Goal: Task Accomplishment & Management: Manage account settings

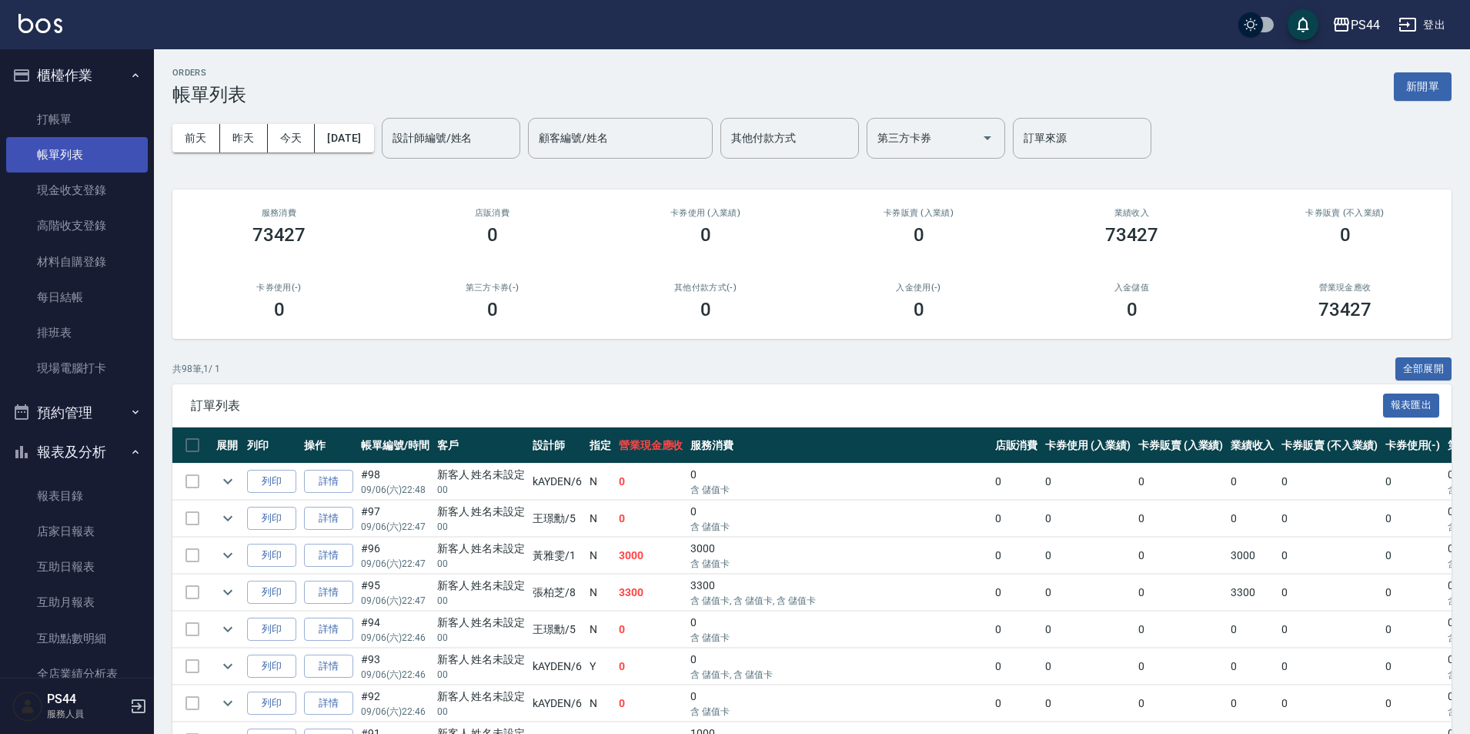
scroll to position [308, 0]
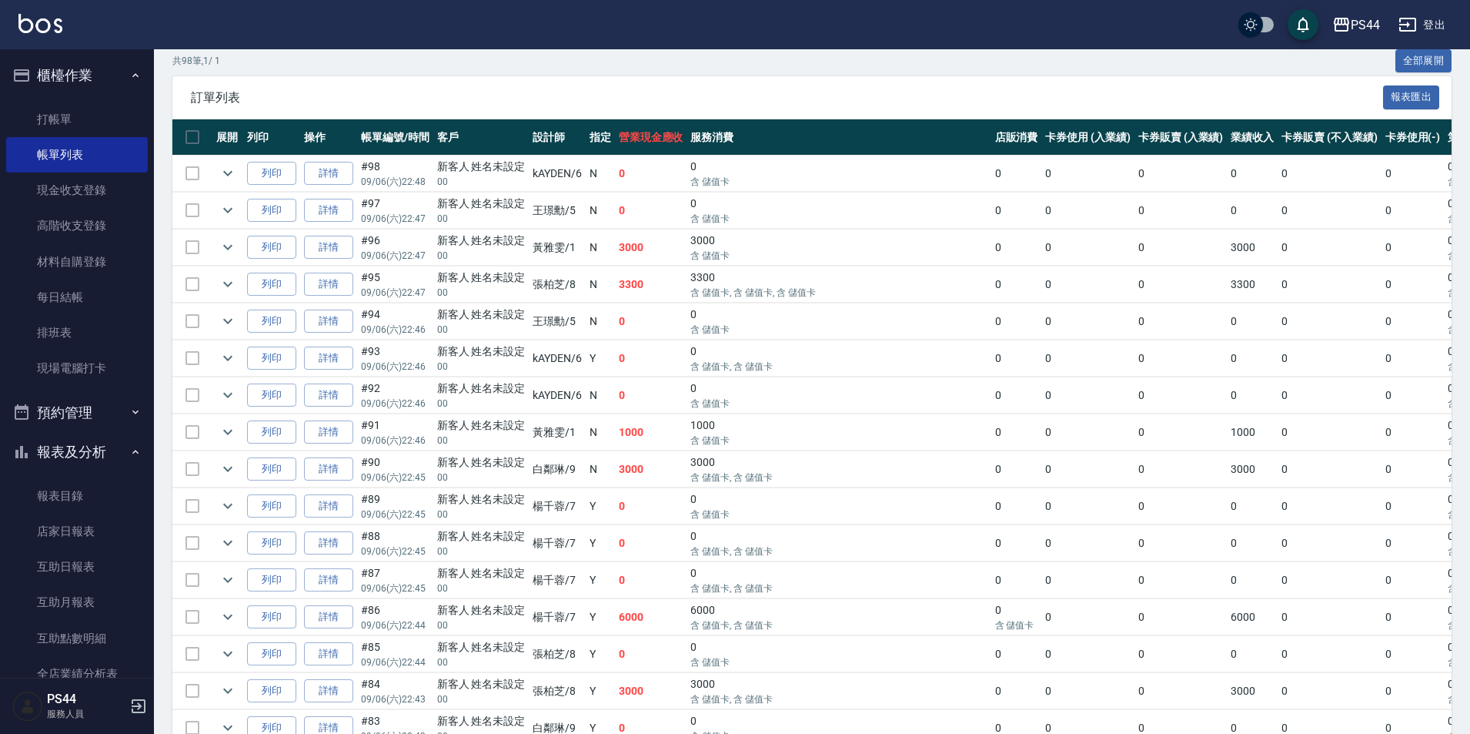
click at [30, 28] on img at bounding box center [40, 23] width 44 height 19
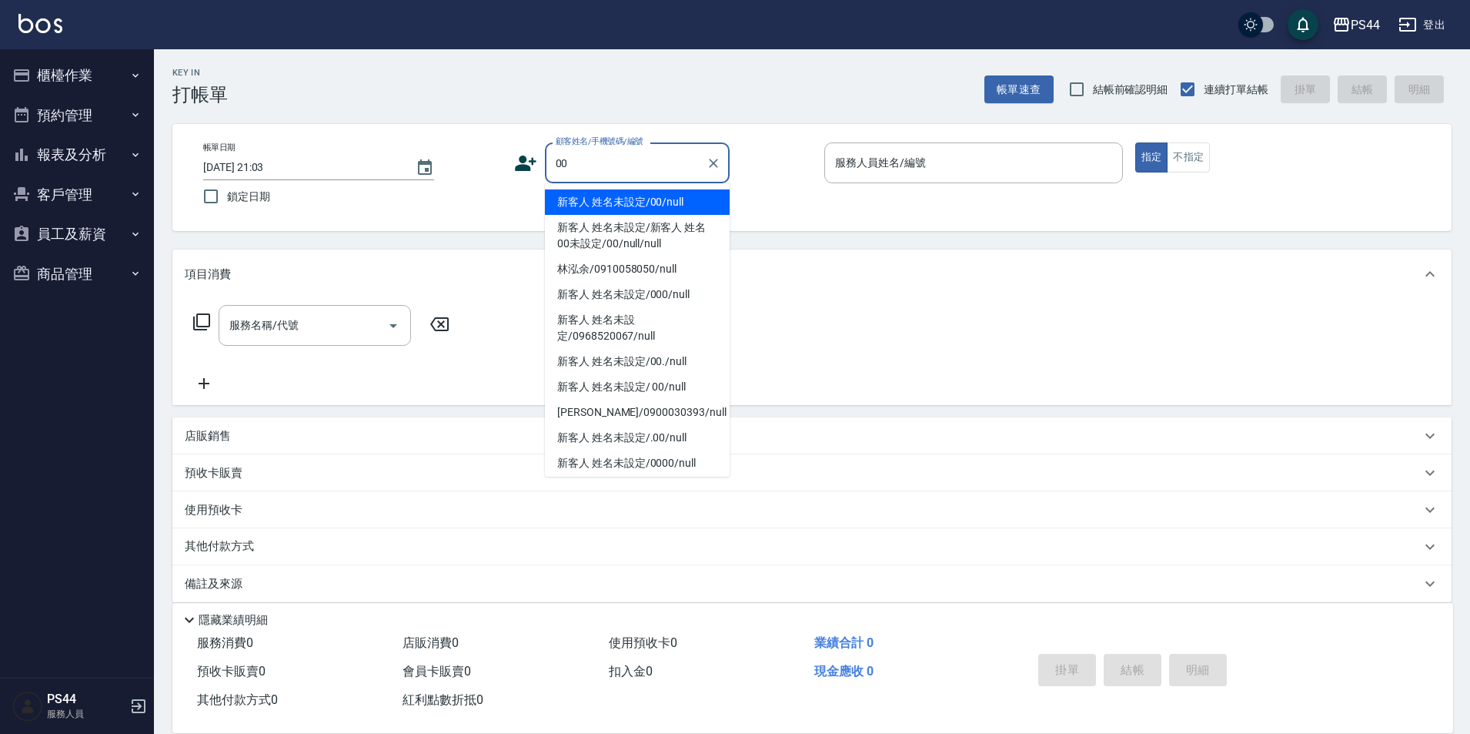
type input "新客人 姓名未設定/00/null"
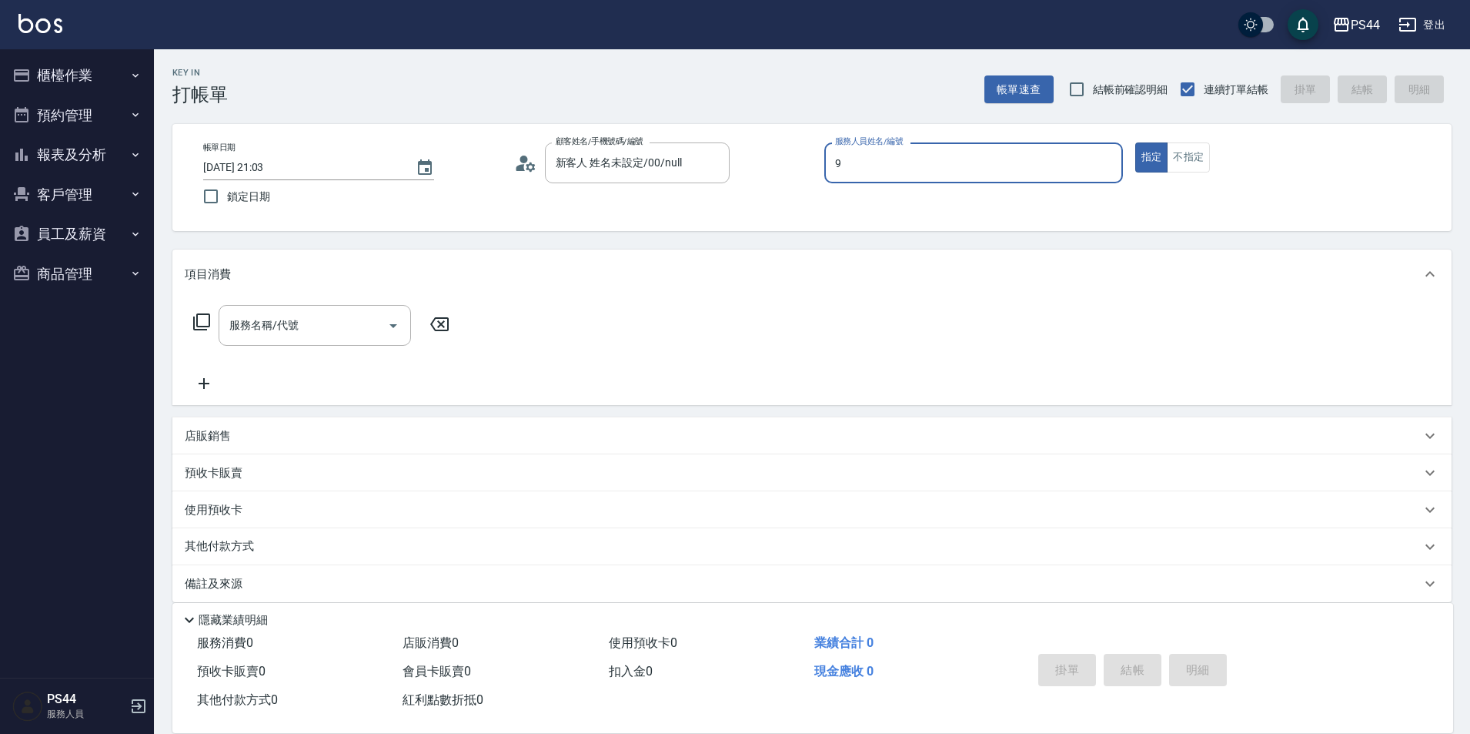
type input "白鄰琳-9"
type button "true"
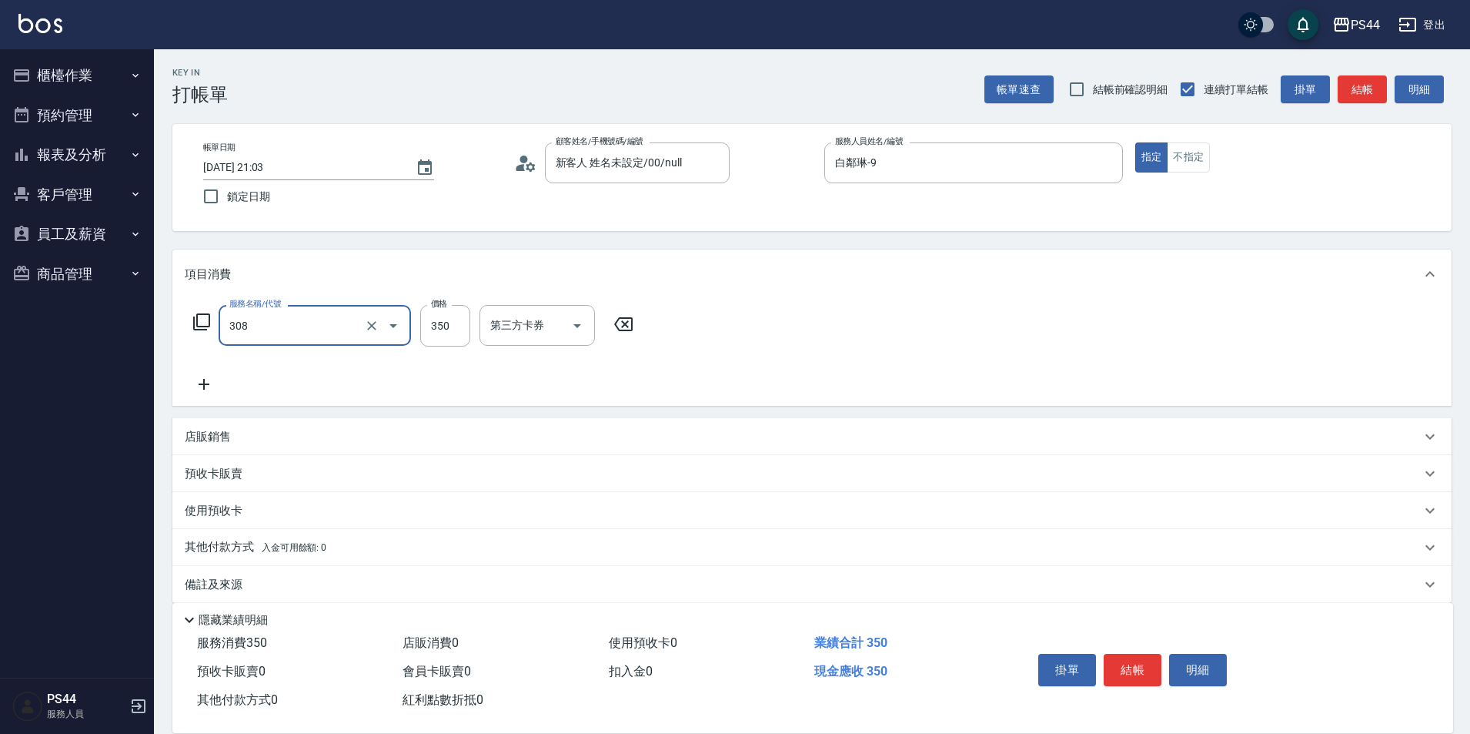
type input "洗+剪(308)"
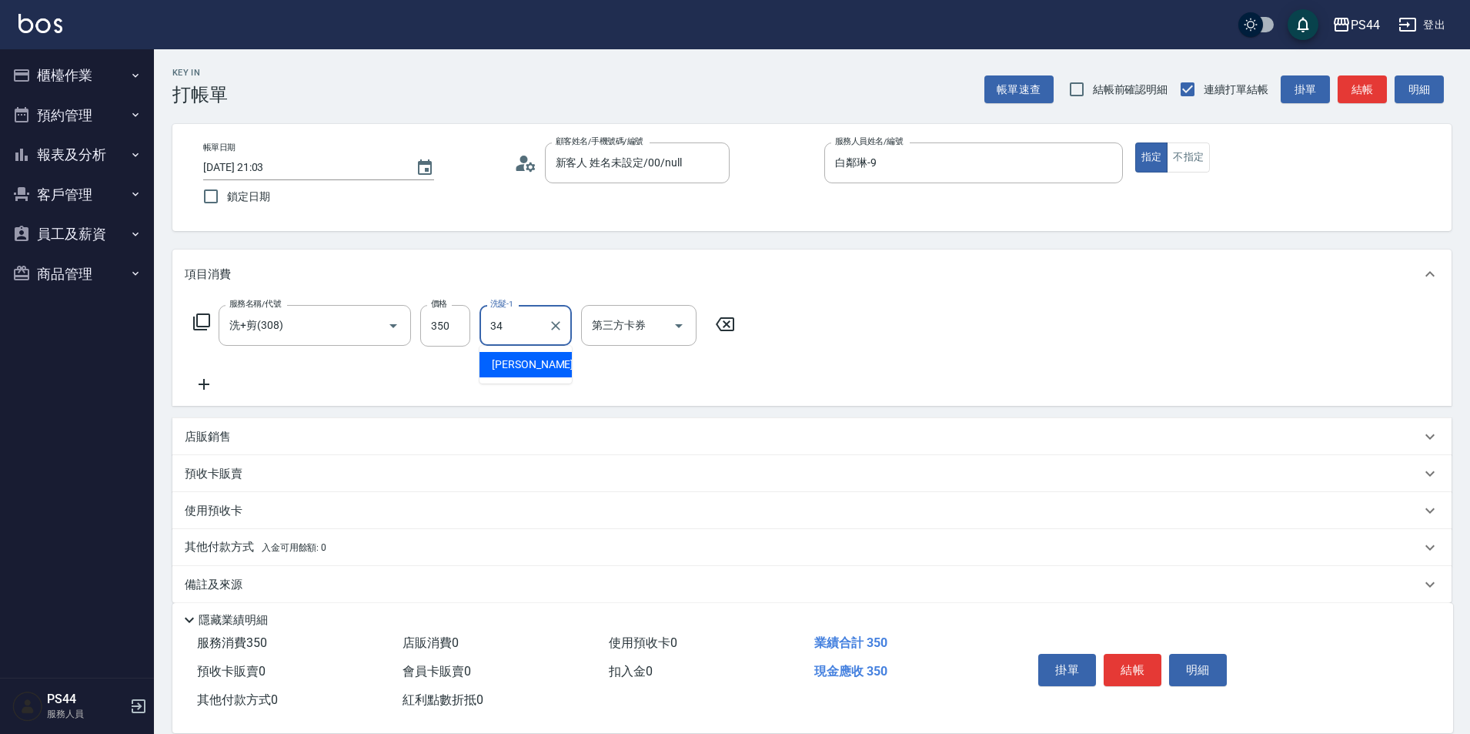
type input "[PERSON_NAME]-34"
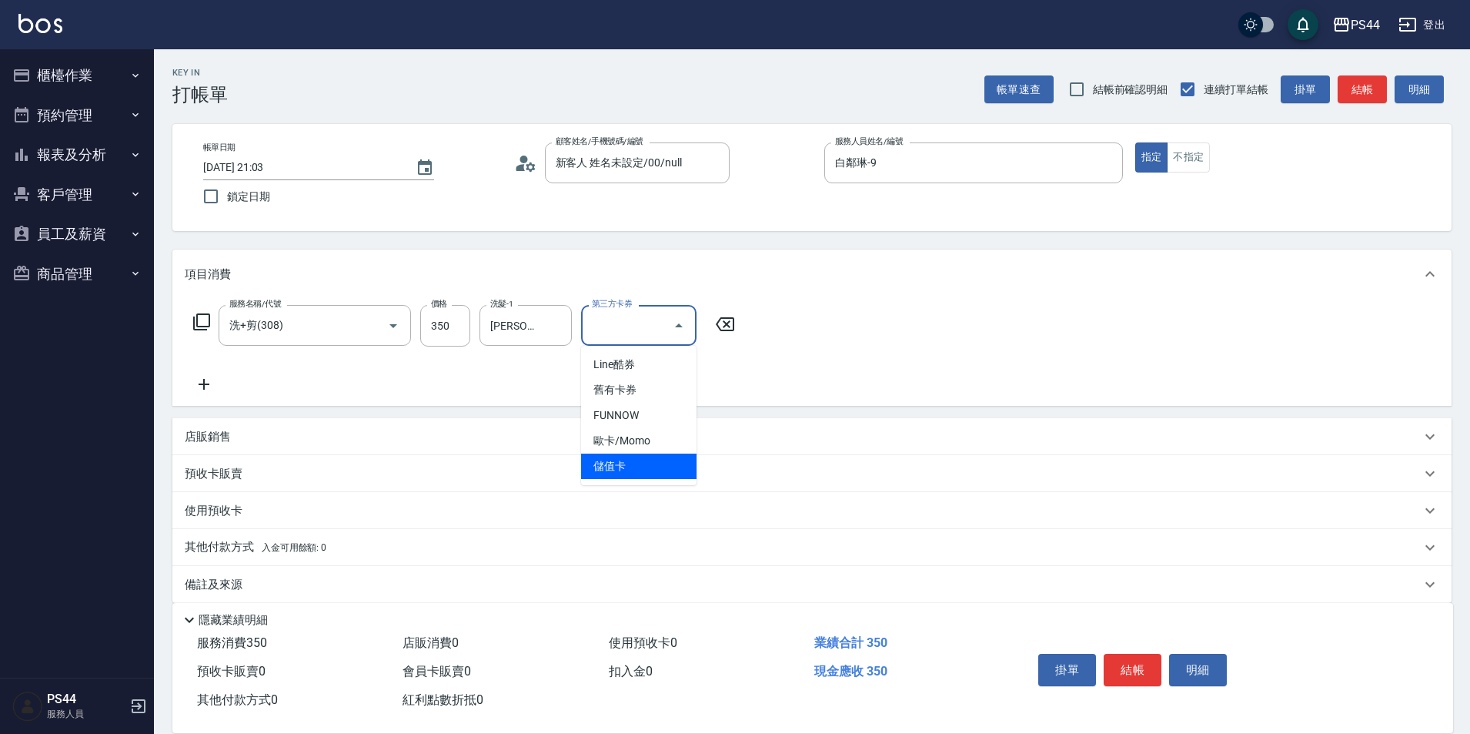
type input "儲值卡"
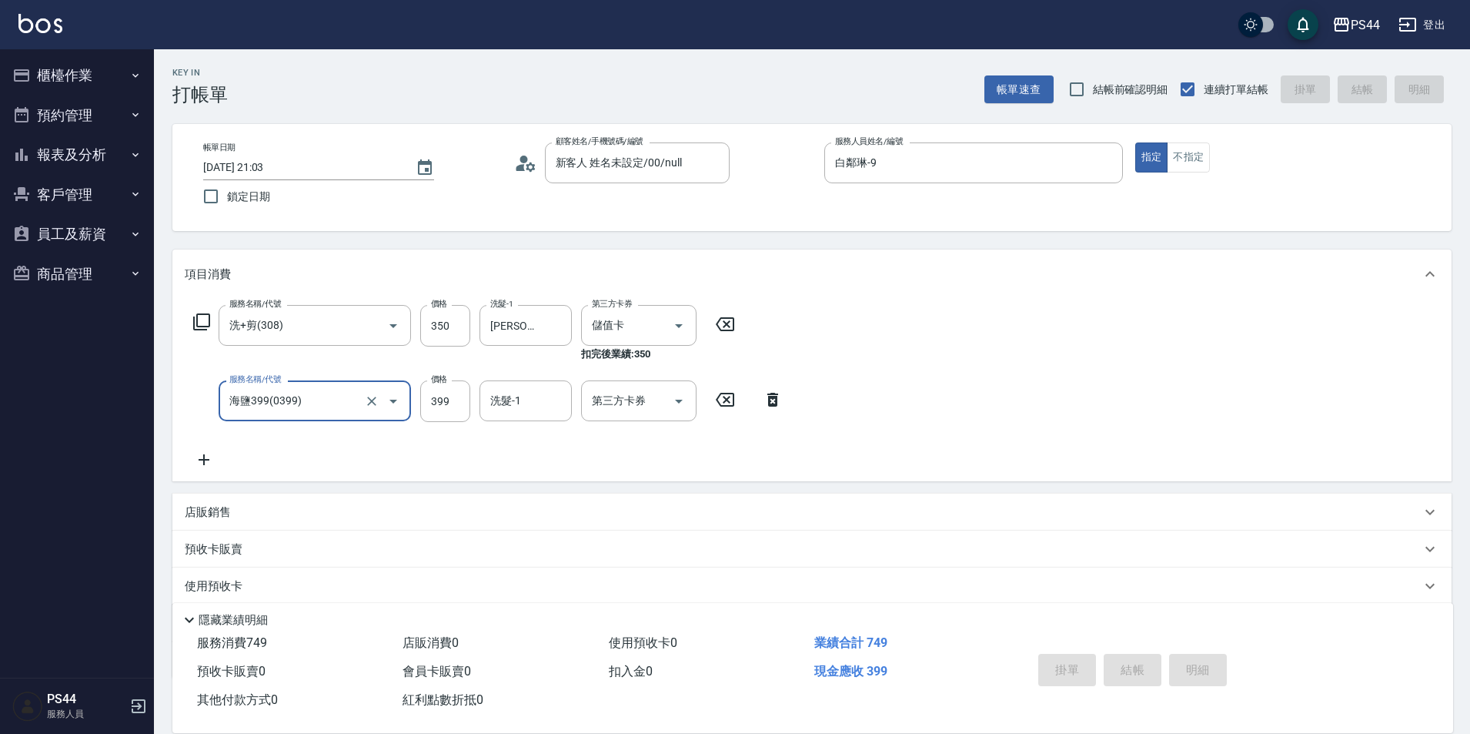
type input "海鹽399(0399)"
type input "30"
type input "[DATE] 21:22"
type input "8"
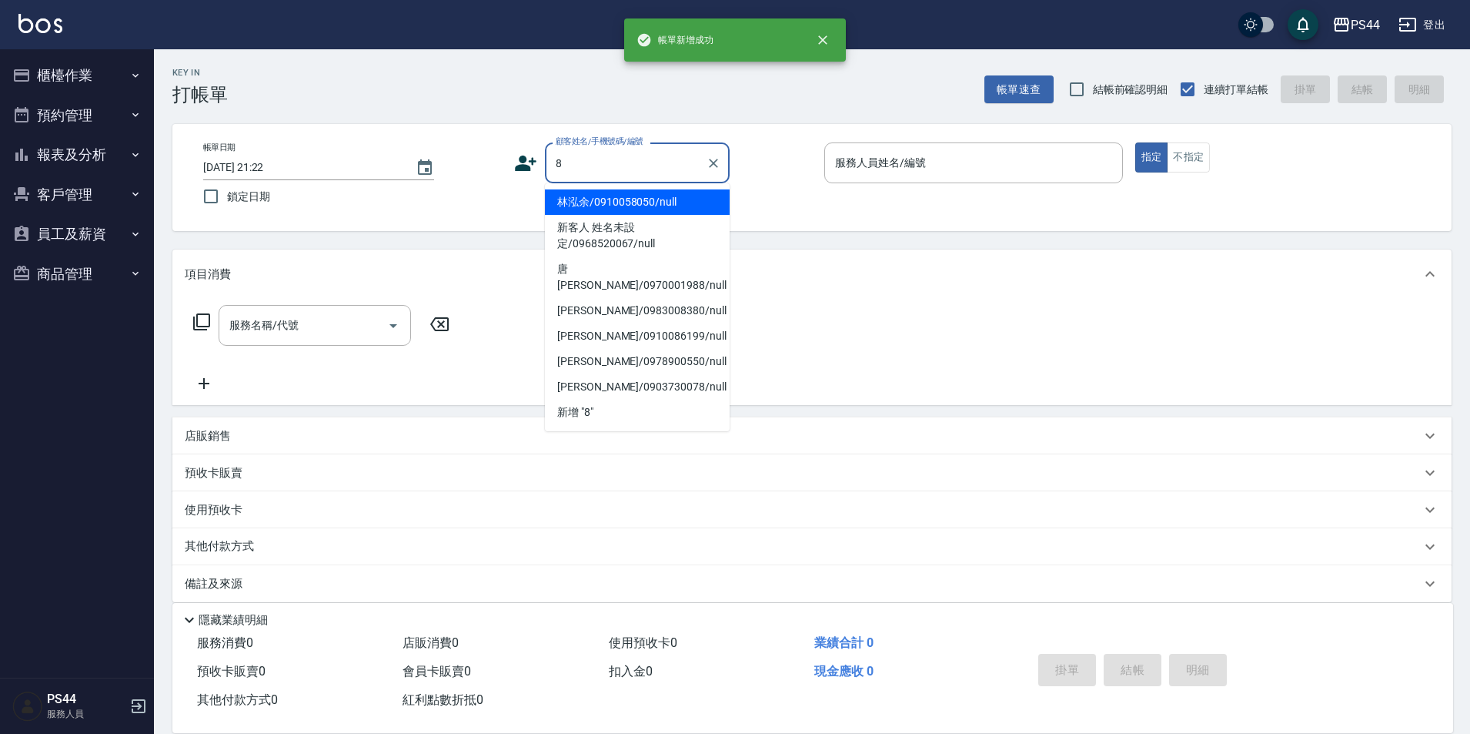
type input "林泓余/0910058050/null"
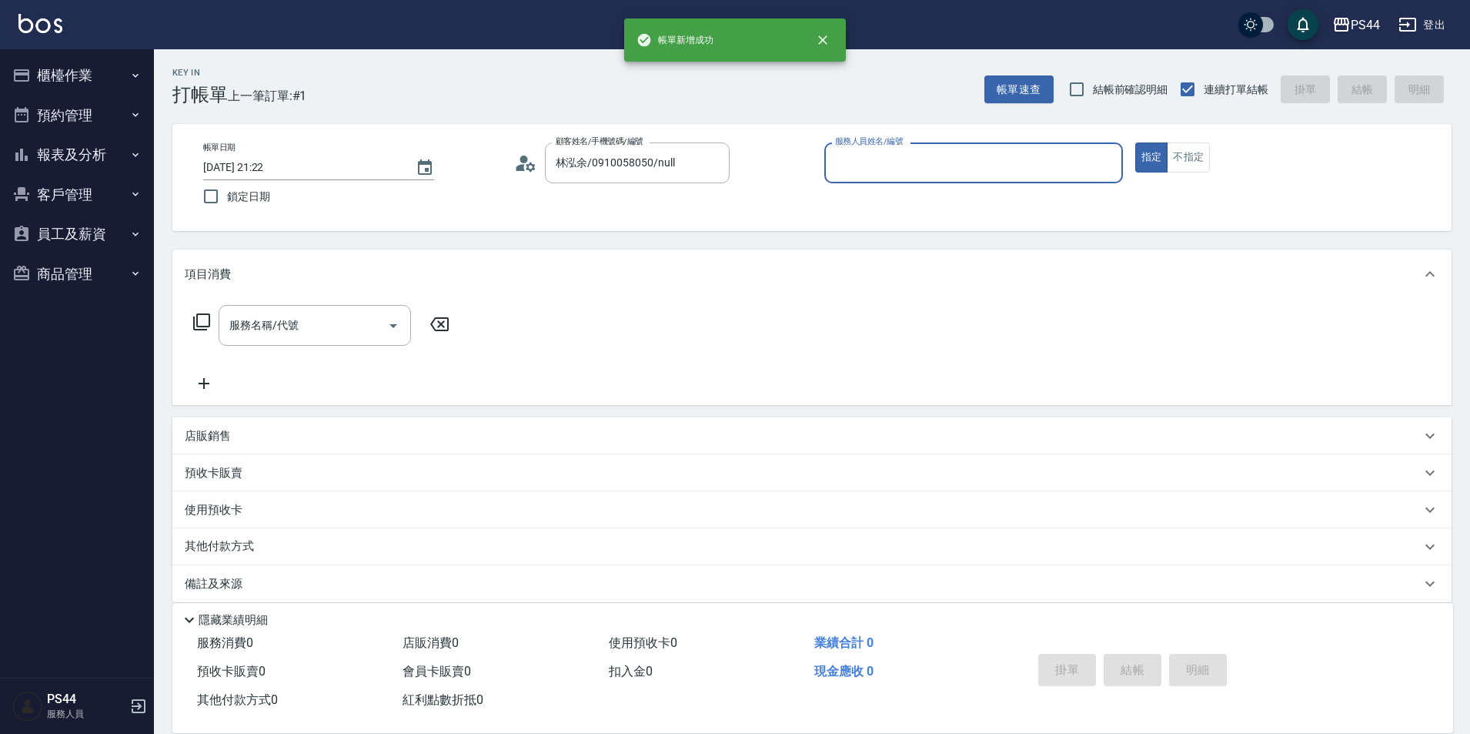
click at [1136, 142] on button "指定" at bounding box center [1152, 157] width 33 height 30
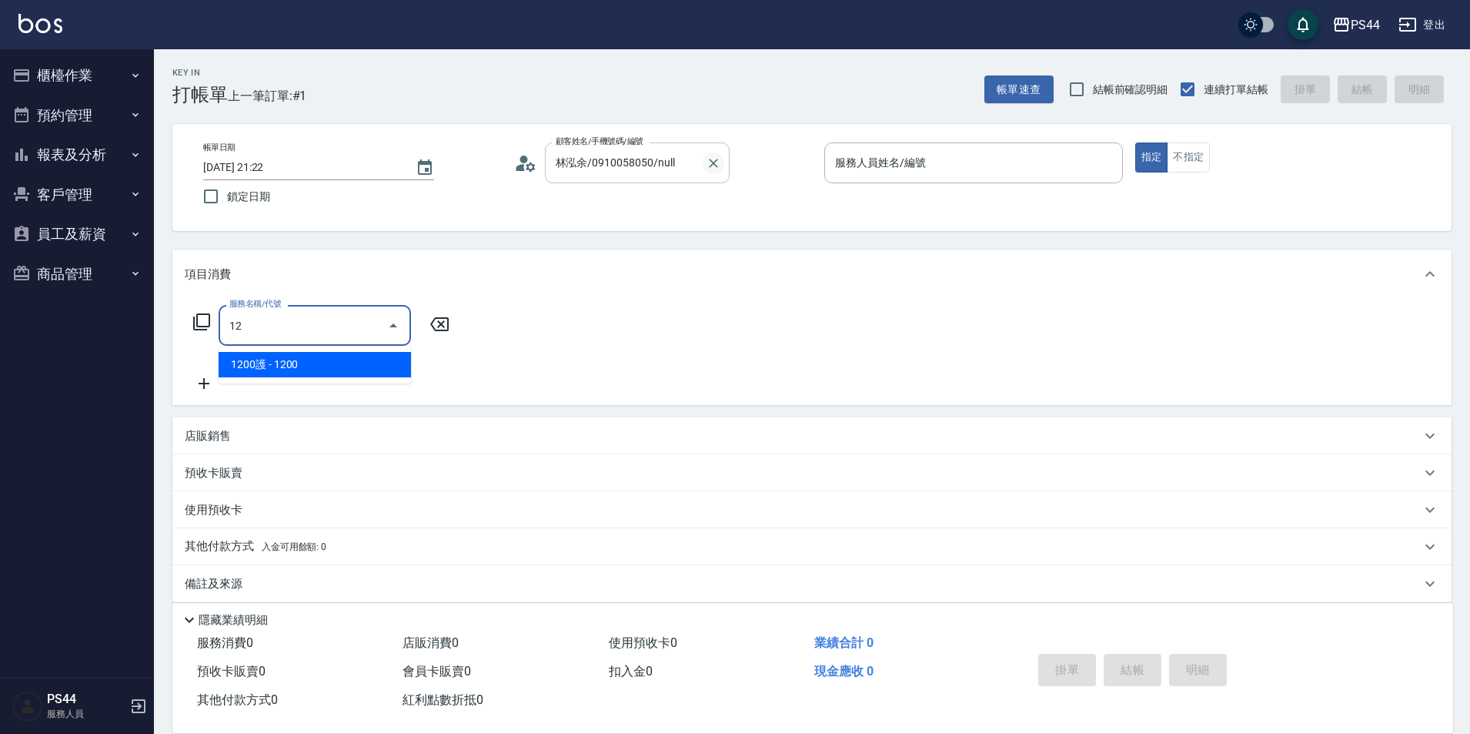
click at [714, 156] on icon "Clear" at bounding box center [713, 163] width 15 height 15
type input "12"
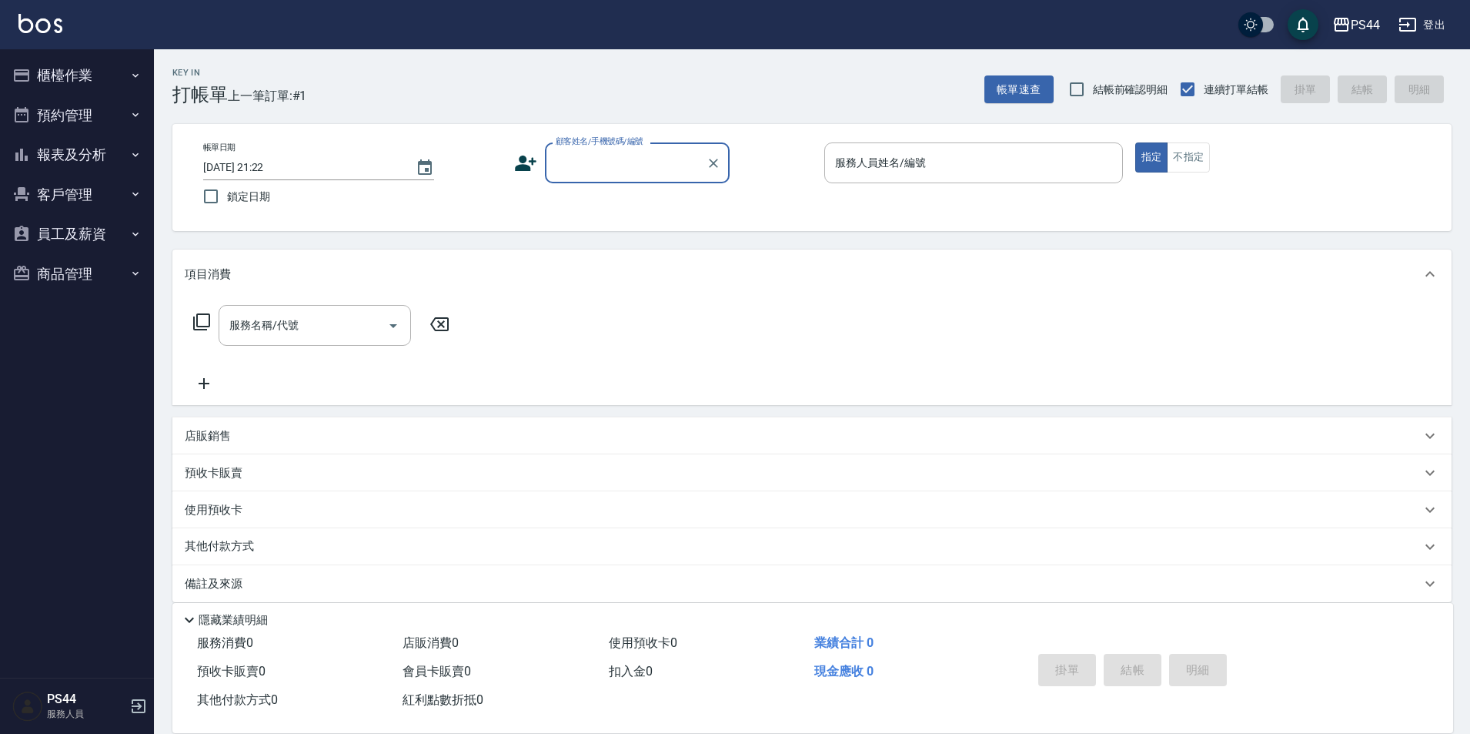
click at [627, 158] on input "顧客姓名/手機號碼/編號" at bounding box center [626, 162] width 148 height 27
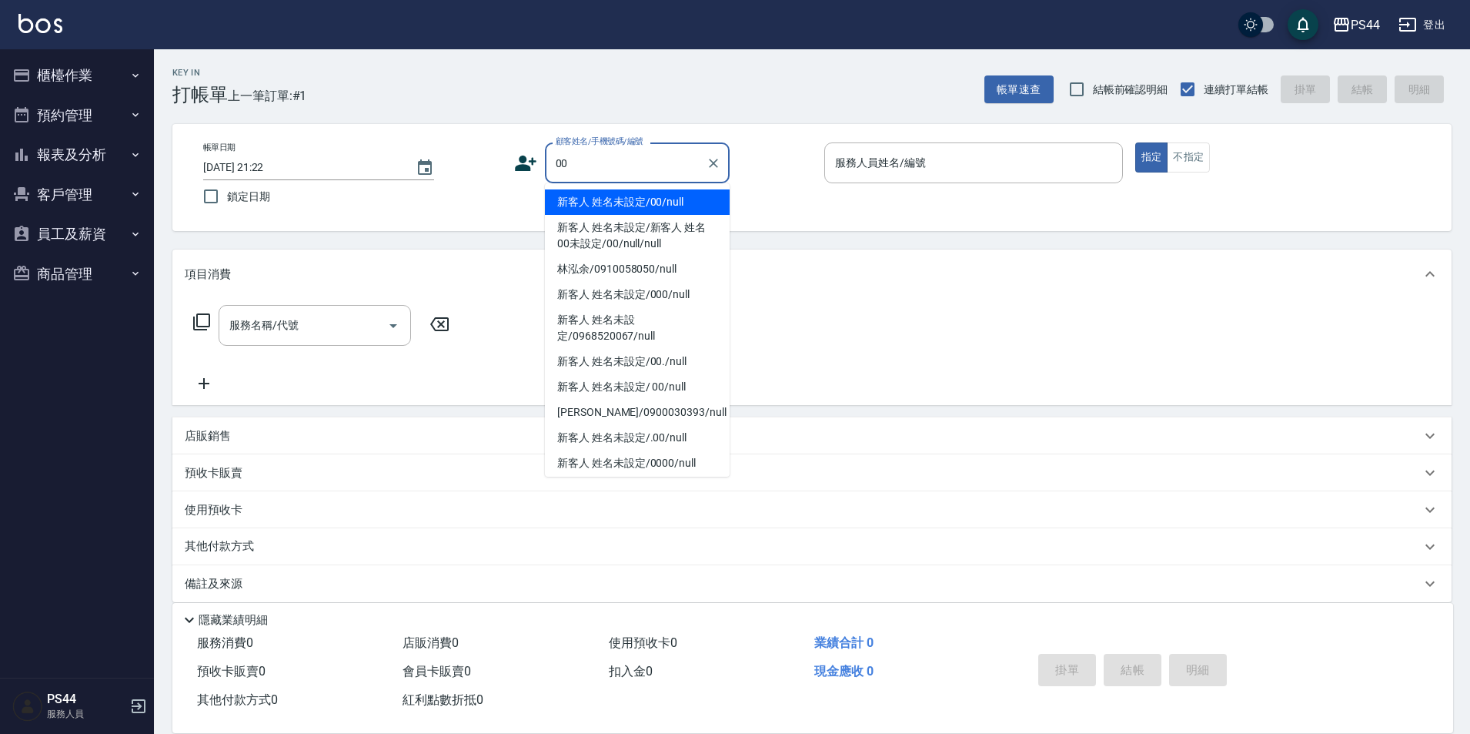
type input "新客人 姓名未設定/00/null"
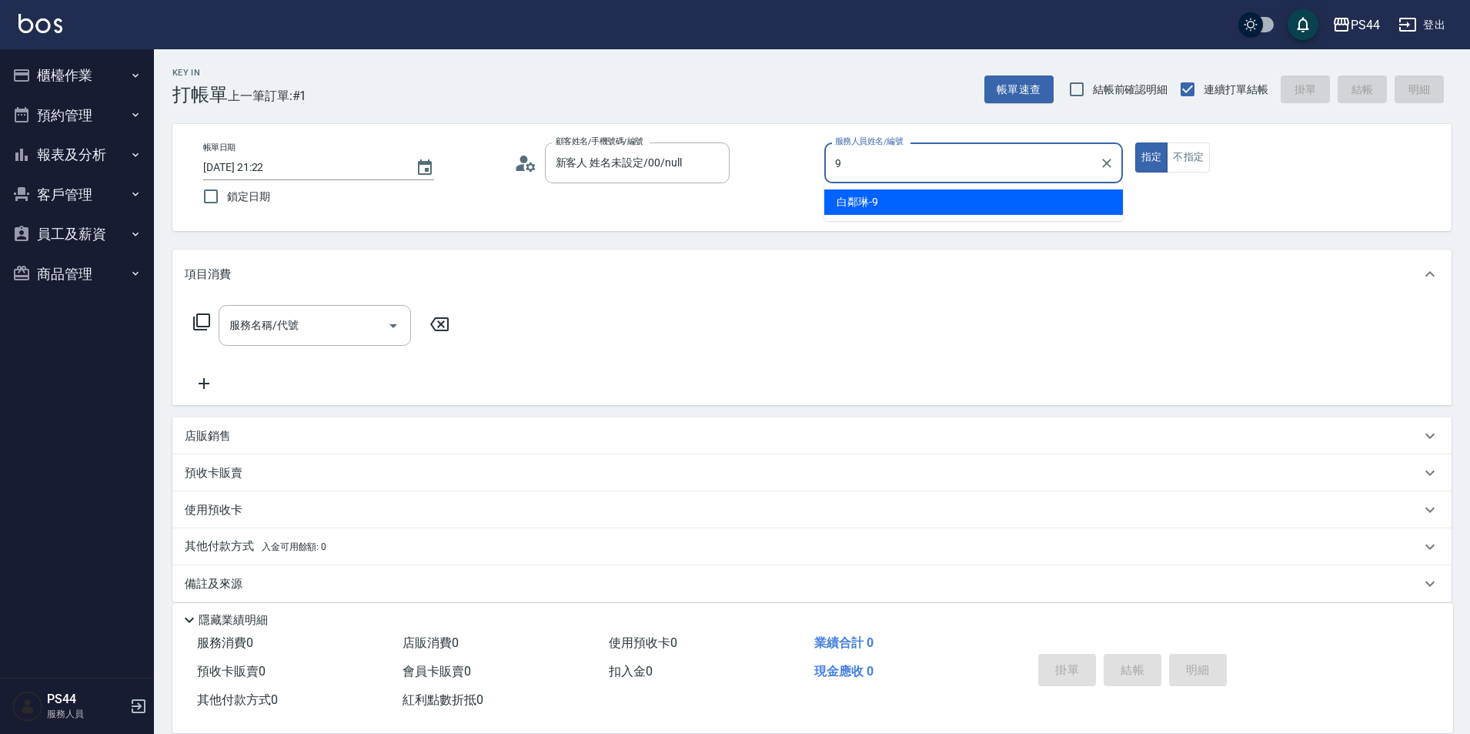
type input "白鄰琳-9"
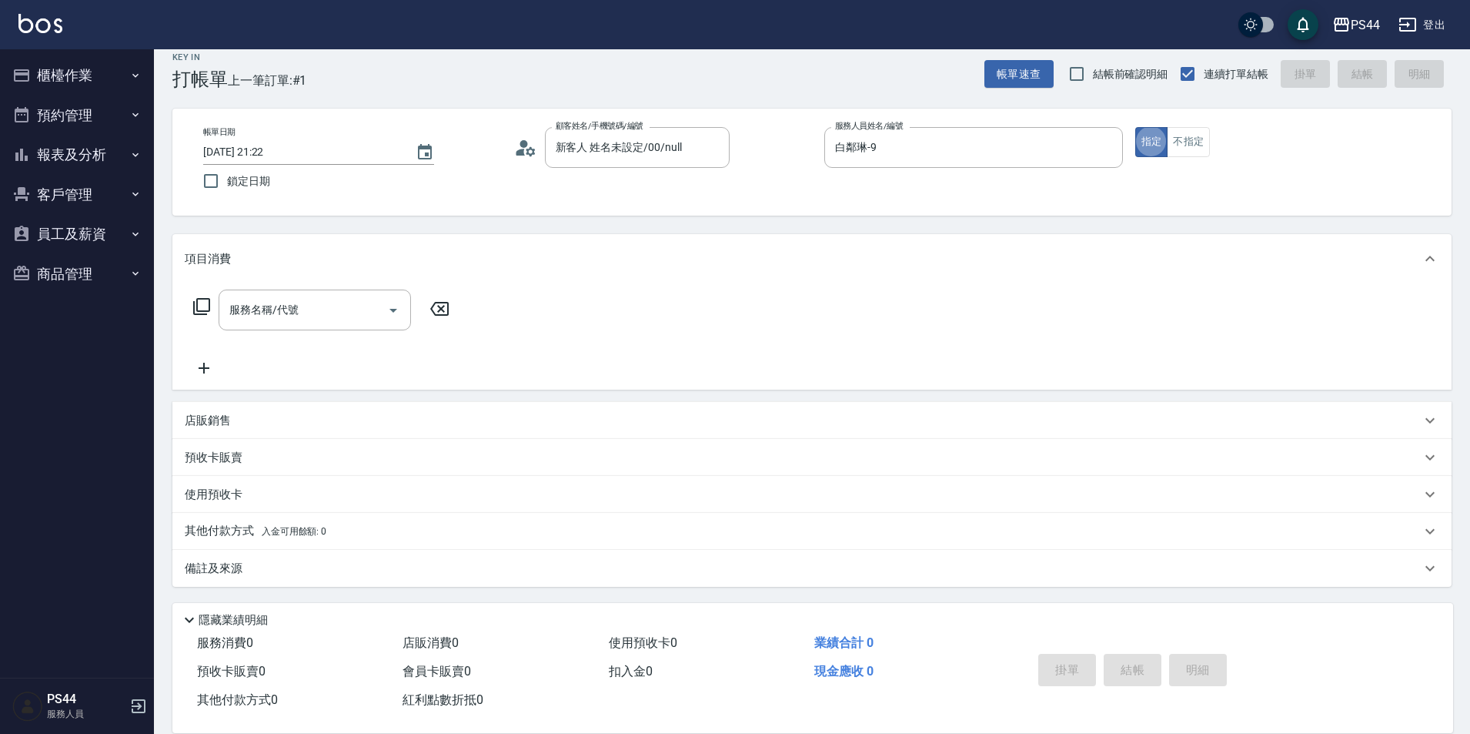
scroll to position [16, 0]
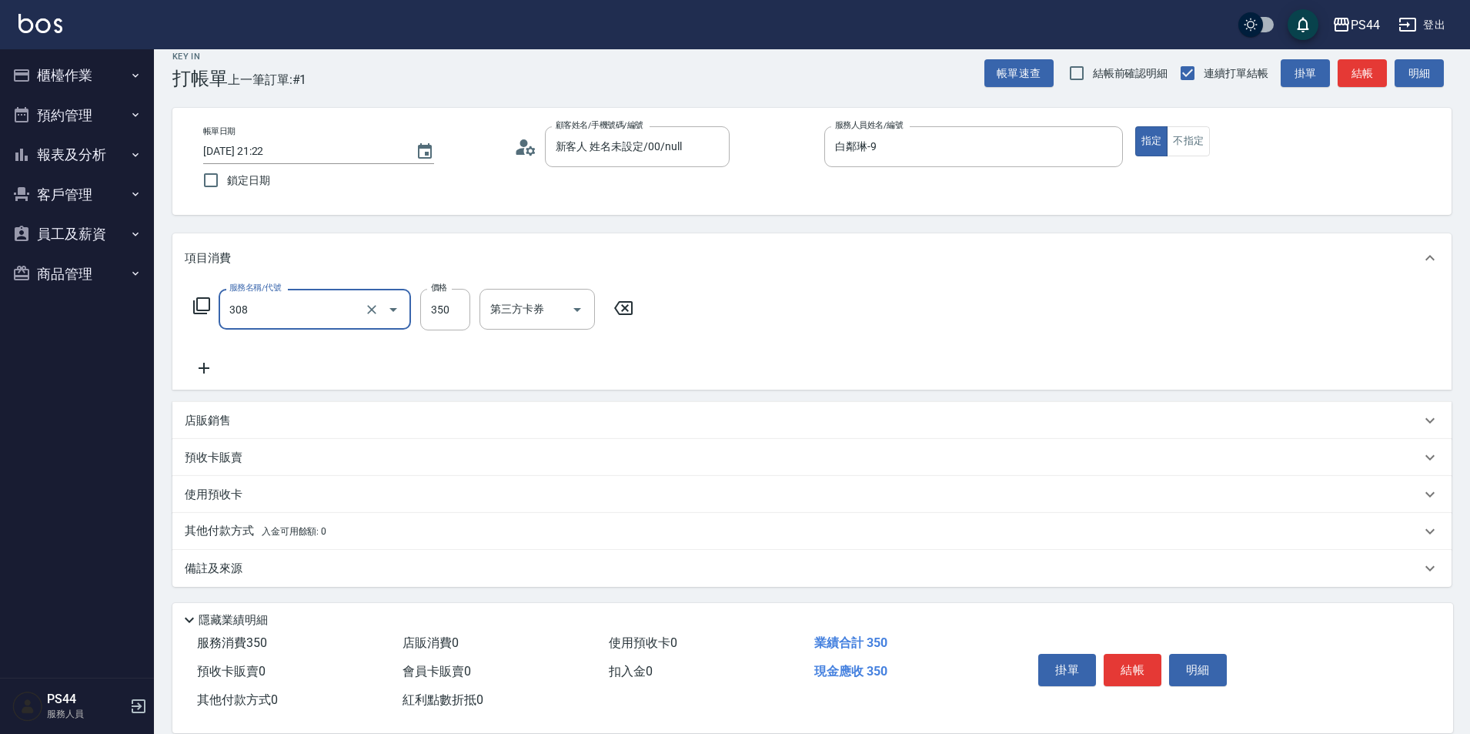
type input "洗+剪(308)"
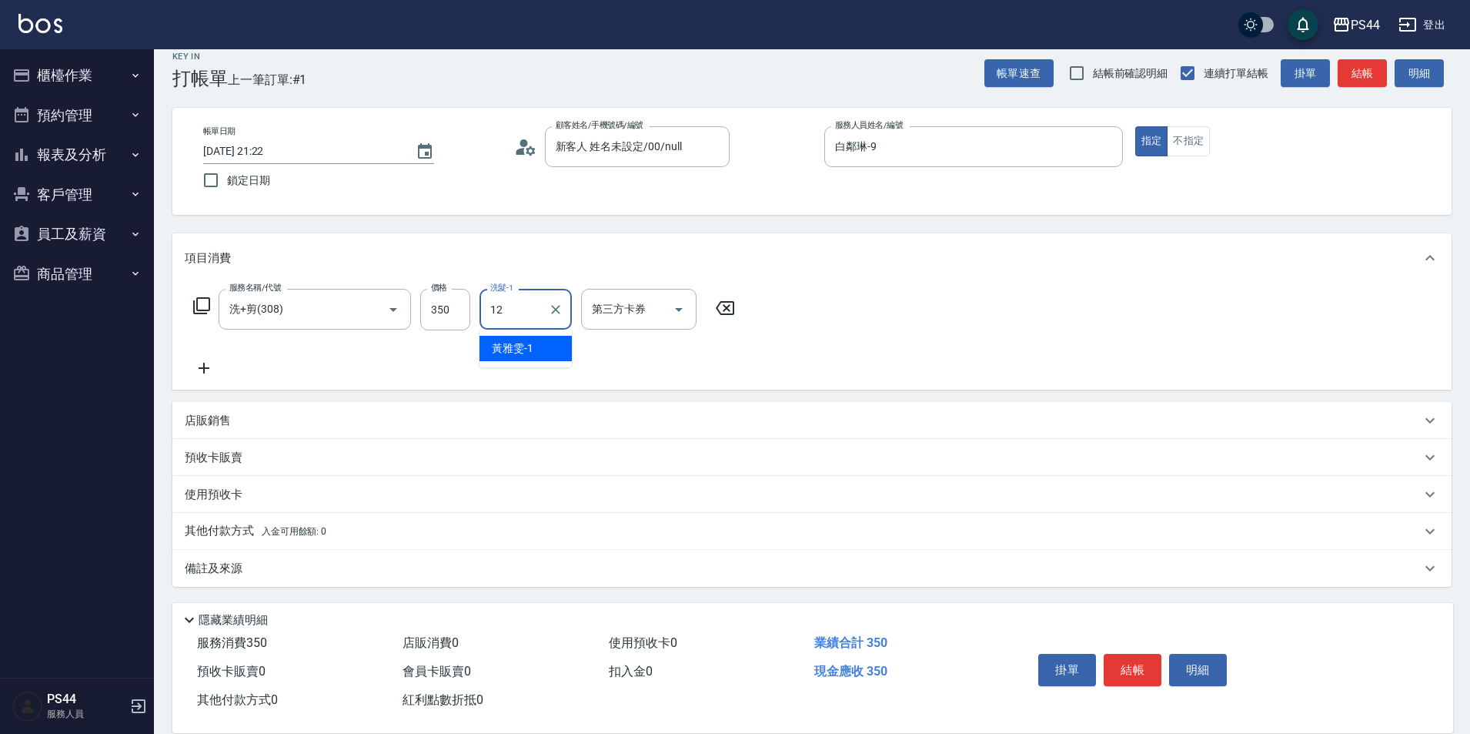
type input "[PERSON_NAME]-12"
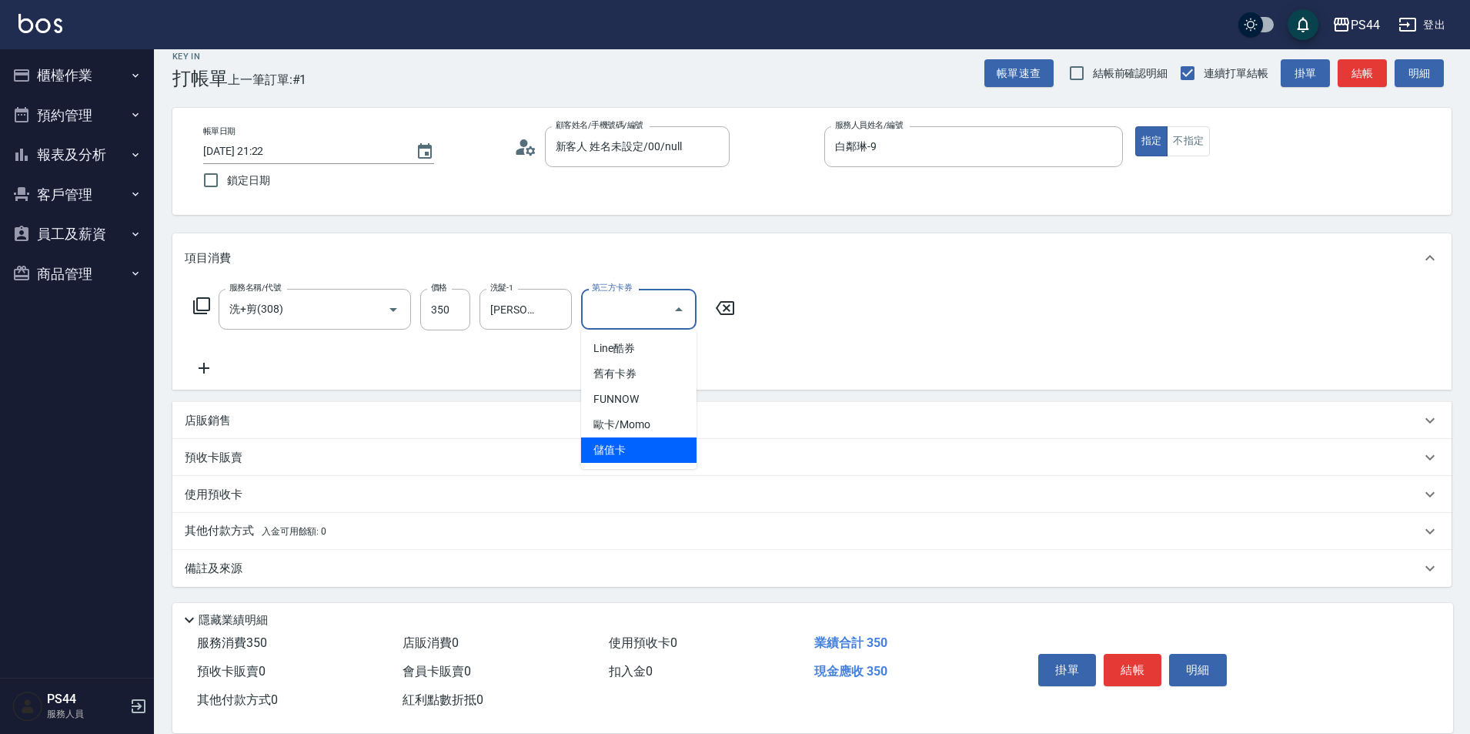
type input "儲值卡"
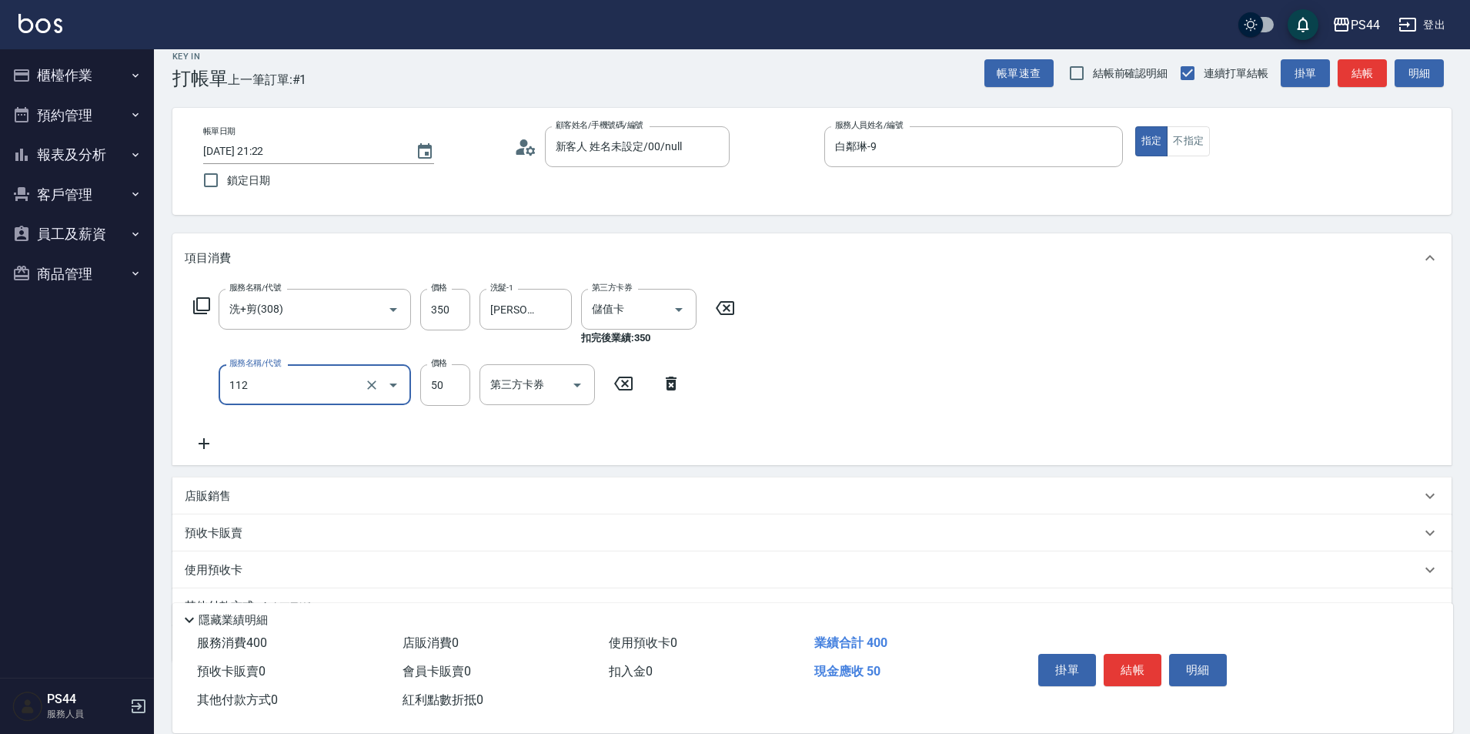
type input "精油50(112)"
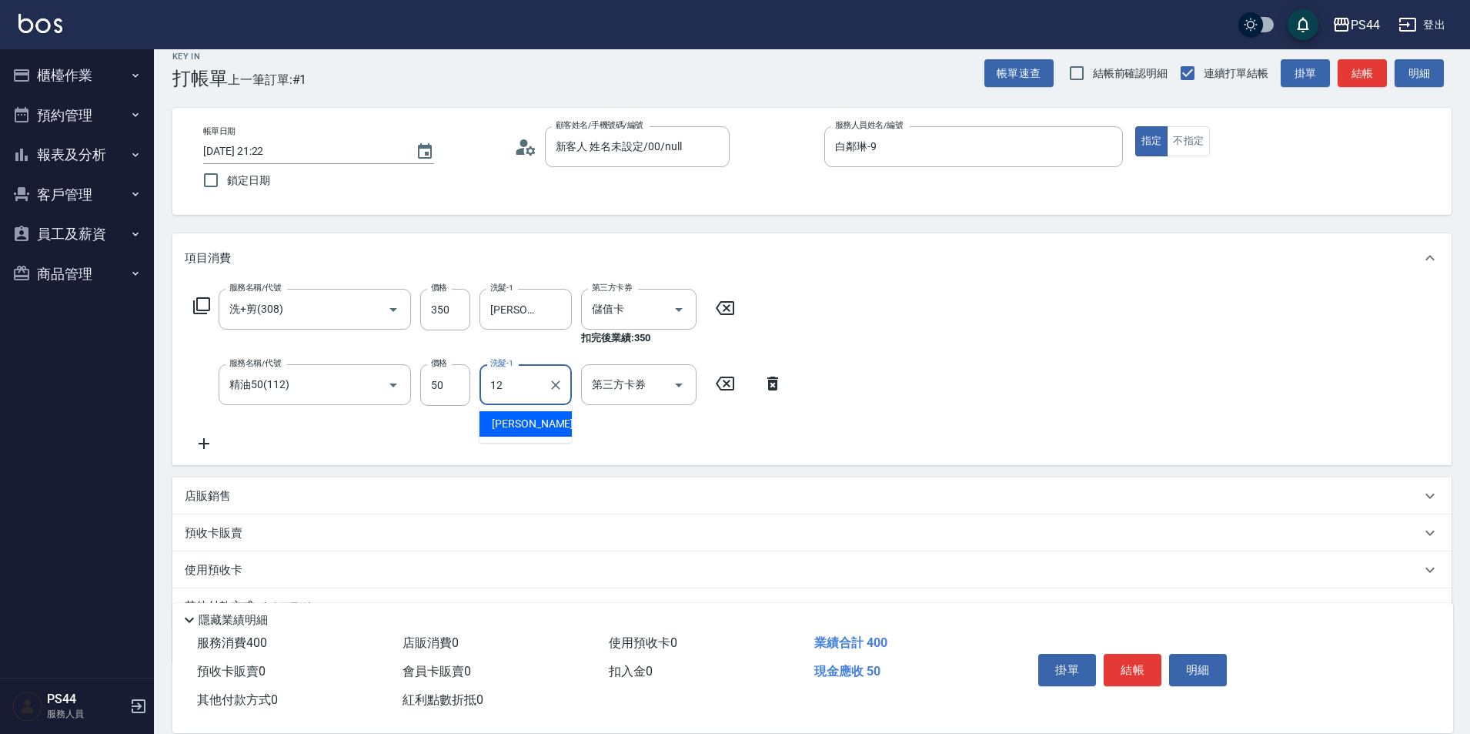
type input "[PERSON_NAME]-12"
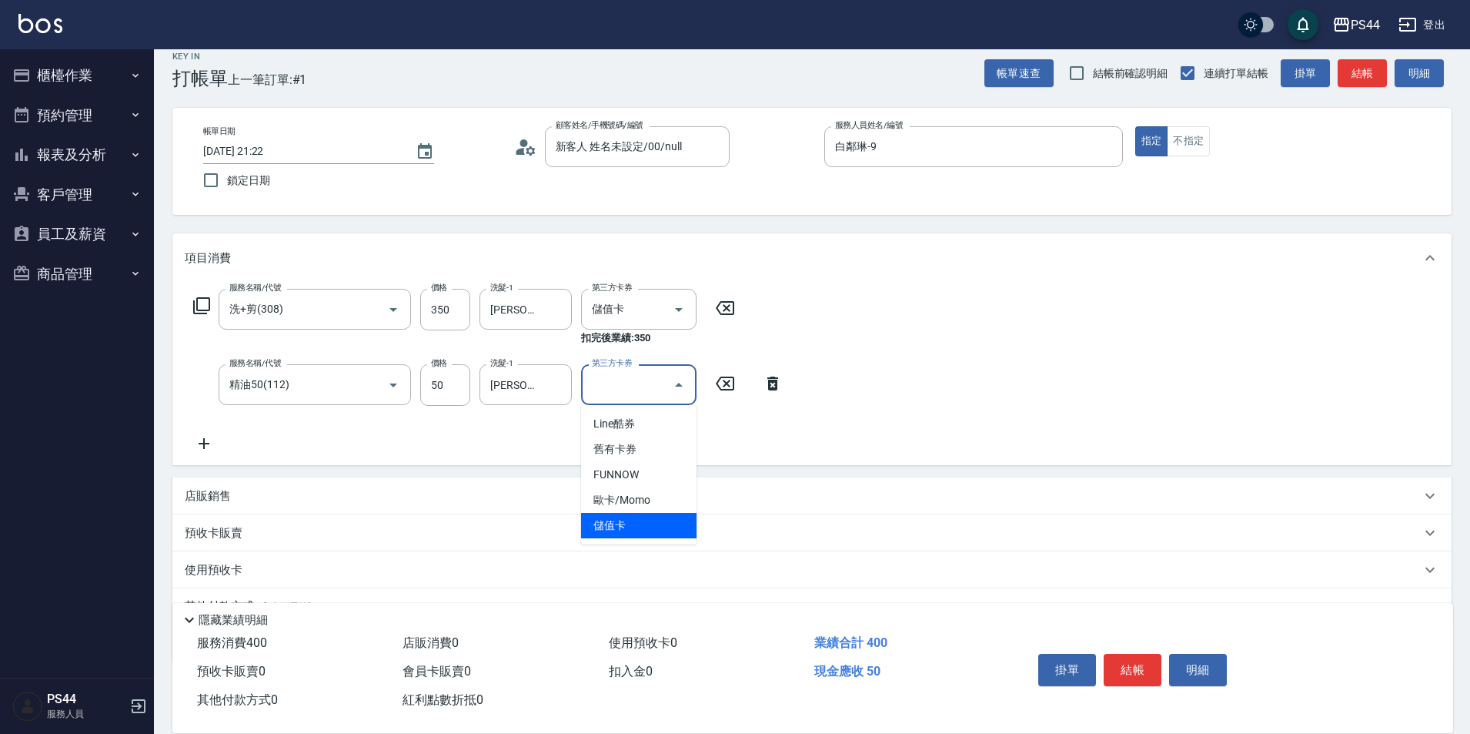
type input "儲值卡"
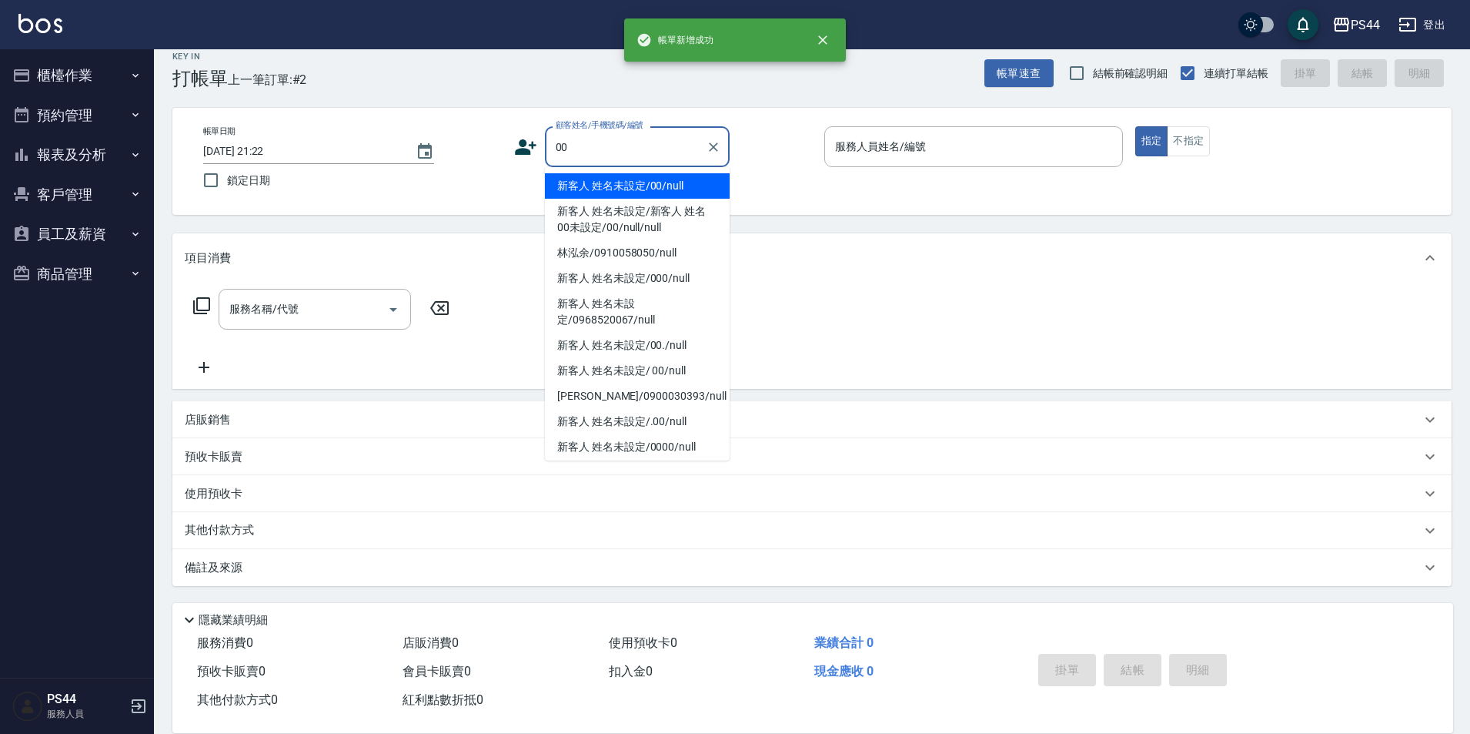
type input "新客人 姓名未設定/00/null"
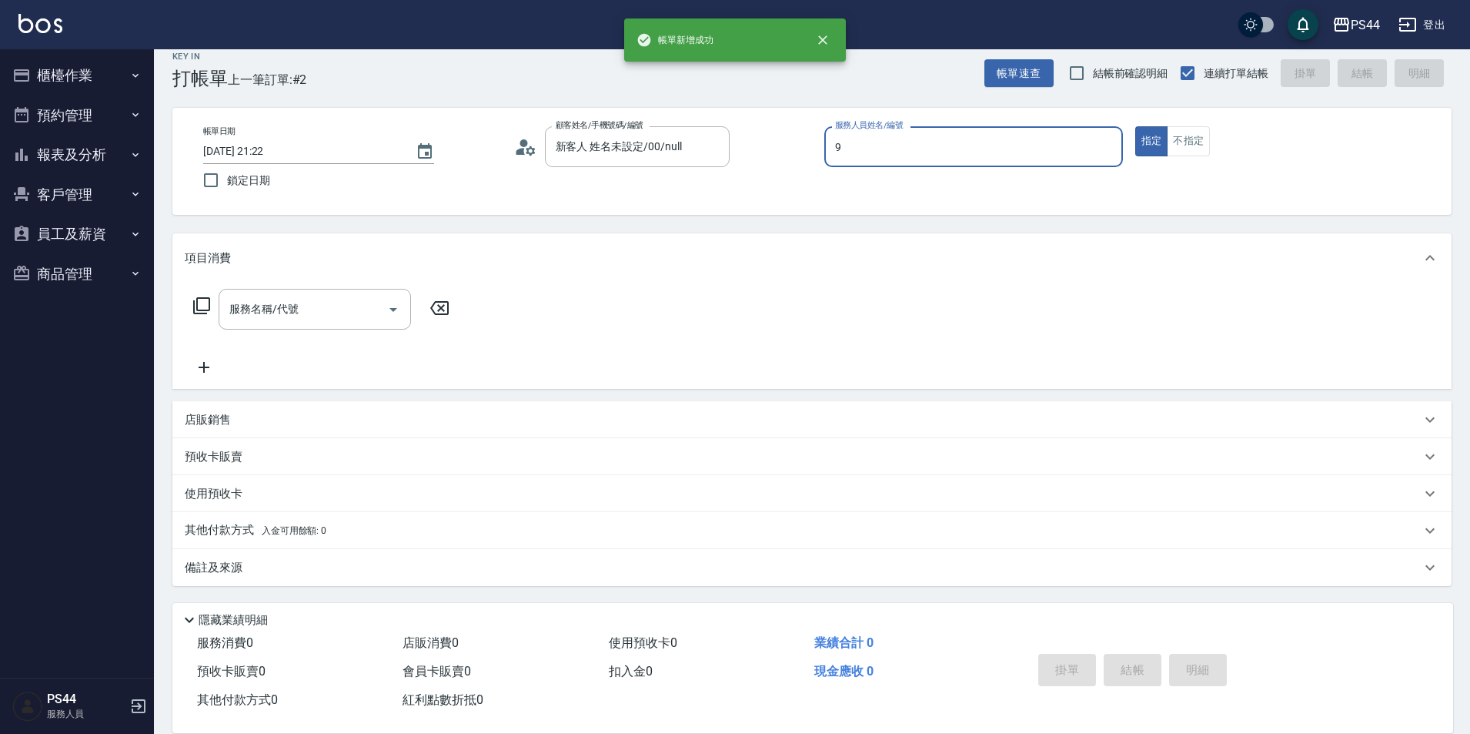
type input "白鄰琳-9"
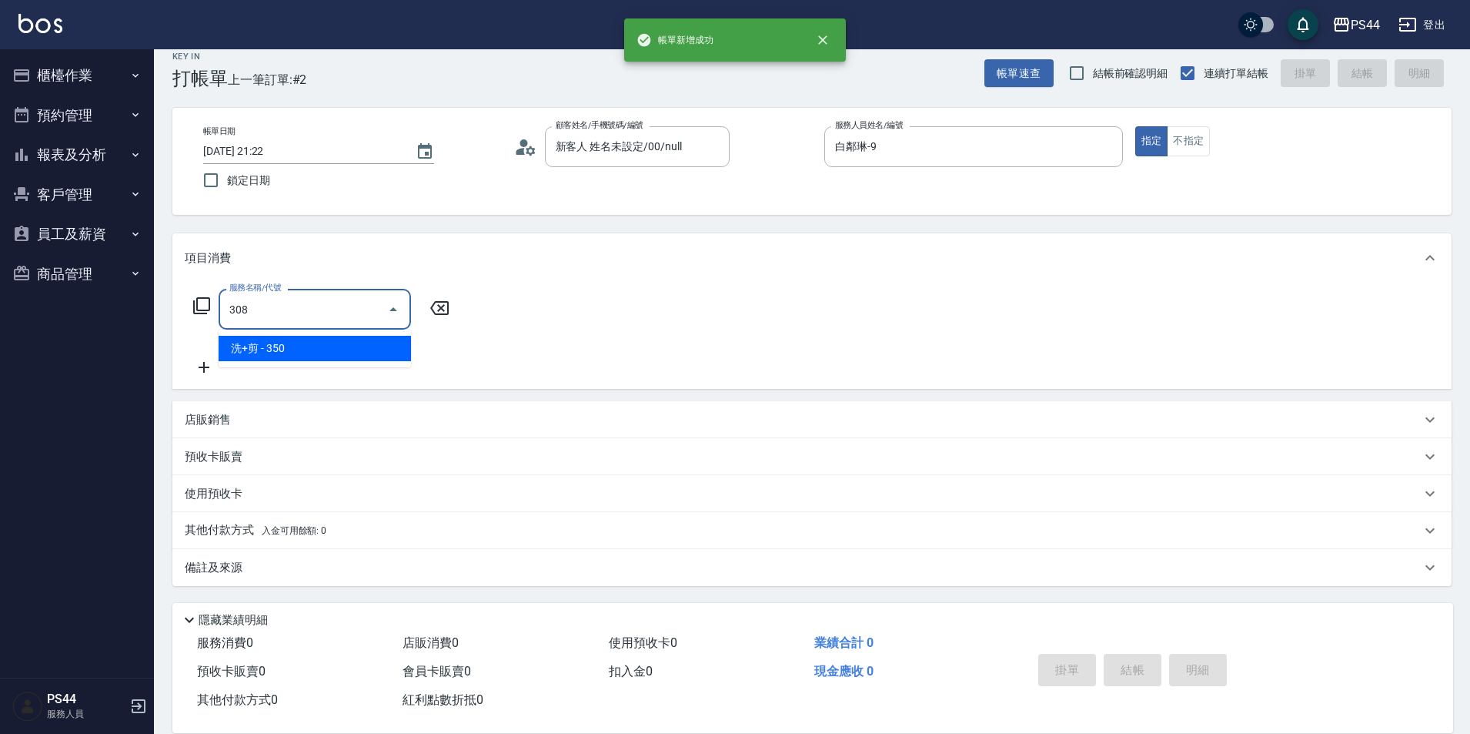
type input "洗+剪(308)"
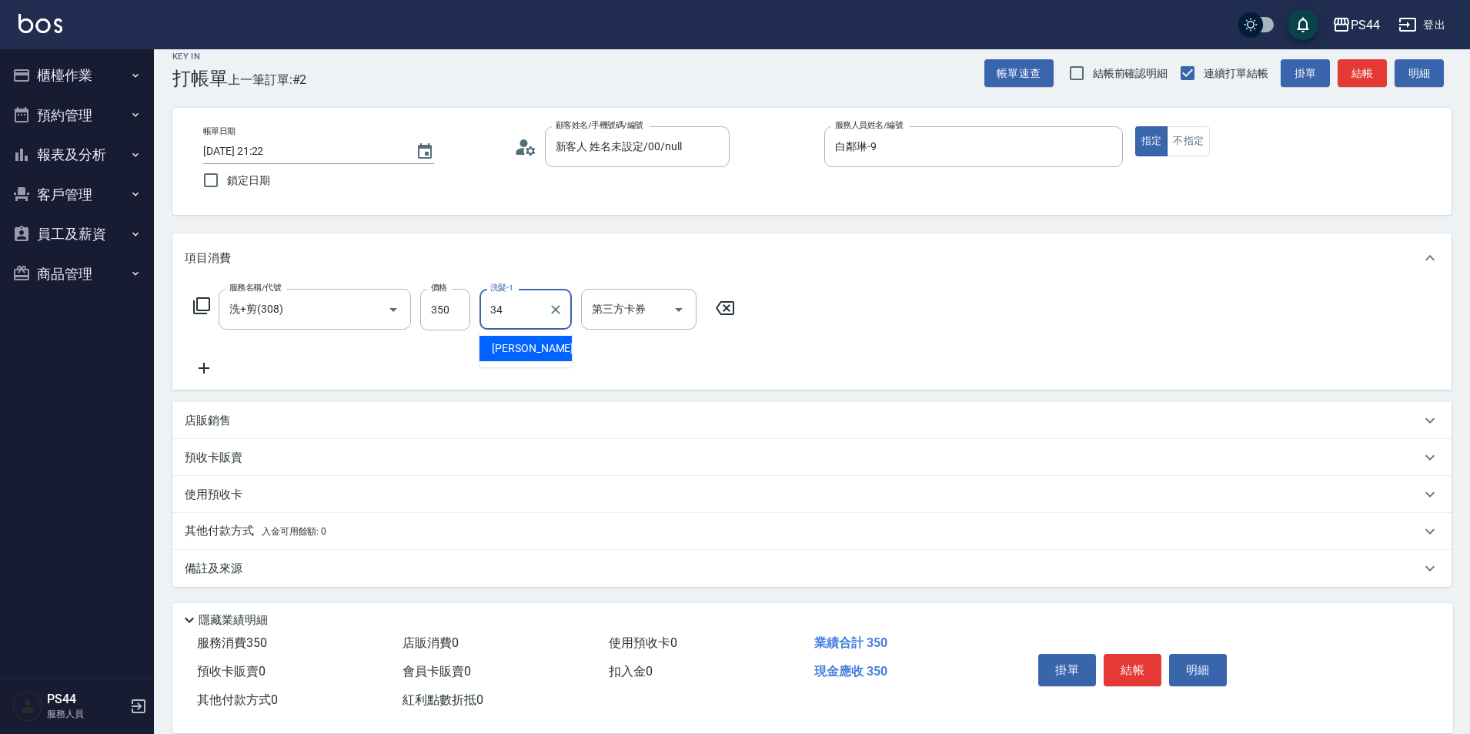
type input "[PERSON_NAME]-34"
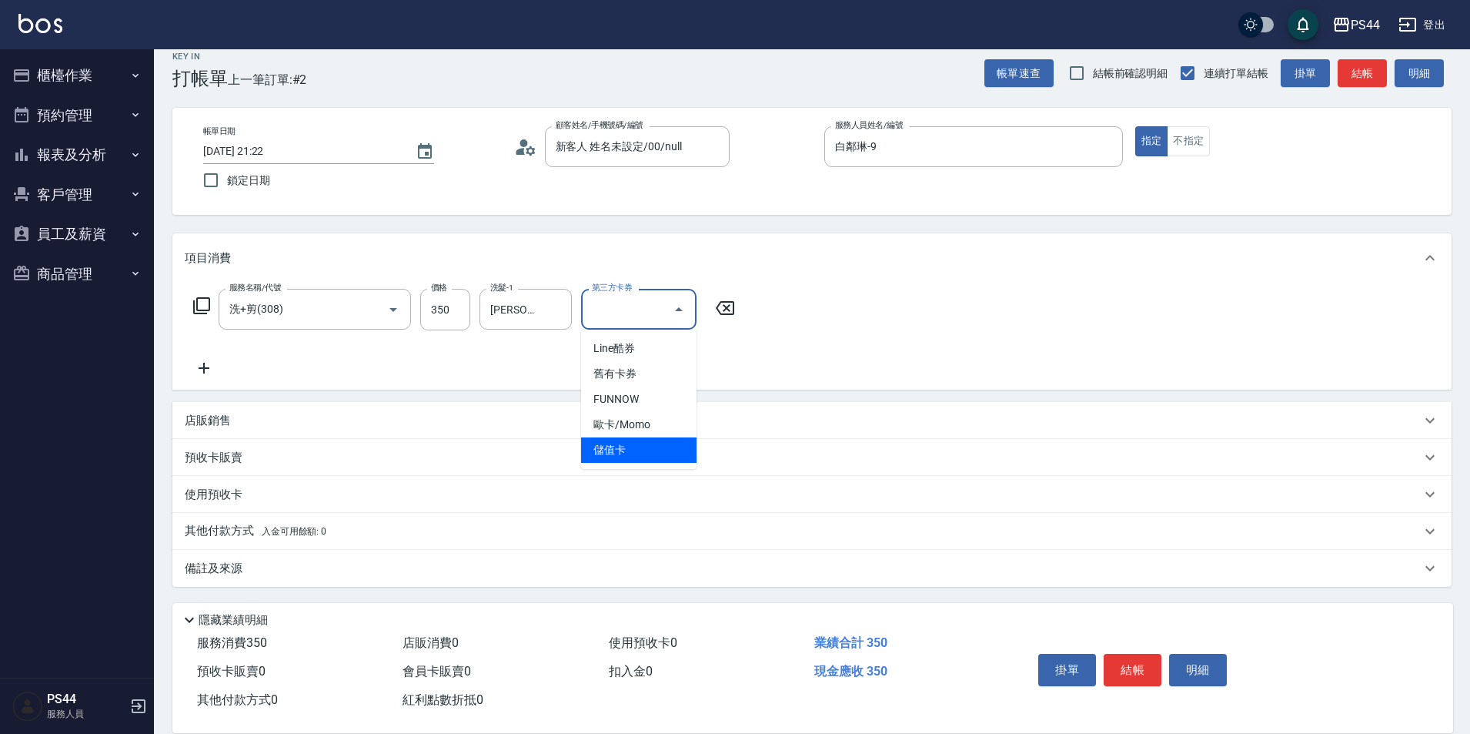
type input "儲值卡"
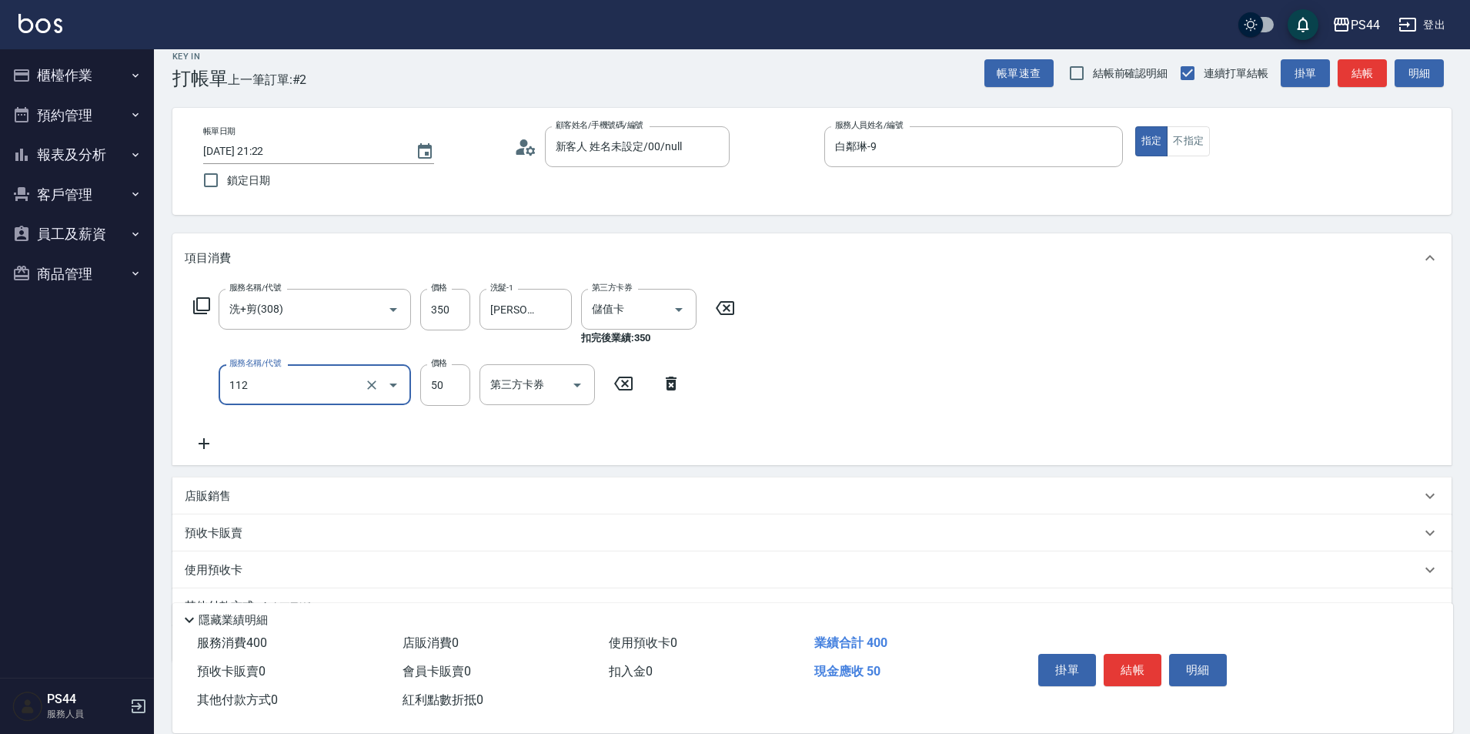
type input "精油50(112)"
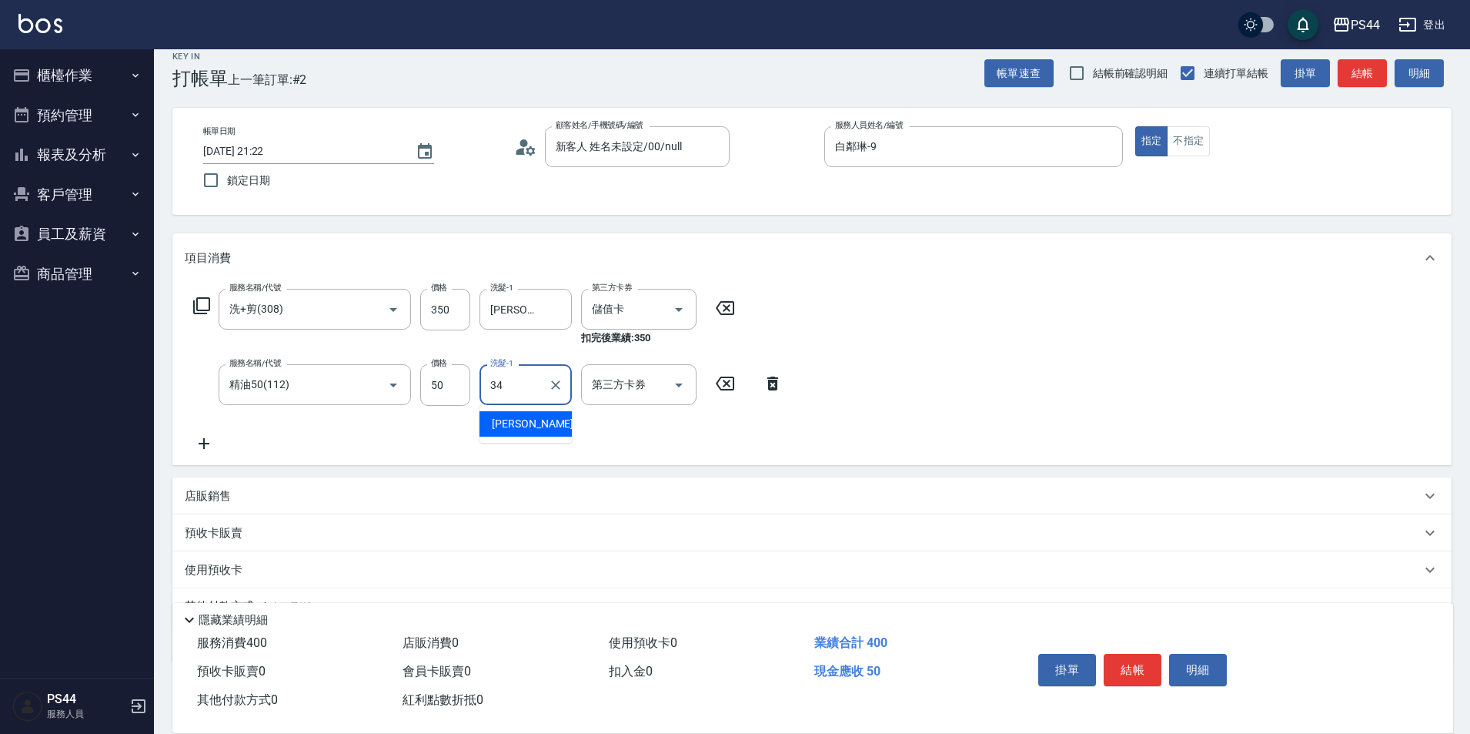
type input "[PERSON_NAME]-34"
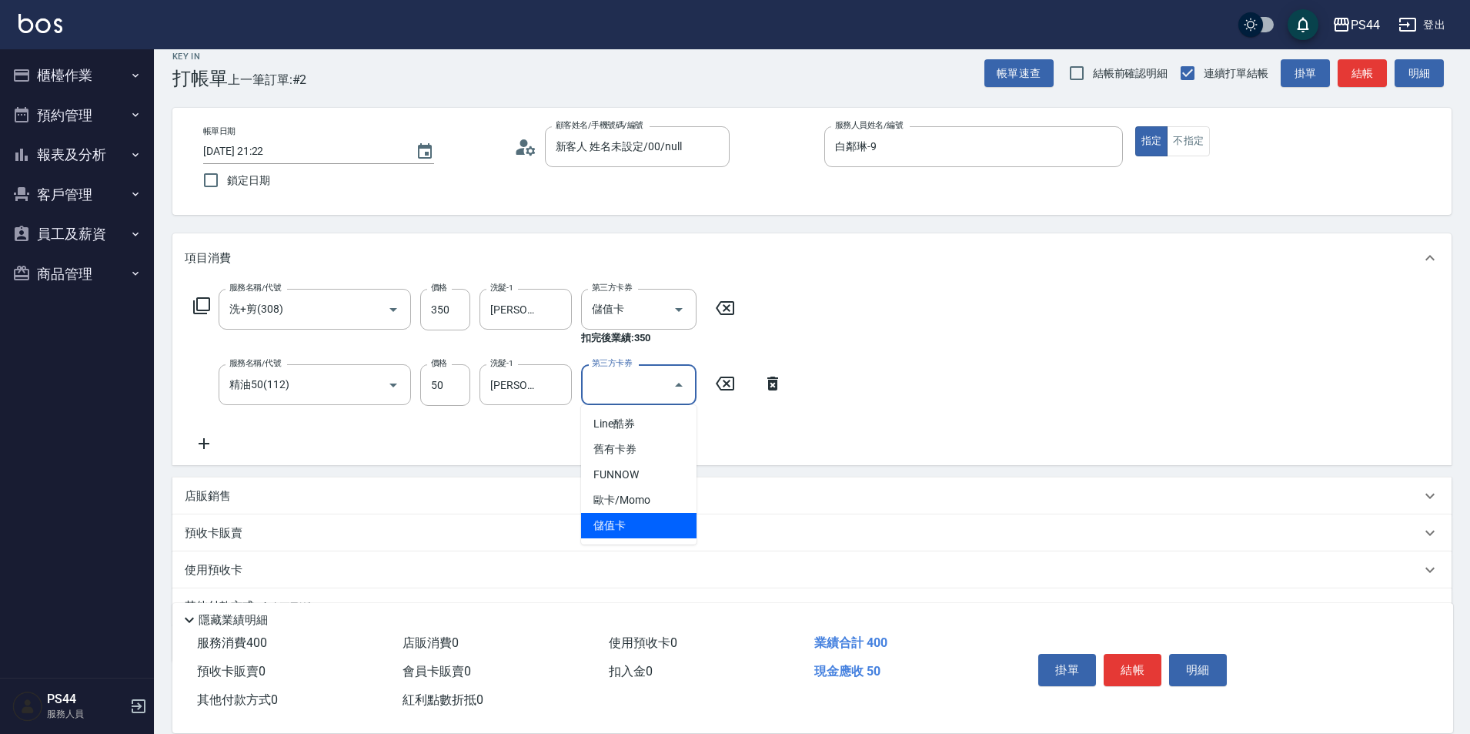
type input "儲值卡"
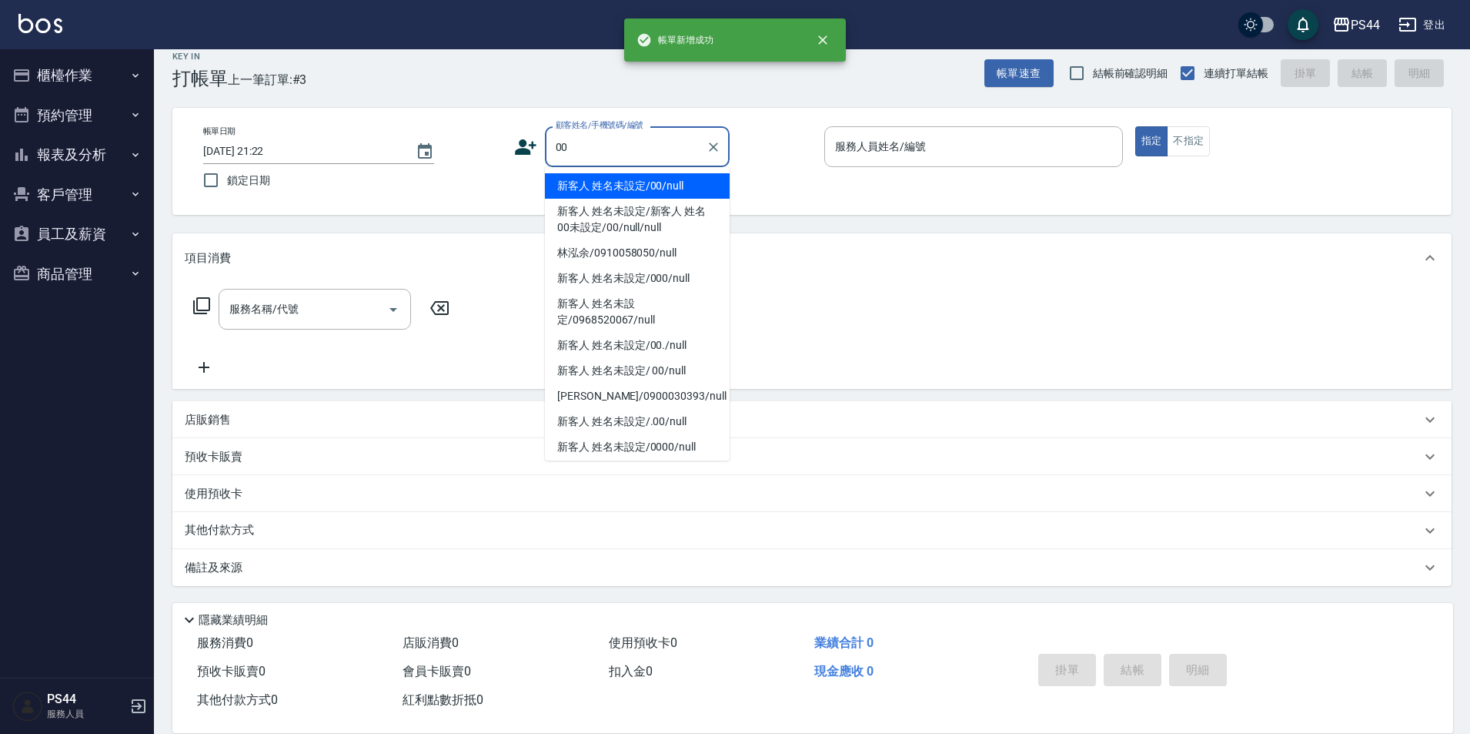
type input "新客人 姓名未設定/00/null"
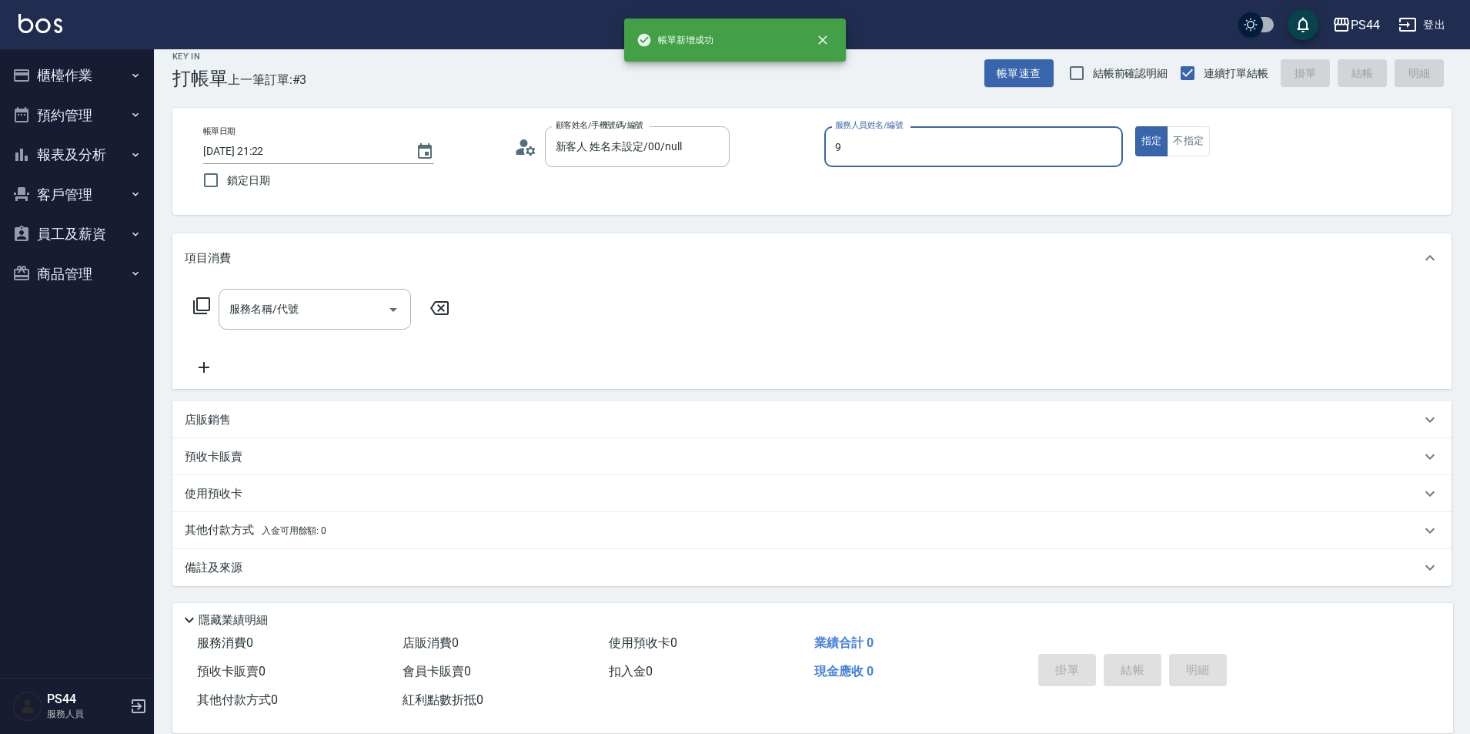
type input "白鄰琳-9"
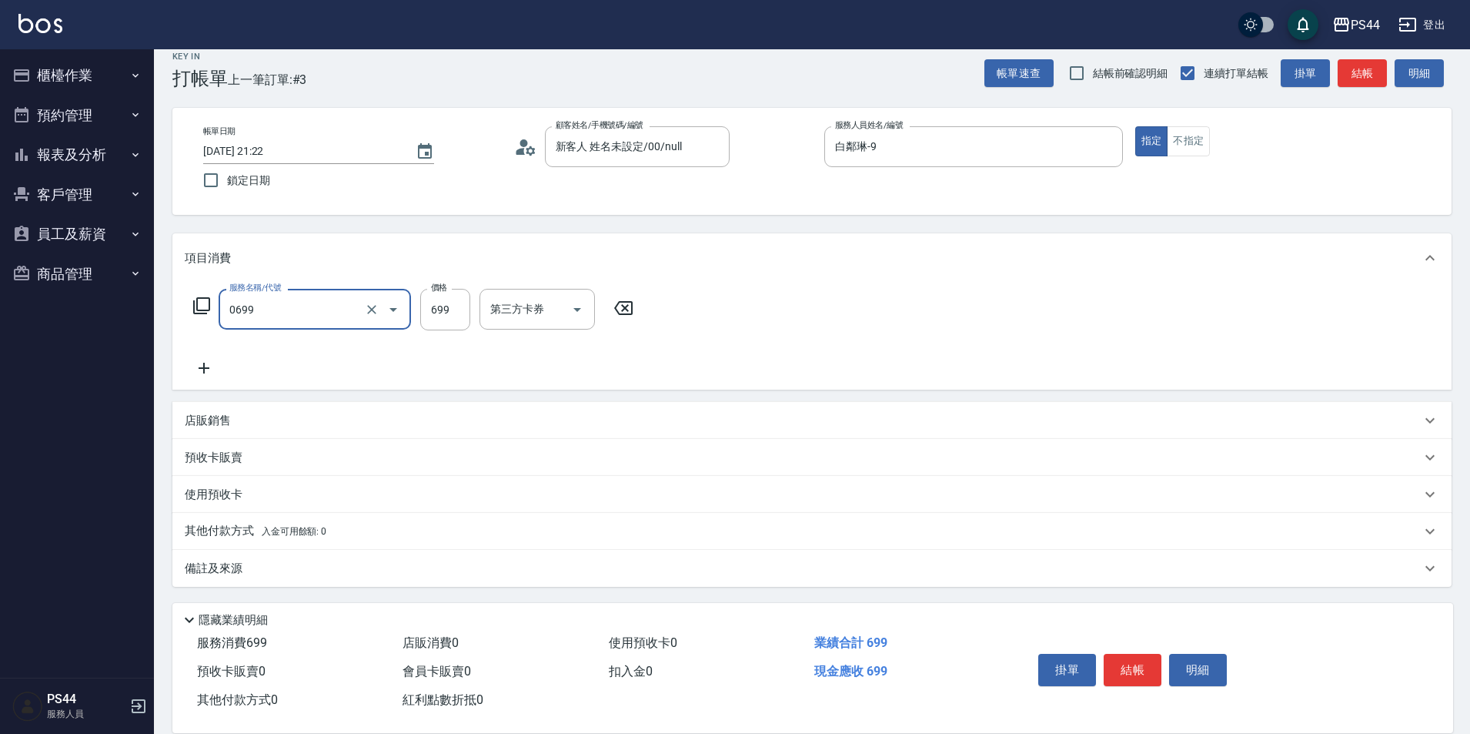
type input "精油SPA(0699)"
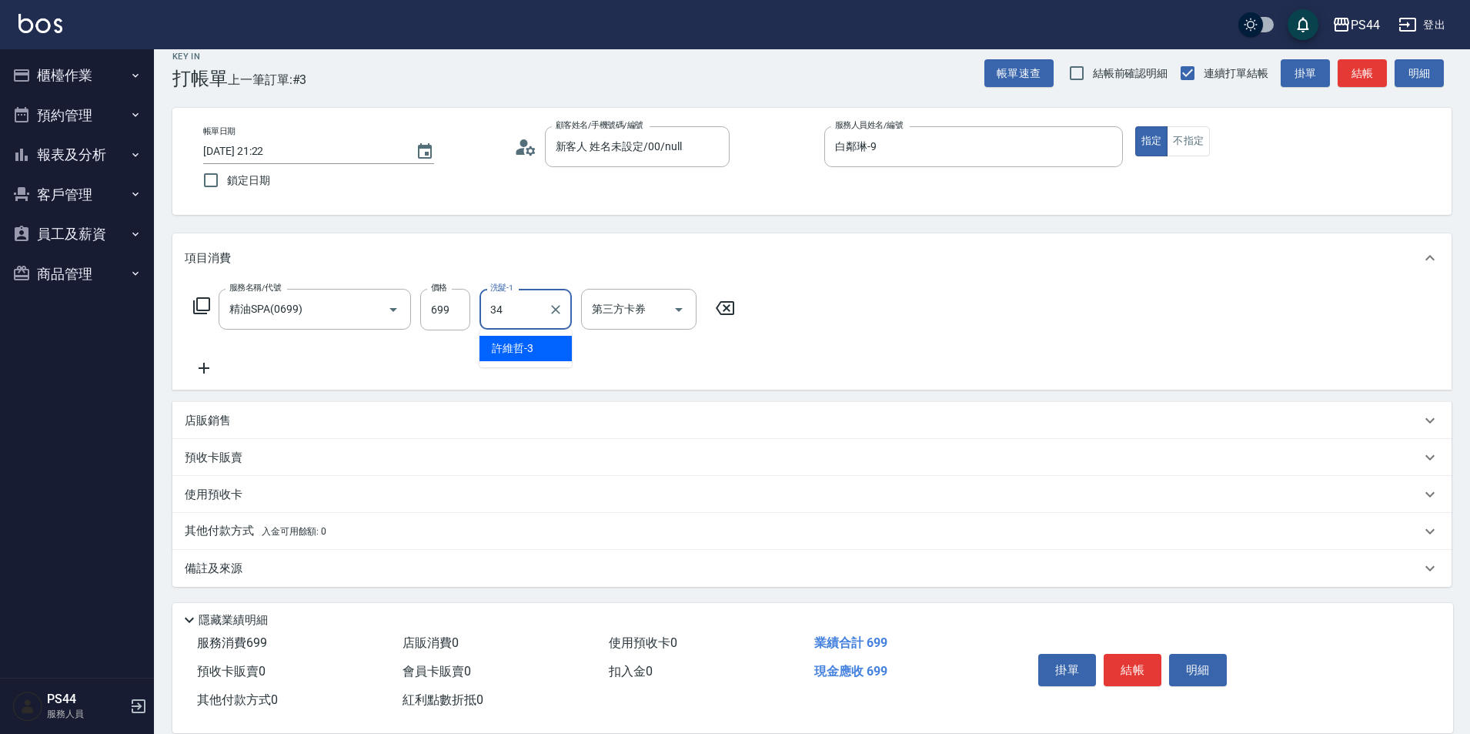
type input "[PERSON_NAME]-34"
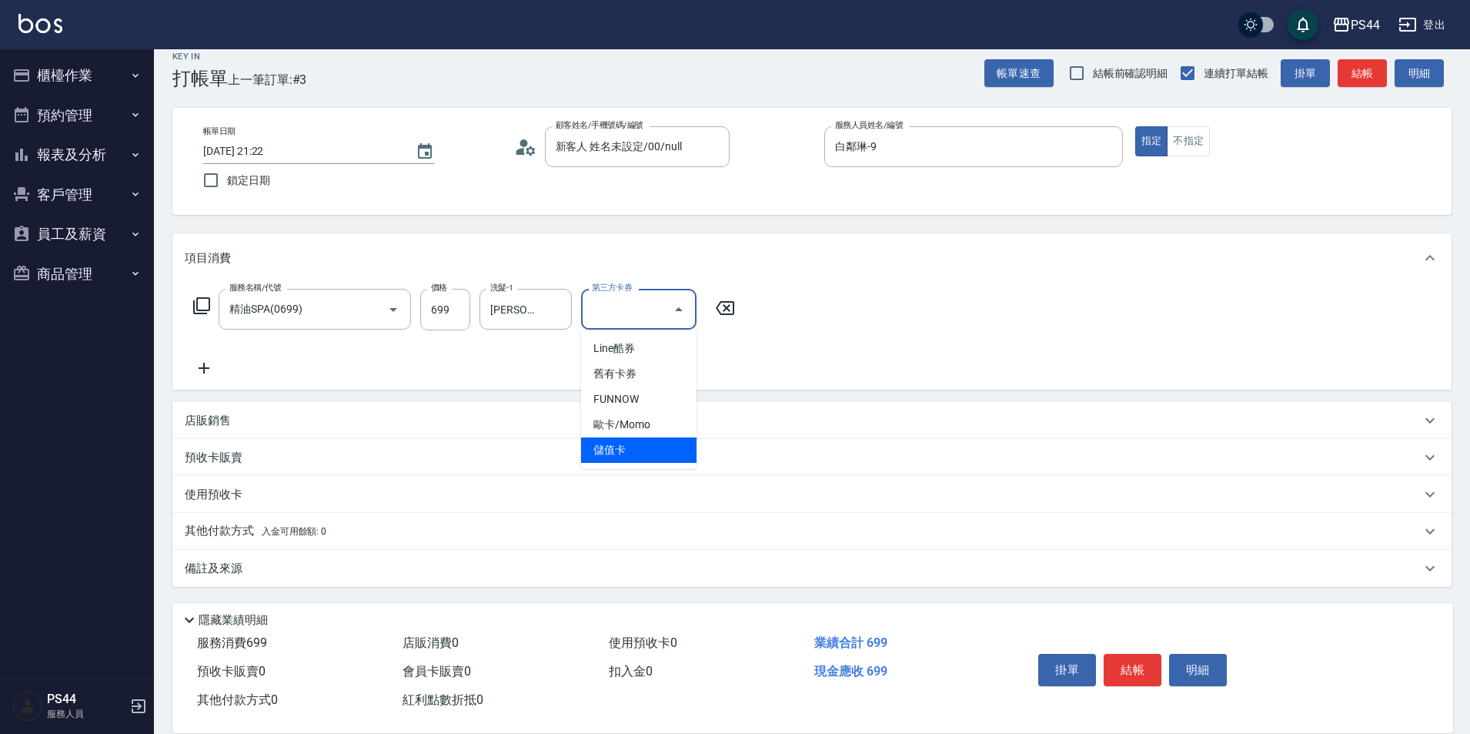
type input "儲值卡"
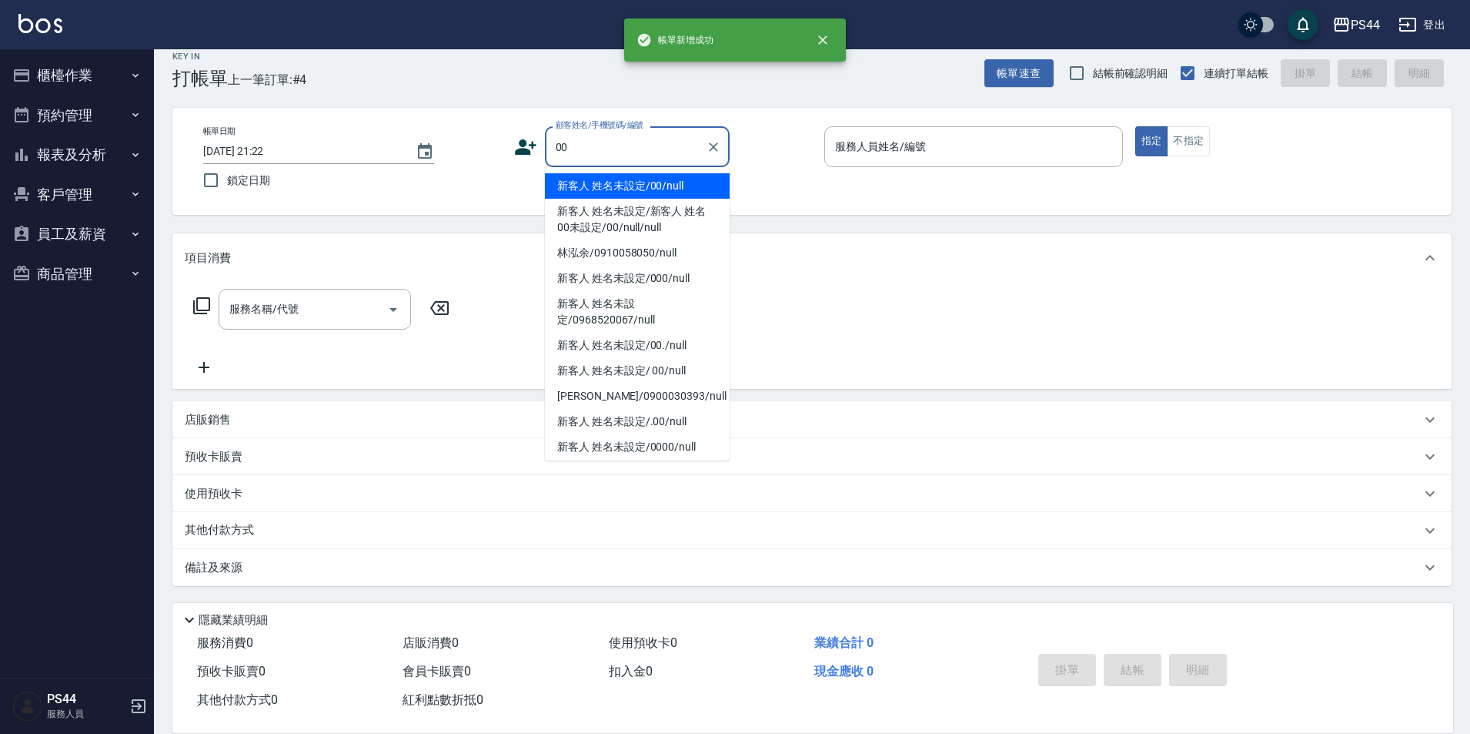
type input "新客人 姓名未設定/00/null"
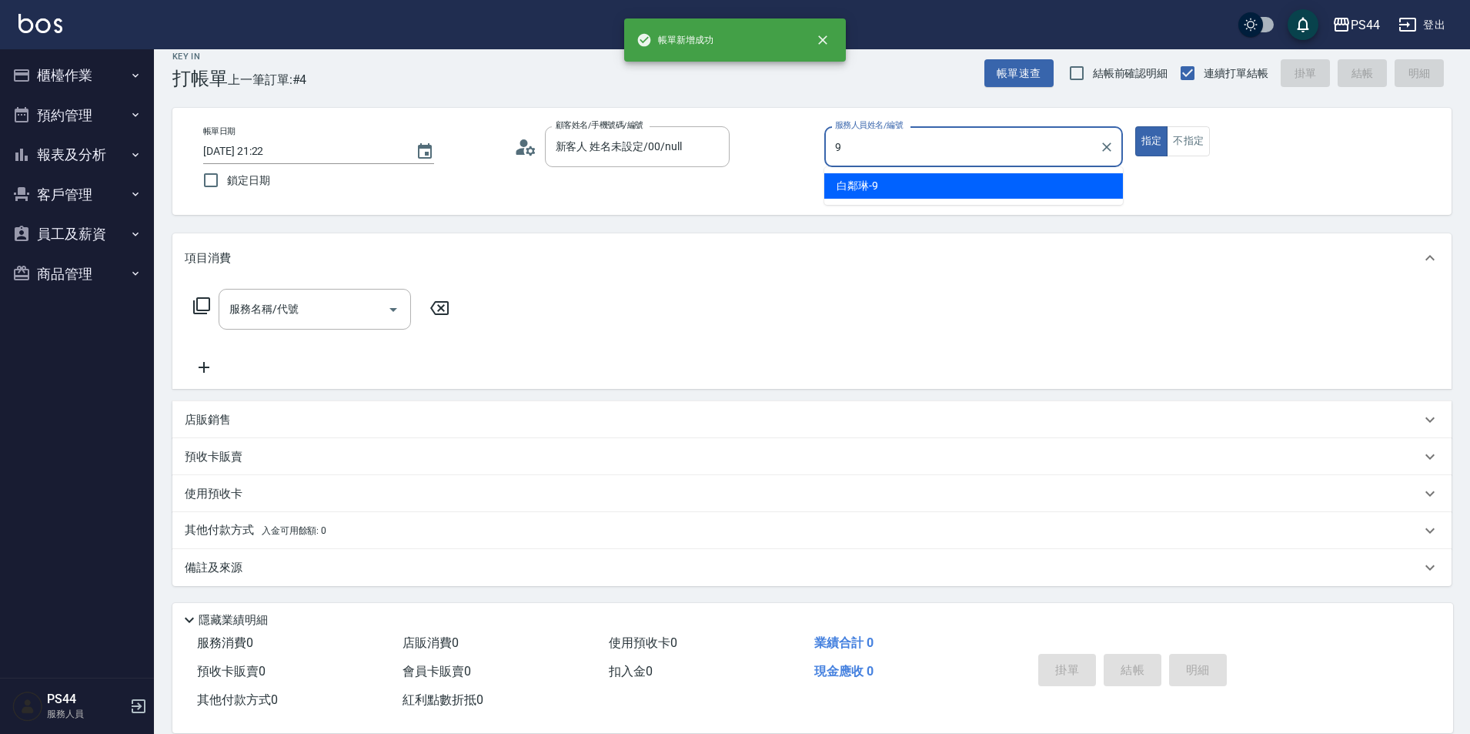
type input "白鄰琳-9"
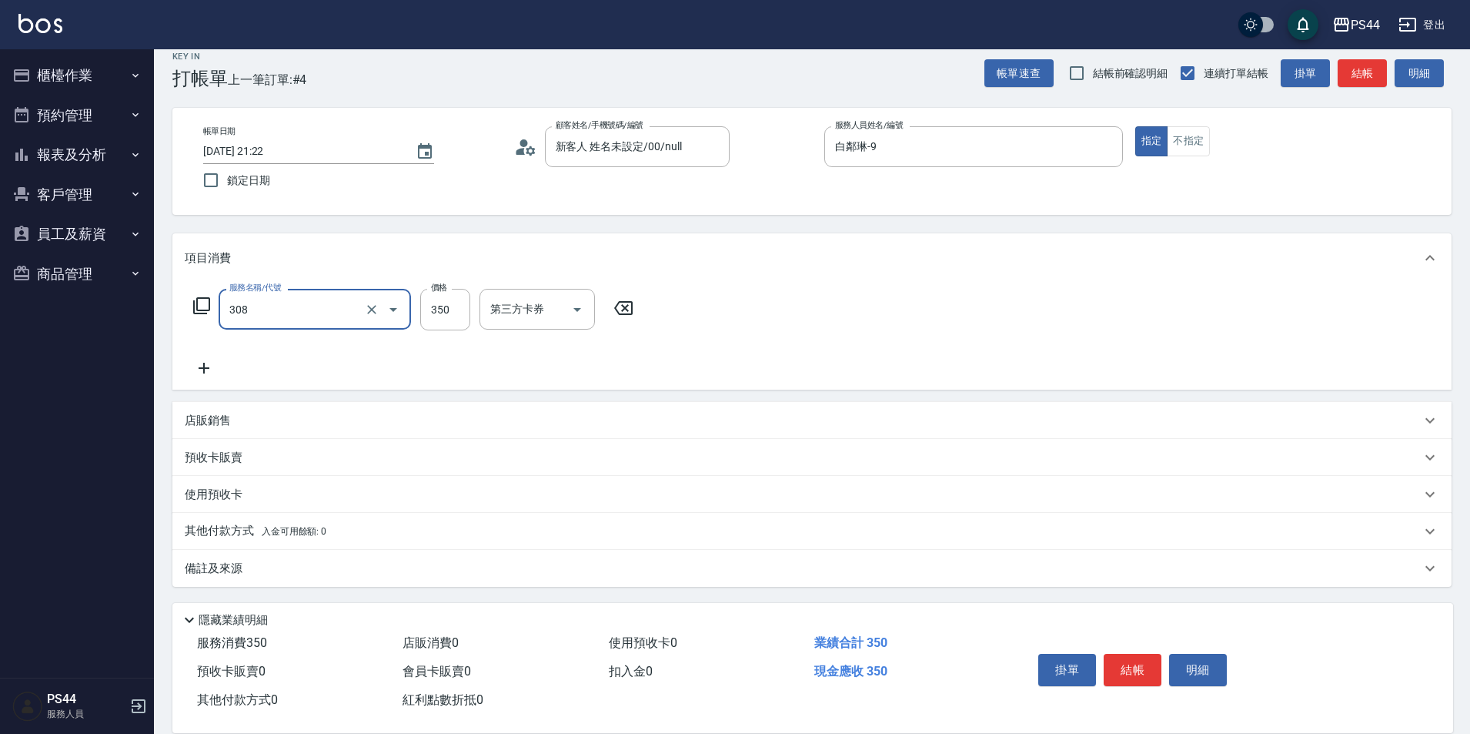
type input "洗+剪(308)"
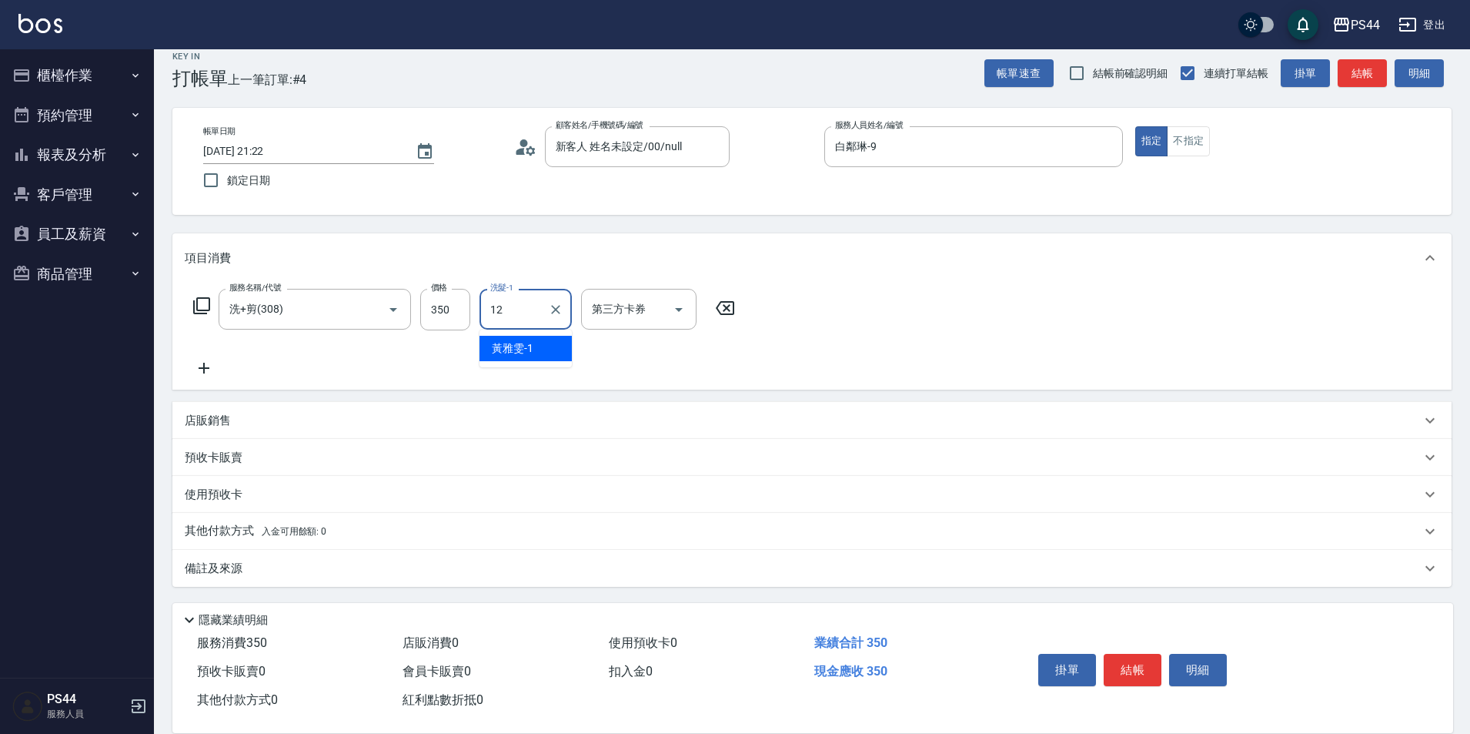
type input "[PERSON_NAME]-12"
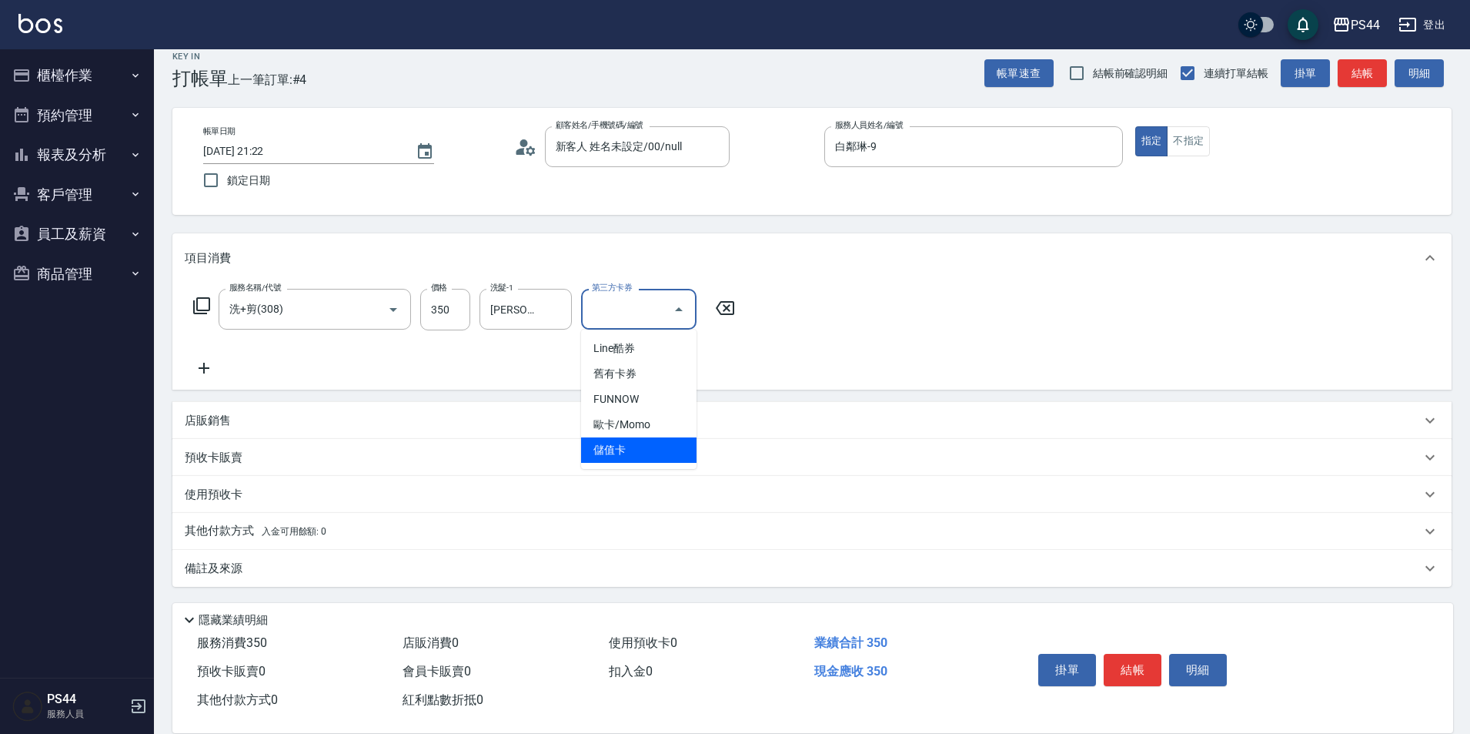
type input "儲值卡"
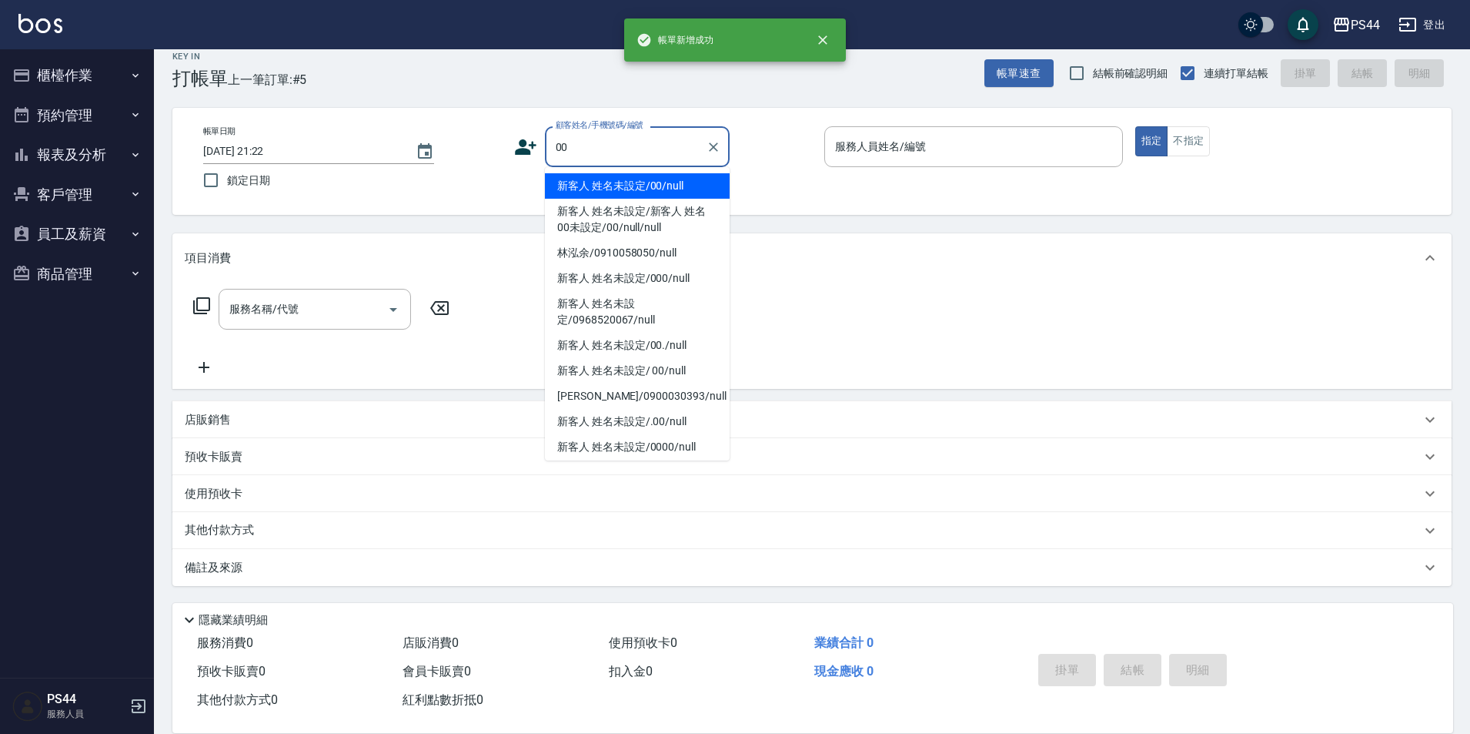
type input "新客人 姓名未設定/00/null"
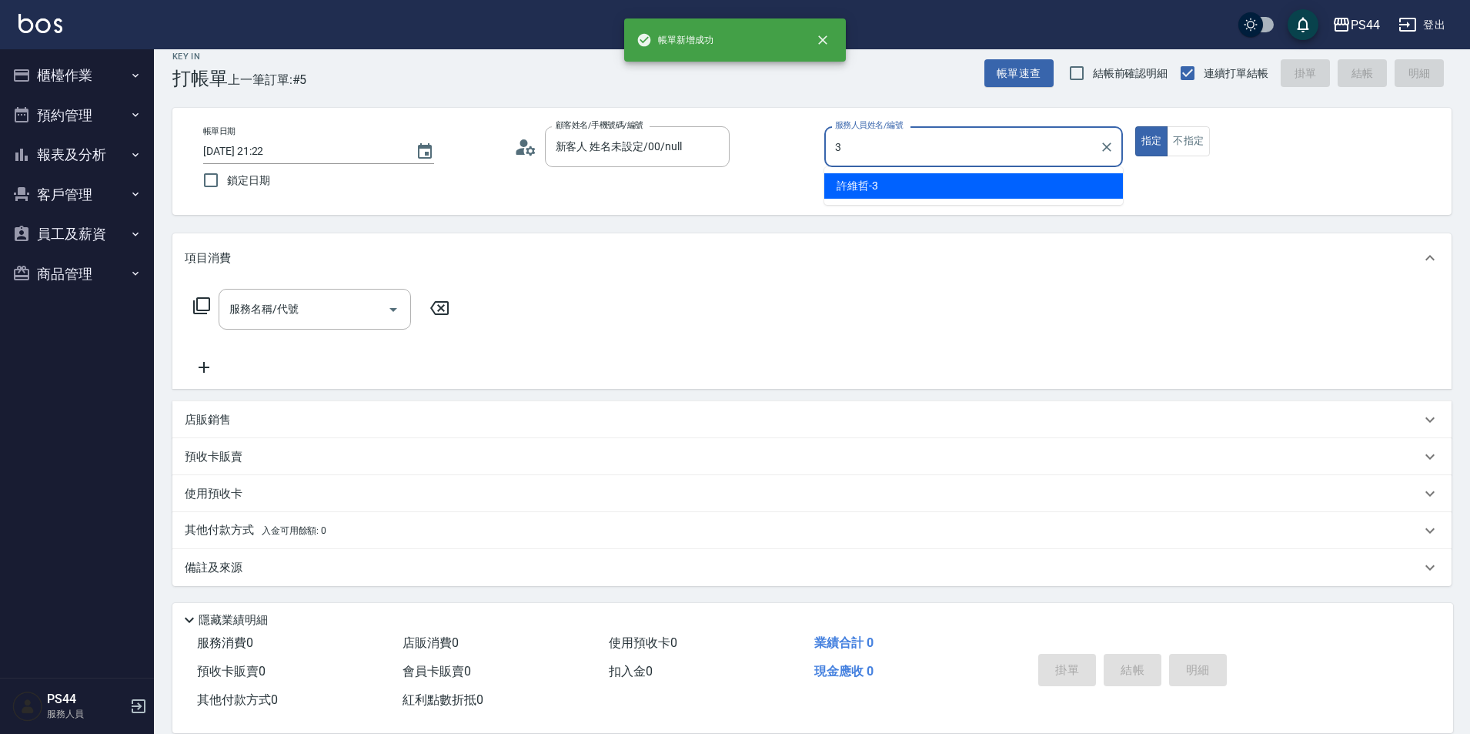
type input "[PERSON_NAME]-3"
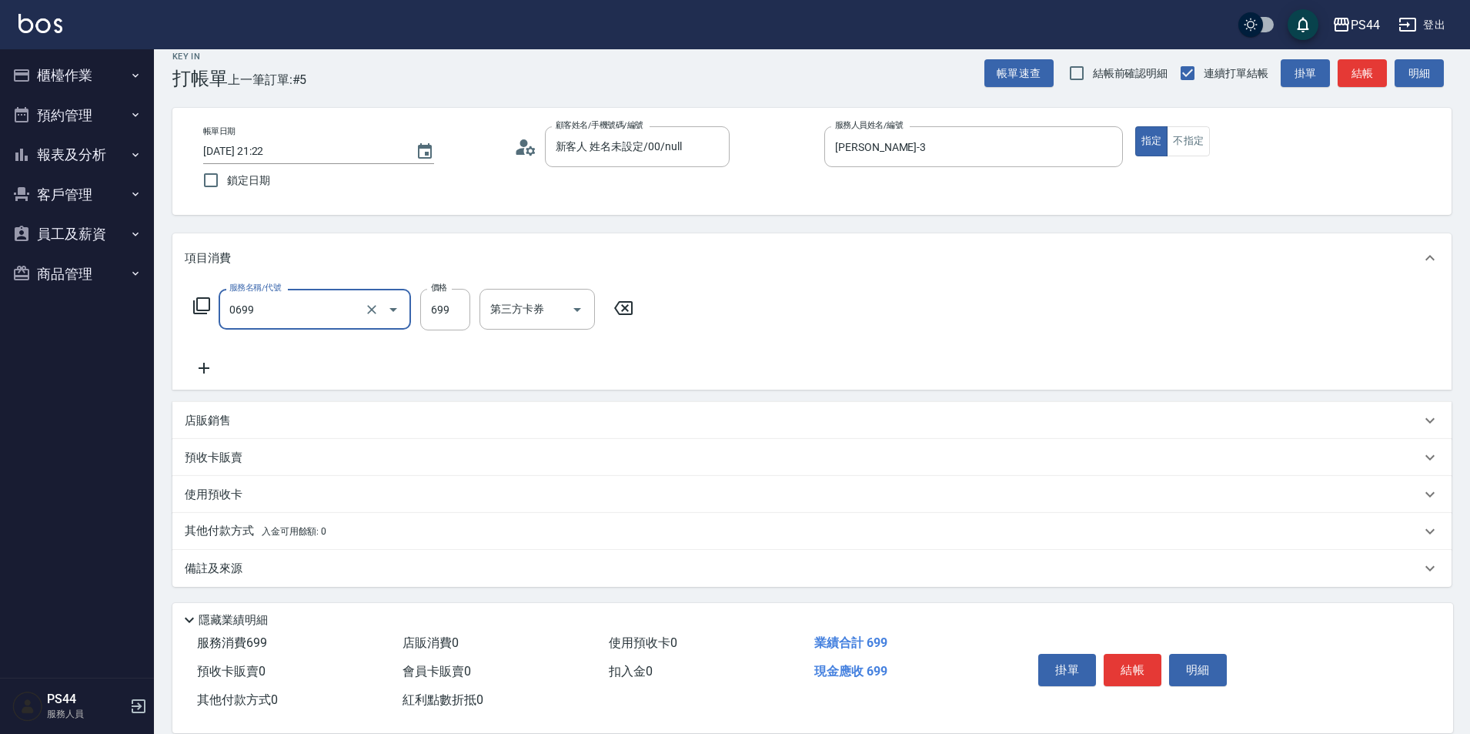
type input "精油SPA(0699)"
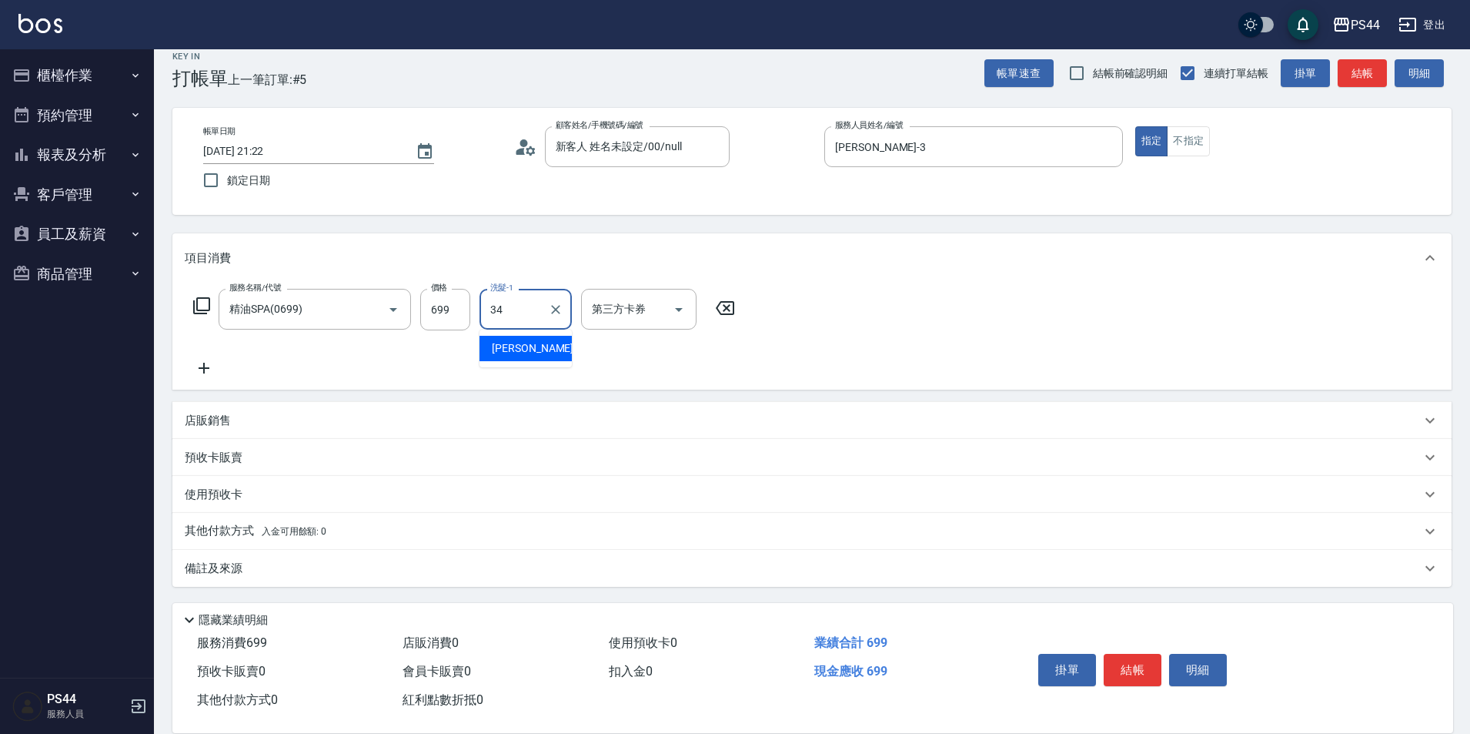
type input "[PERSON_NAME]-34"
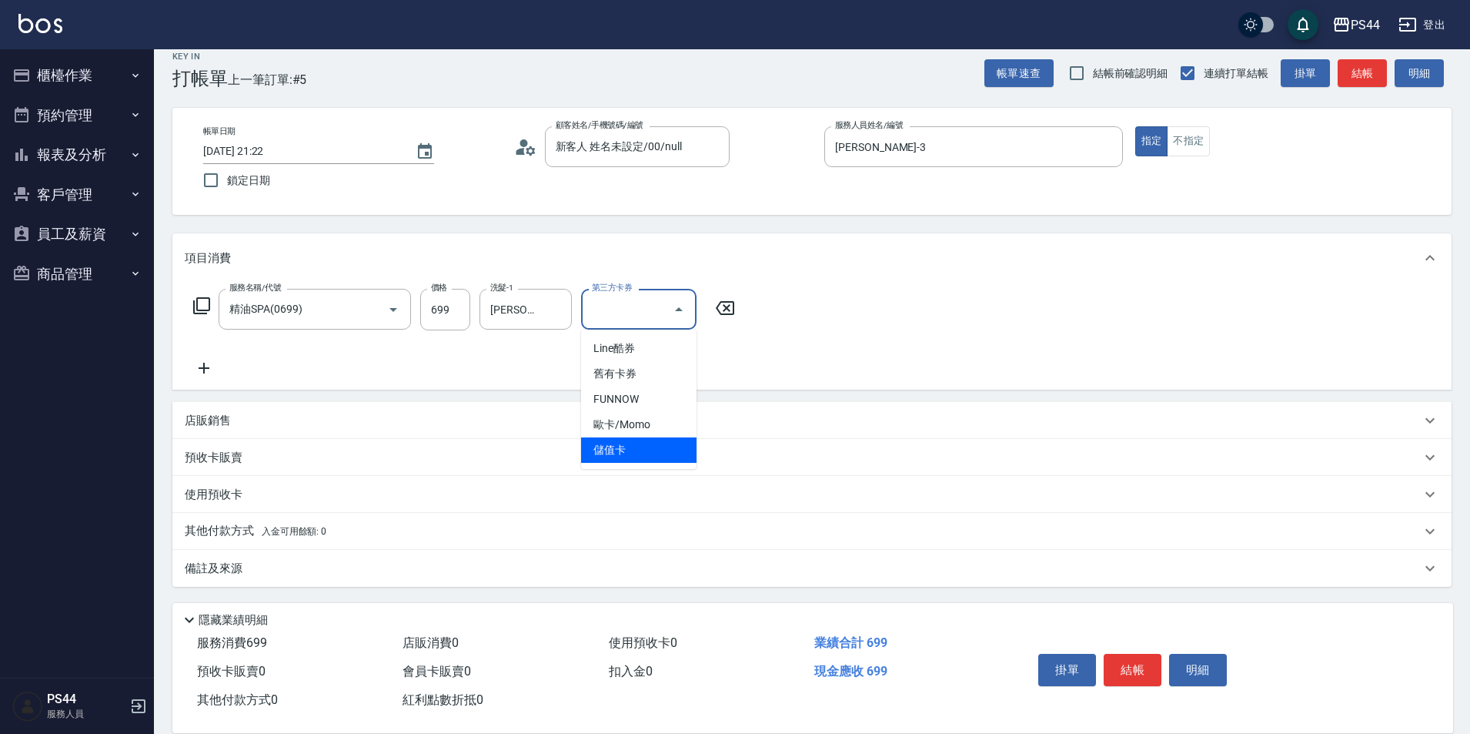
type input "儲值卡"
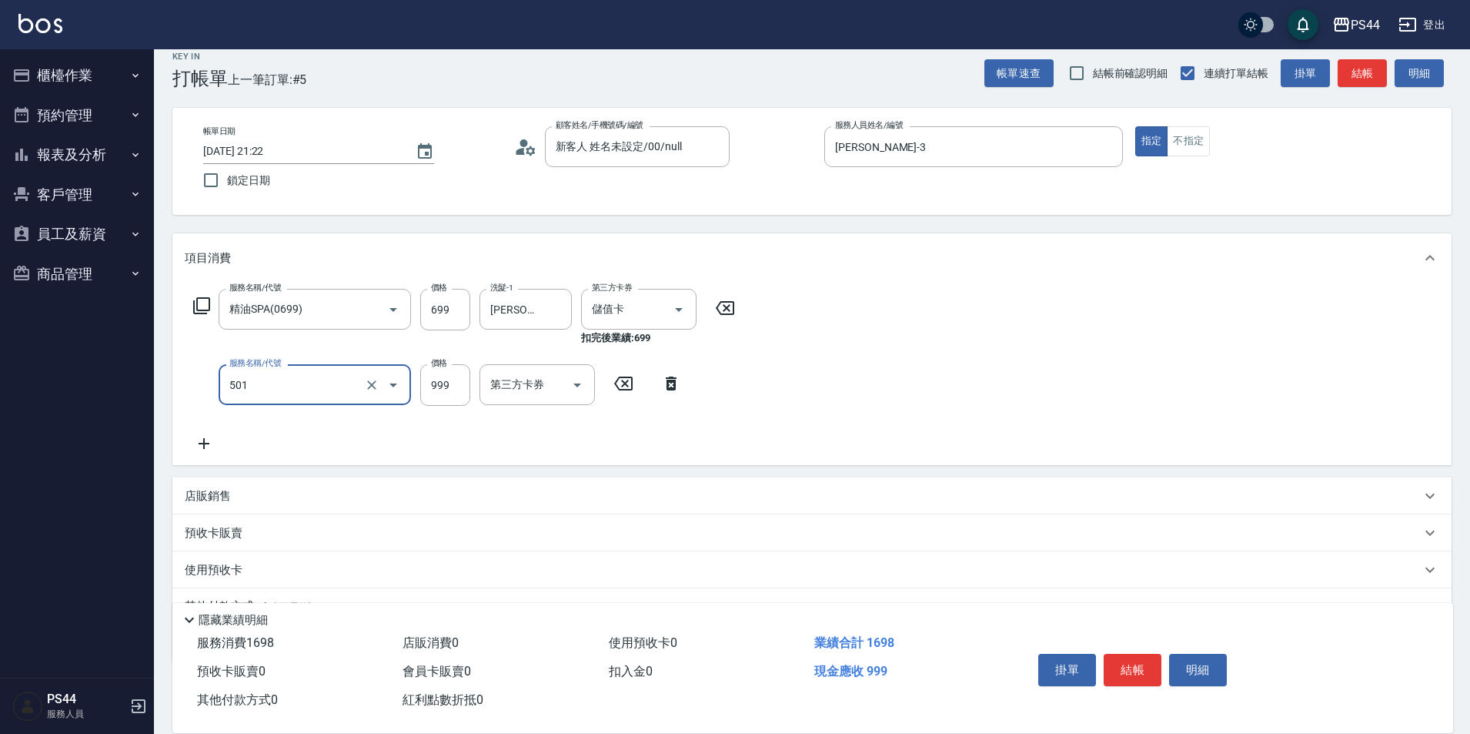
type input "染髮(501)"
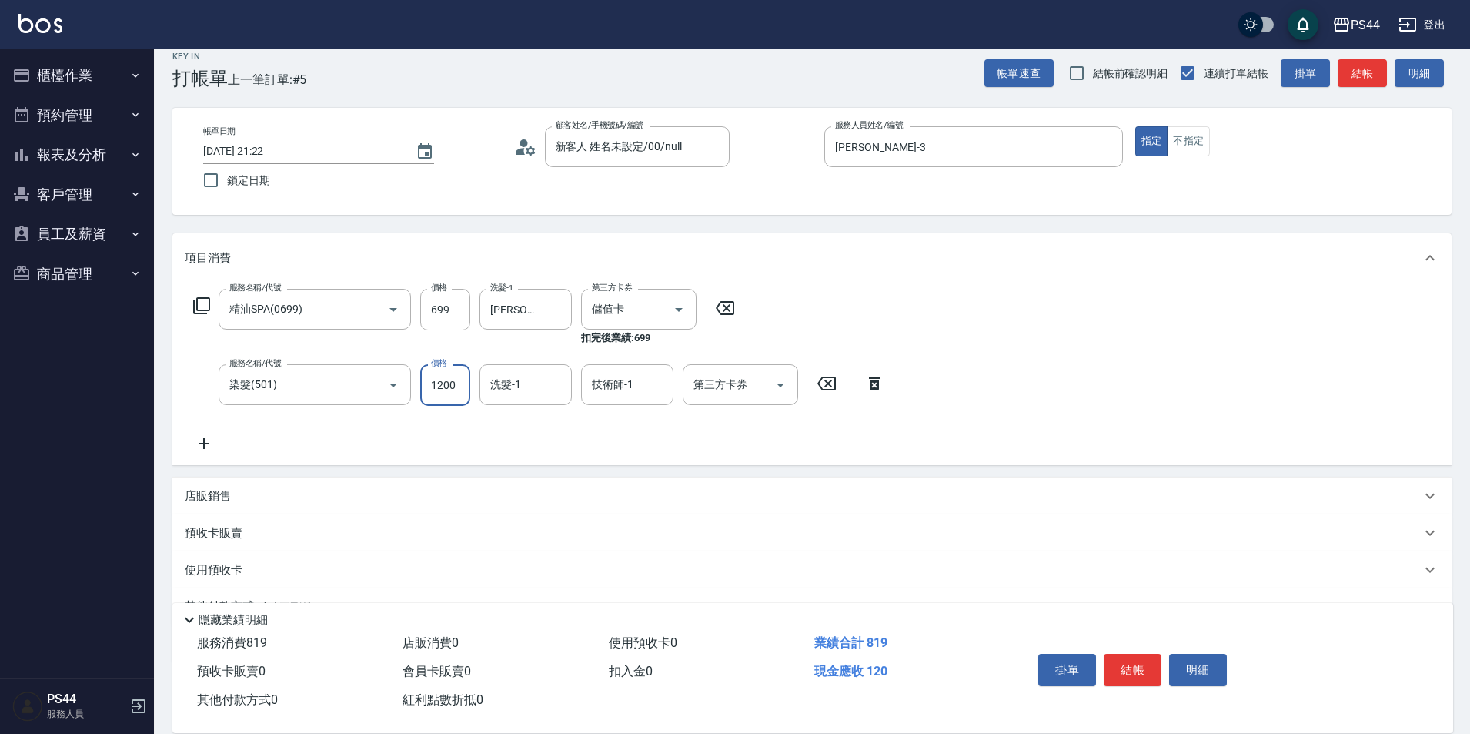
type input "1200"
type input "[PERSON_NAME]-34"
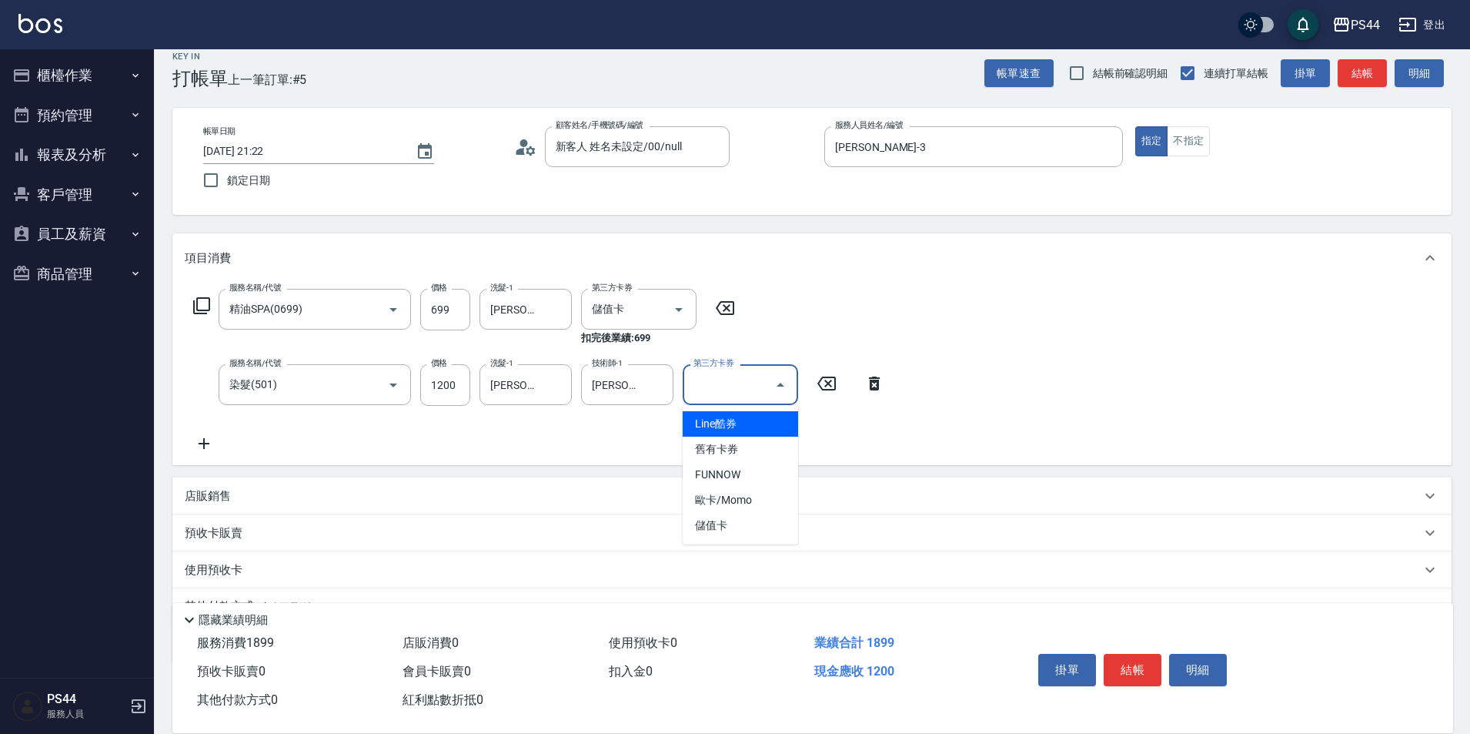
type input "儲值卡"
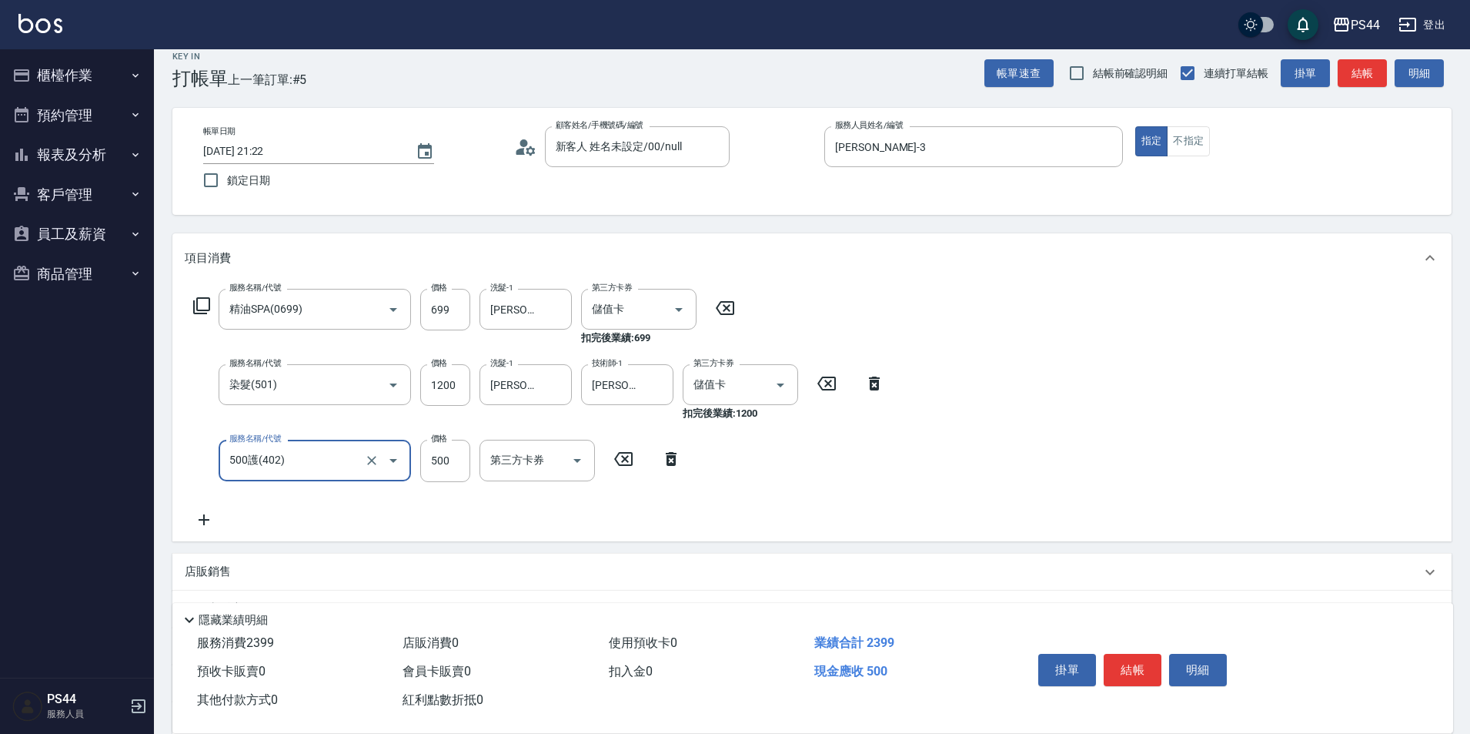
type input "500護(402)"
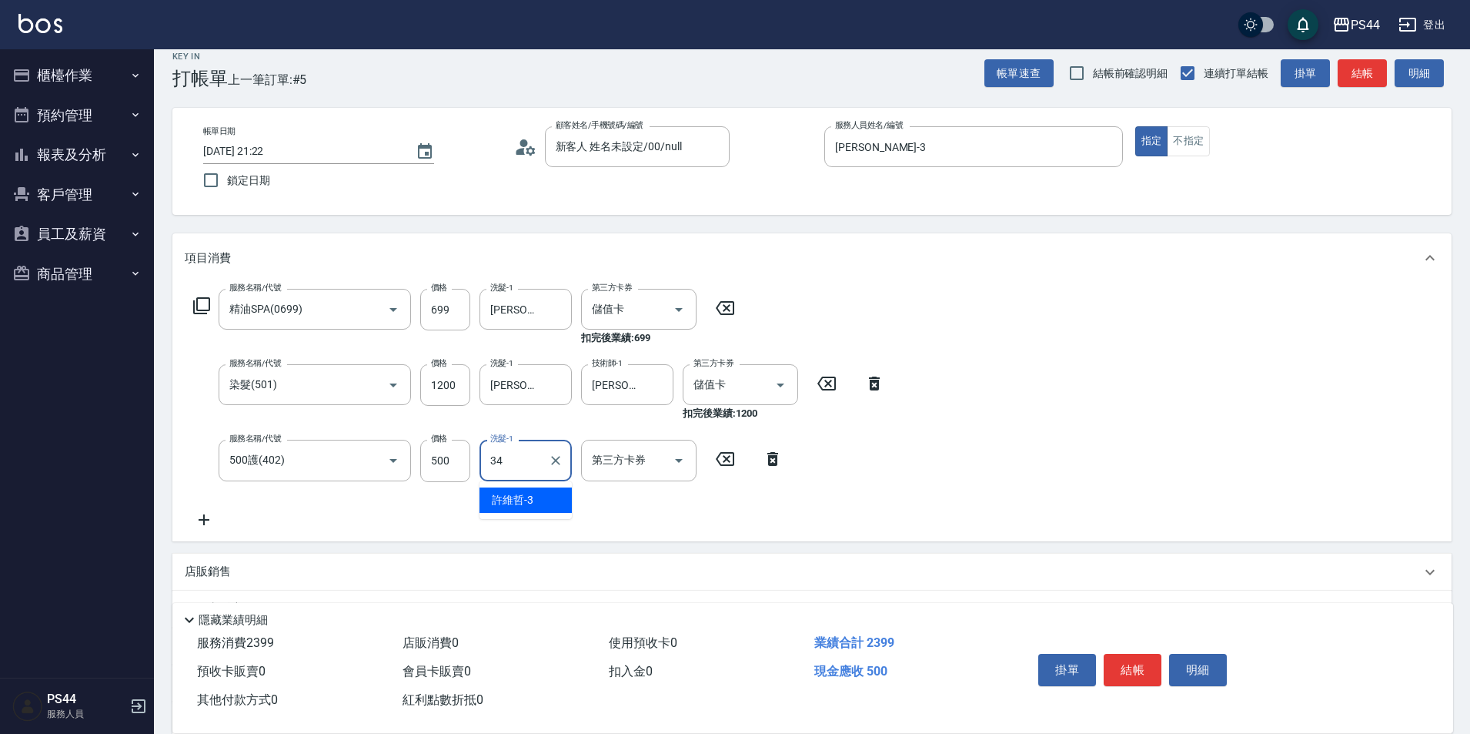
type input "[PERSON_NAME]-34"
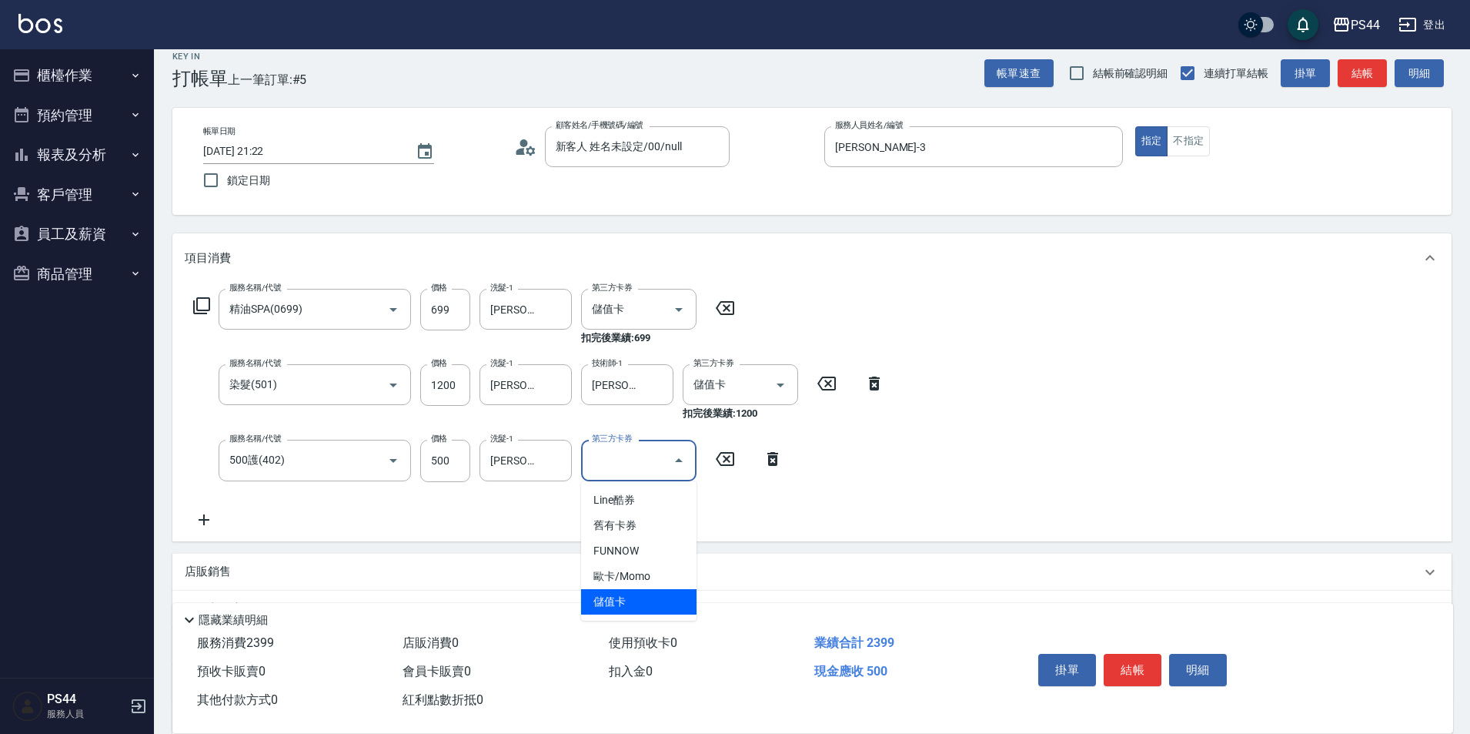
type input "儲值卡"
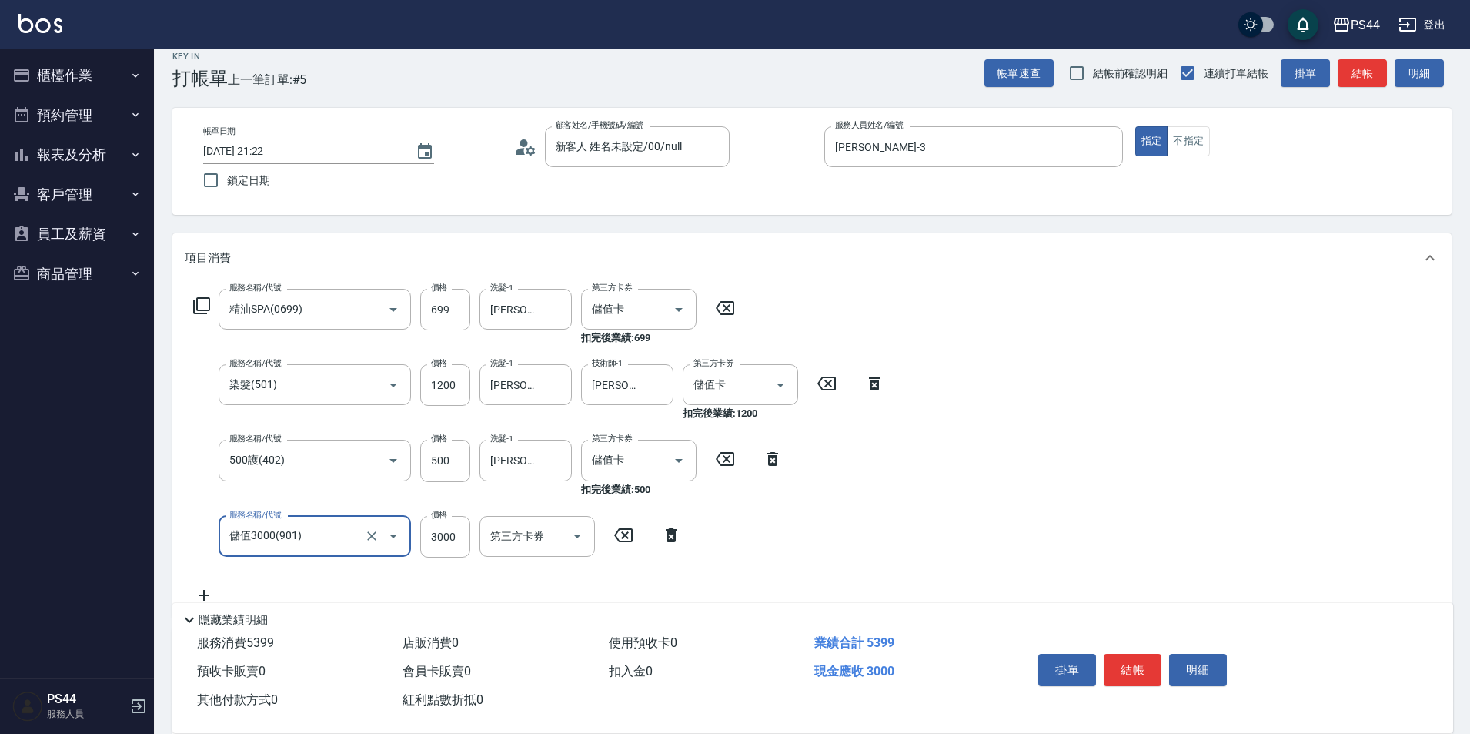
type input "儲值3000(901)"
type input "2375"
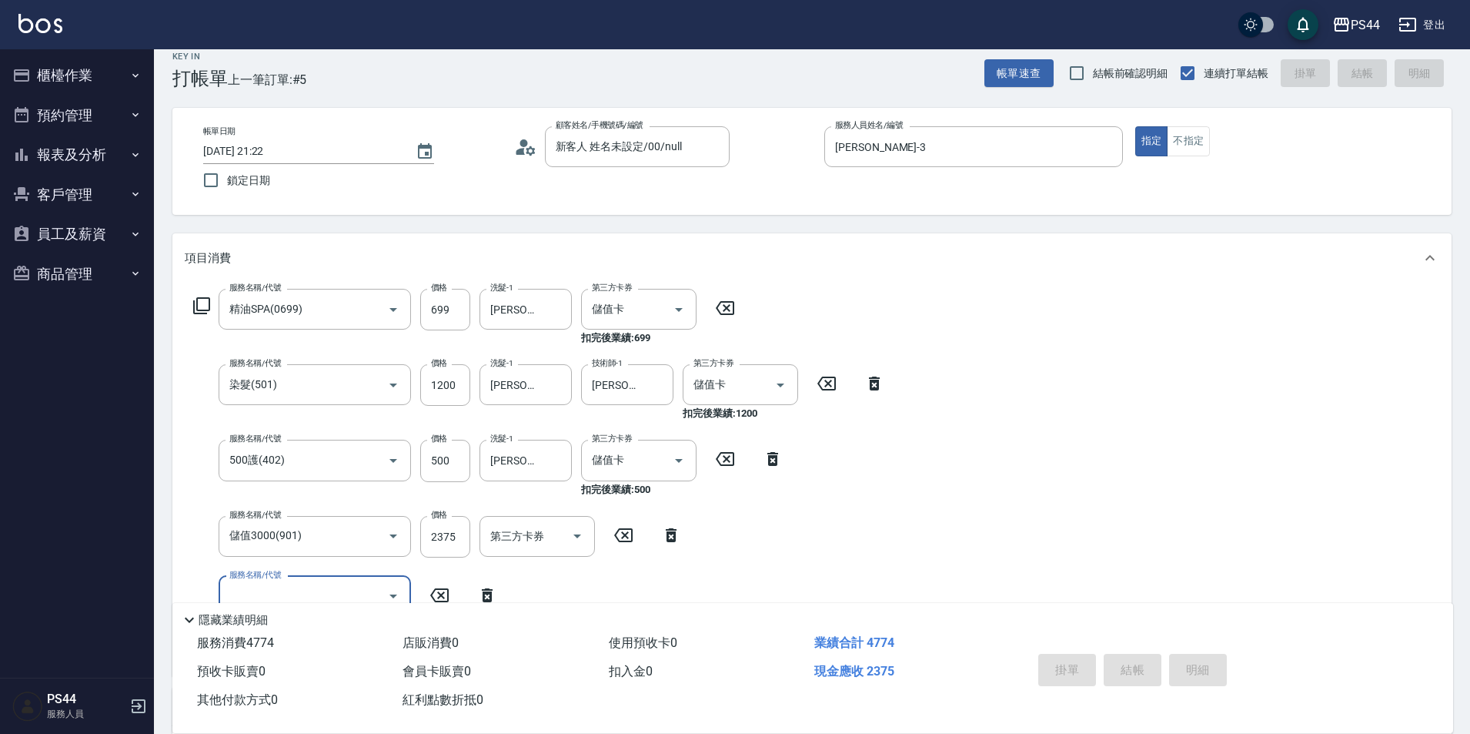
type input "[DATE] 21:23"
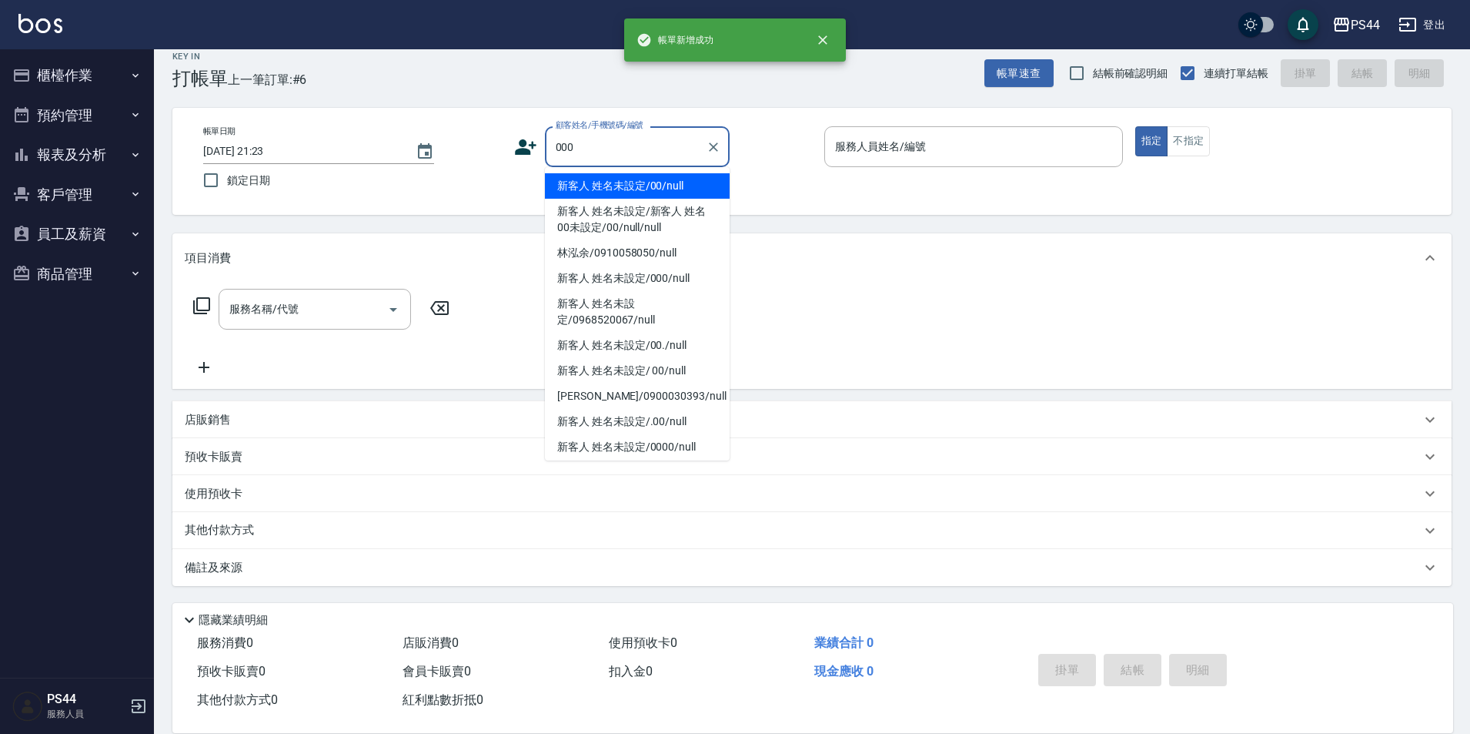
type input "新客人 姓名未設定/000/null"
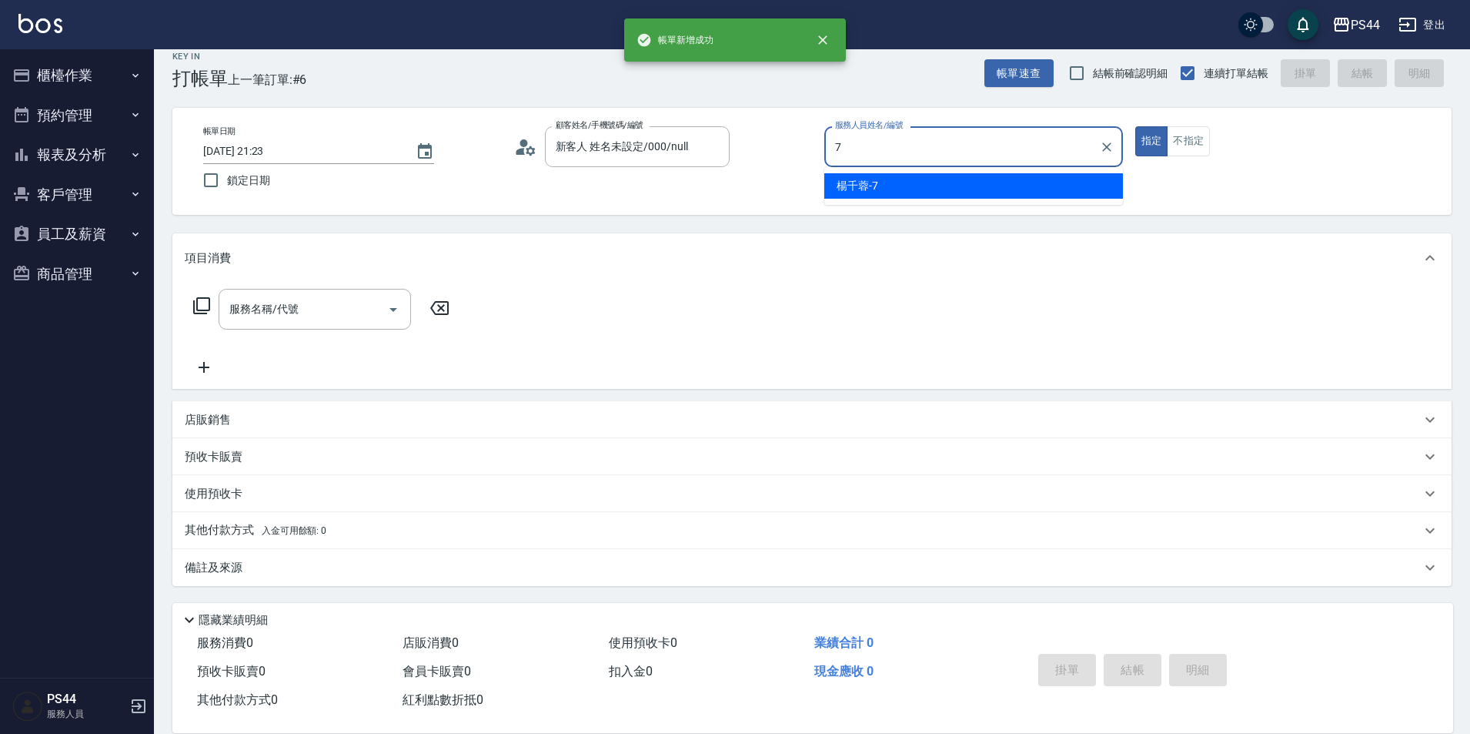
type input "[PERSON_NAME]-7"
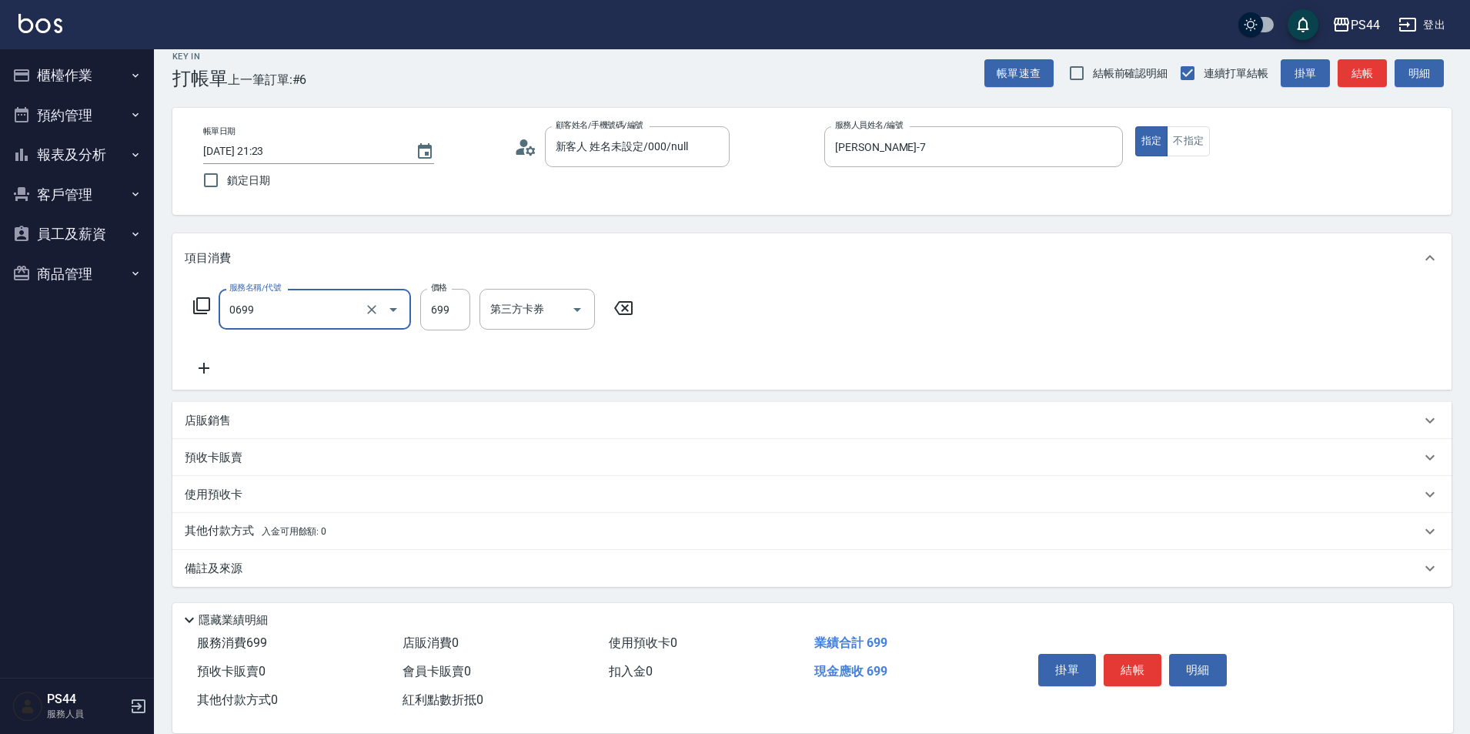
type input "精油SPA(0699)"
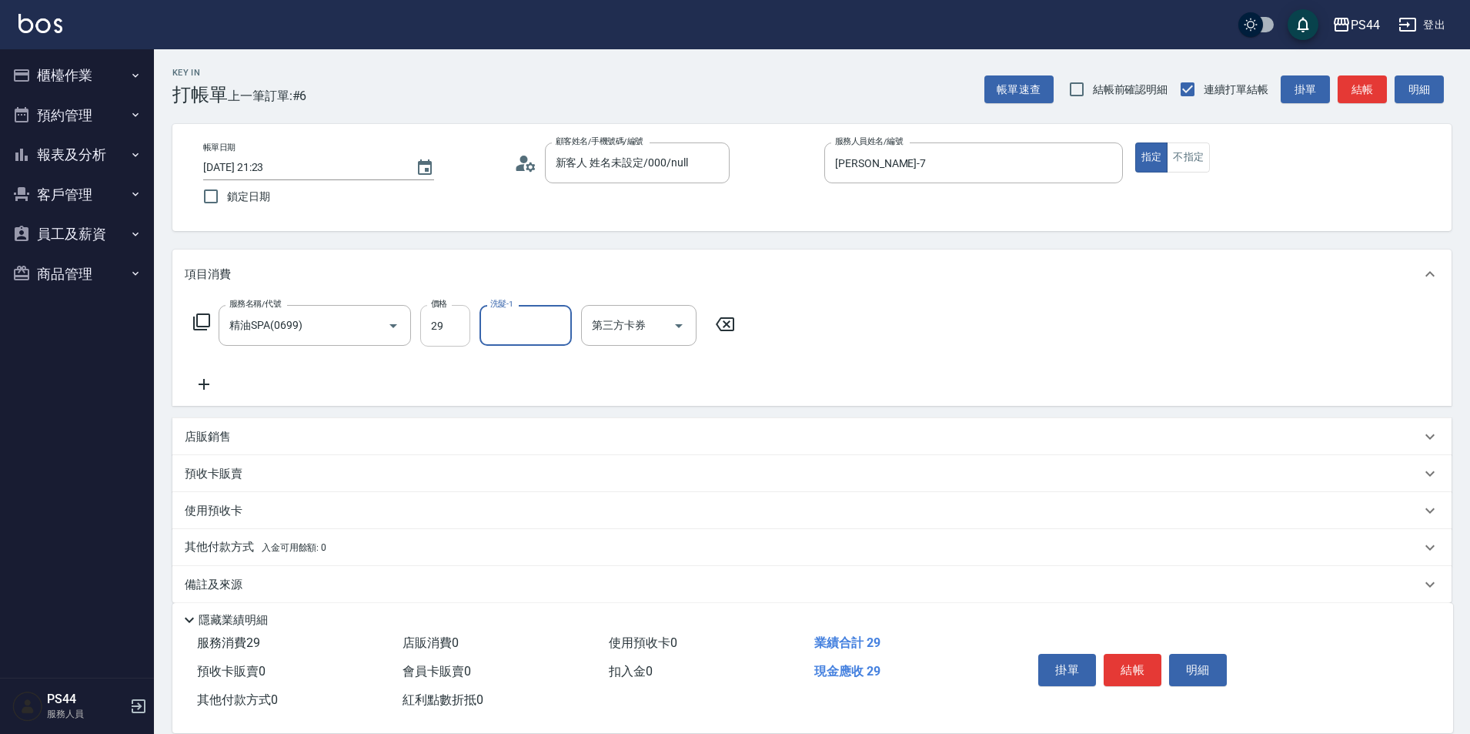
click at [431, 332] on input "29" at bounding box center [445, 326] width 50 height 42
type input "699"
type input "慧星-29"
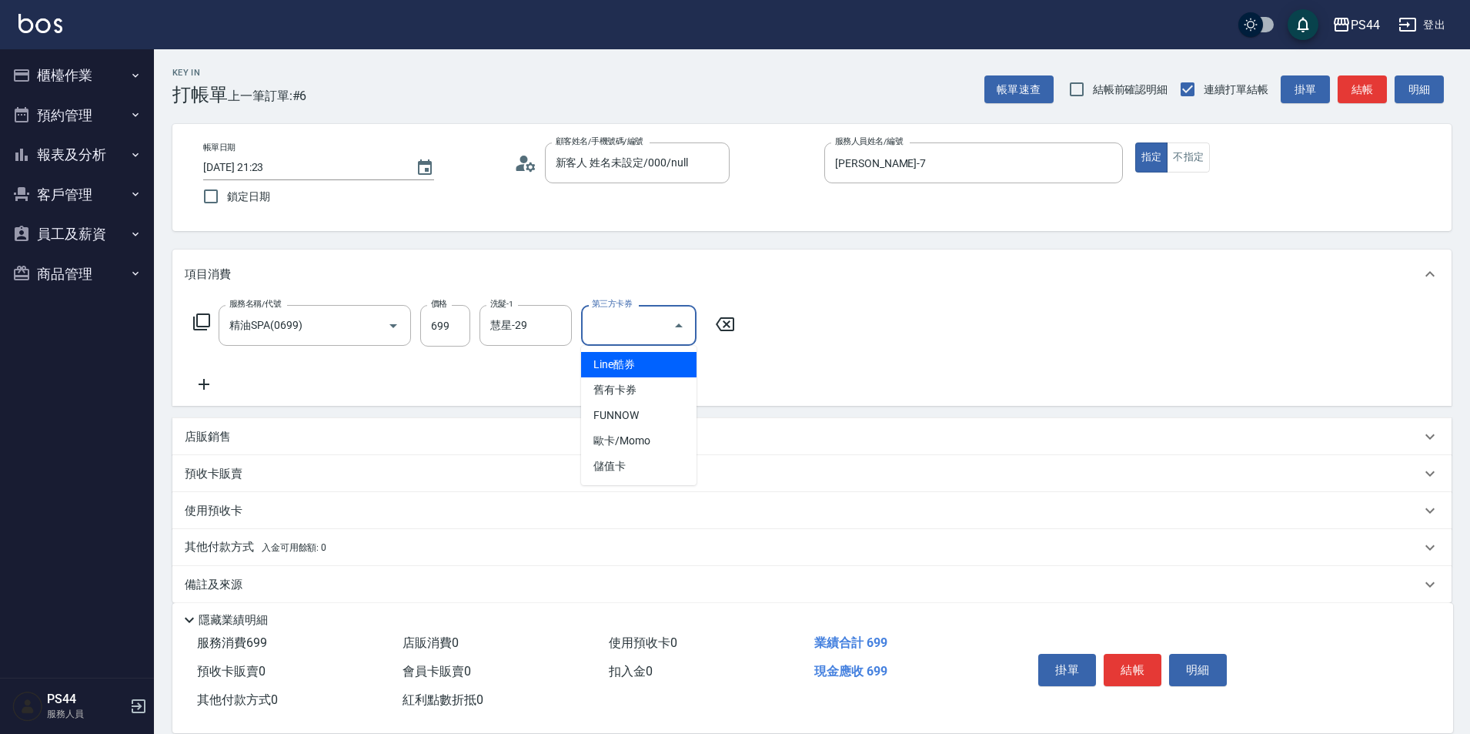
type input "儲值卡"
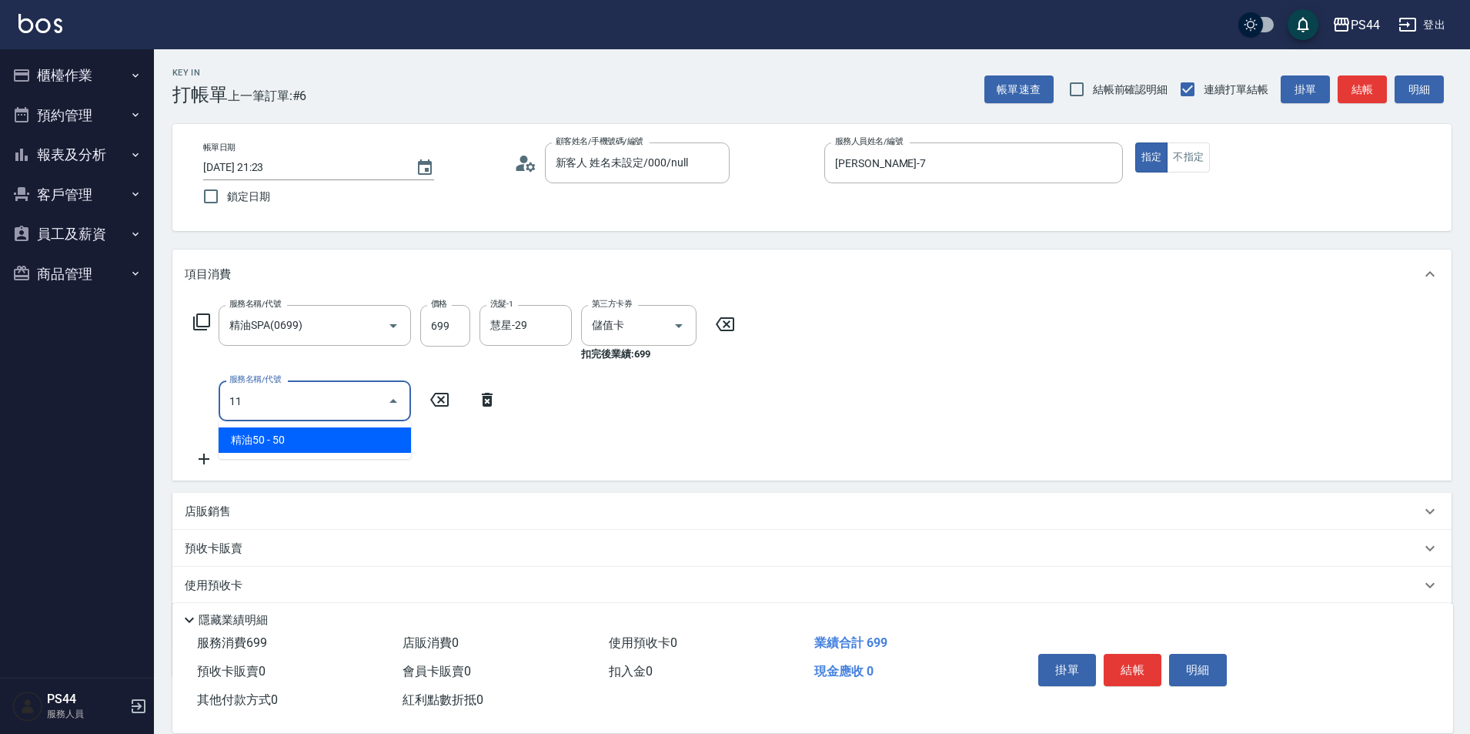
type input "1"
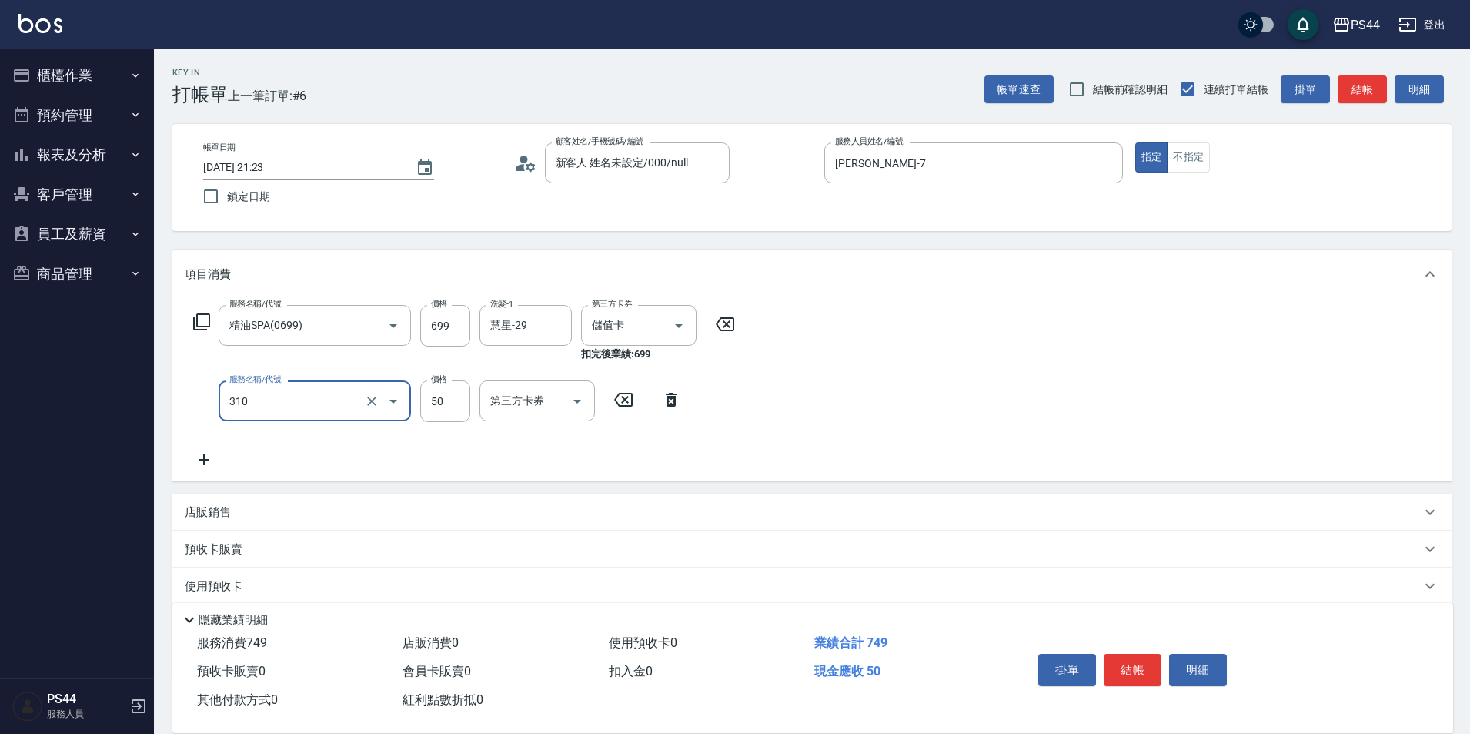
type input "剪瀏海(310)"
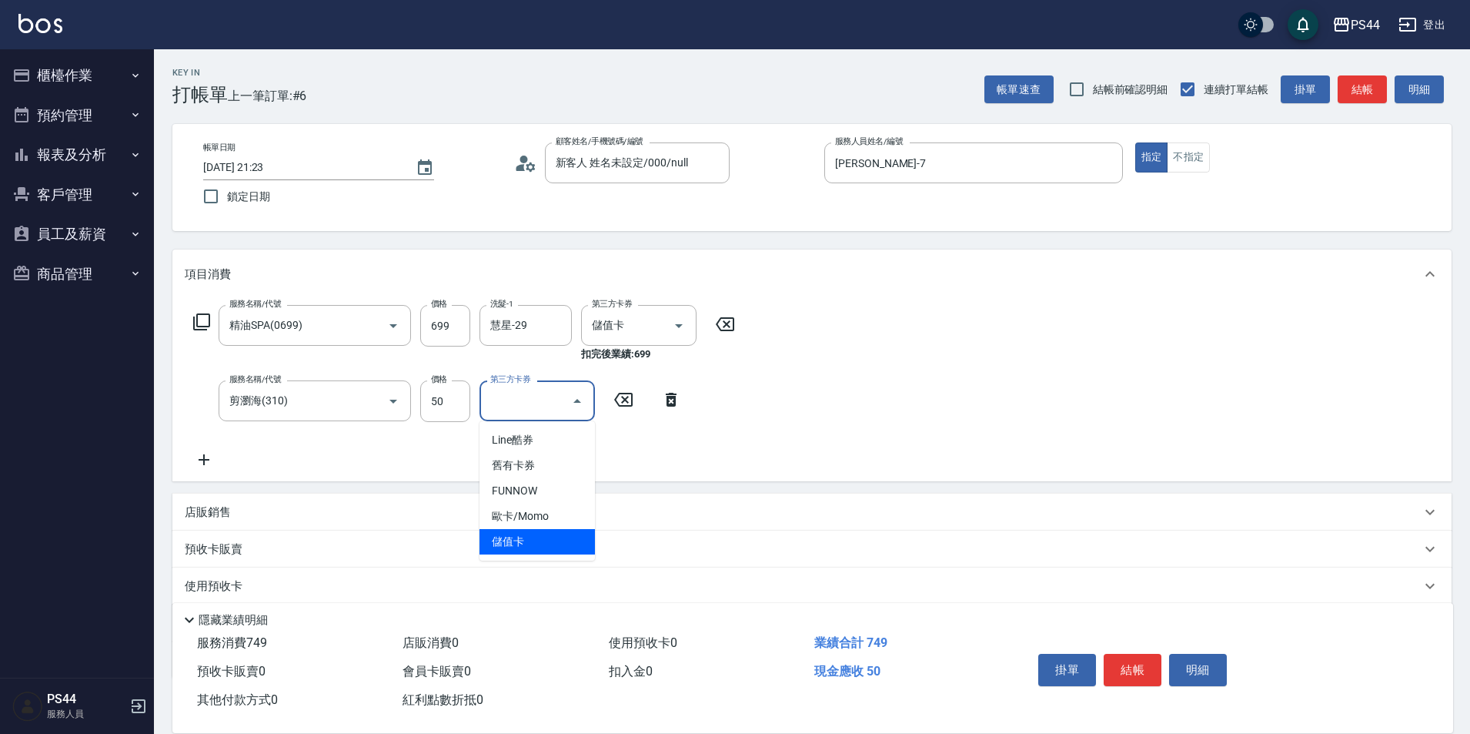
type input "儲值卡"
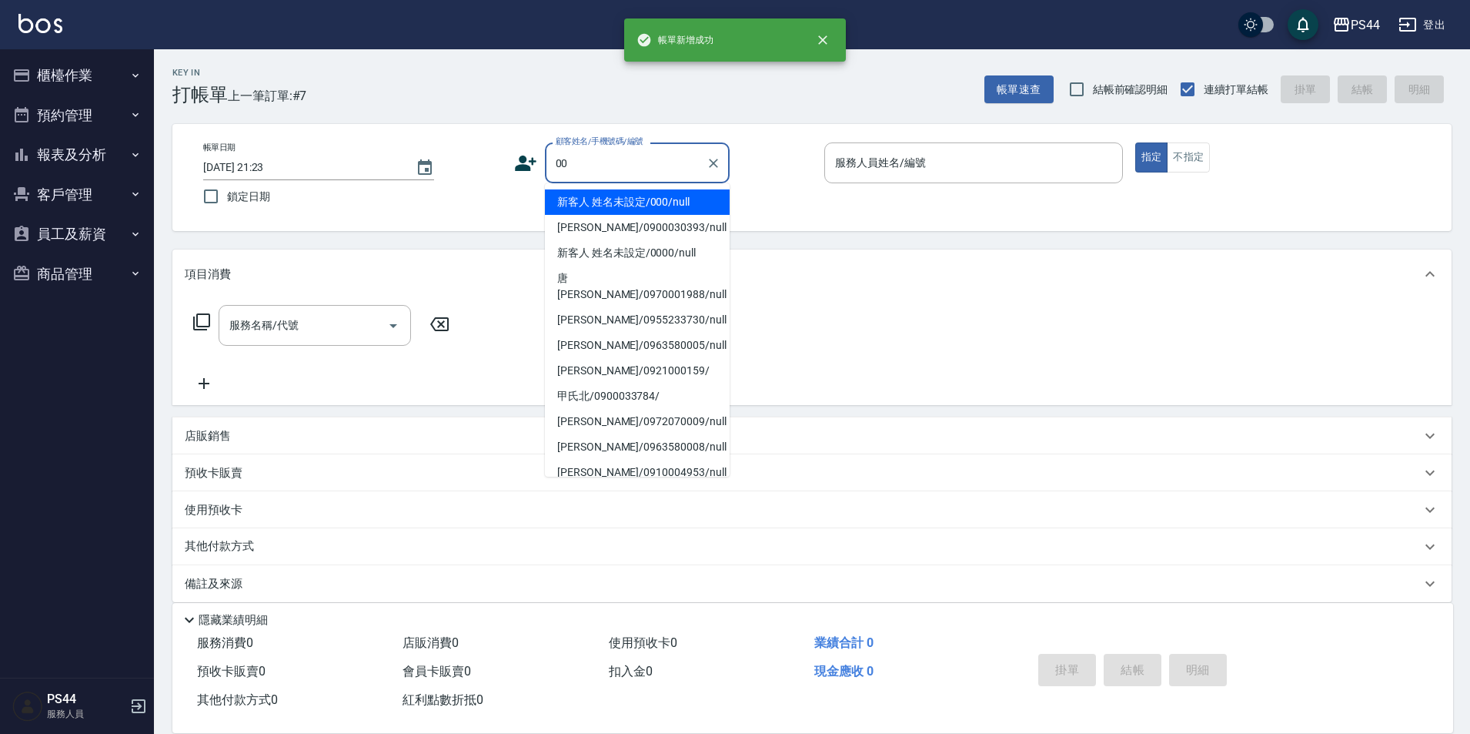
type input "新客人 姓名未設定/000/null"
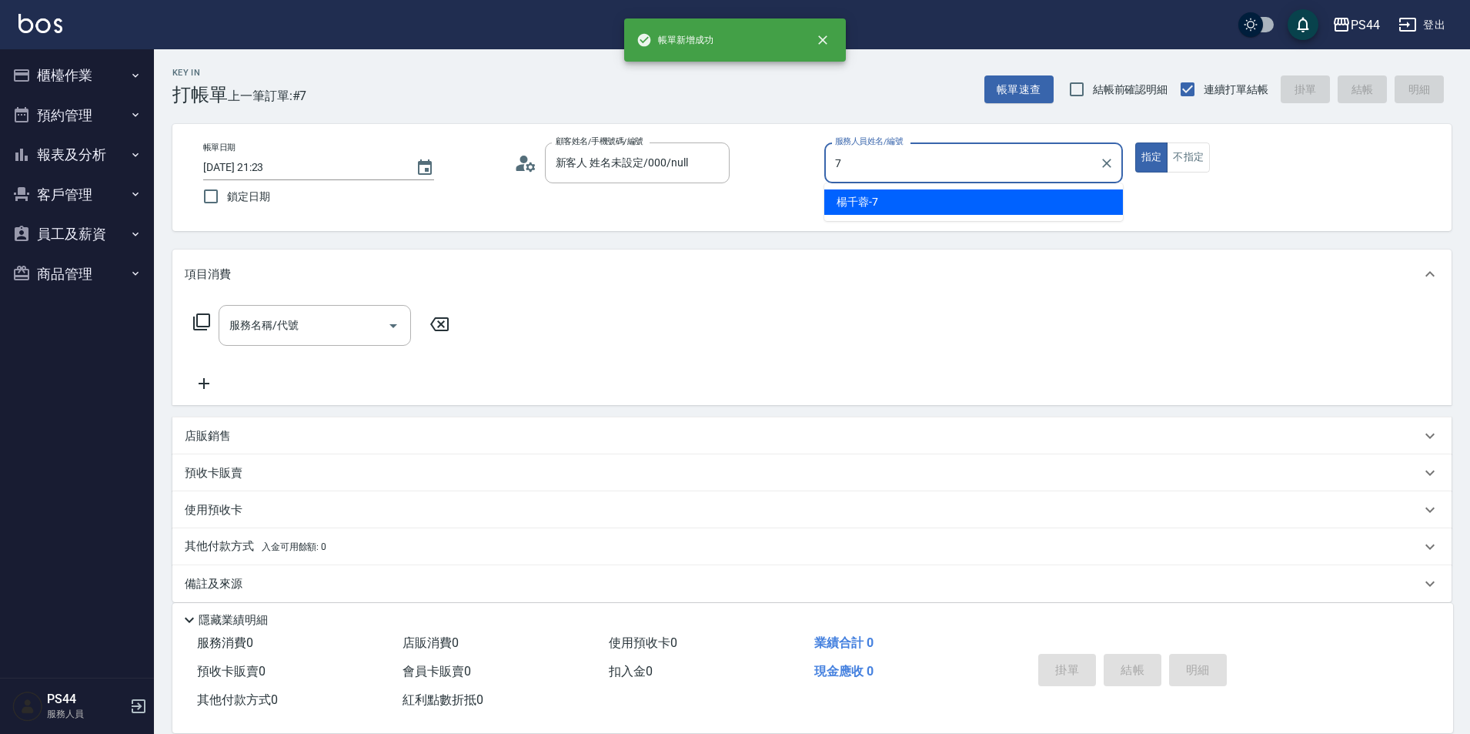
type input "[PERSON_NAME]-7"
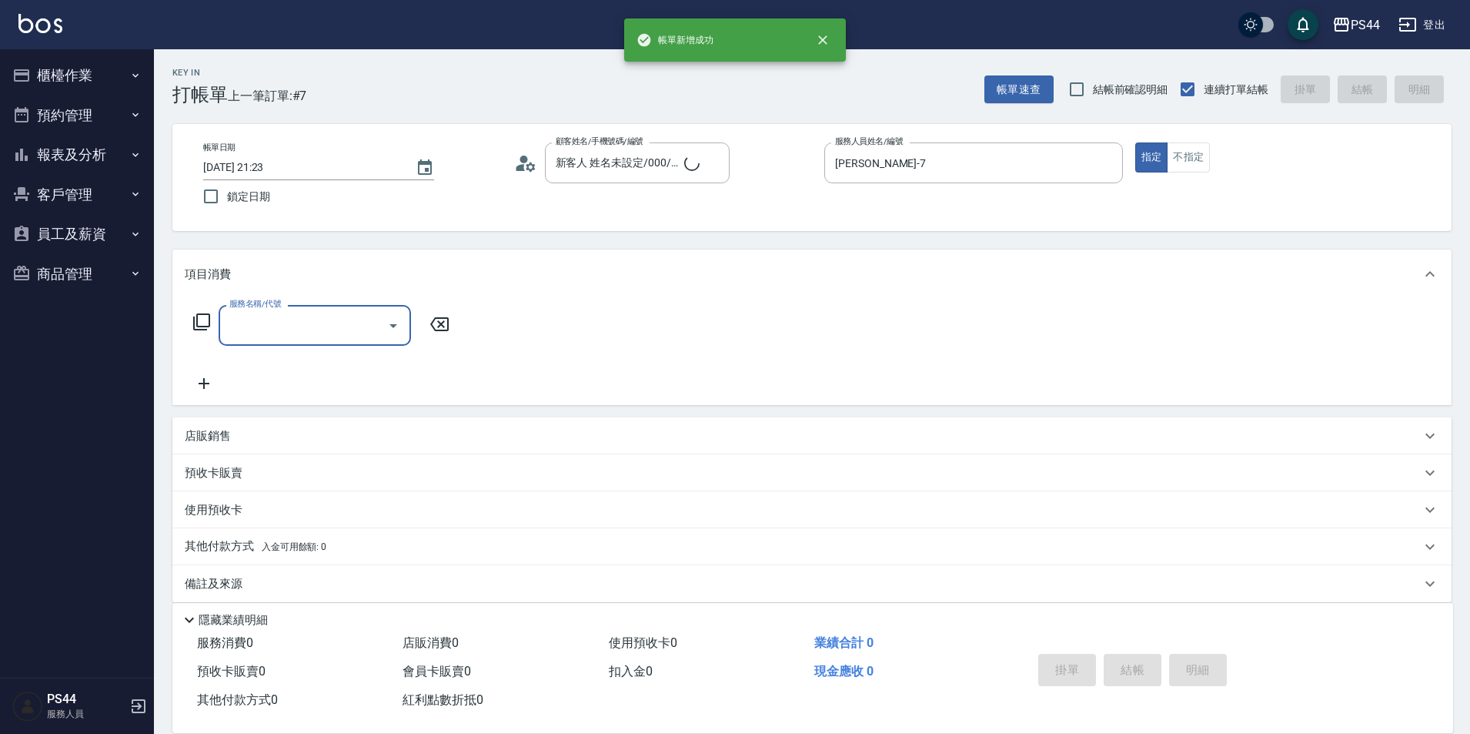
type input "3"
type input "新客人 姓名未設定/00/null"
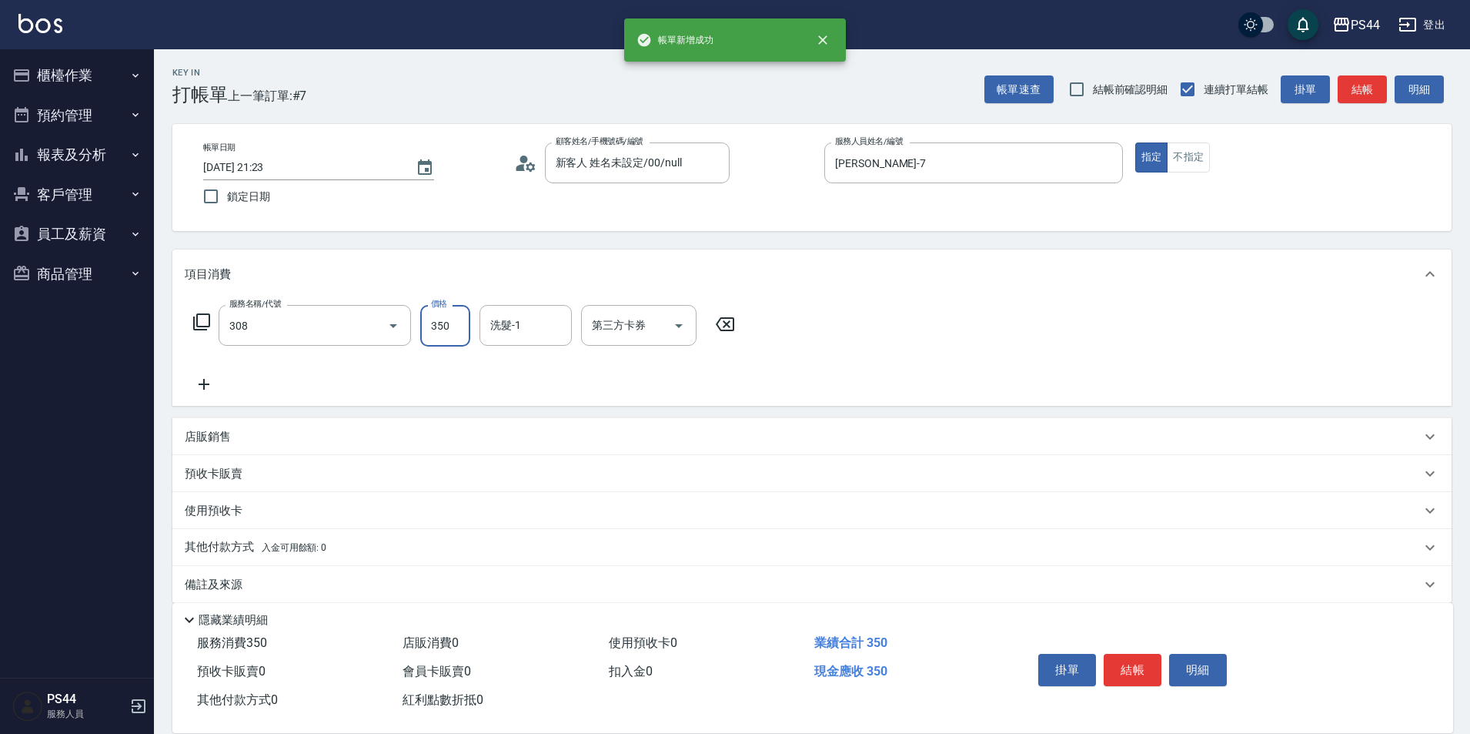
type input "洗+剪(308)"
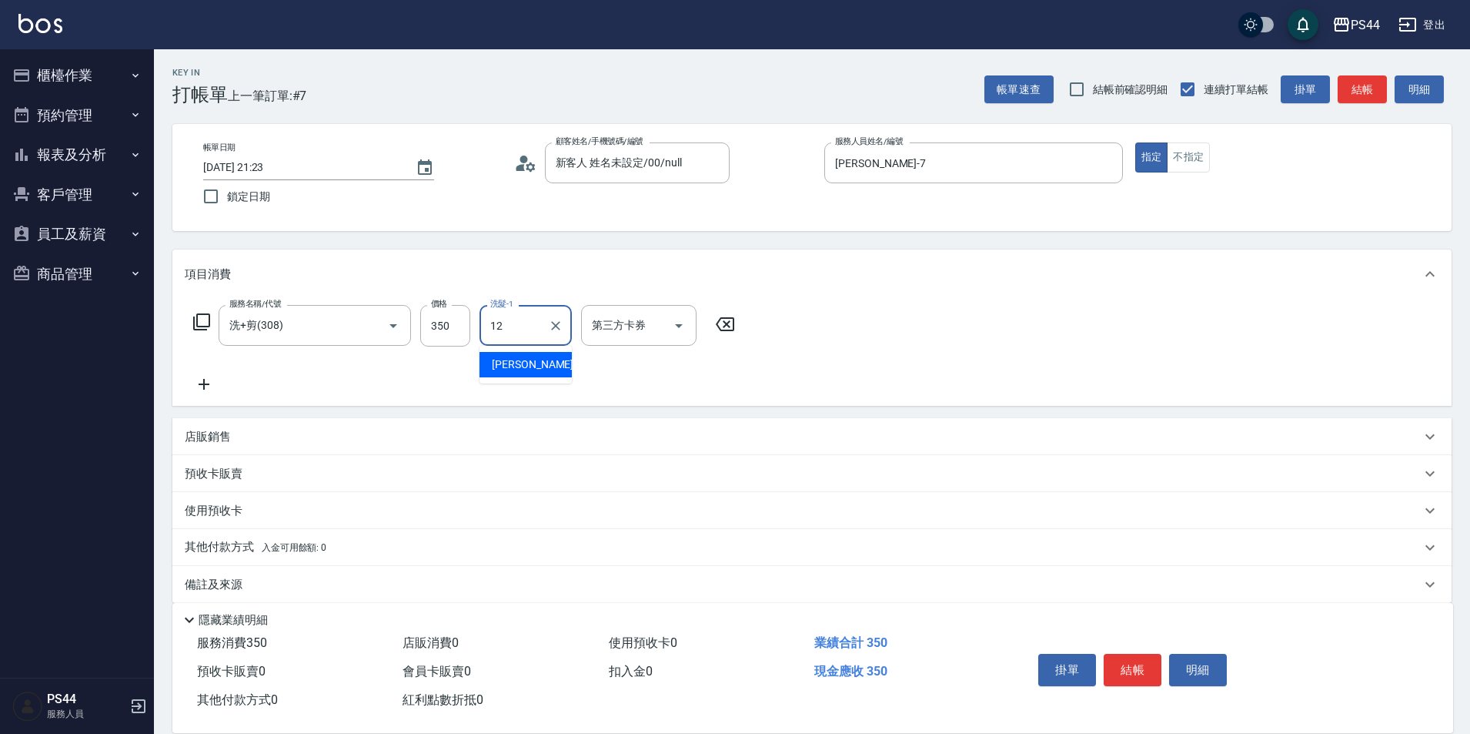
type input "[PERSON_NAME]-12"
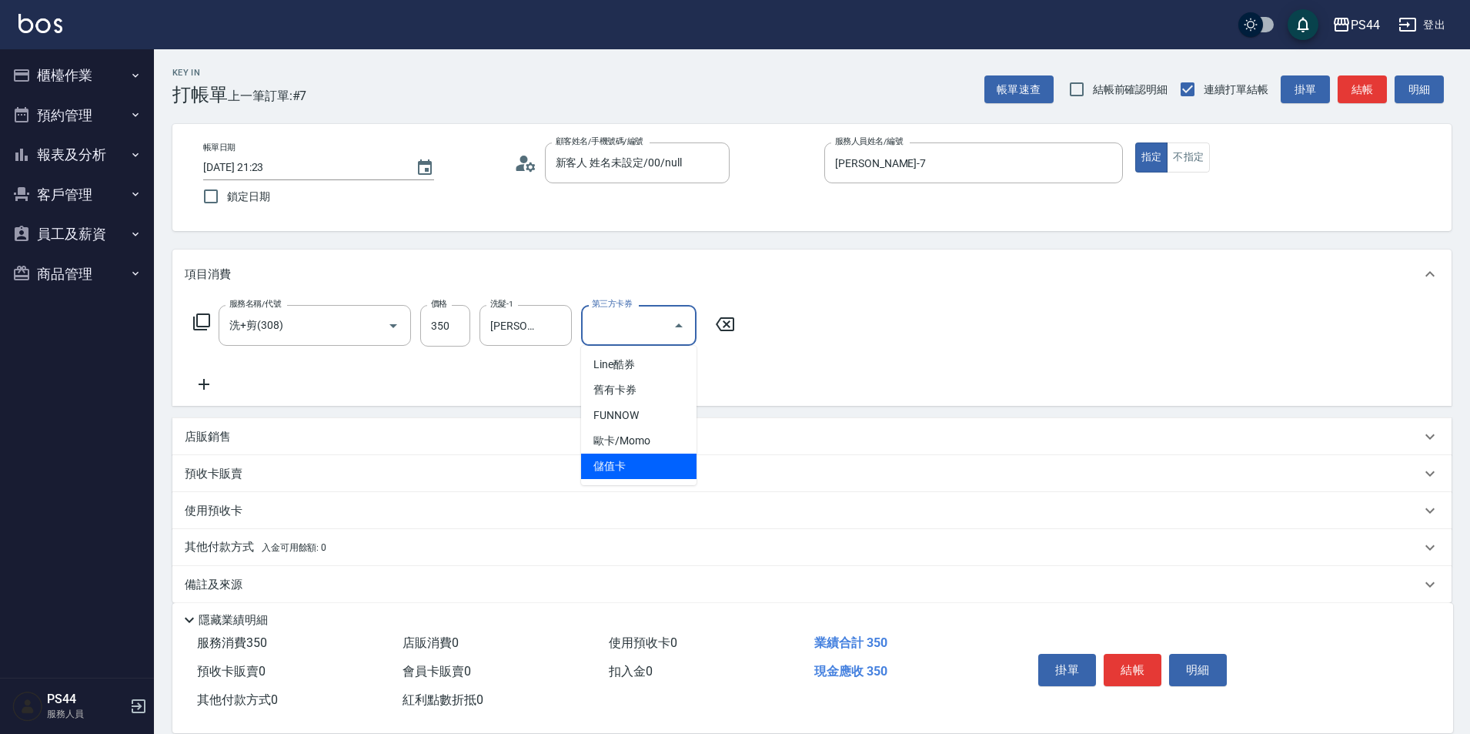
type input "儲值卡"
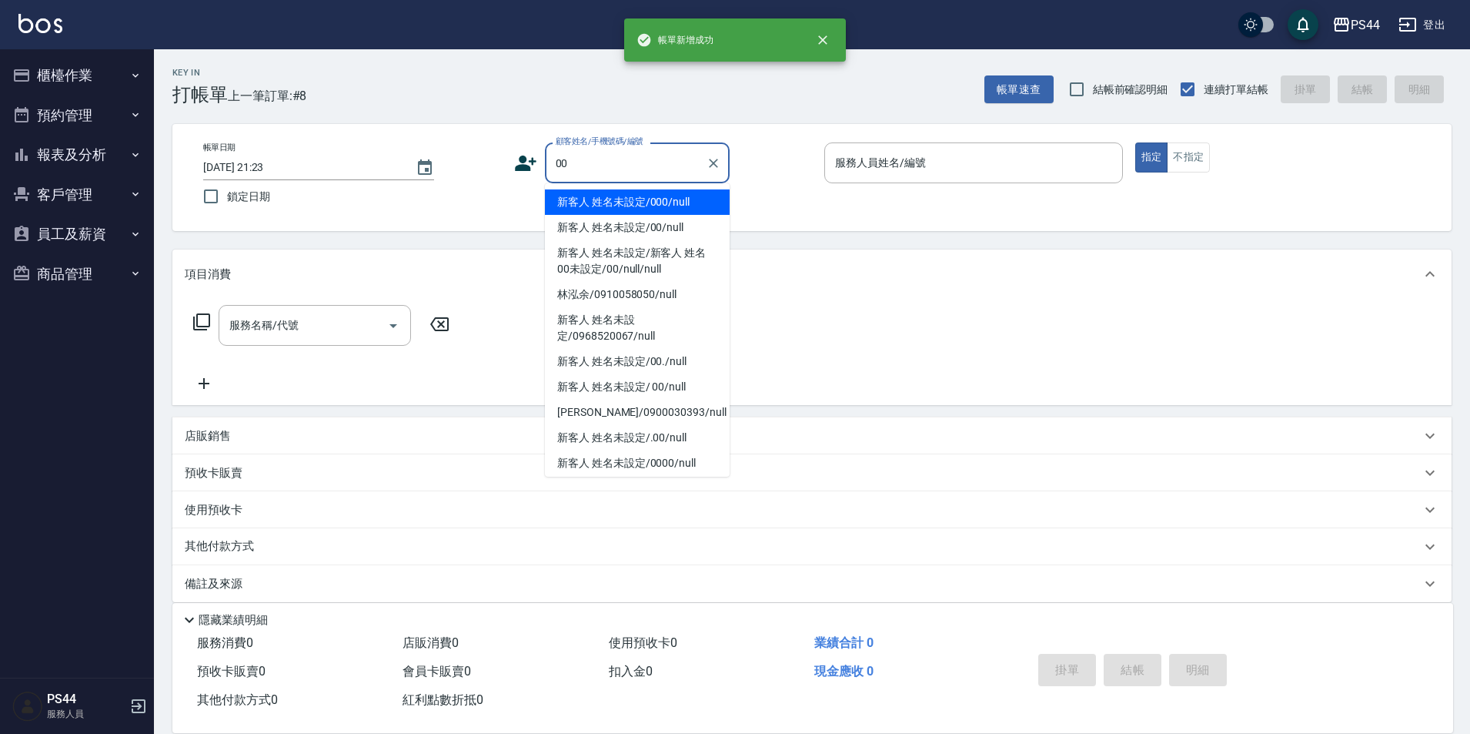
type input "新客人 姓名未設定/000/null"
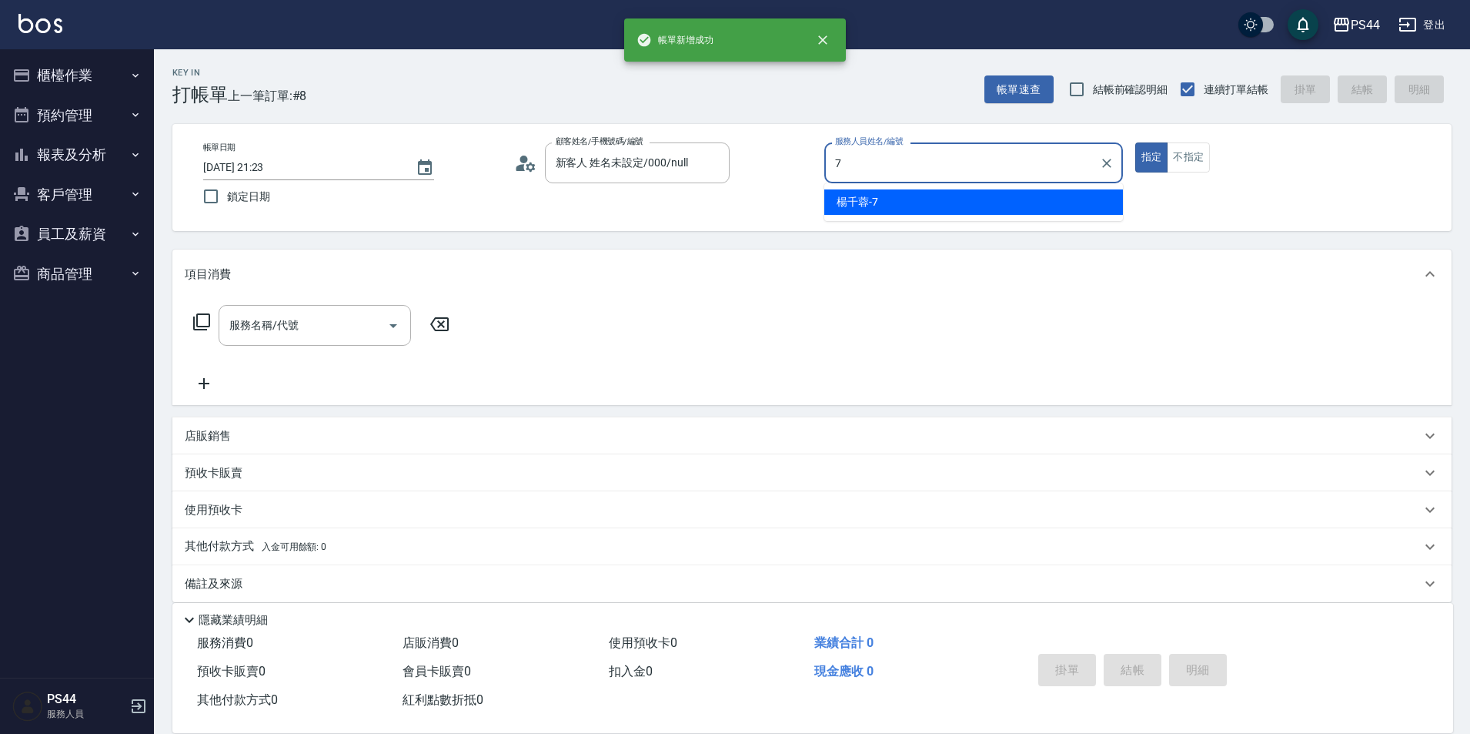
type input "[PERSON_NAME]-7"
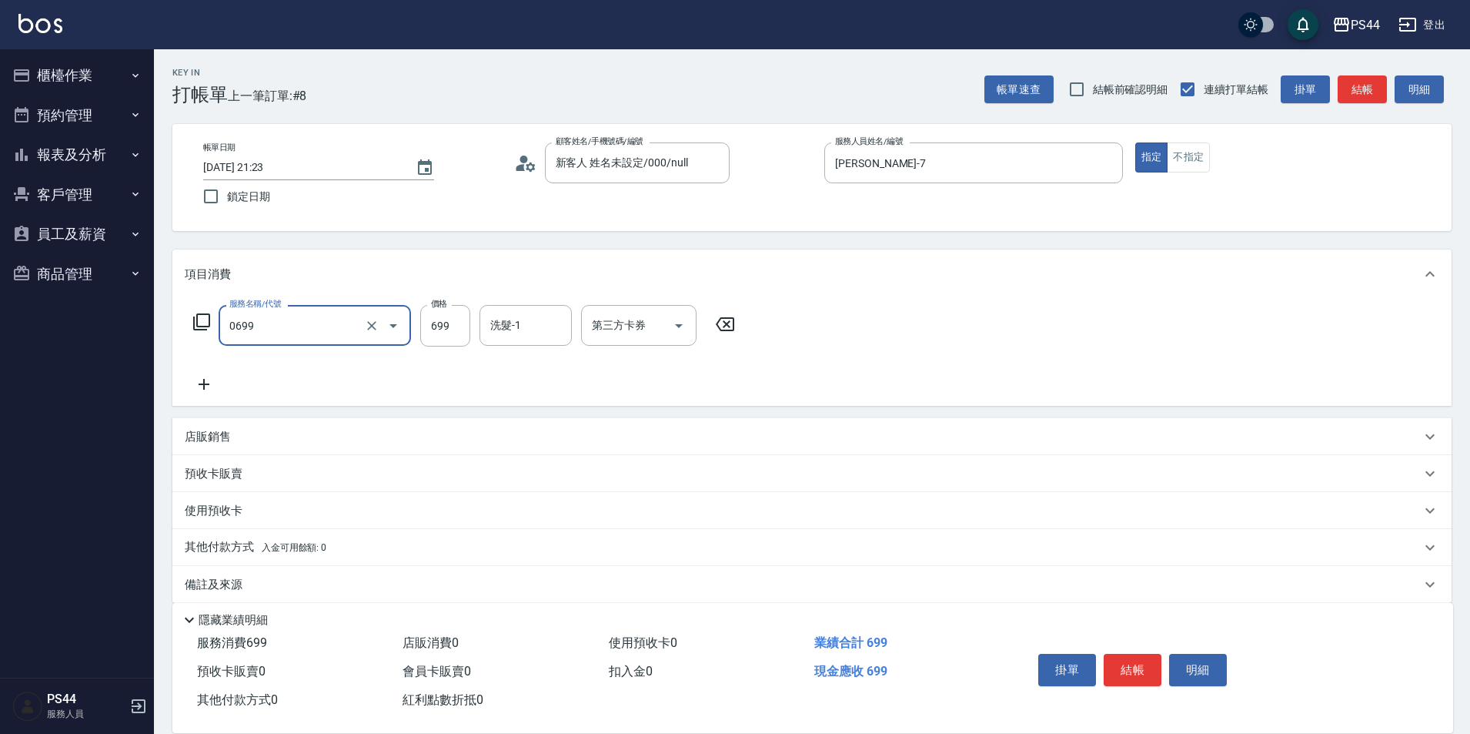
type input "精油SPA(0699)"
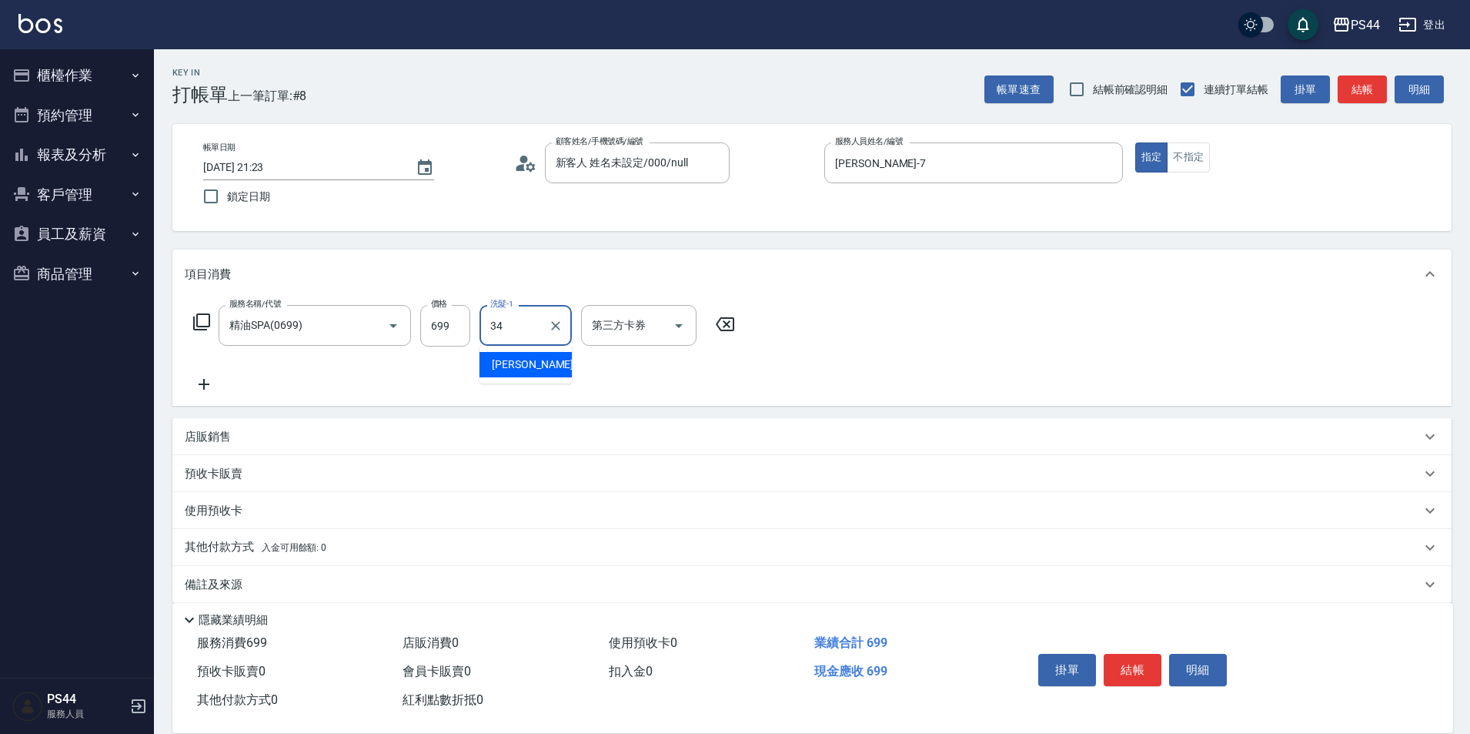
type input "[PERSON_NAME]-34"
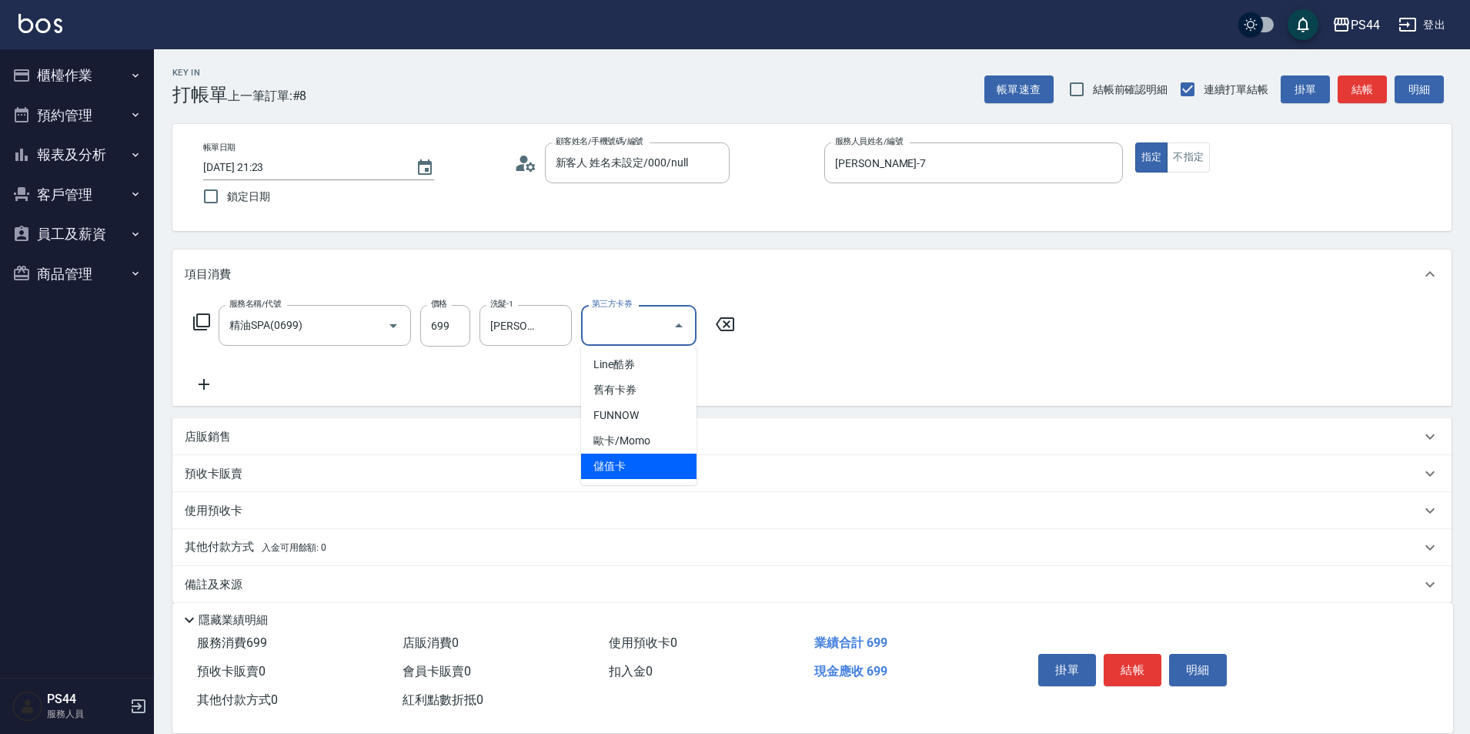
type input "儲值卡"
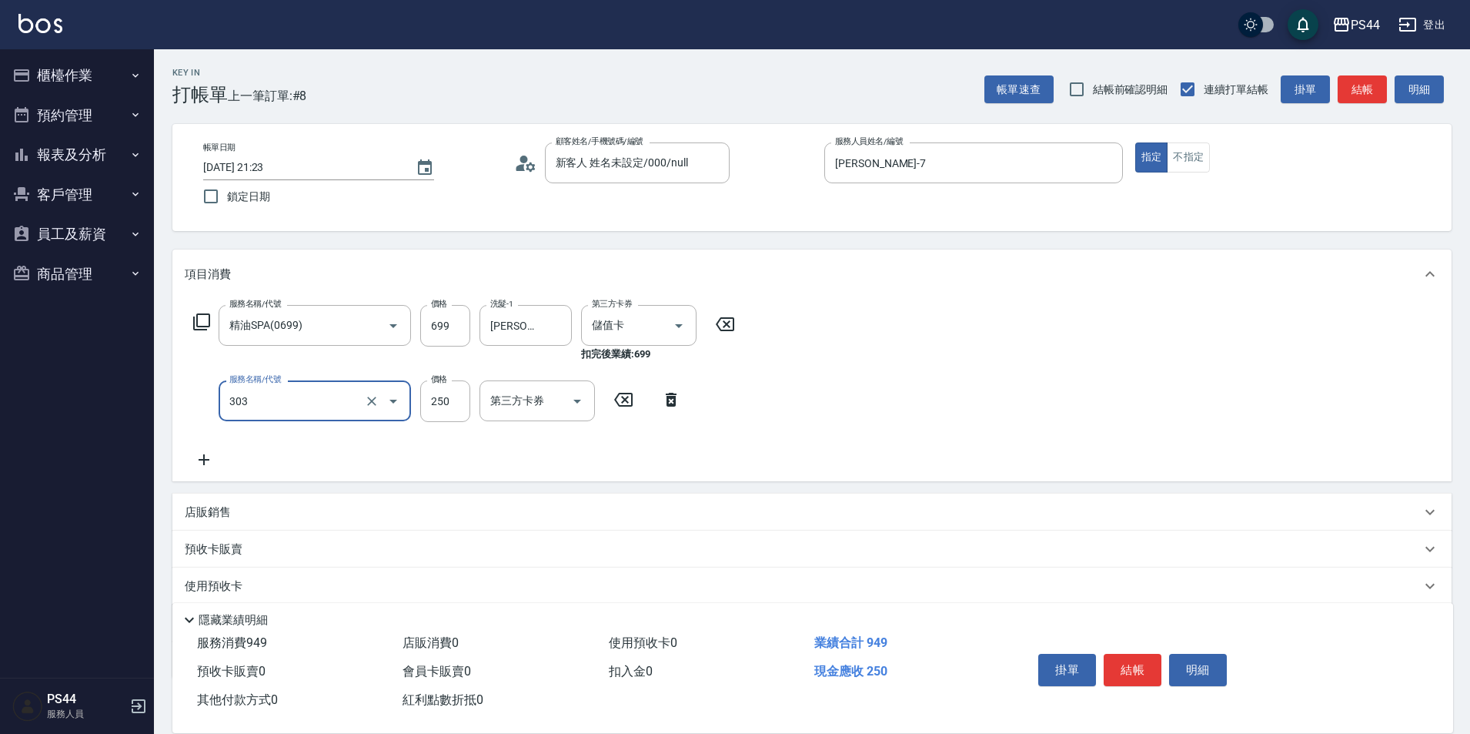
type input "剪髮(303)"
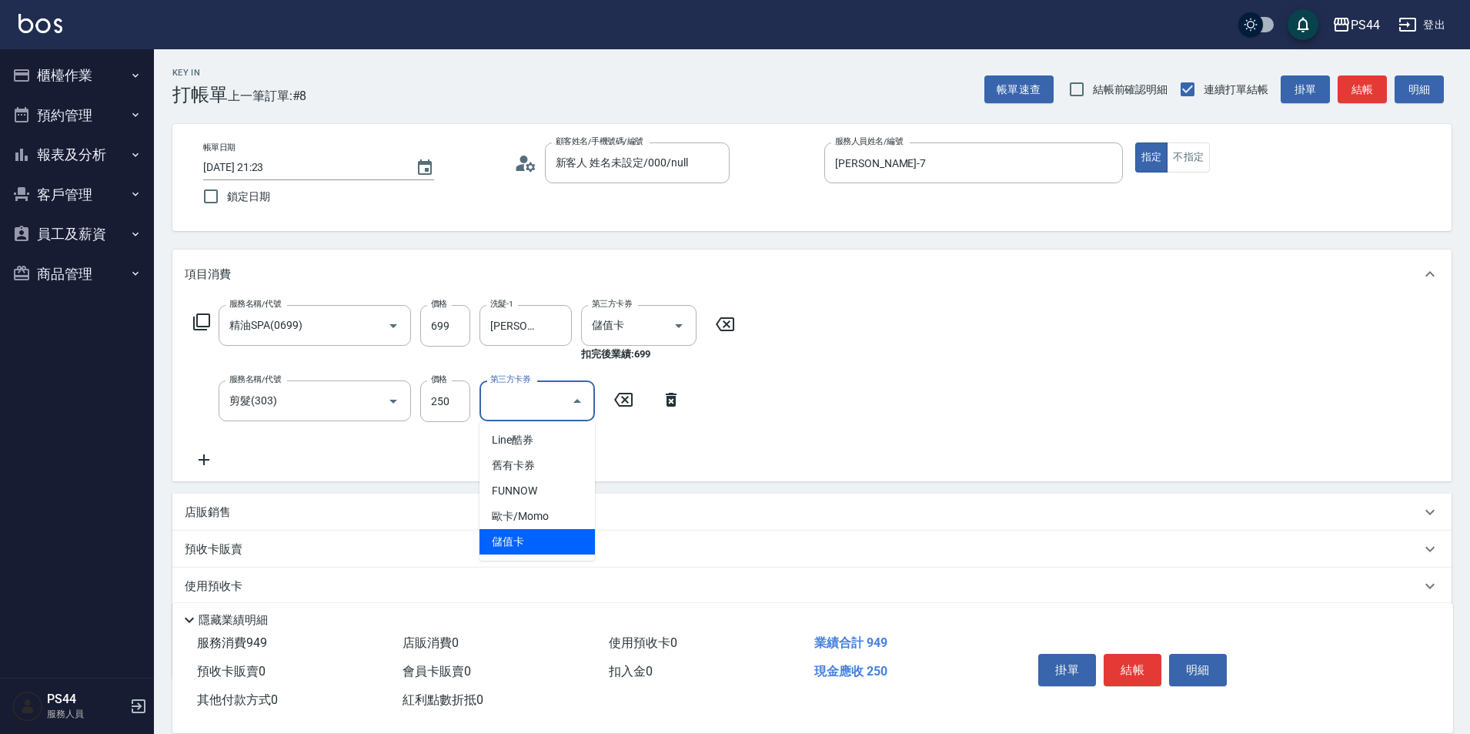
type input "儲值卡"
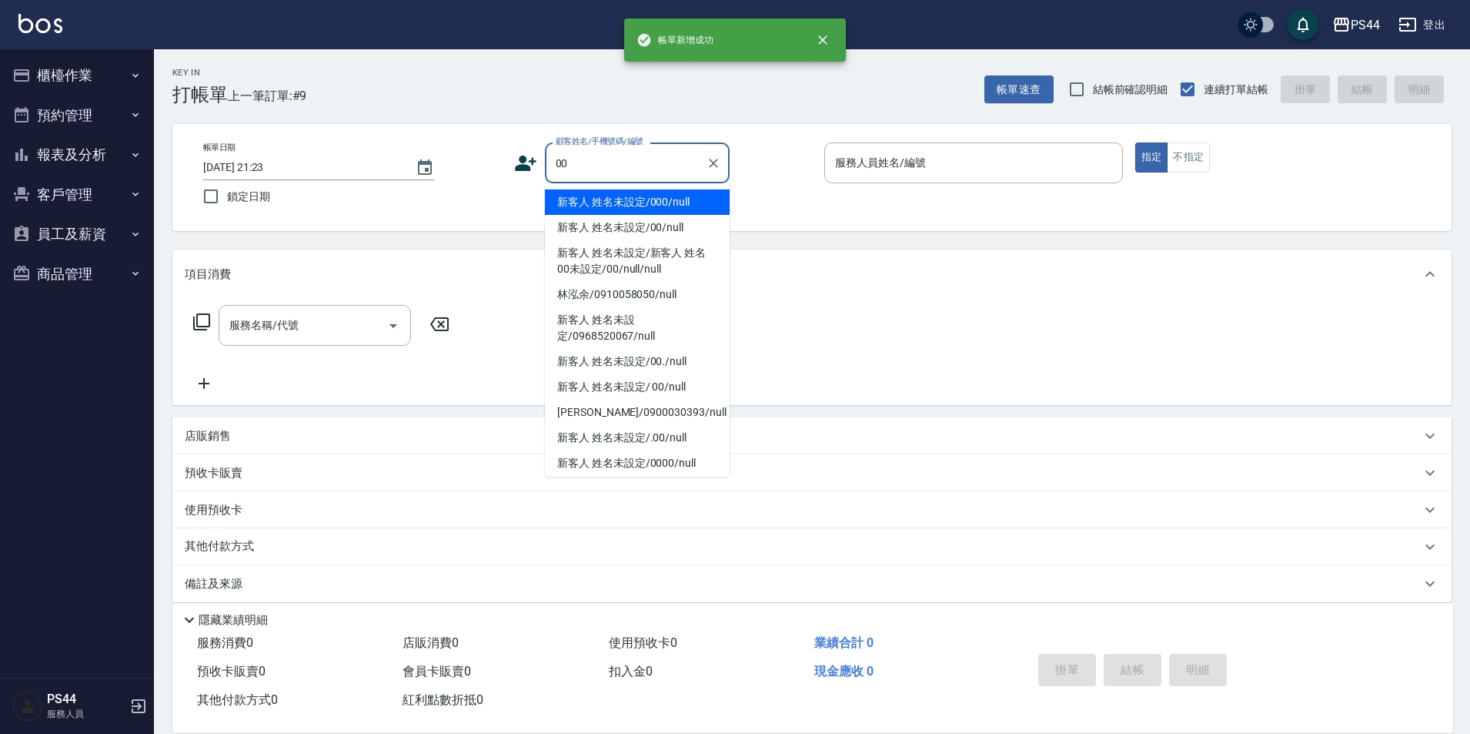
type input "新客人 姓名未設定/000/null"
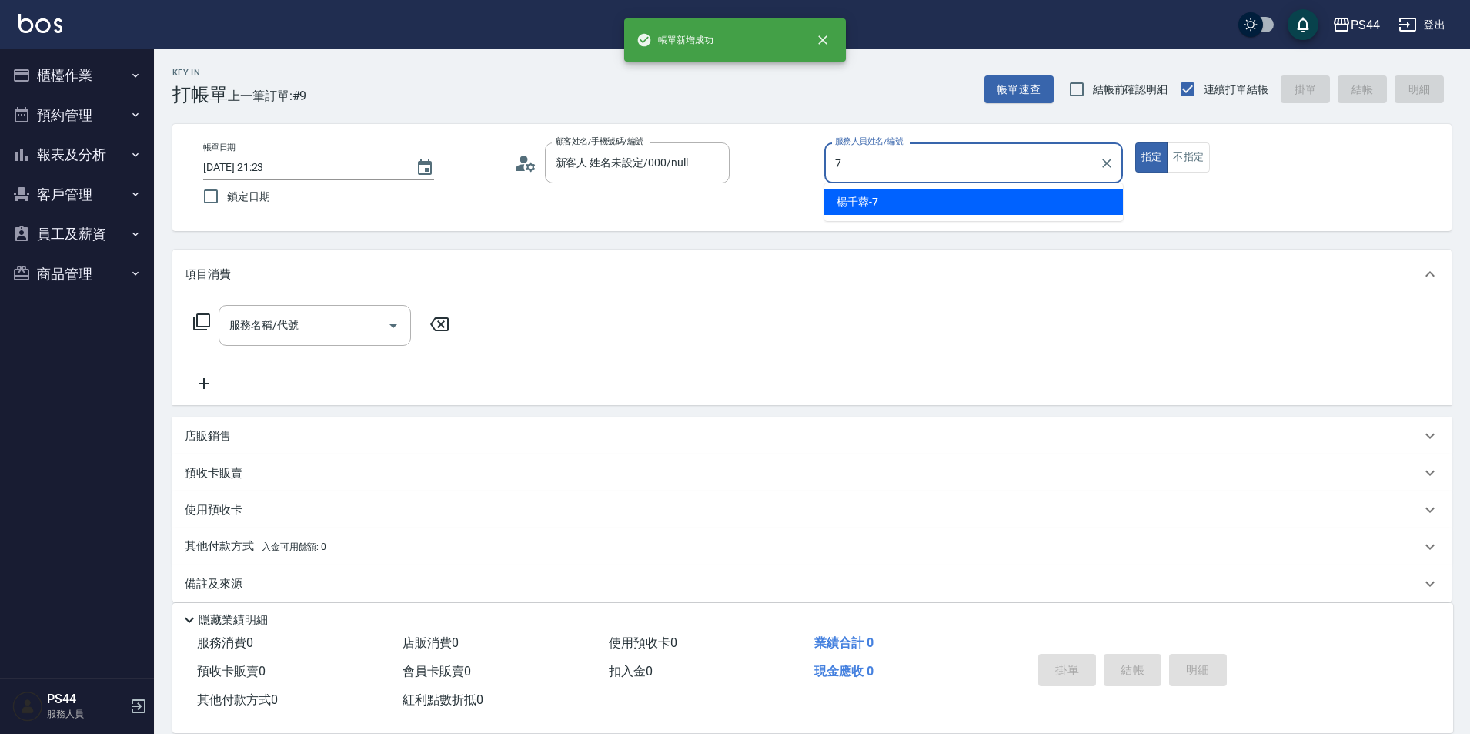
type input "[PERSON_NAME]-7"
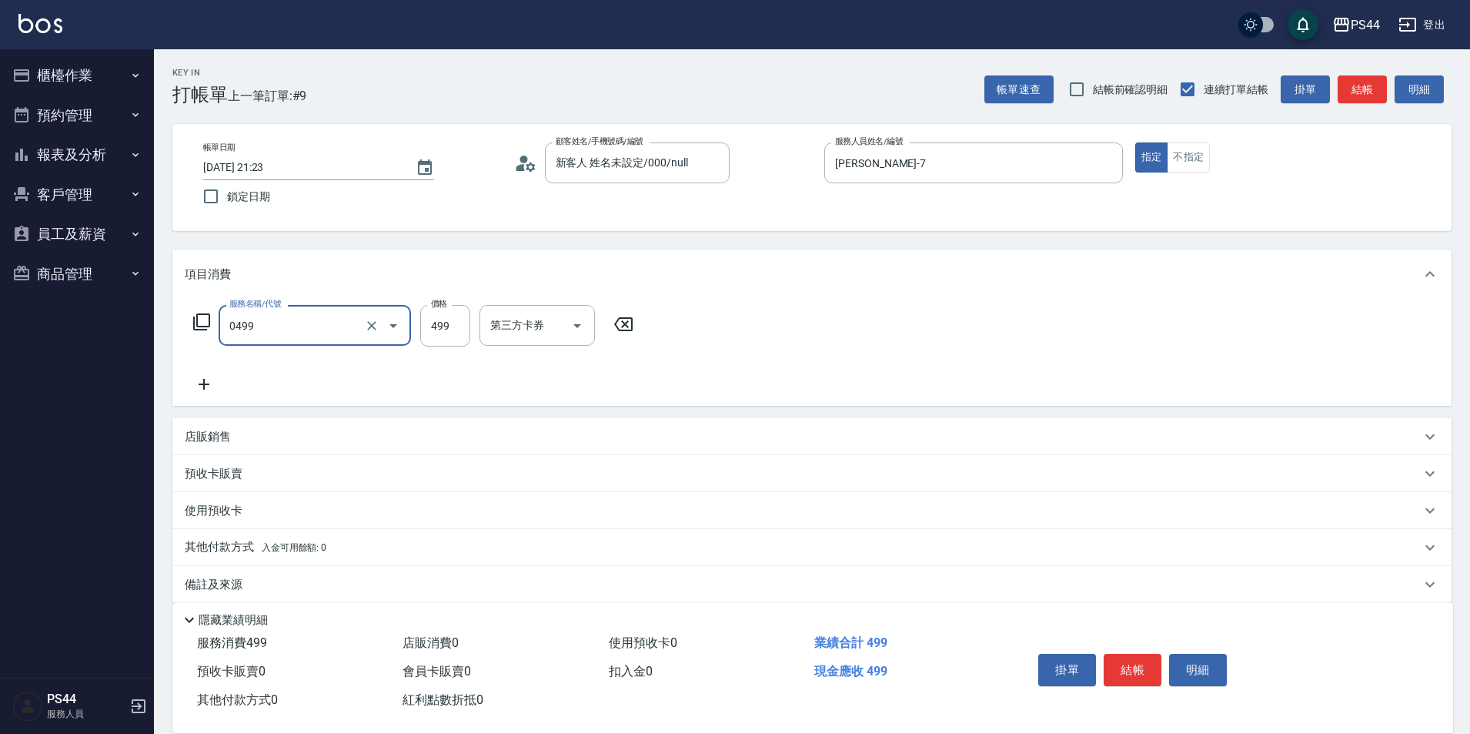
type input "[PERSON_NAME]499(0499)"
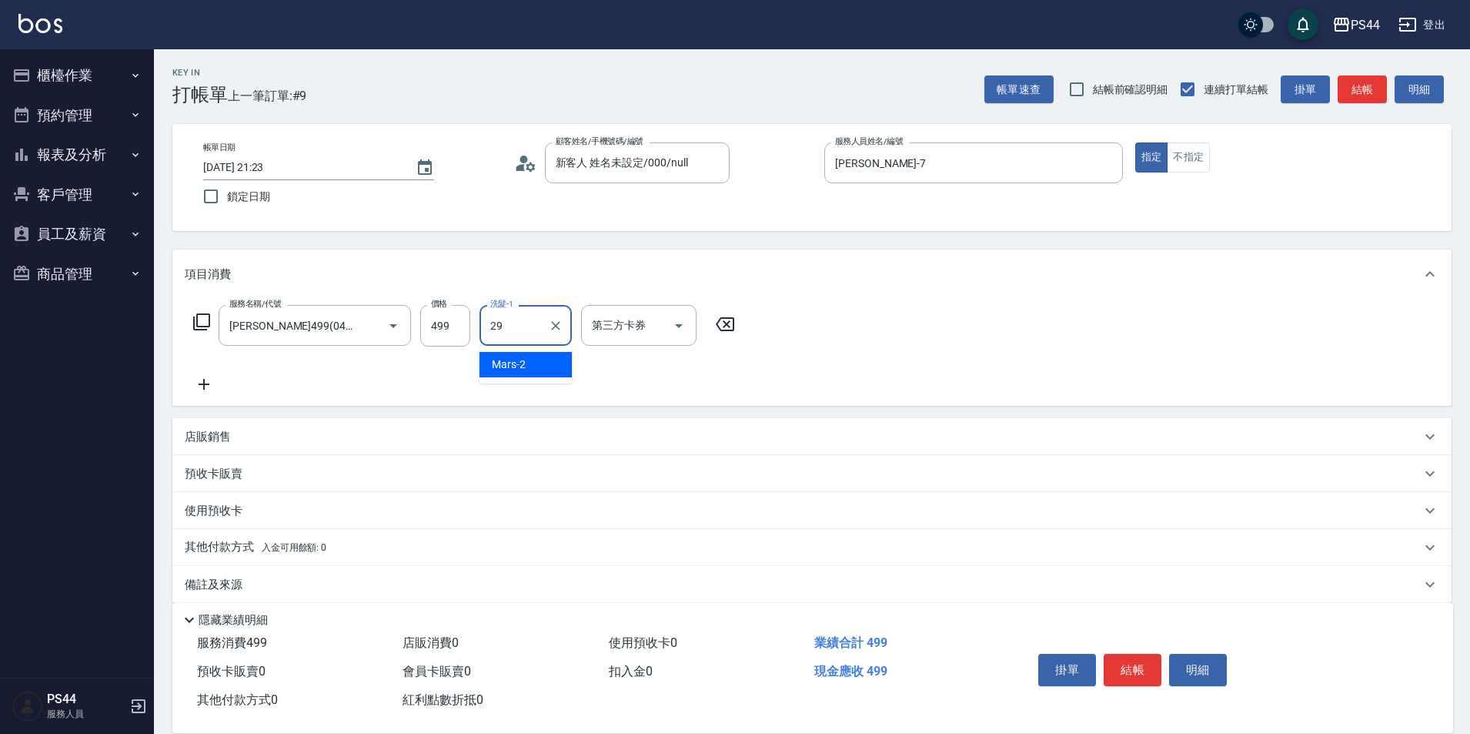
type input "慧星-29"
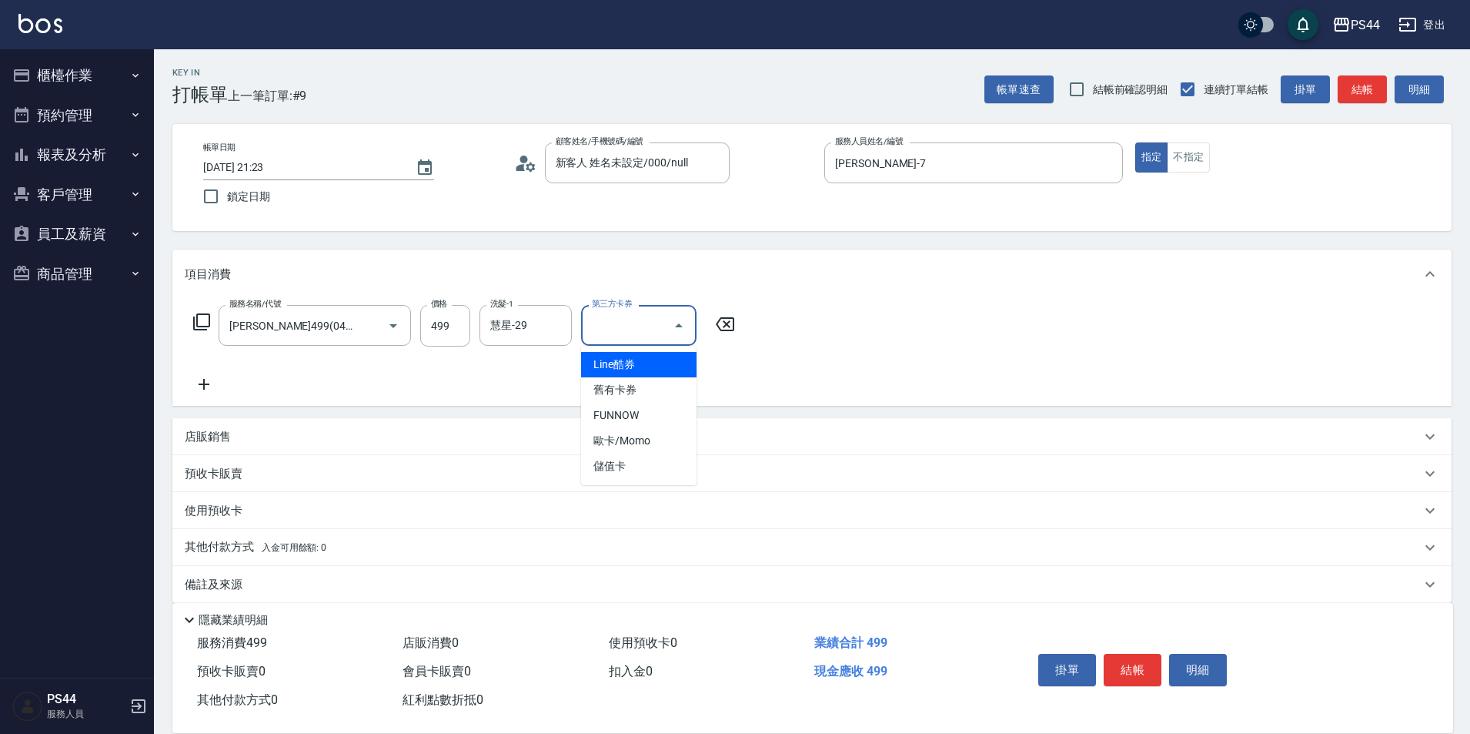
type input "儲值卡"
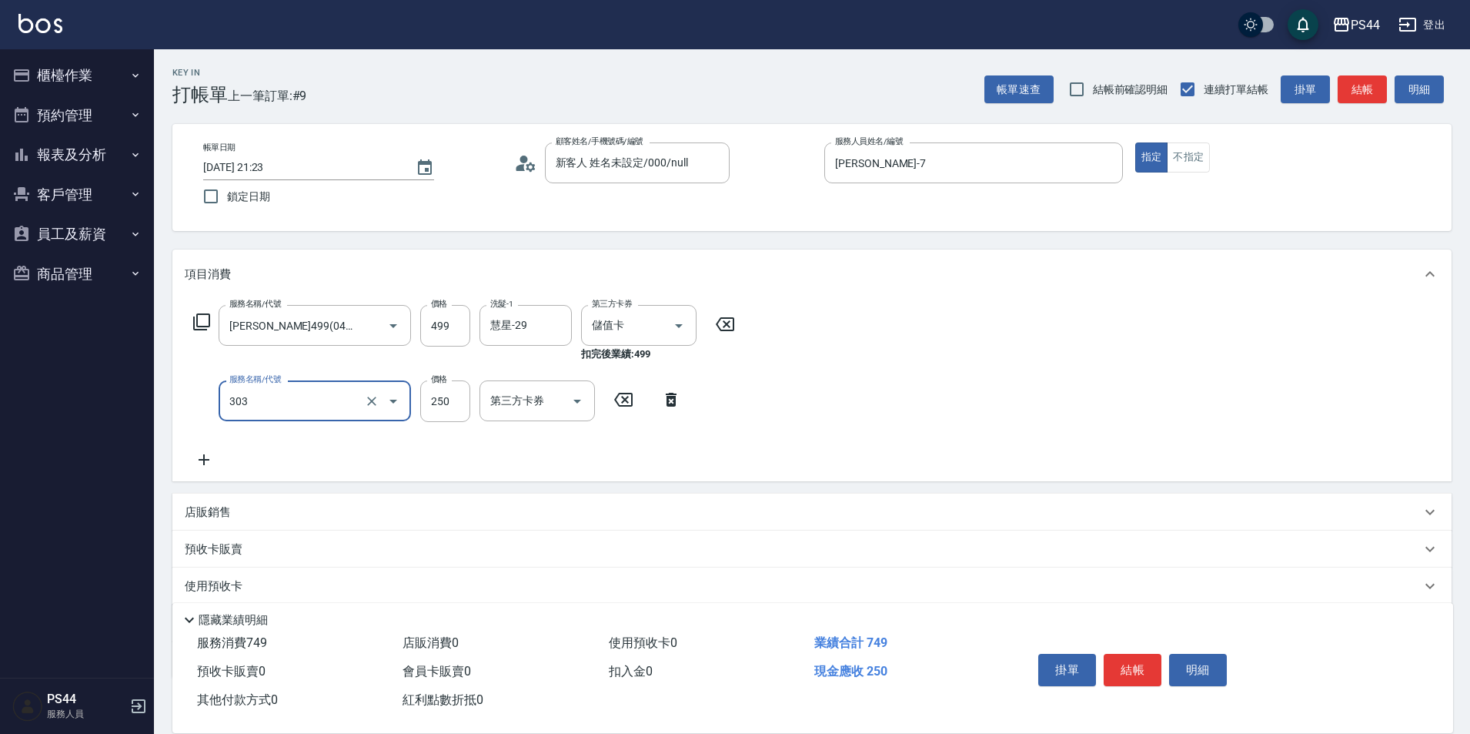
type input "剪髮(303)"
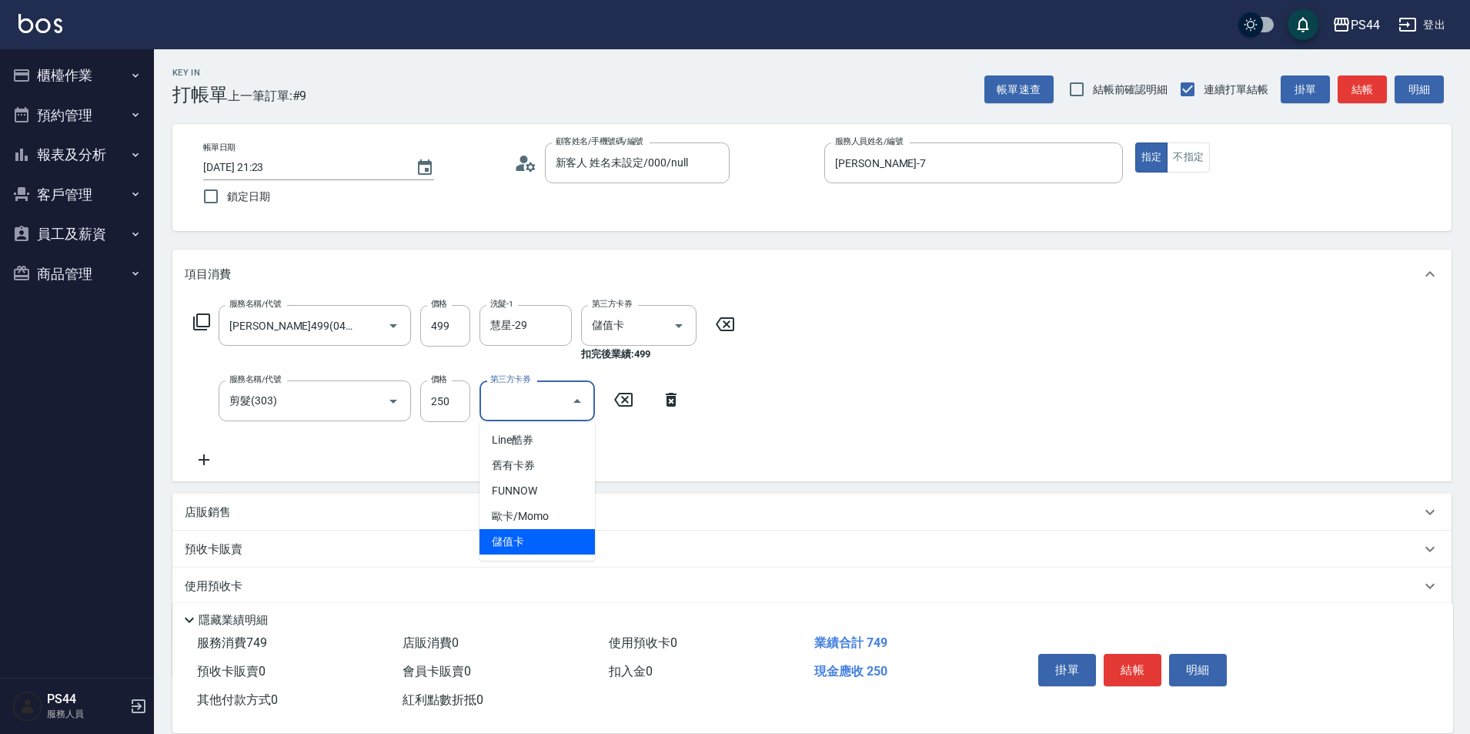
type input "儲值卡"
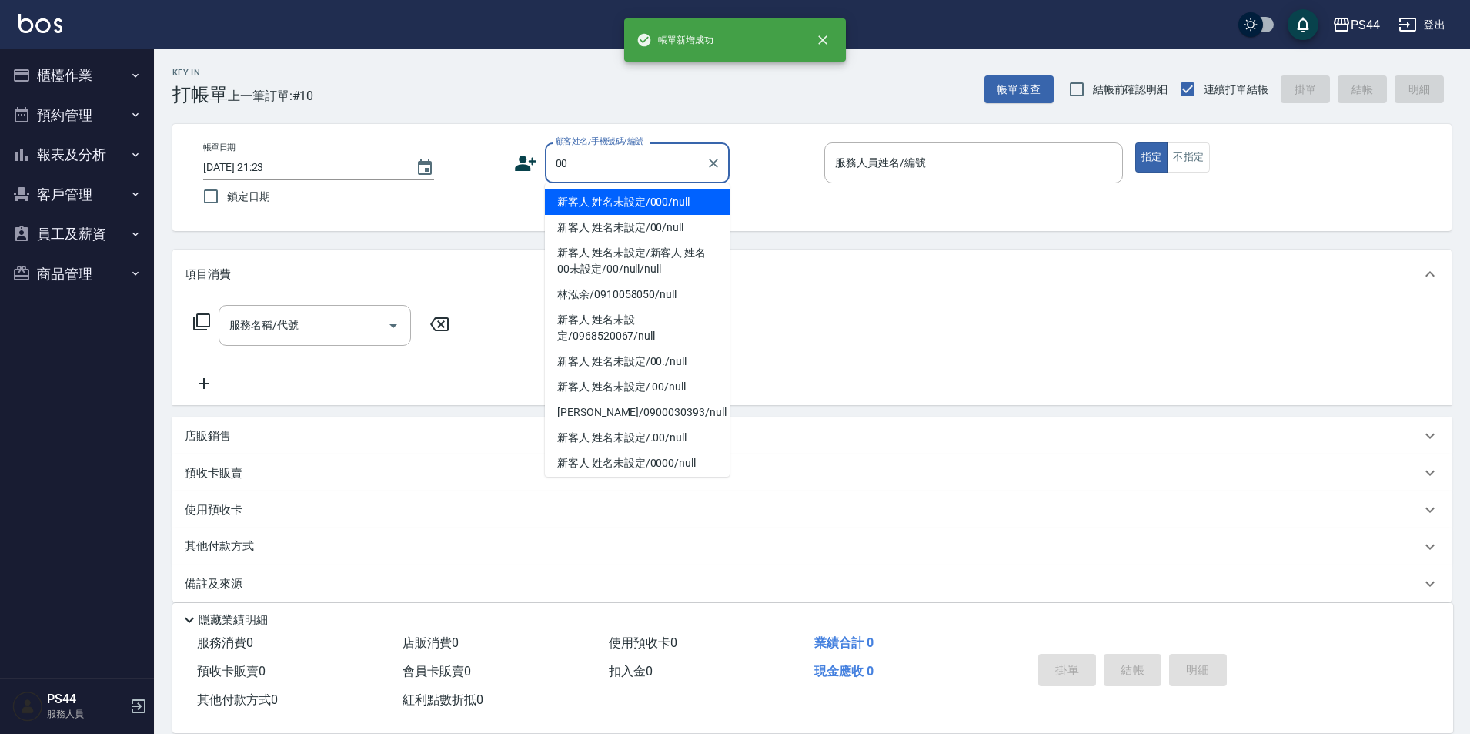
type input "新客人 姓名未設定/000/null"
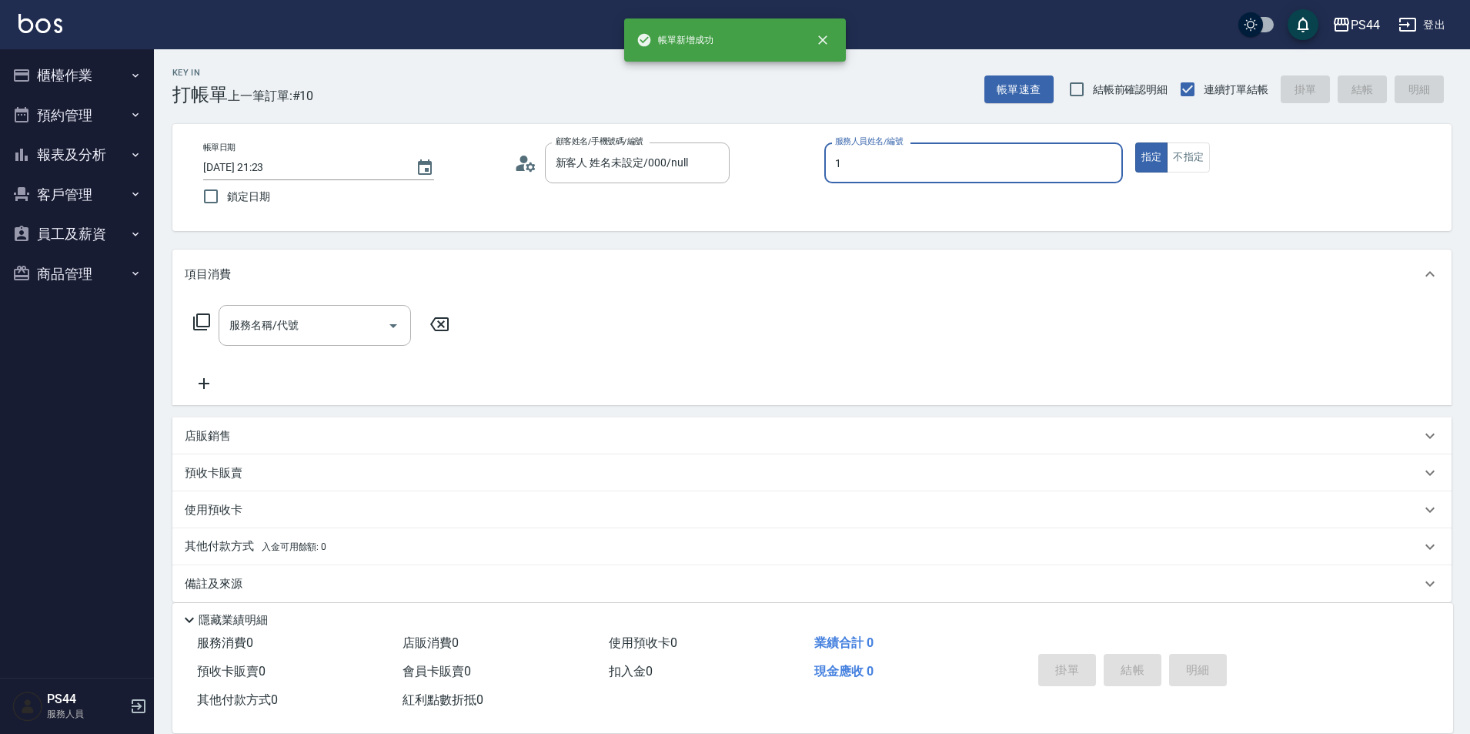
type input "[PERSON_NAME]-1"
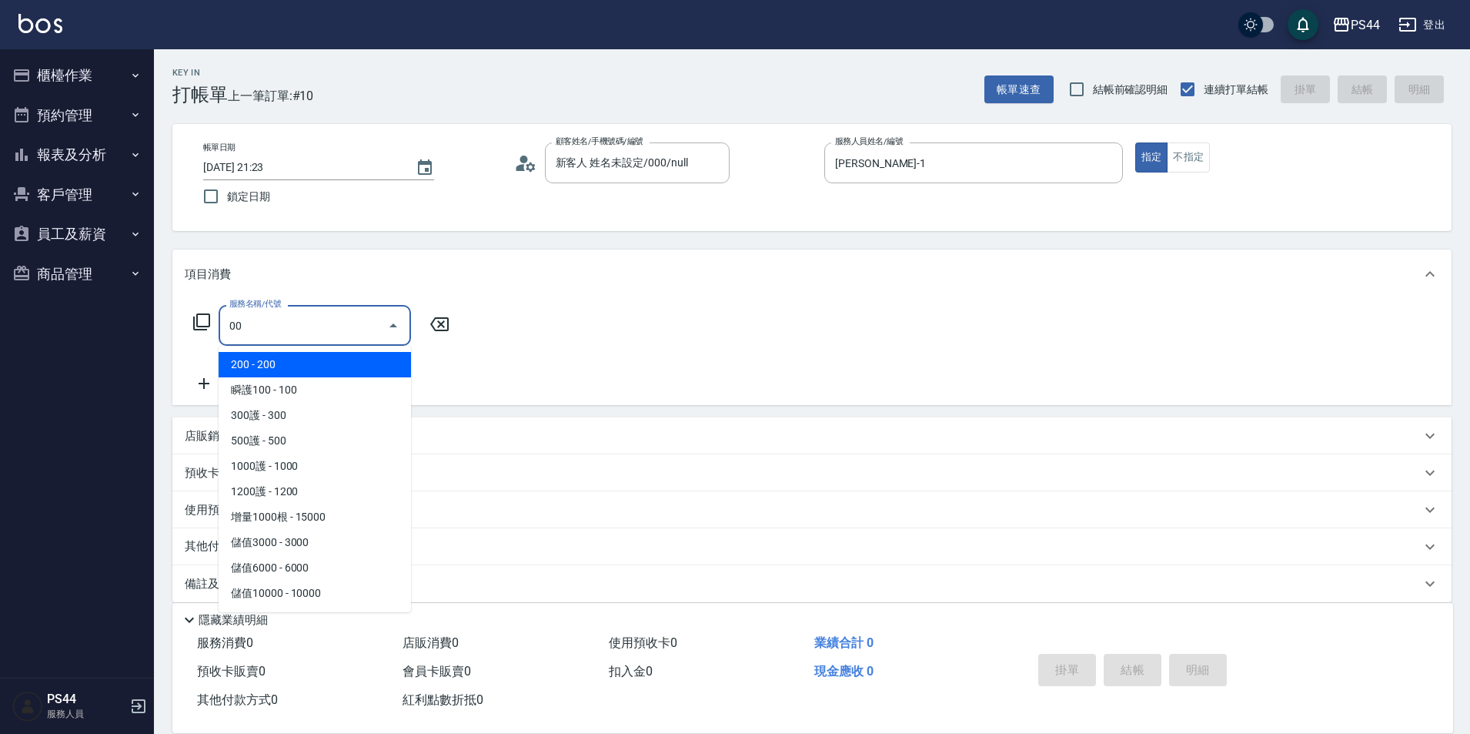
type input "0"
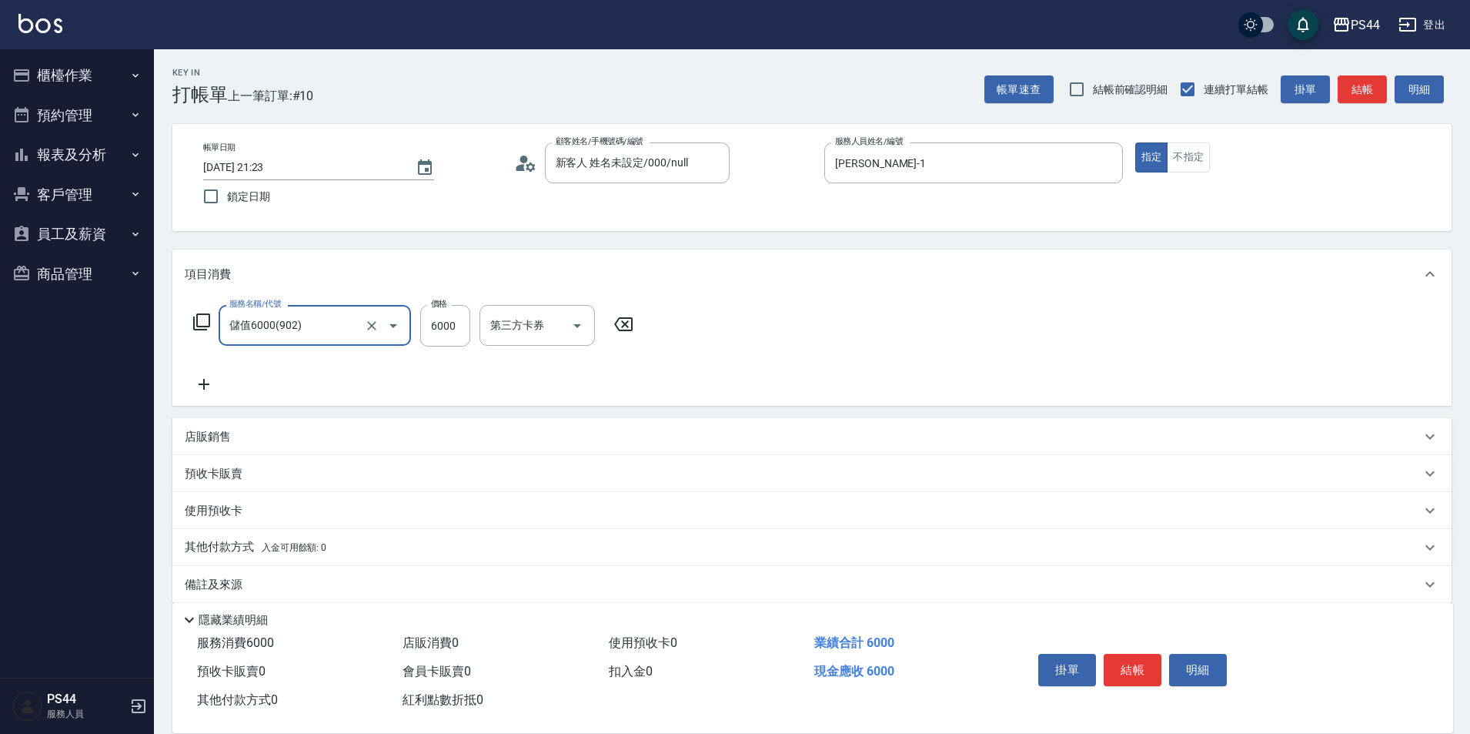
type input "儲值6000(902)"
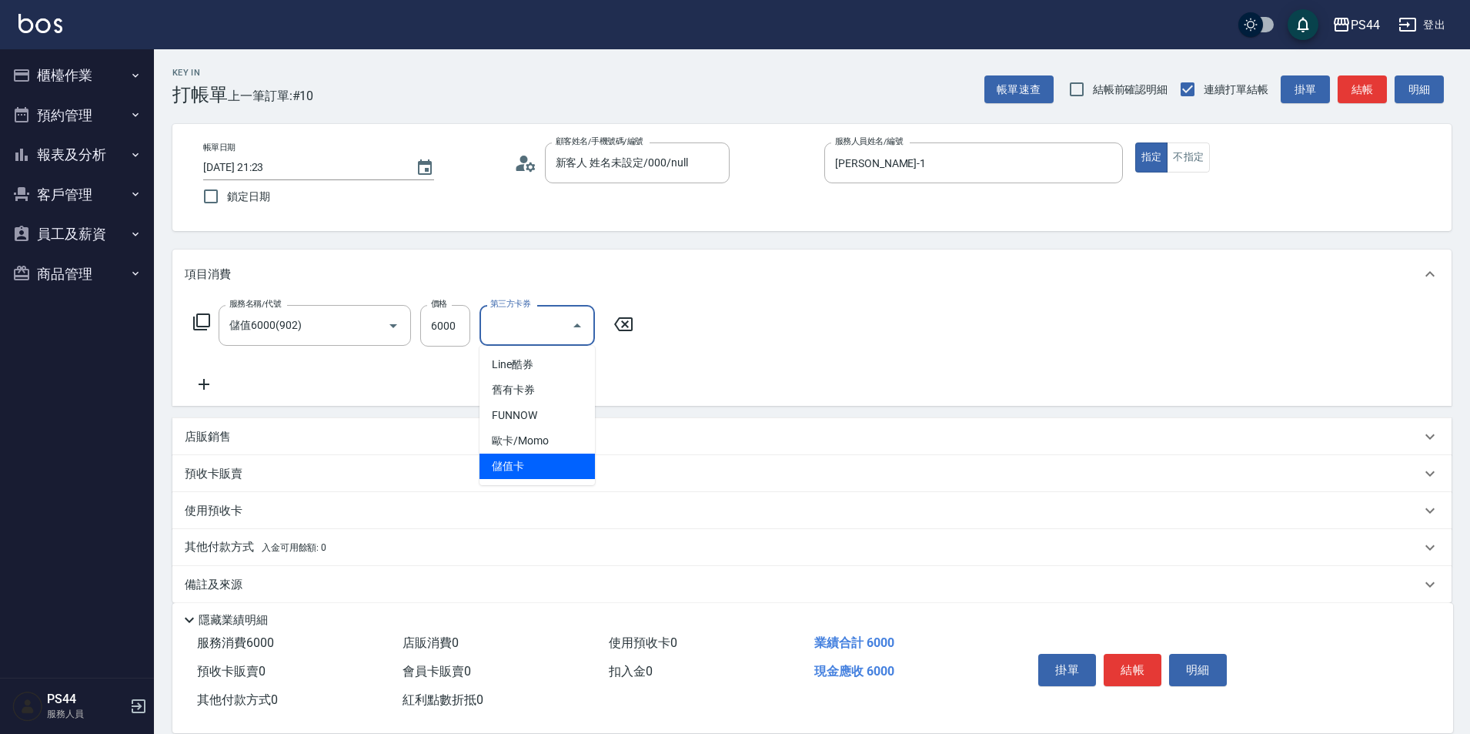
type input "儲值卡"
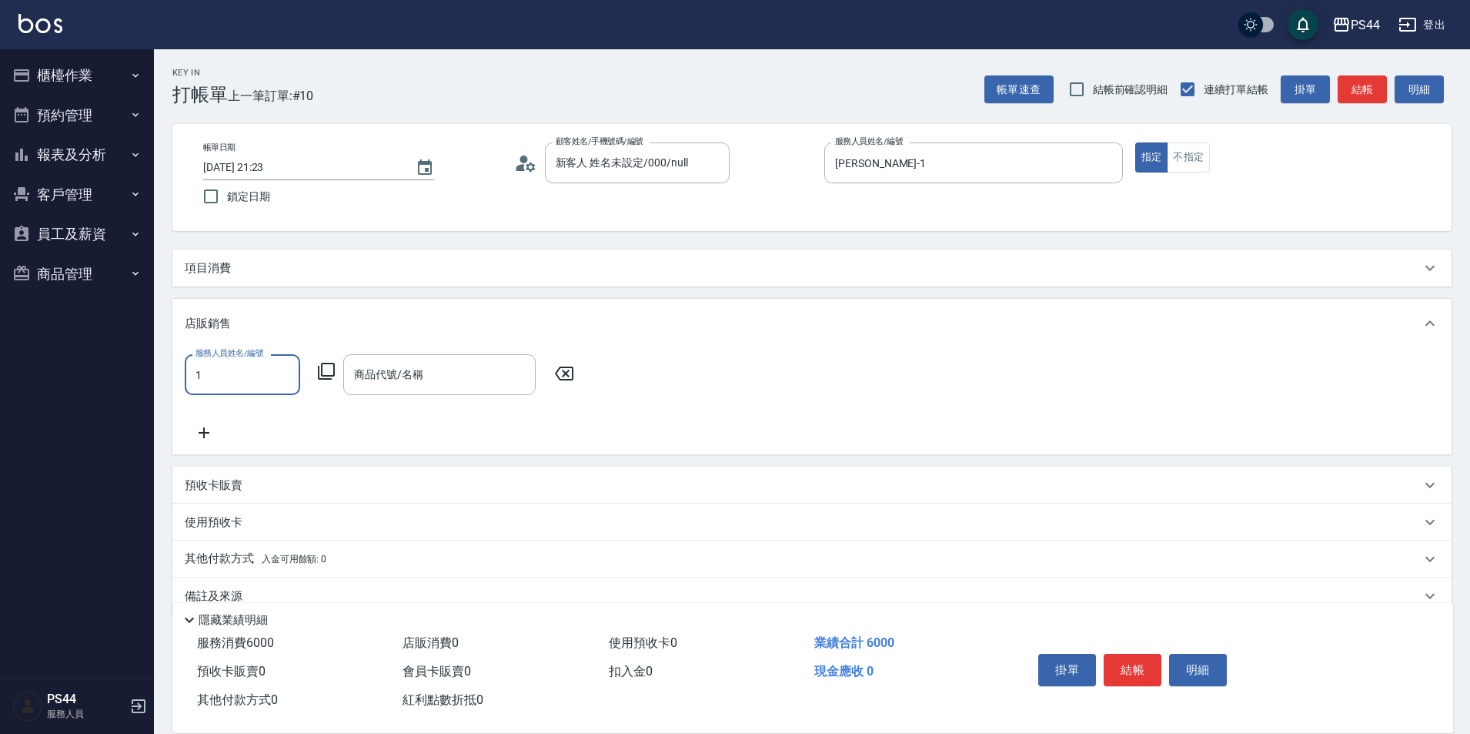
type input "[PERSON_NAME]-1"
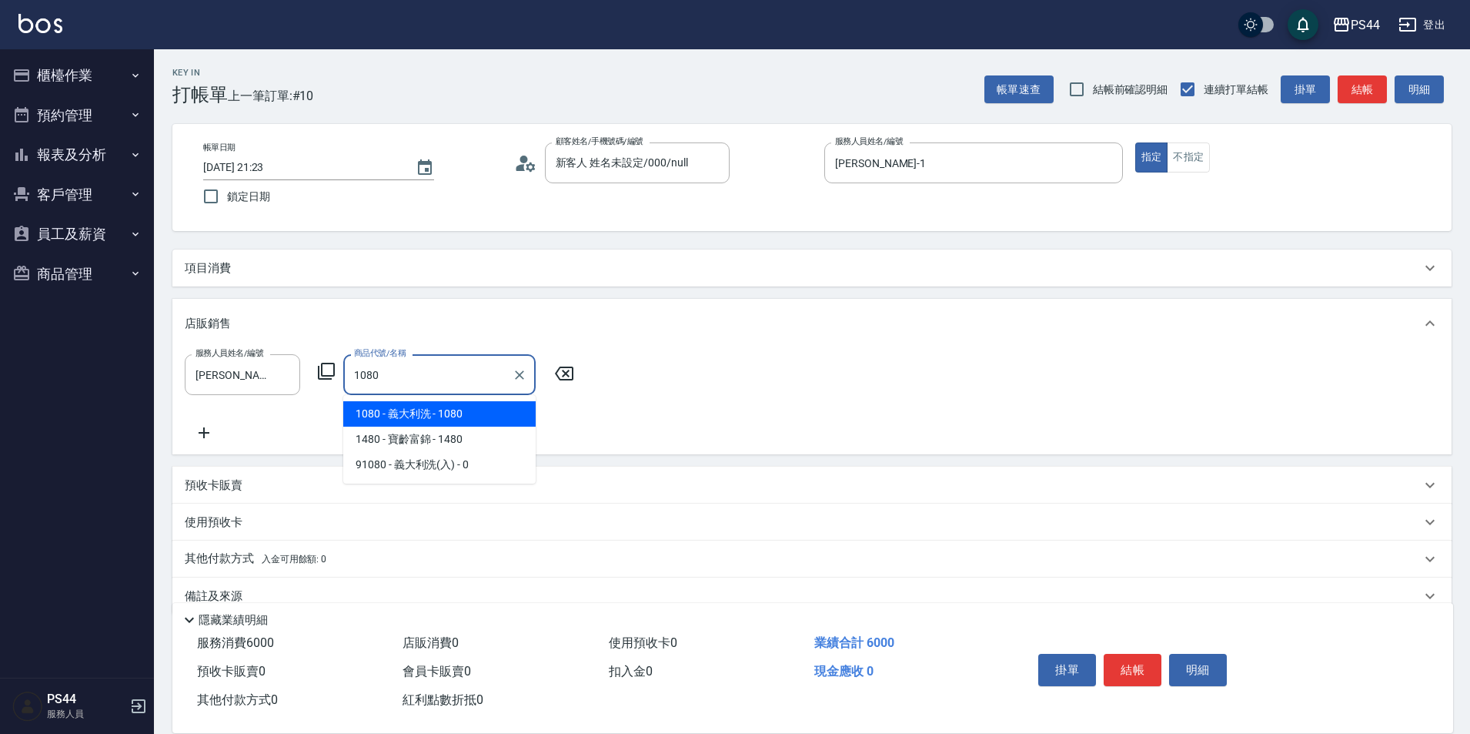
type input "義大利洗"
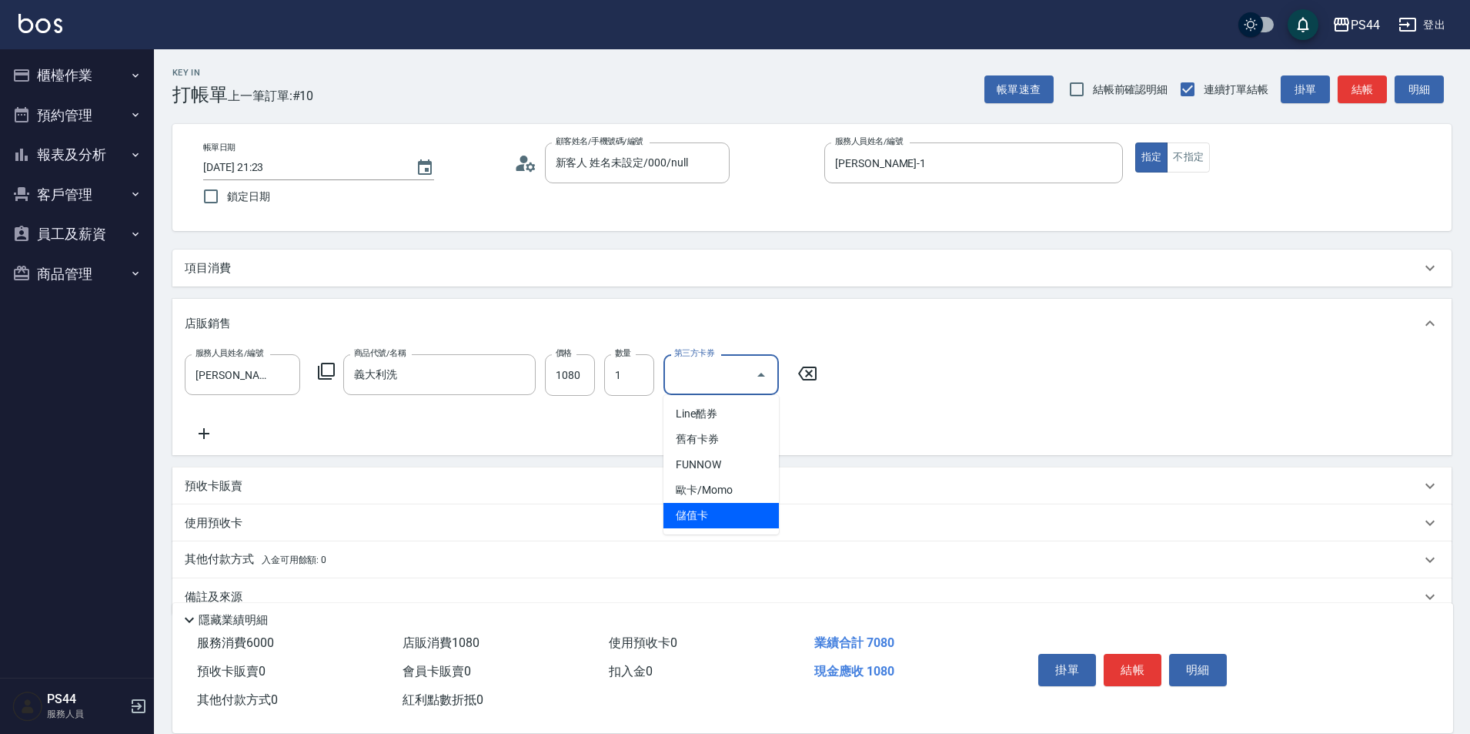
type input "儲值卡"
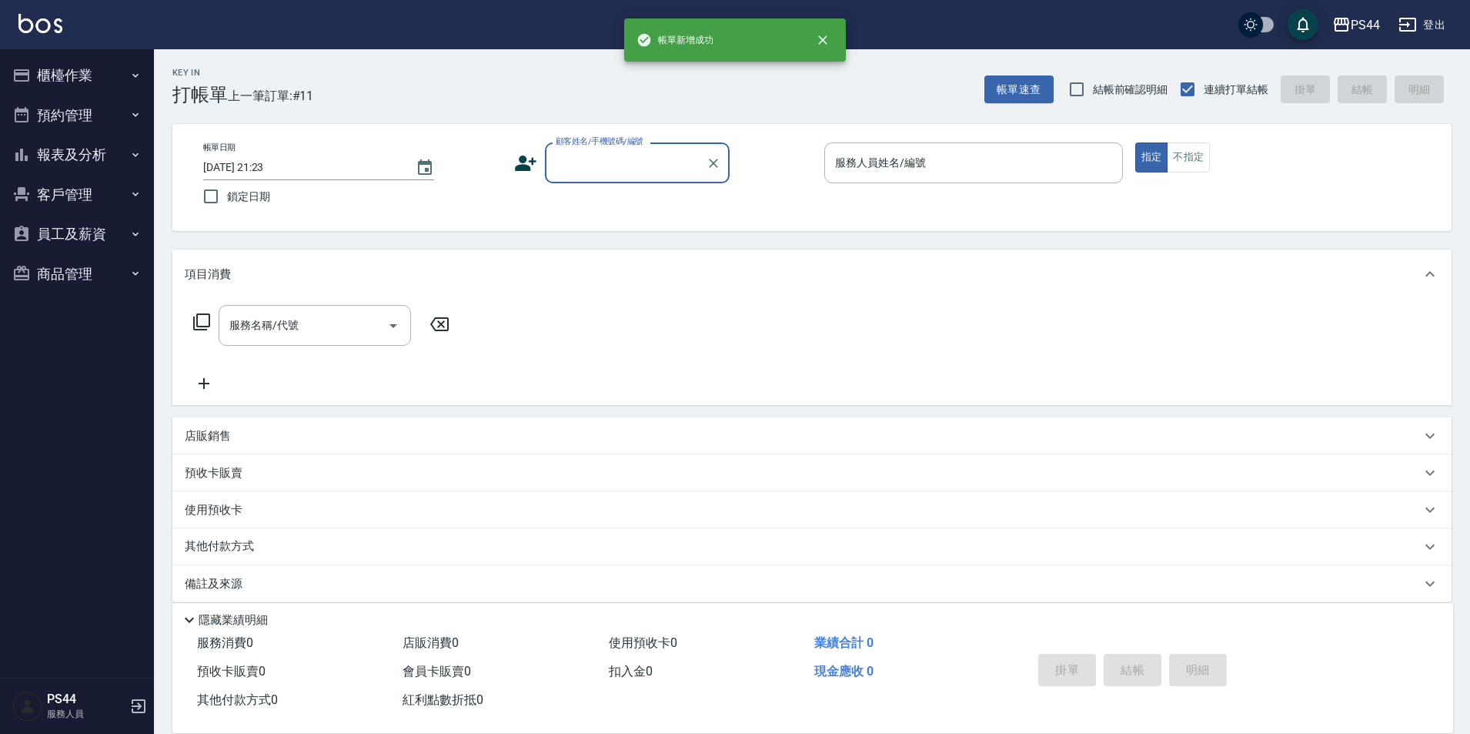
click at [107, 72] on button "櫃檯作業" at bounding box center [77, 75] width 142 height 40
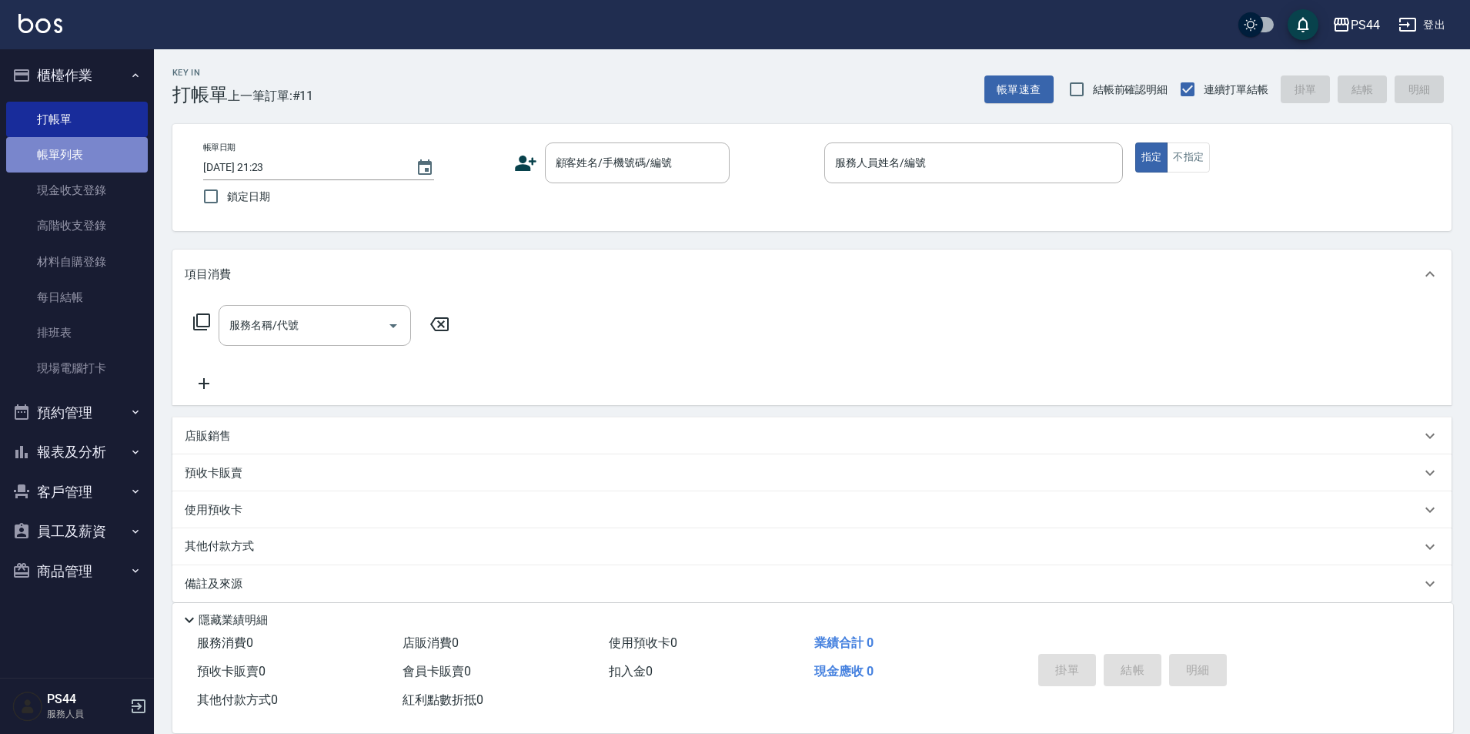
click at [92, 156] on link "帳單列表" at bounding box center [77, 154] width 142 height 35
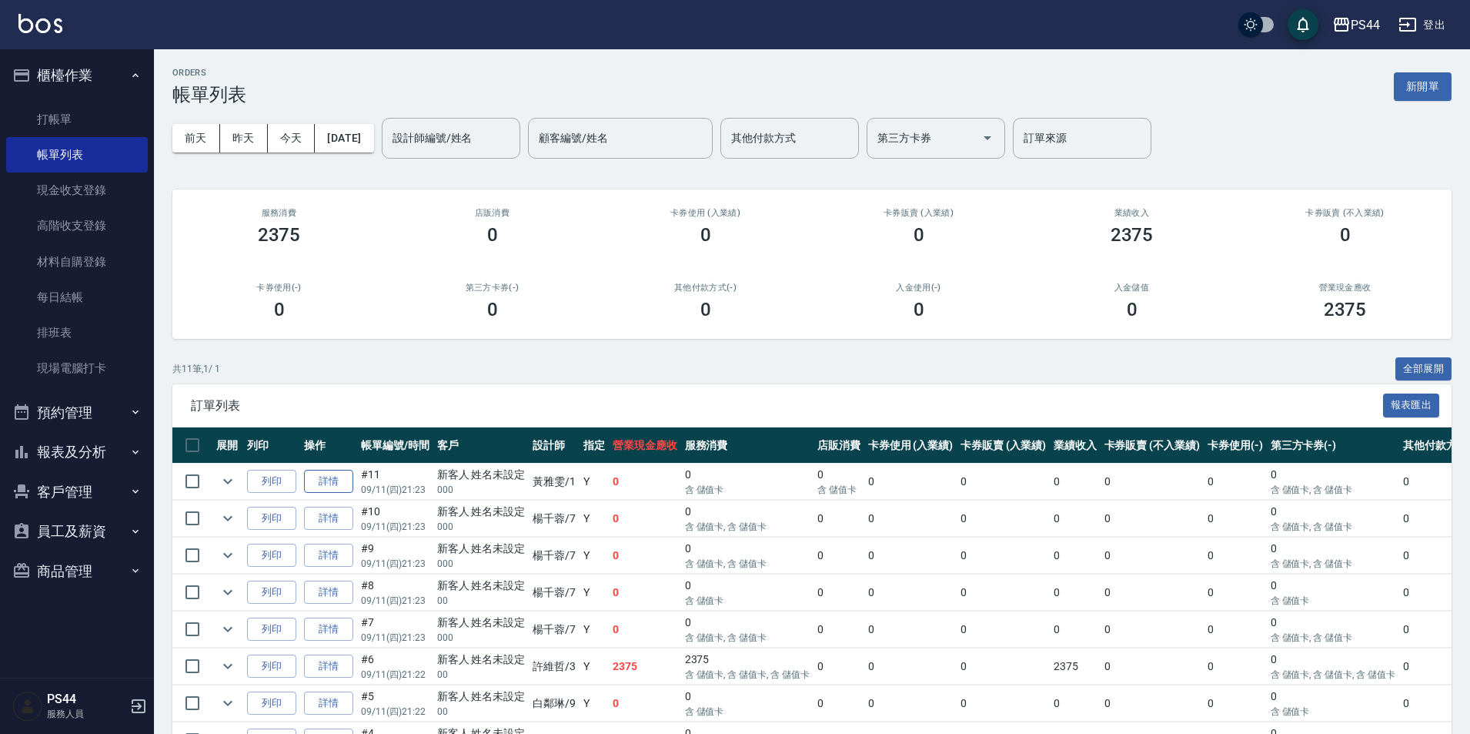
click at [322, 478] on link "詳情" at bounding box center [328, 482] width 49 height 24
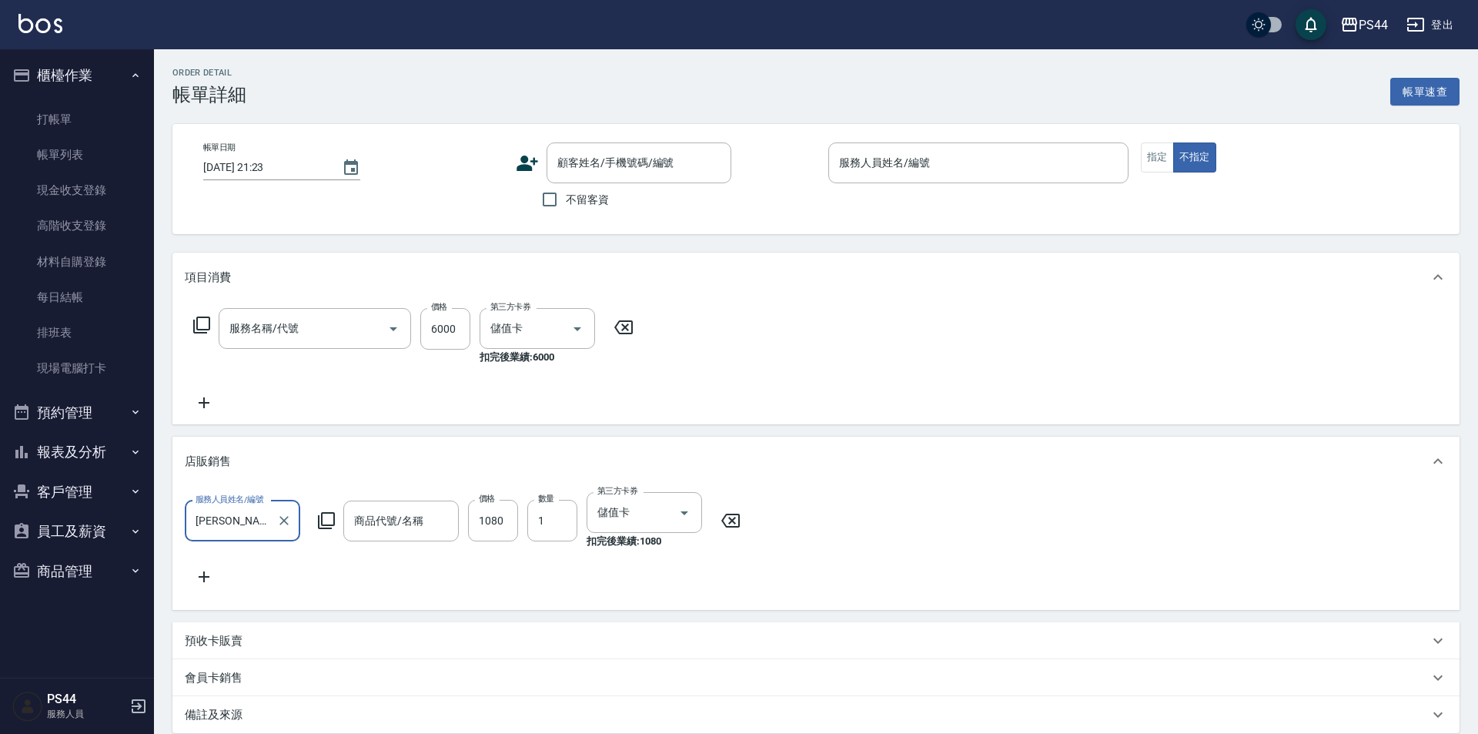
type input "[PERSON_NAME]-1"
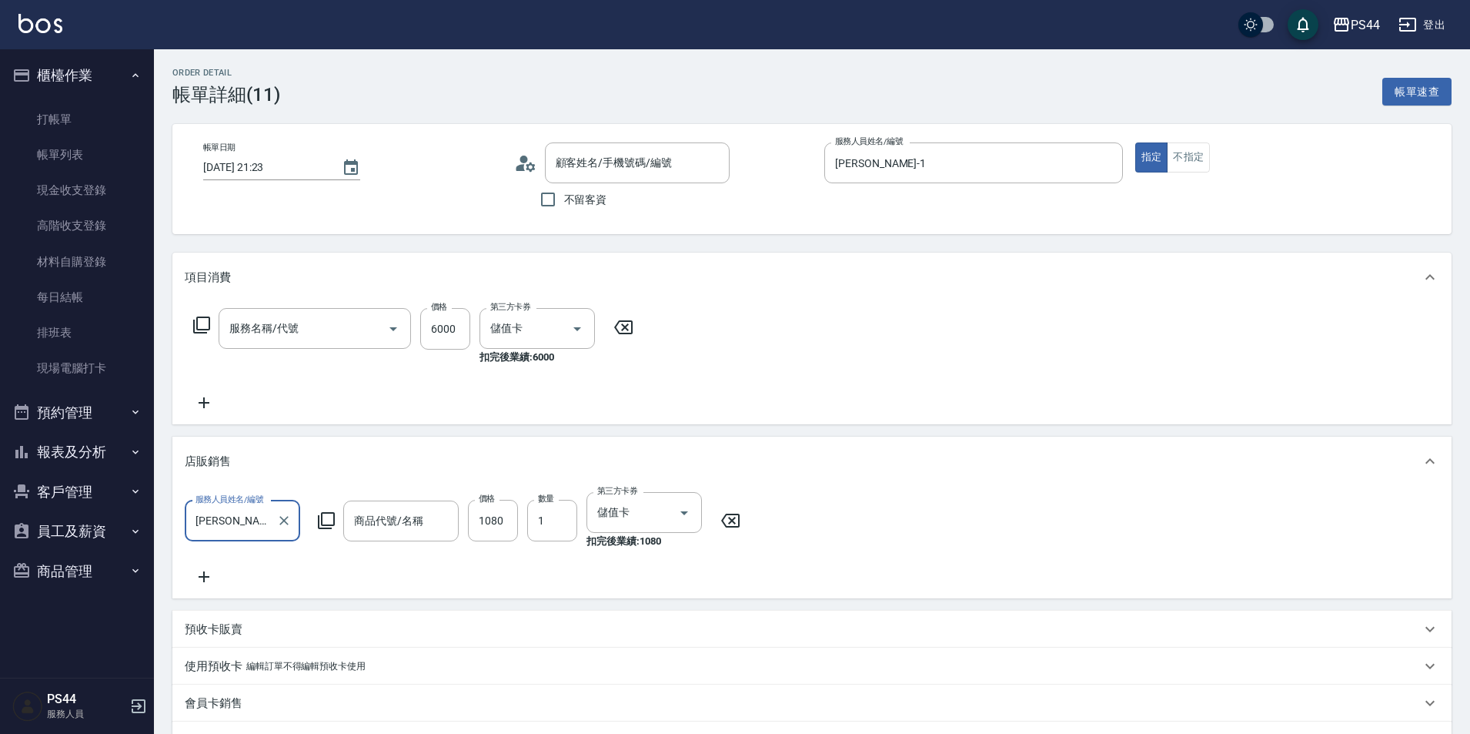
type input "儲值6000(902)"
type input "義大利洗"
type input "新客人 姓名未設定/000/null"
click at [564, 329] on button "Clear" at bounding box center [556, 329] width 22 height 22
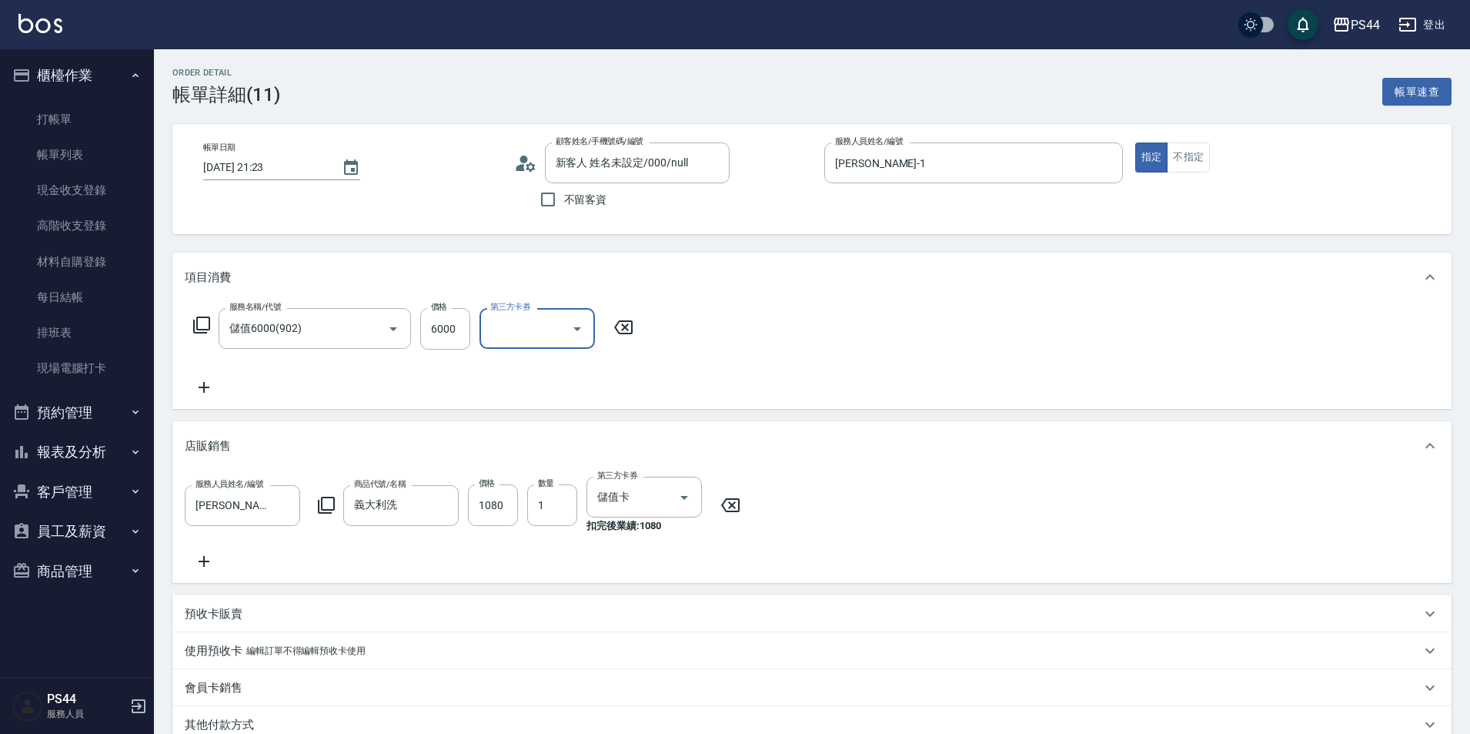
click at [828, 329] on div "服務名稱/代號 儲值6000(902) 服務名稱/代號 價格 6000 價格 第三方卡券 第三方卡券" at bounding box center [811, 355] width 1279 height 107
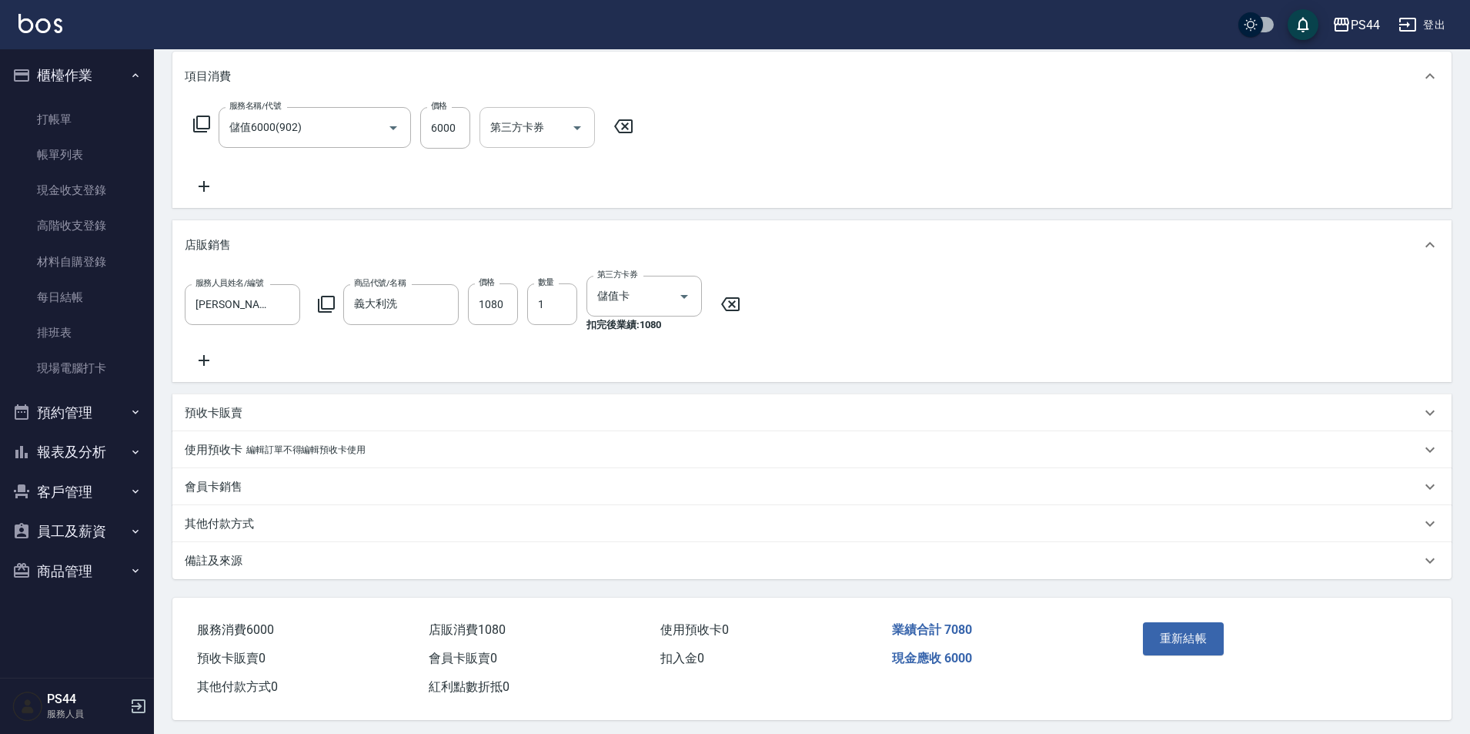
scroll to position [224, 0]
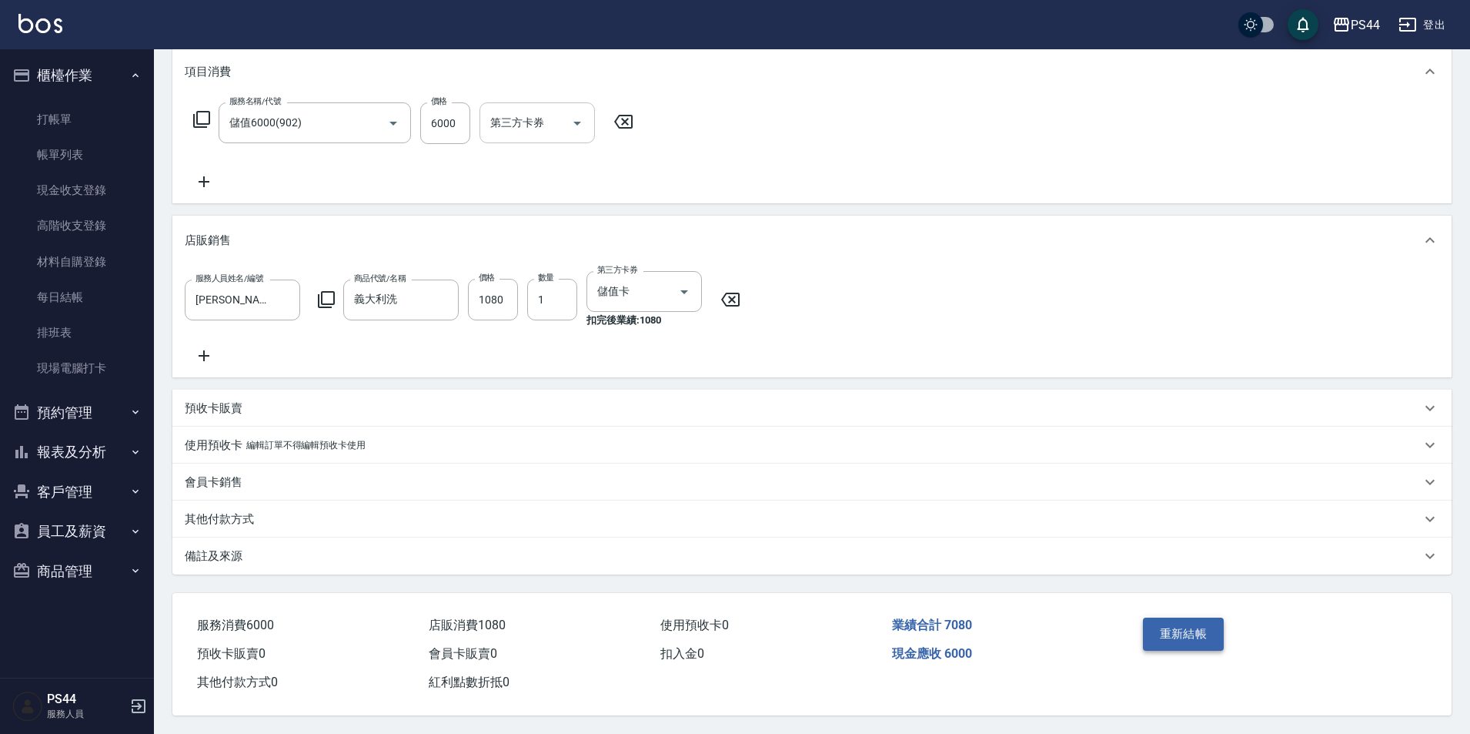
click at [1189, 628] on button "重新結帳" at bounding box center [1184, 633] width 82 height 32
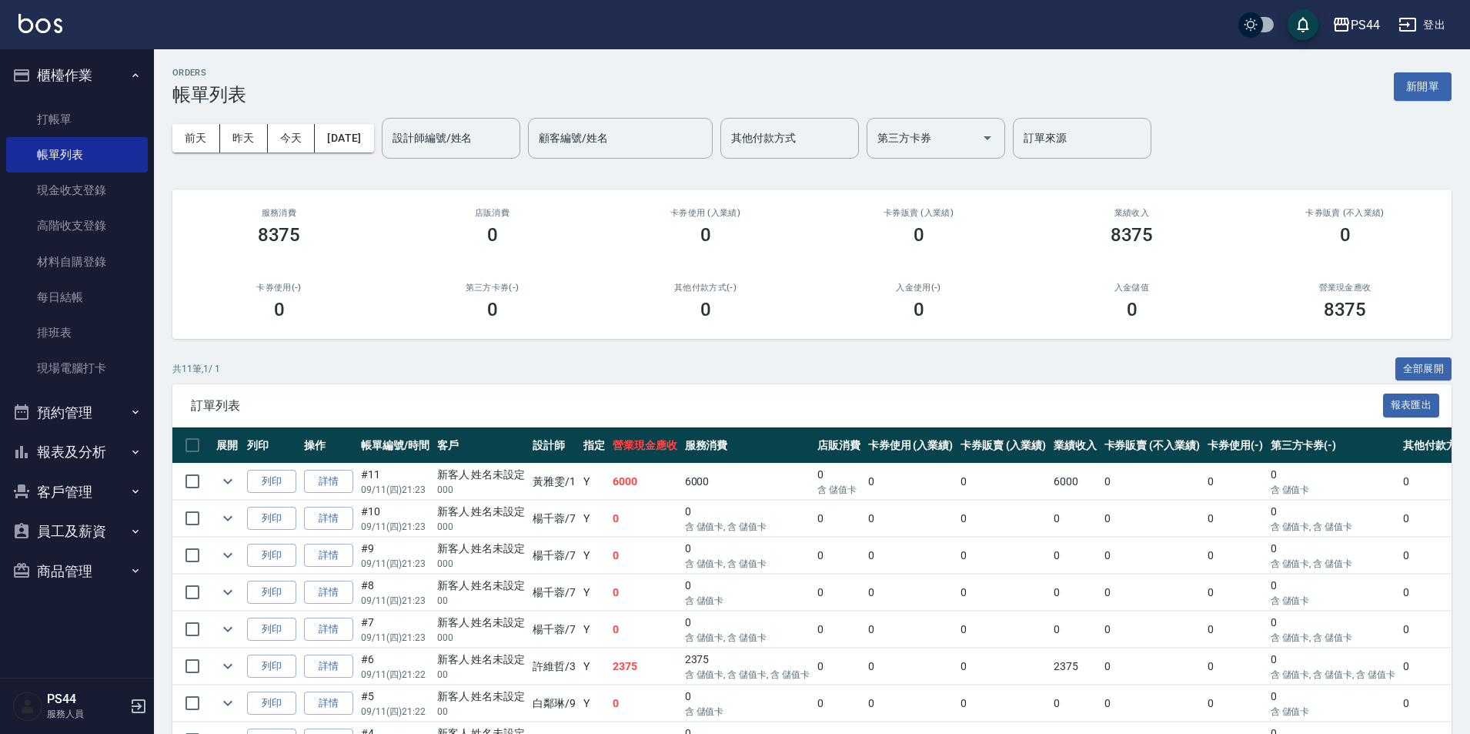
drag, startPoint x: 23, startPoint y: 116, endPoint x: 149, endPoint y: 112, distance: 125.5
click at [24, 117] on link "打帳單" at bounding box center [77, 119] width 142 height 35
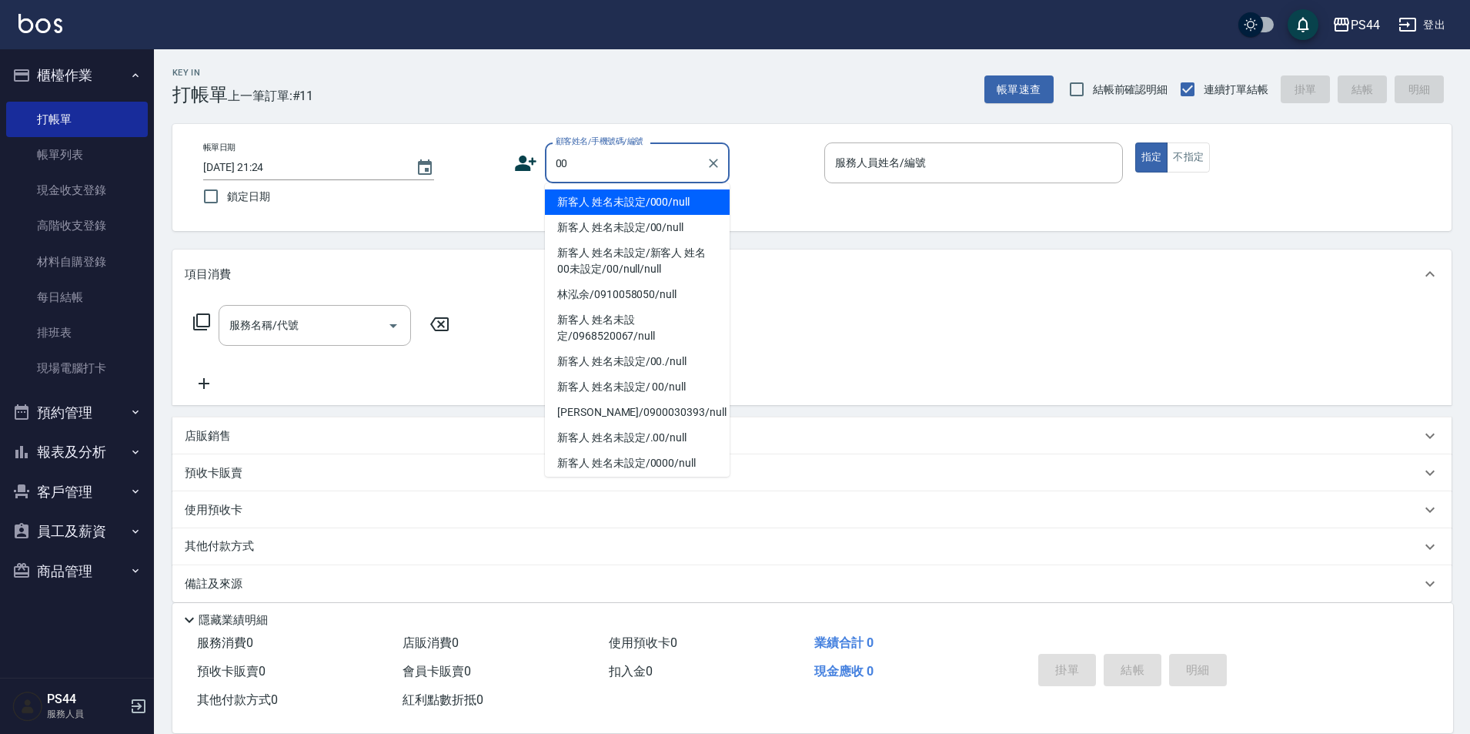
type input "新客人 姓名未設定/000/null"
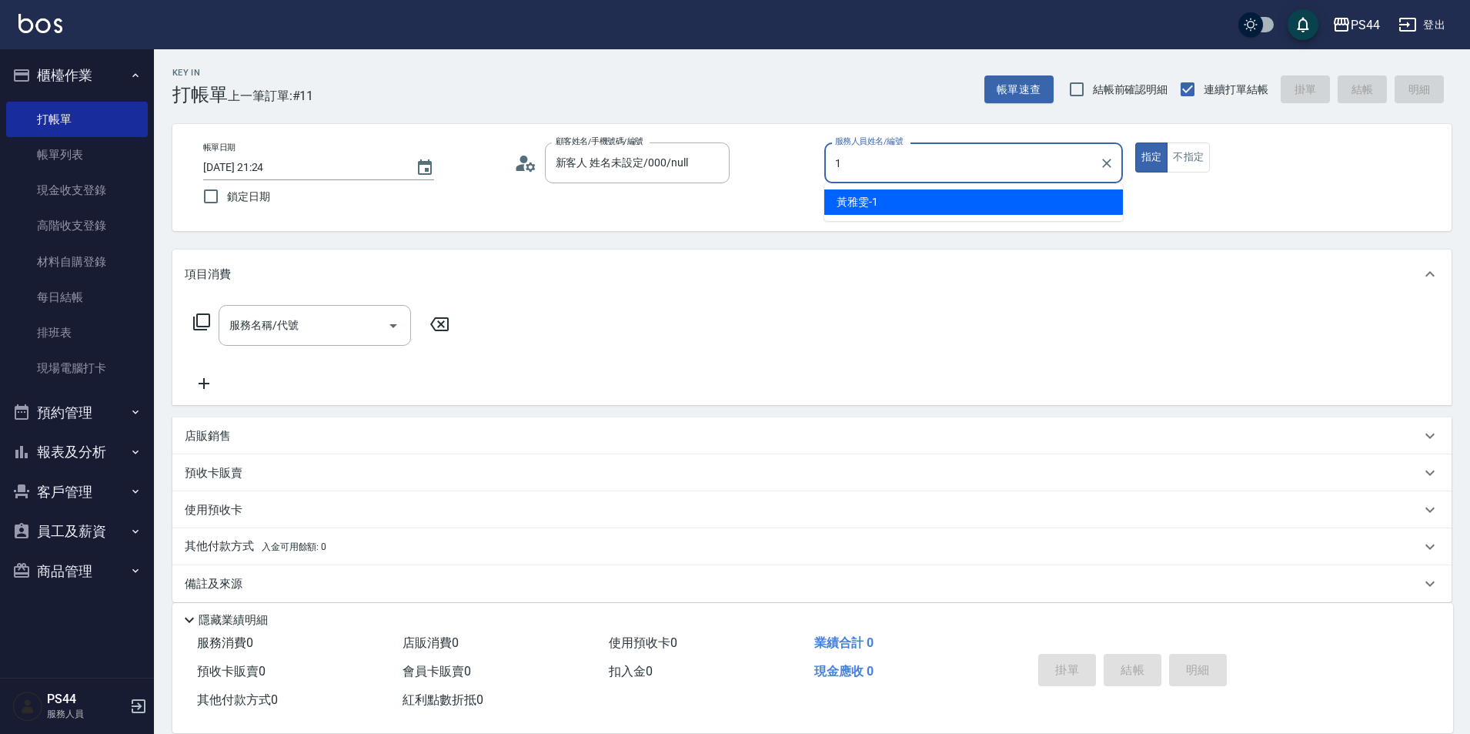
type input "[PERSON_NAME]-1"
type button "true"
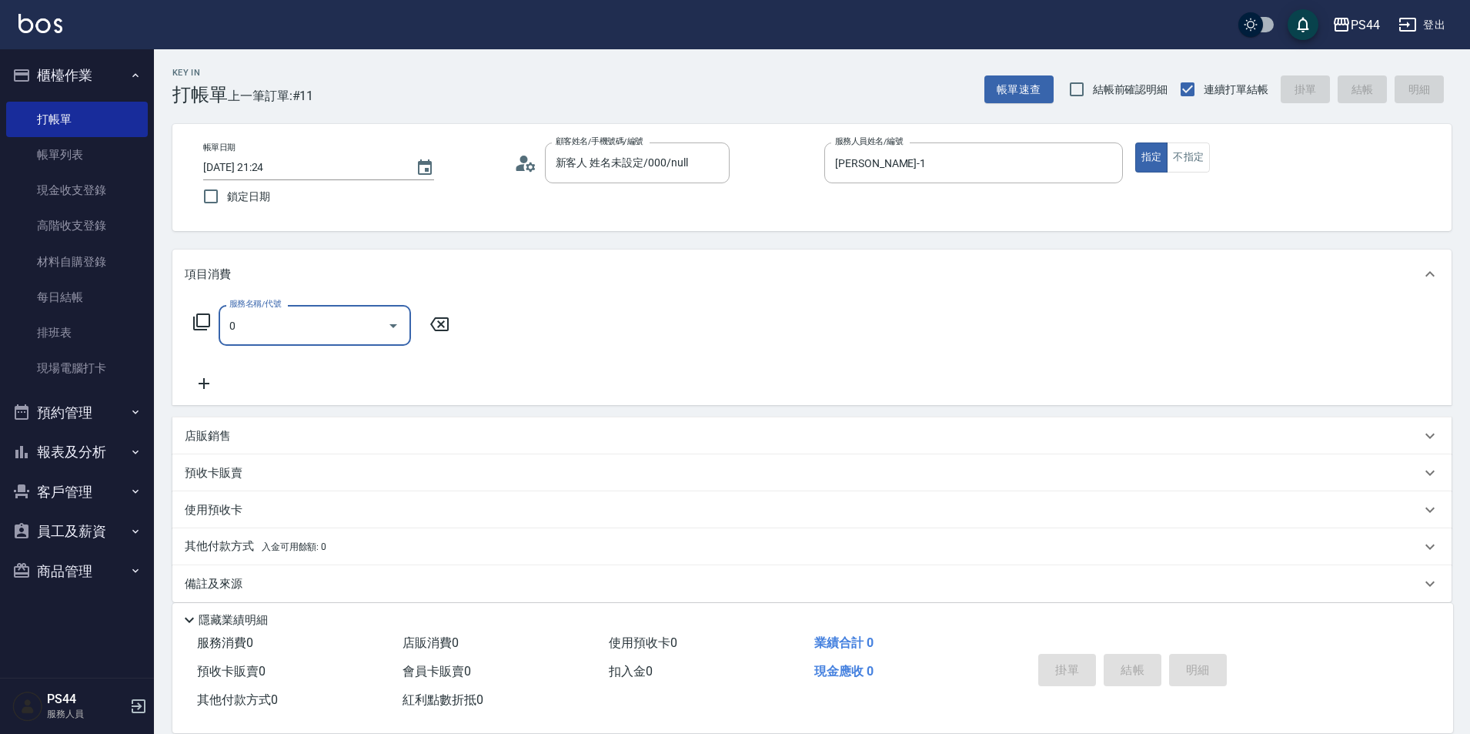
type input "06"
type input "新客人 姓名未設定/00/null"
type input "精油SPA(0699)"
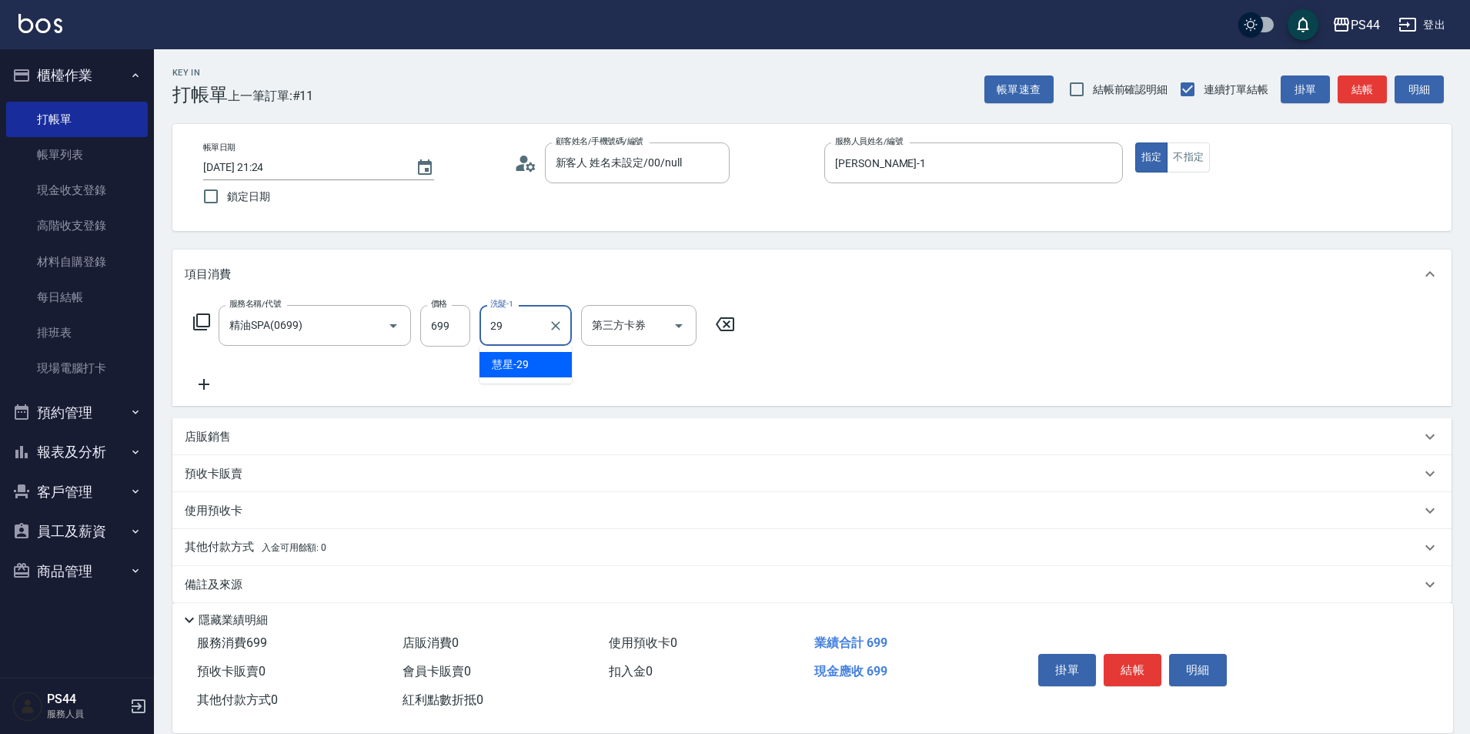
type input "慧星-29"
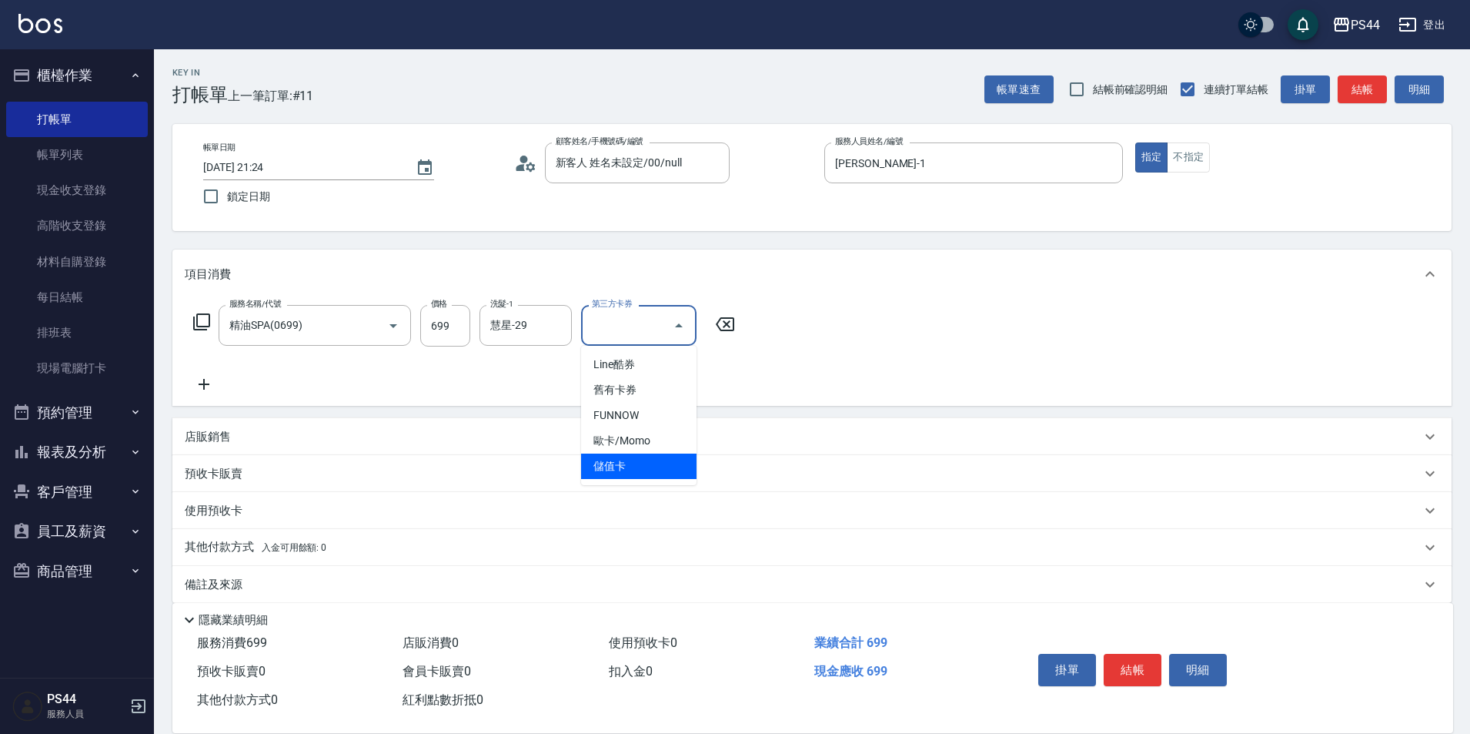
type input "儲值卡"
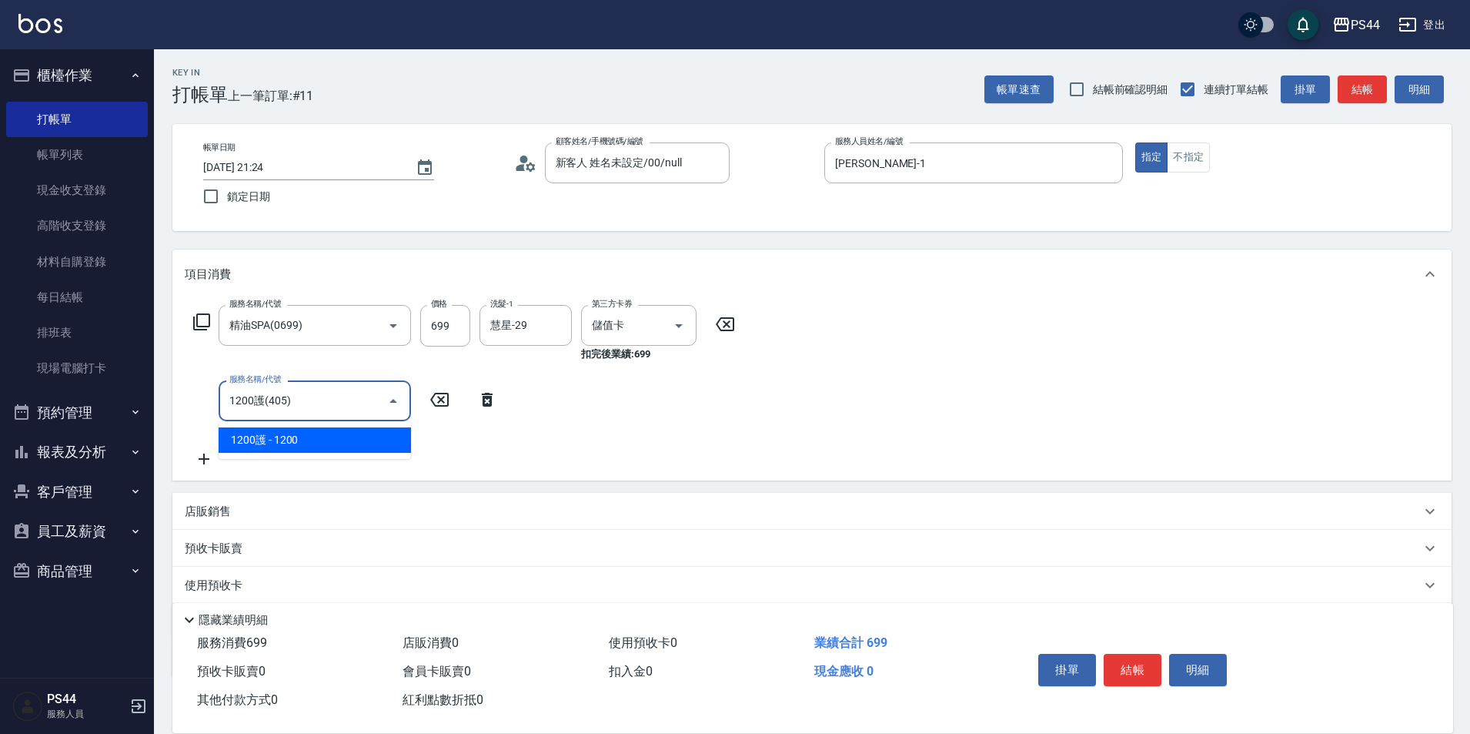
type input "1200護(405)"
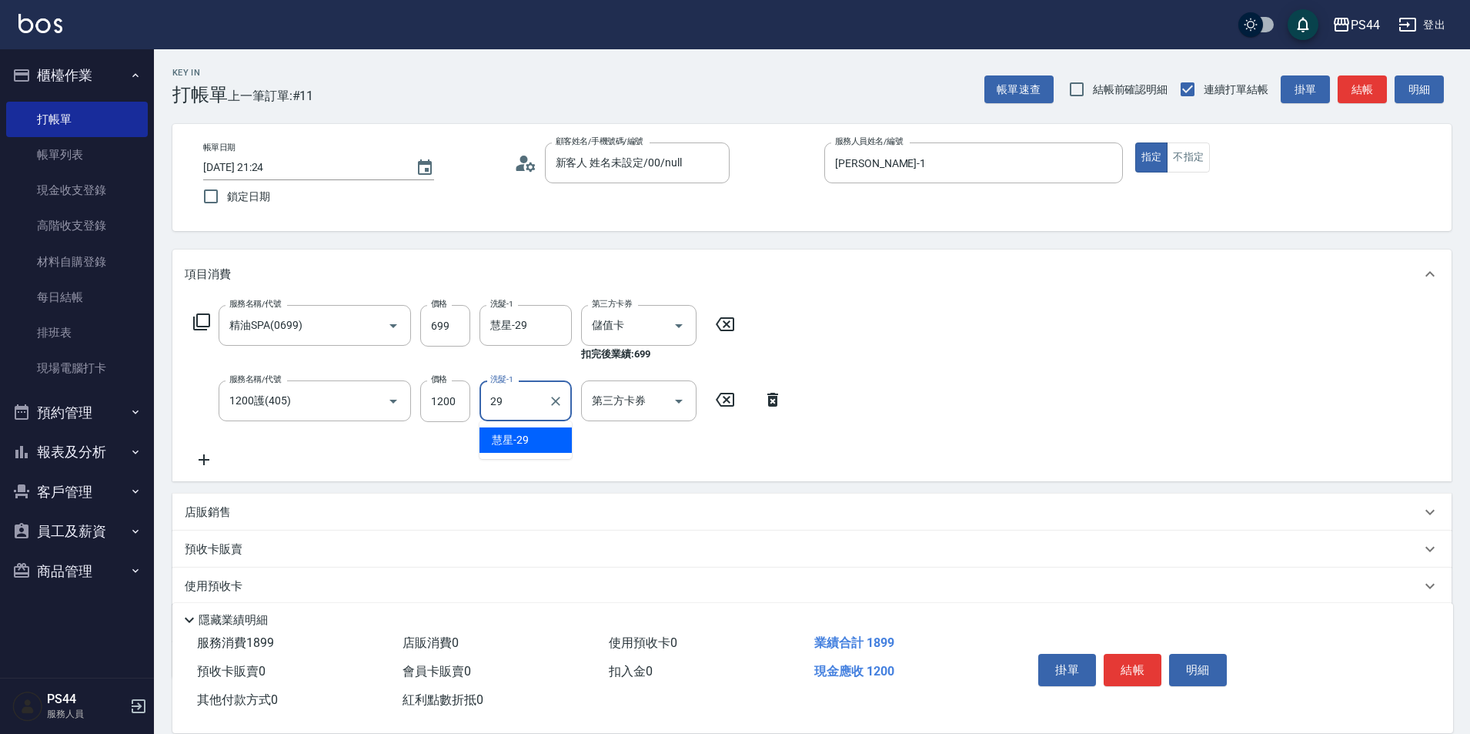
type input "慧星-29"
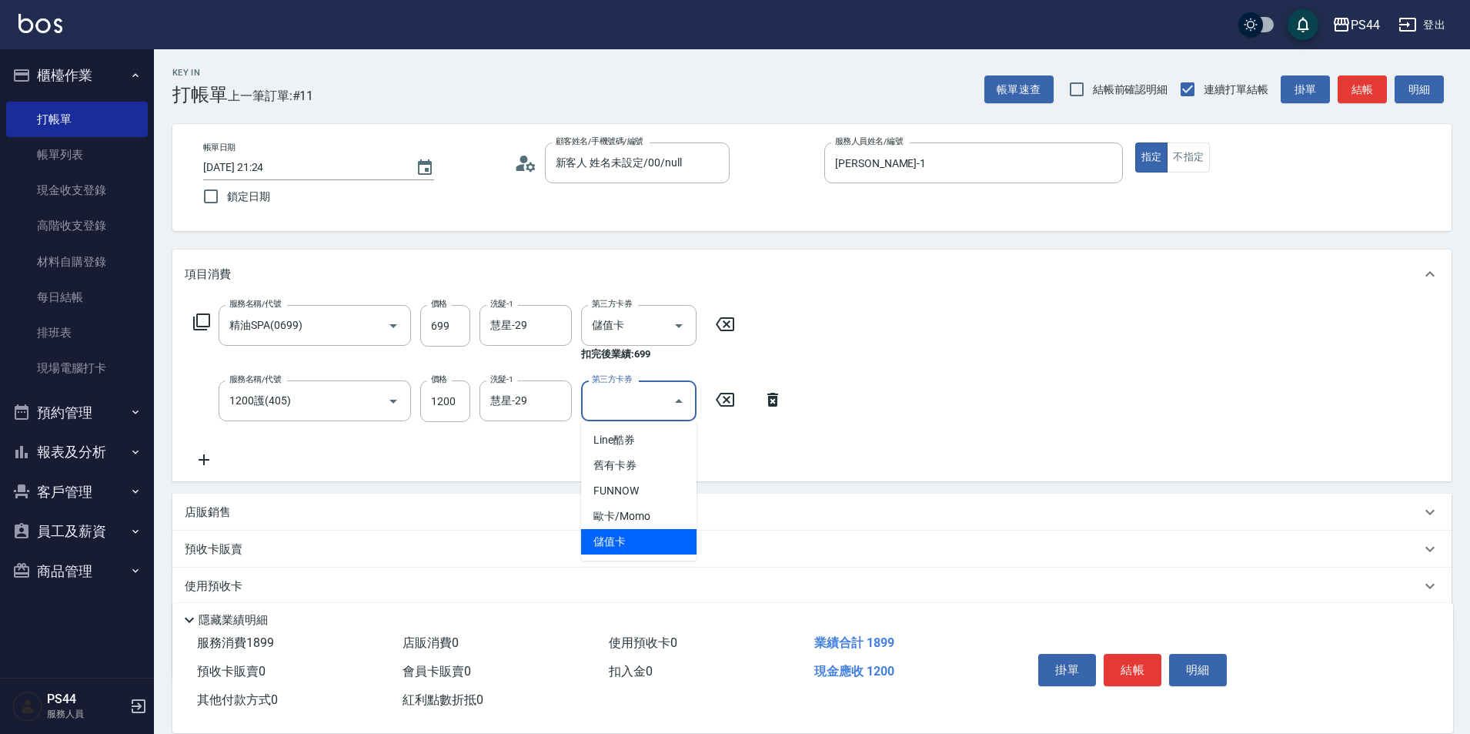
type input "儲值卡"
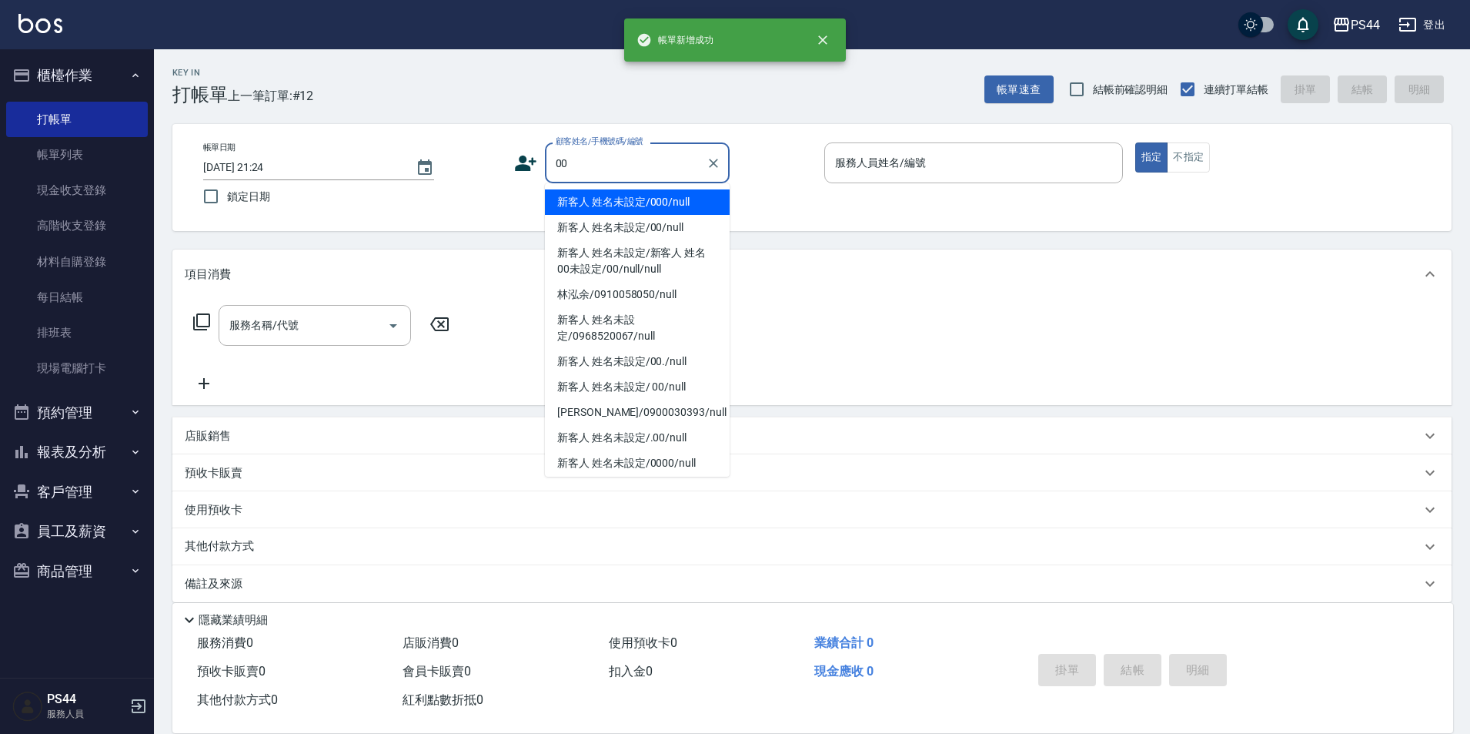
type input "新客人 姓名未設定/000/null"
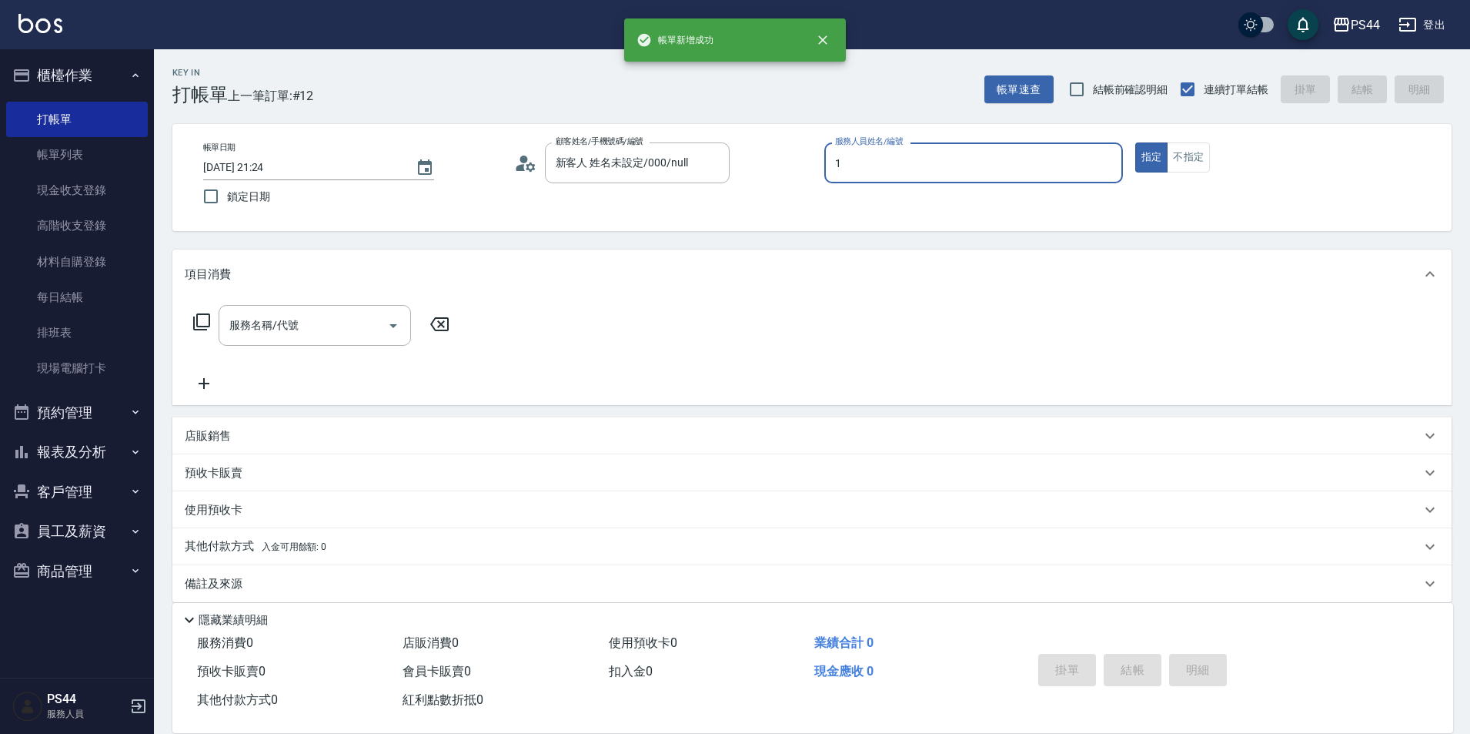
type input "[PERSON_NAME]-1"
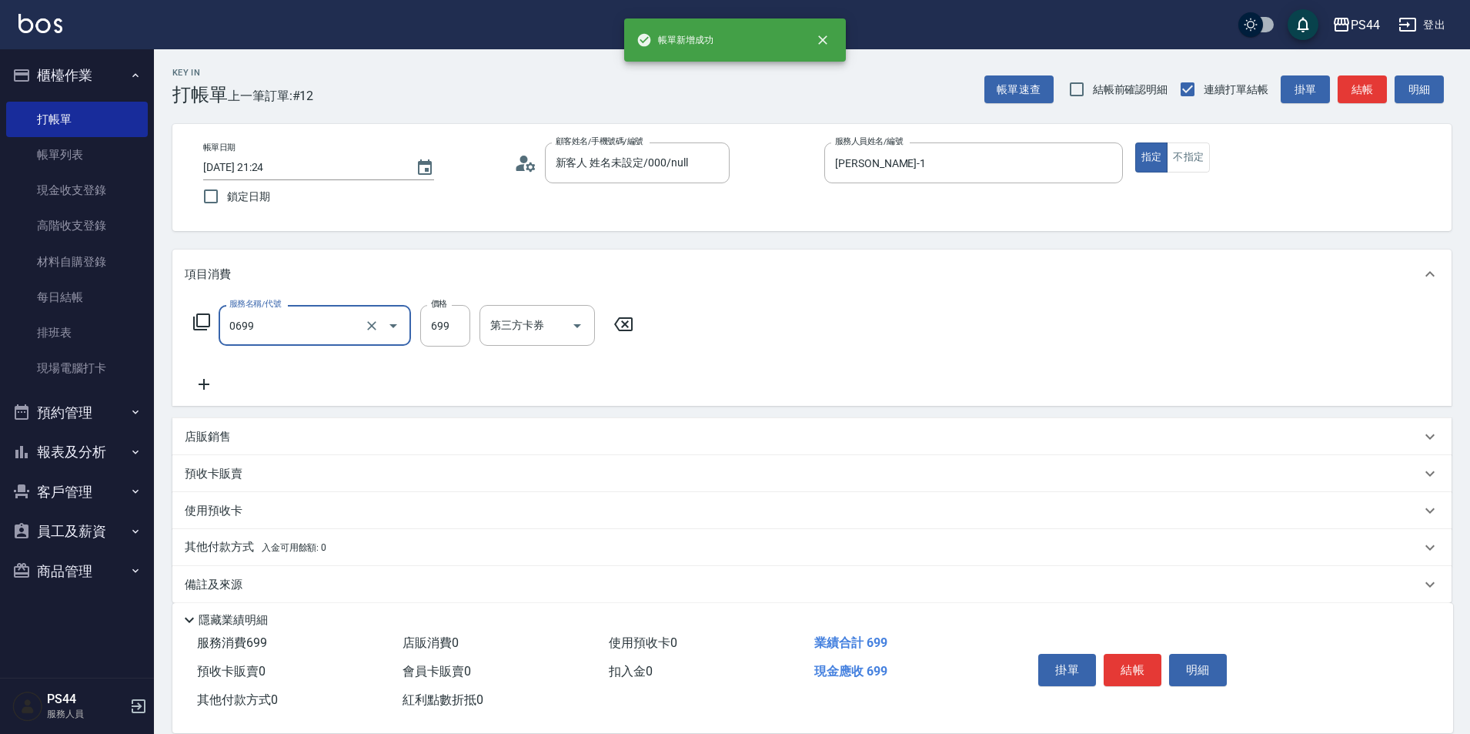
type input "精油SPA(0699)"
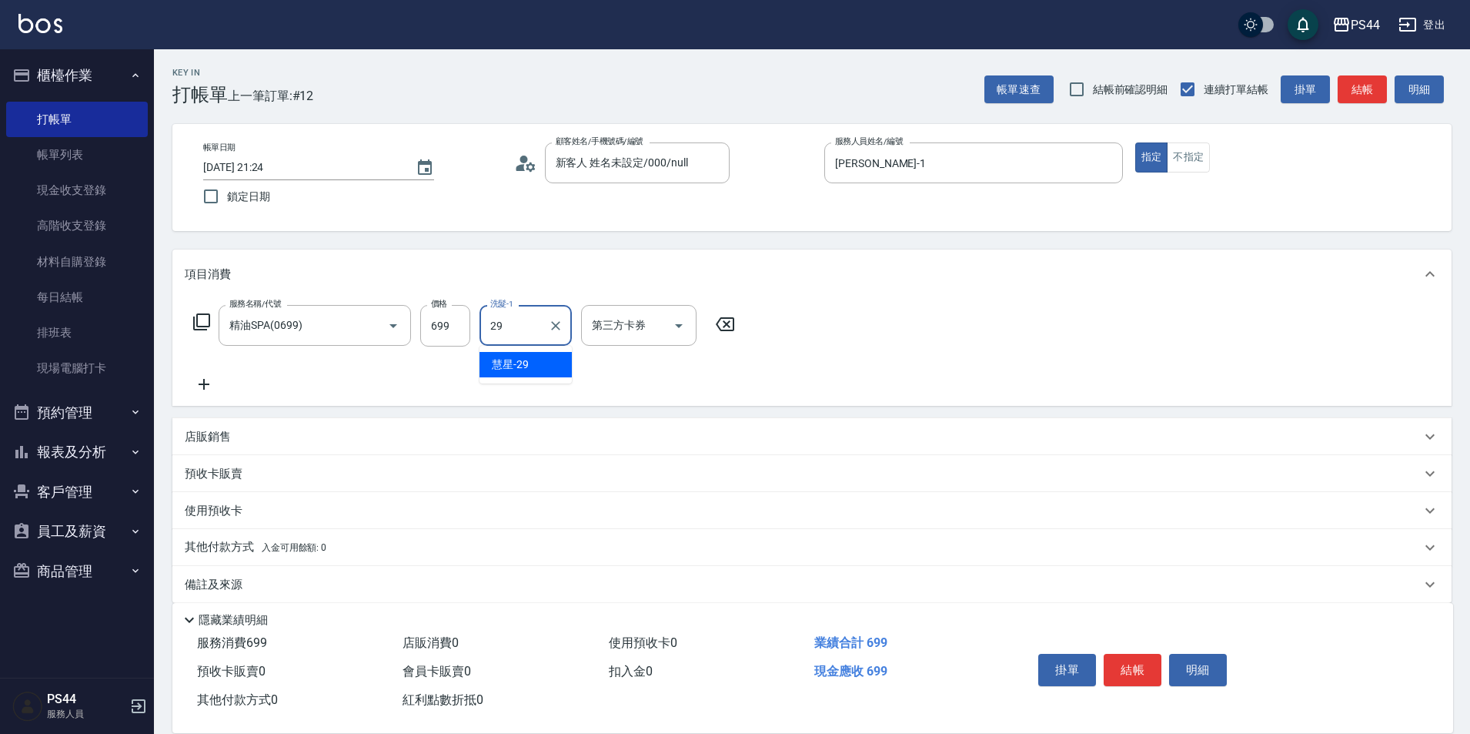
type input "慧星-29"
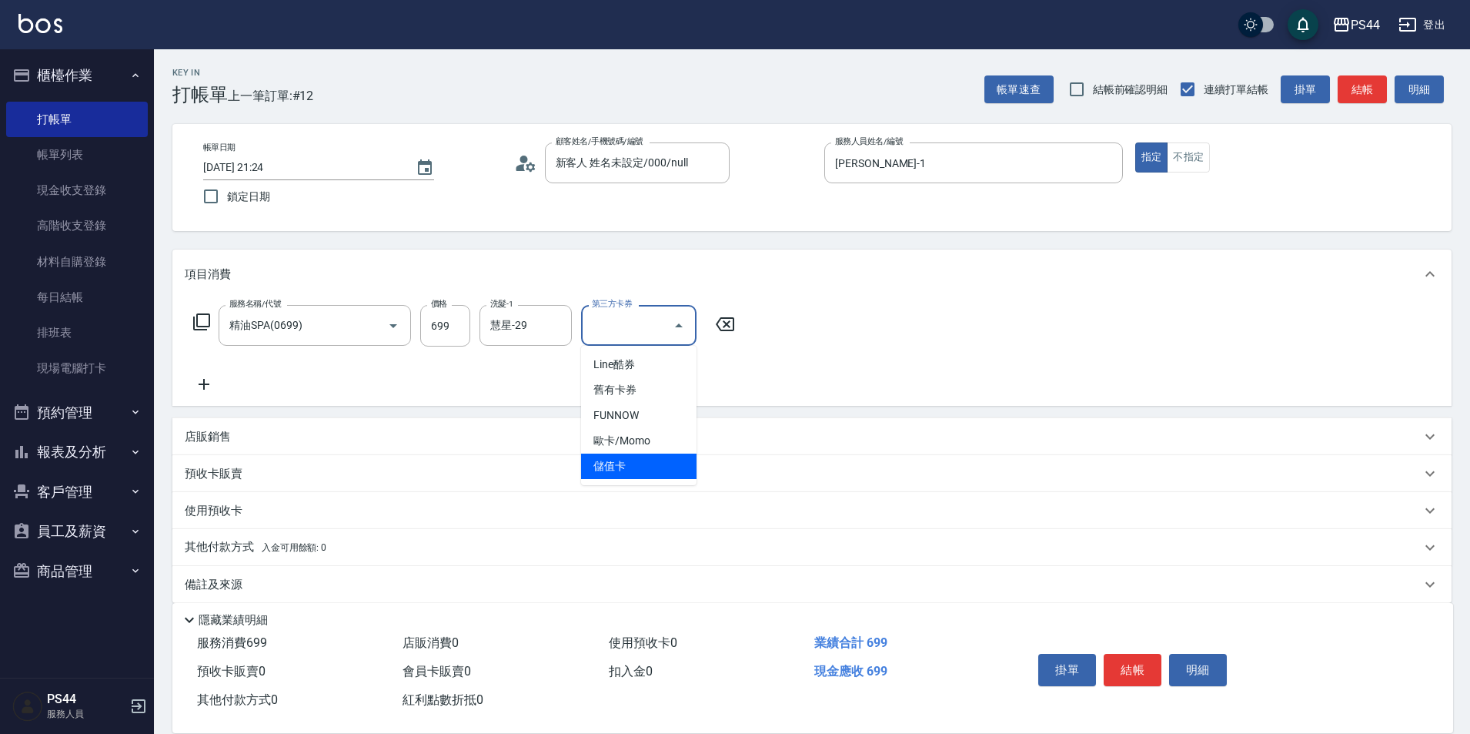
type input "儲值卡"
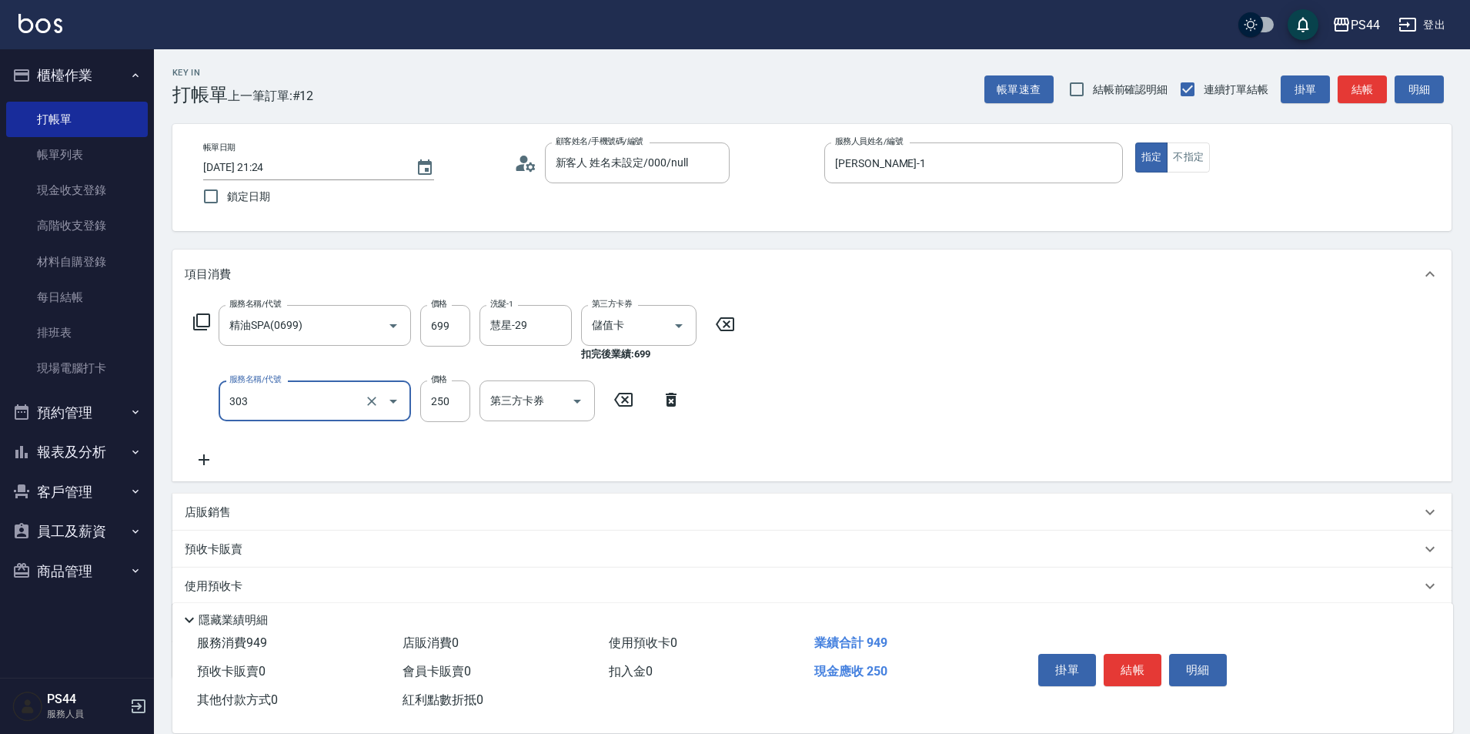
type input "剪髮(303)"
type input "300"
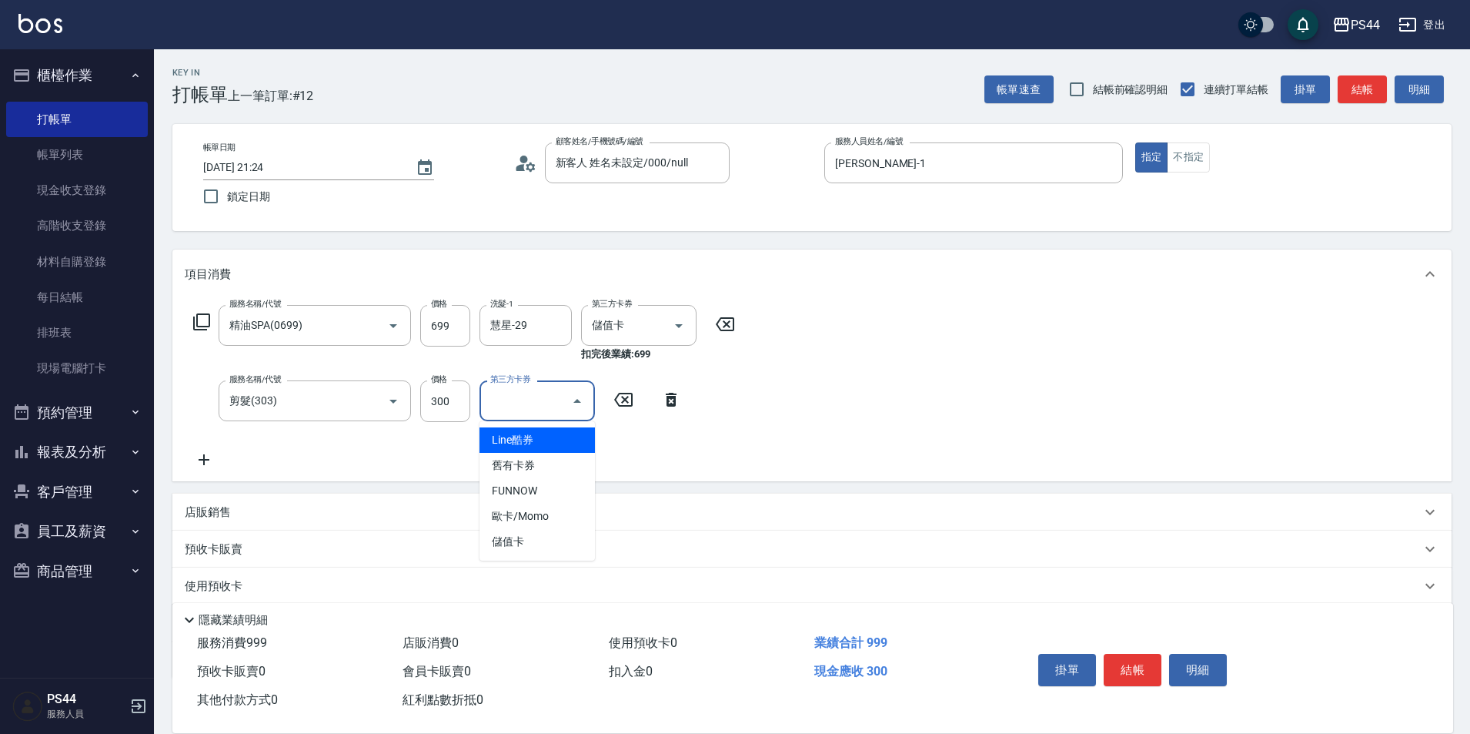
type input "儲值卡"
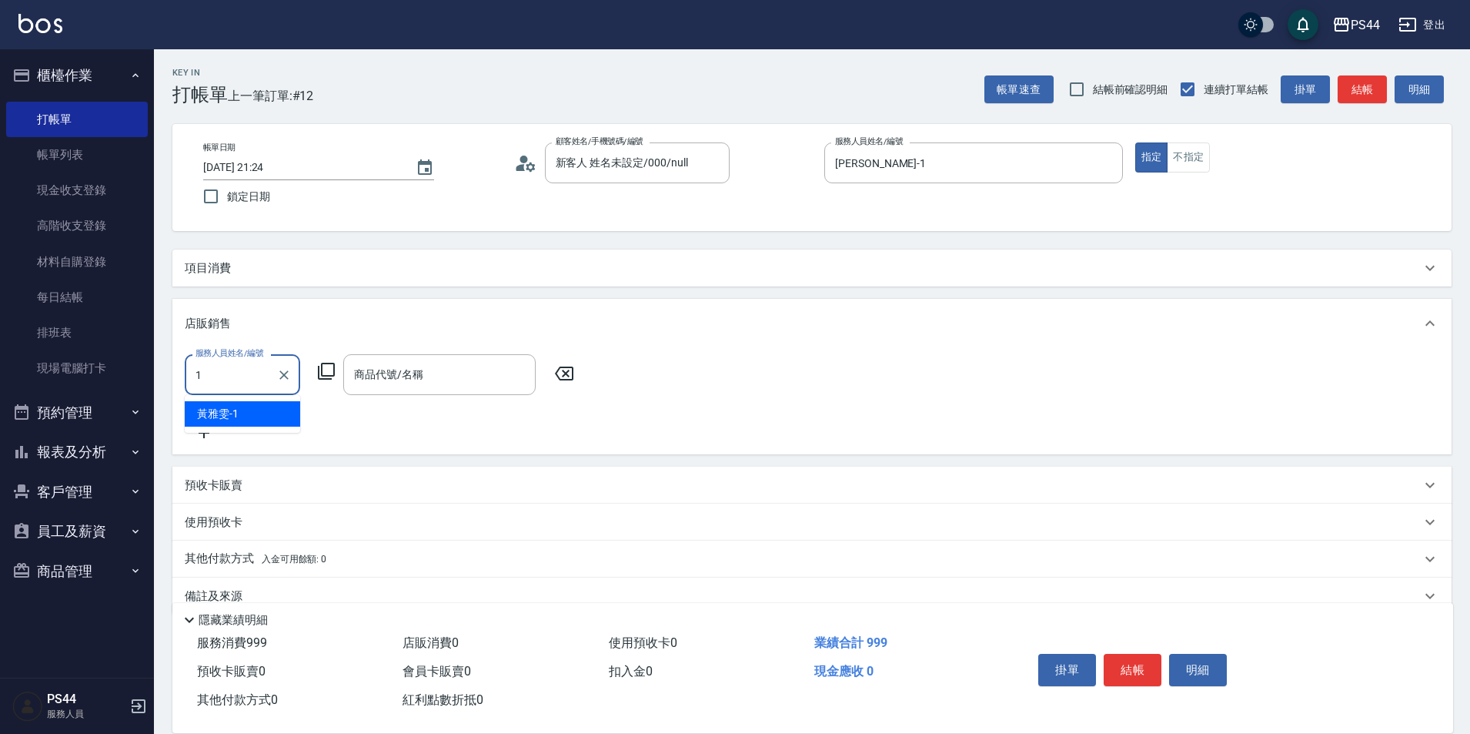
type input "[PERSON_NAME]-1"
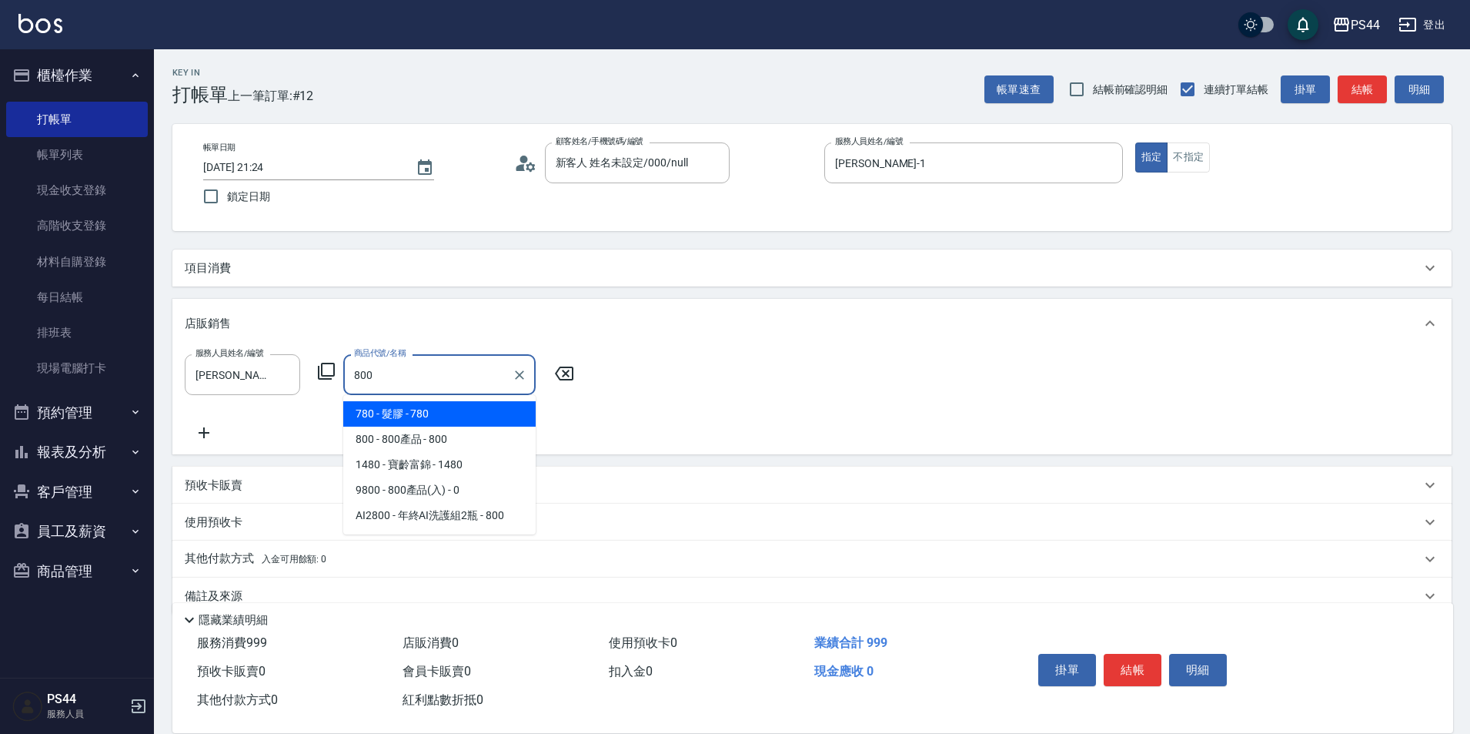
type input "800產品"
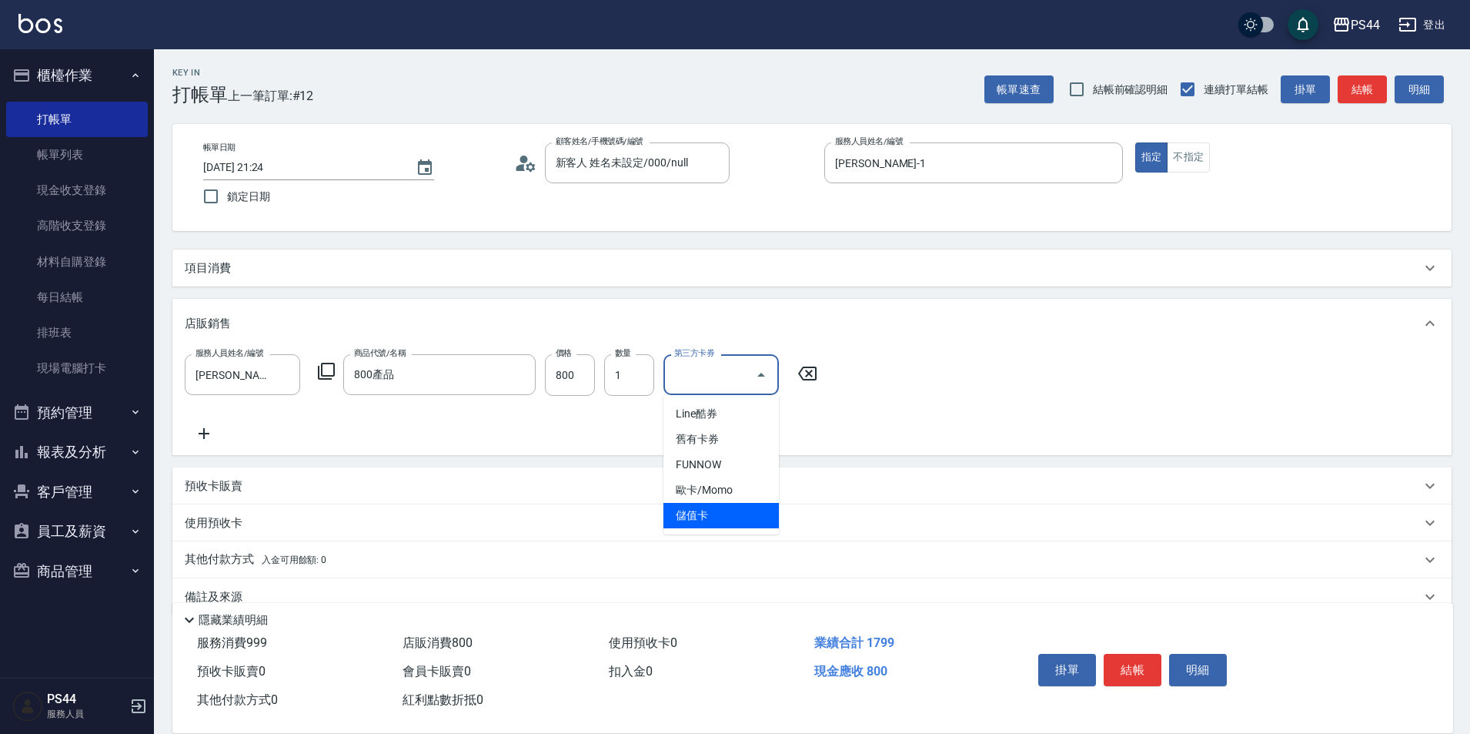
type input "儲值卡"
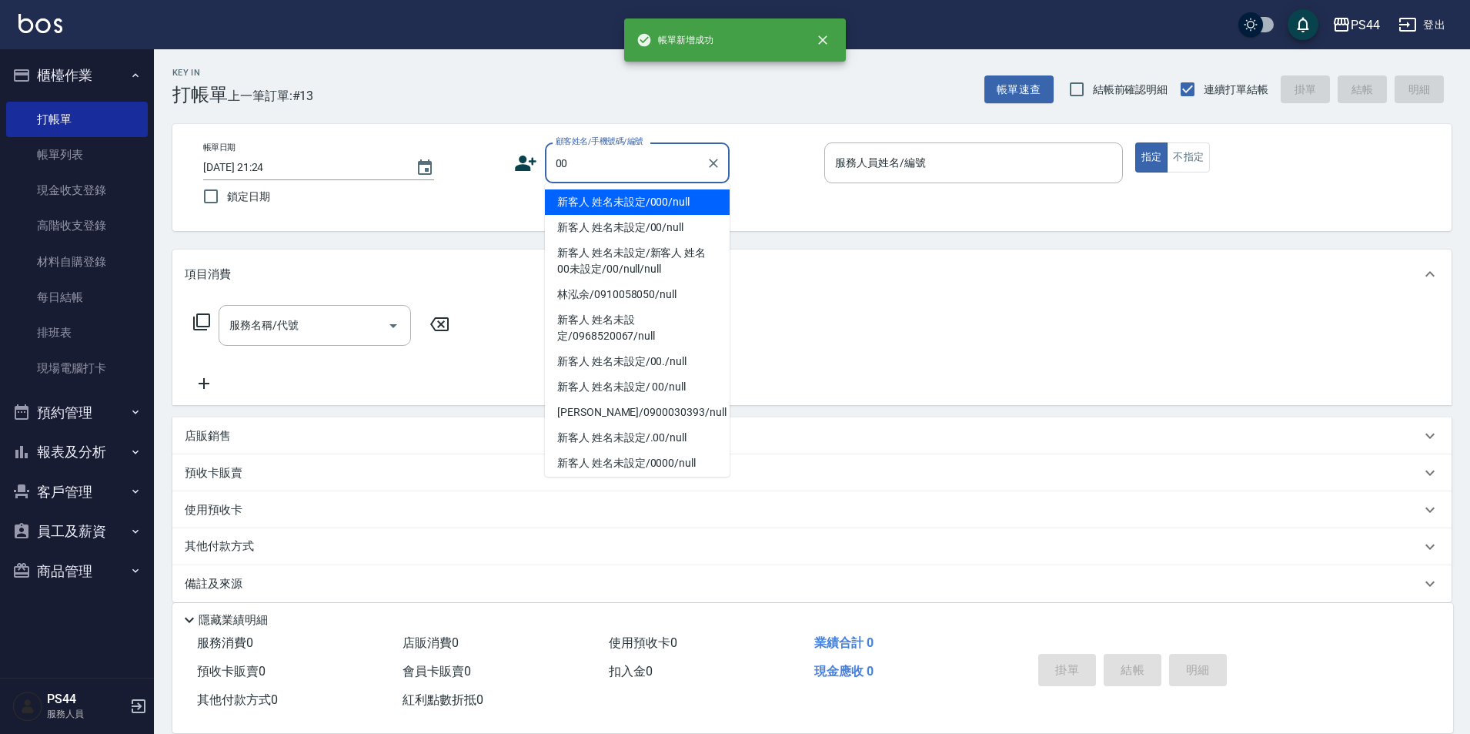
type input "新客人 姓名未設定/000/null"
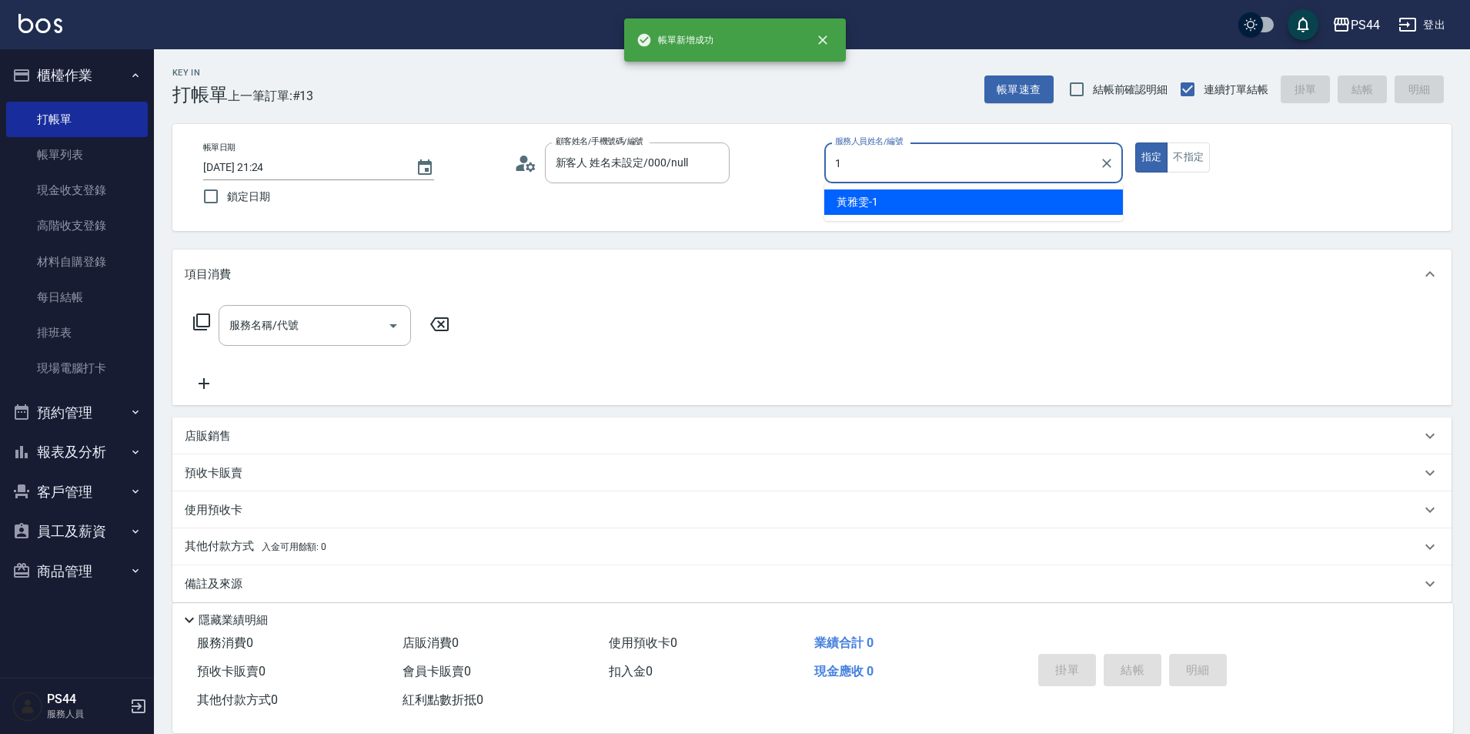
type input "[PERSON_NAME]-1"
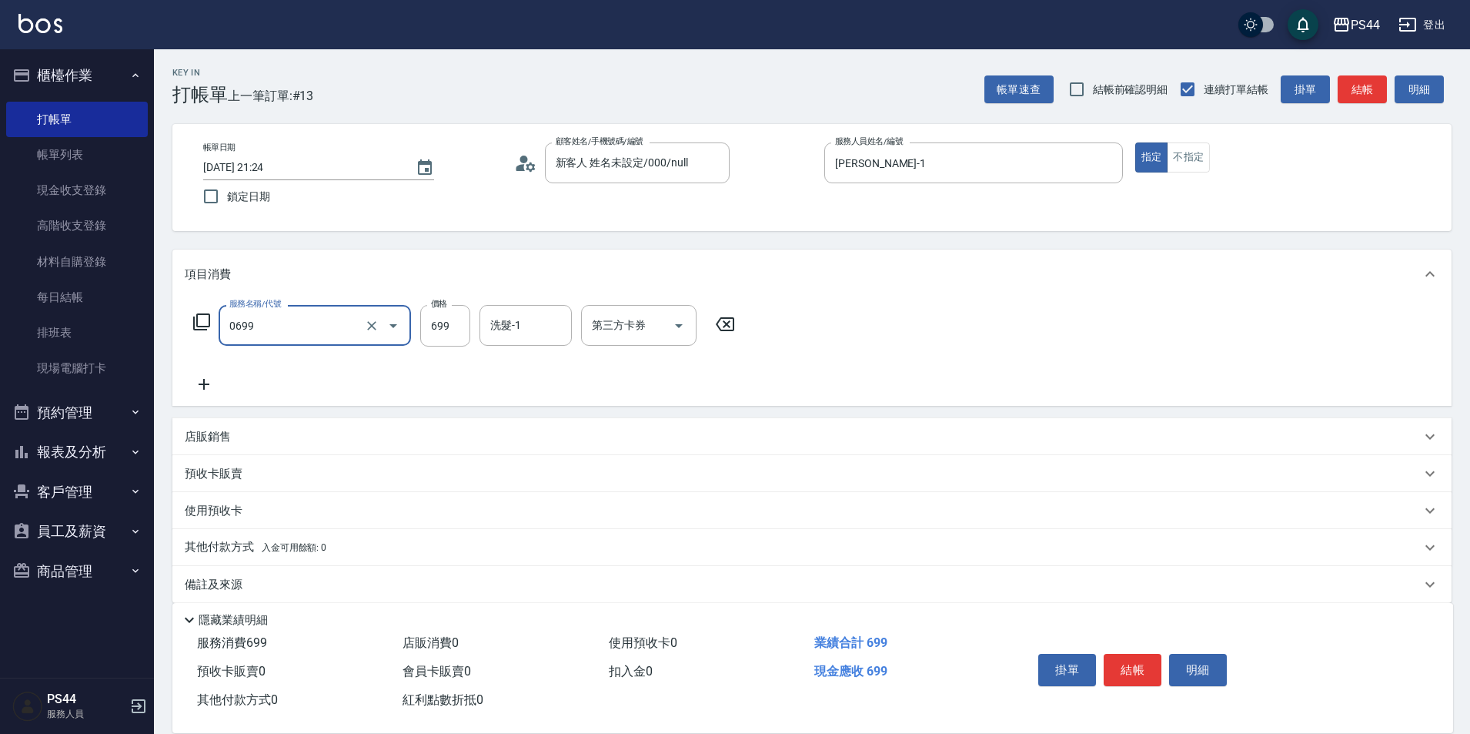
type input "精油SPA(0699)"
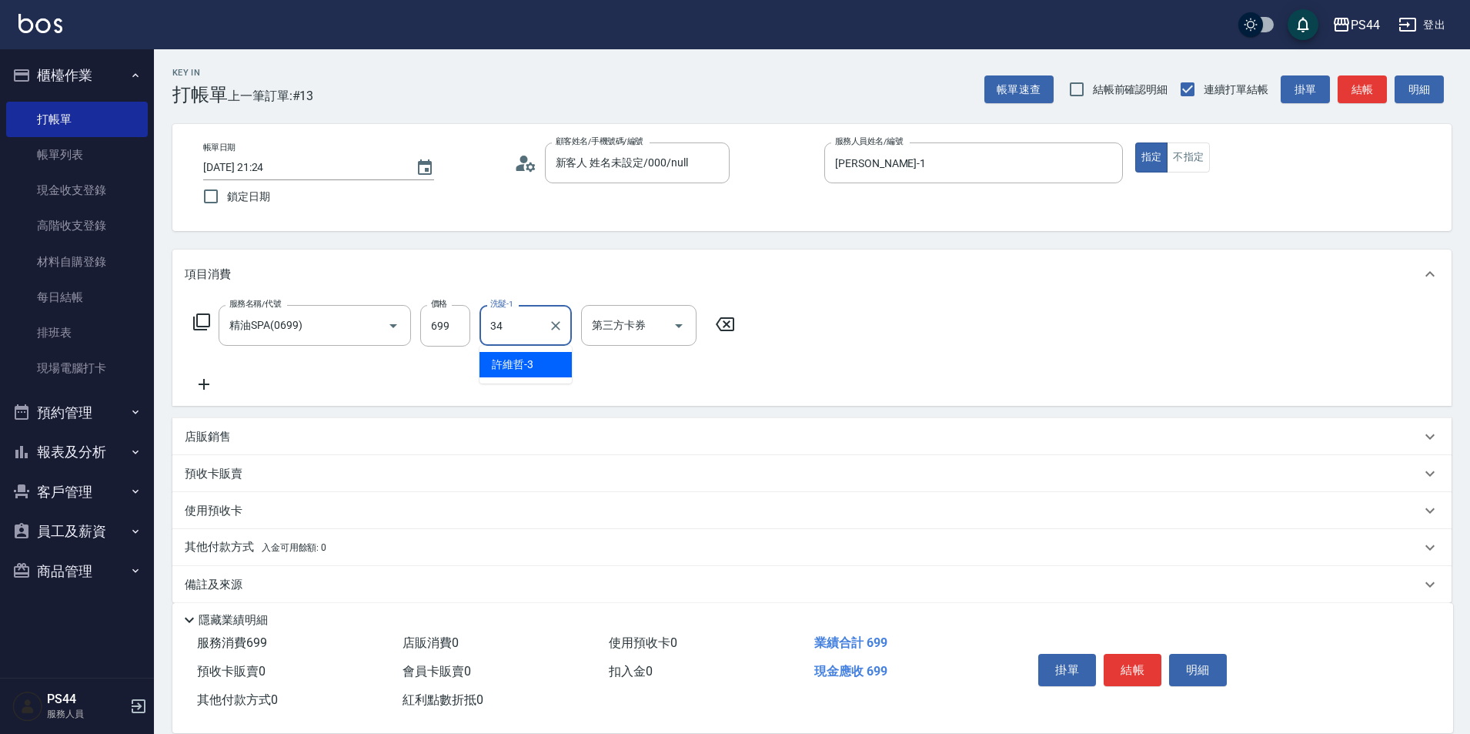
type input "[PERSON_NAME]-34"
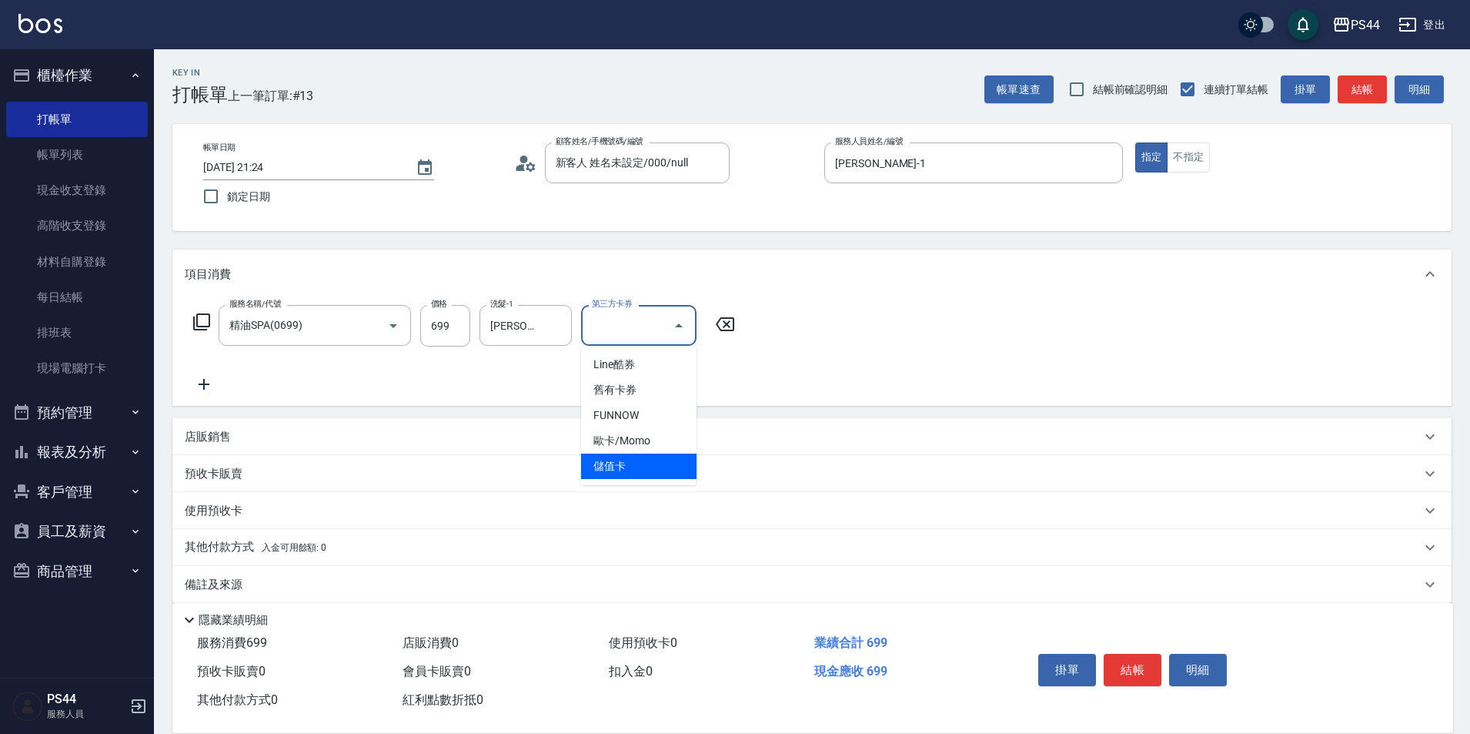
type input "儲值卡"
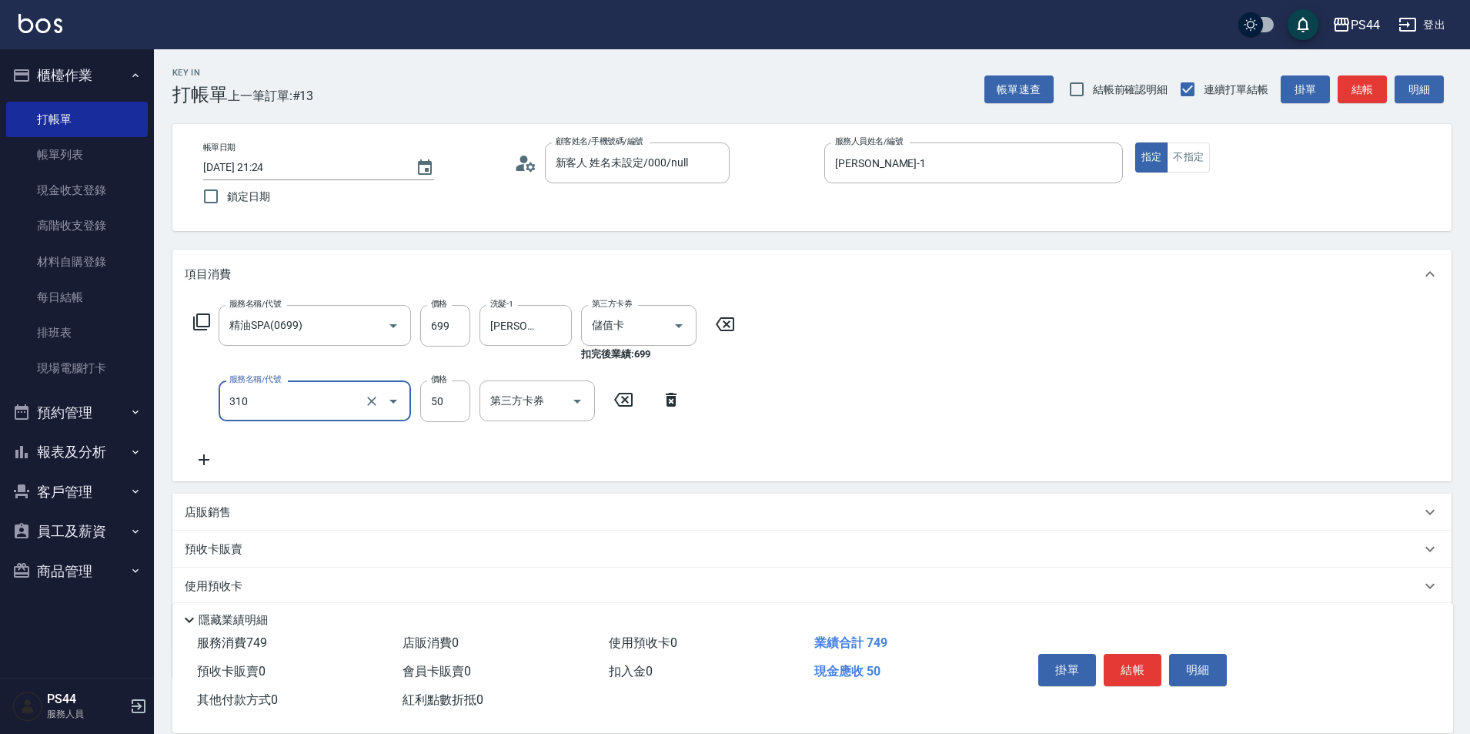
type input "剪瀏海(310)"
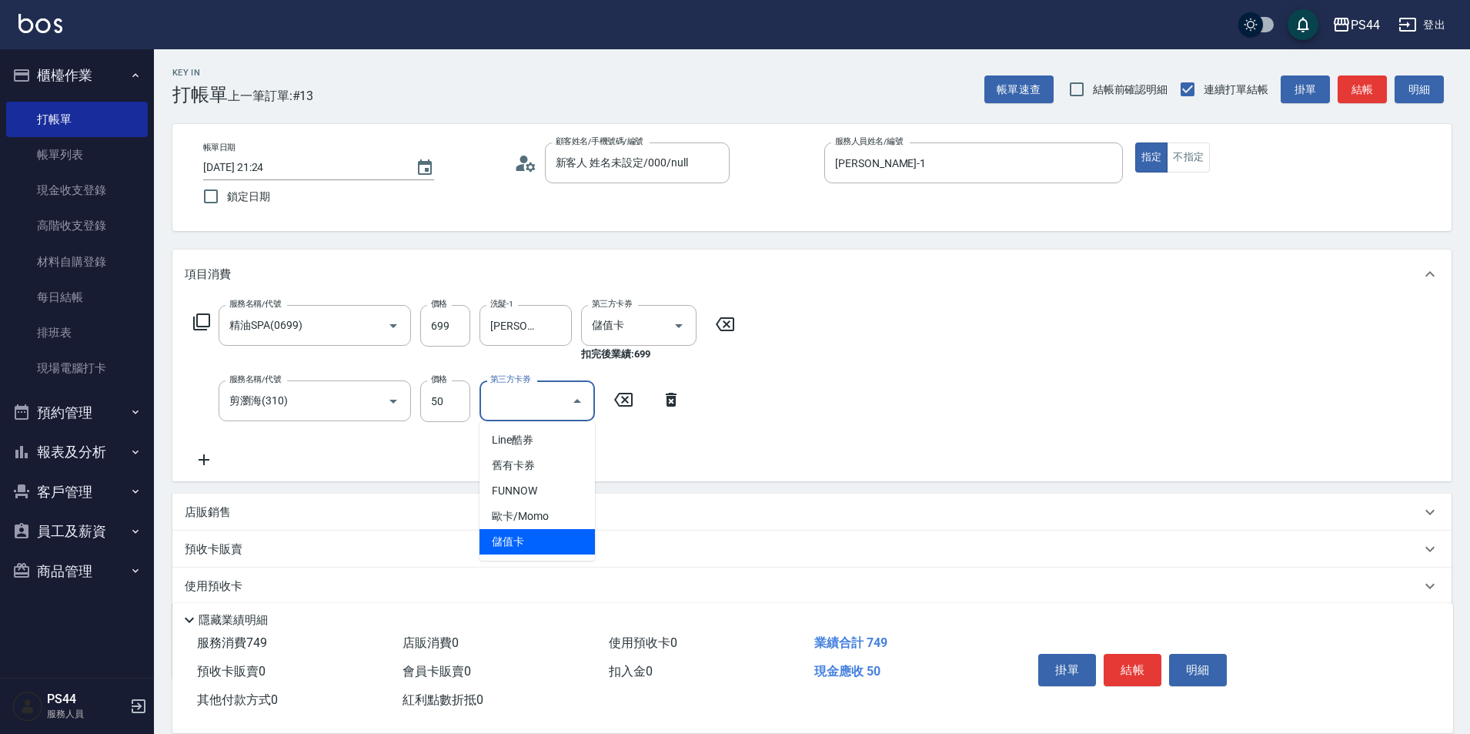
type input "儲值卡"
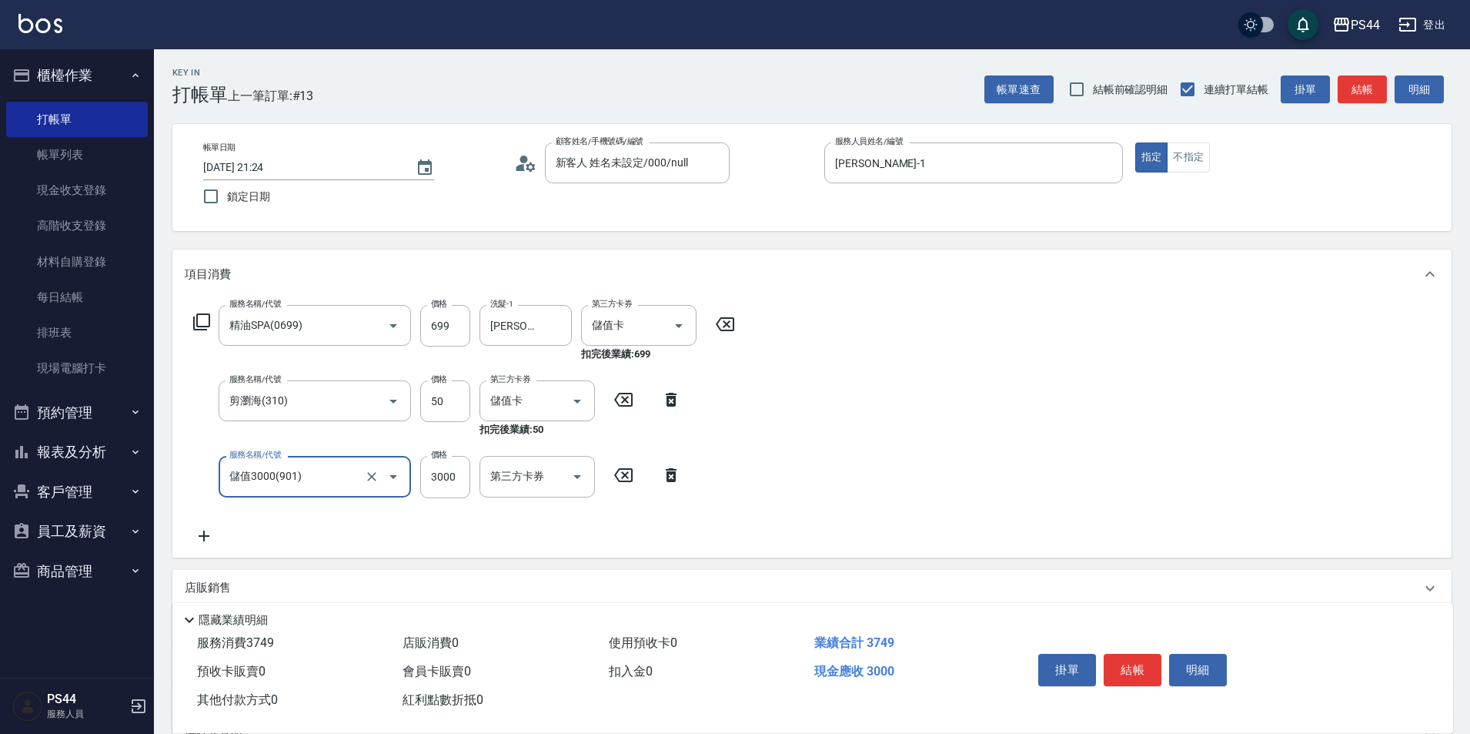
type input "儲值3000(901)"
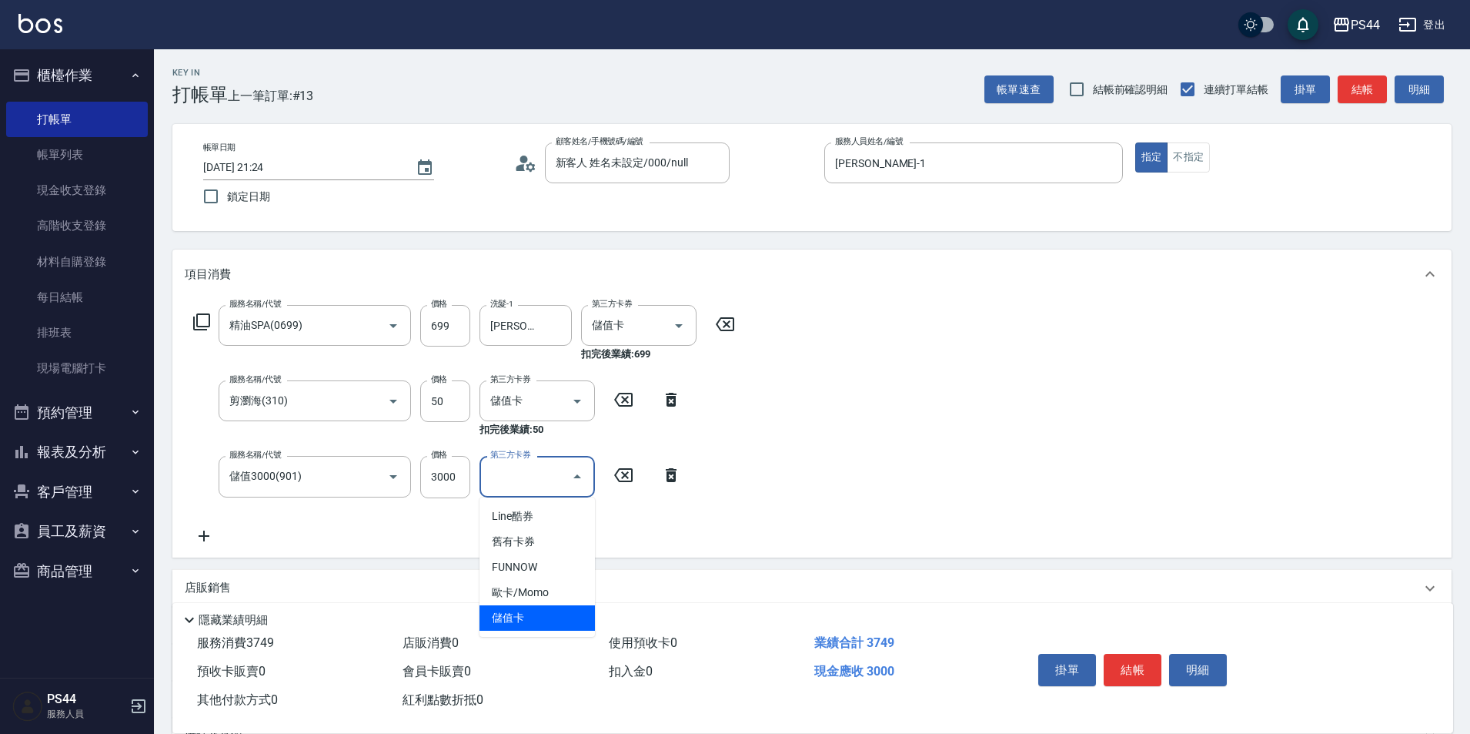
type input "儲值卡"
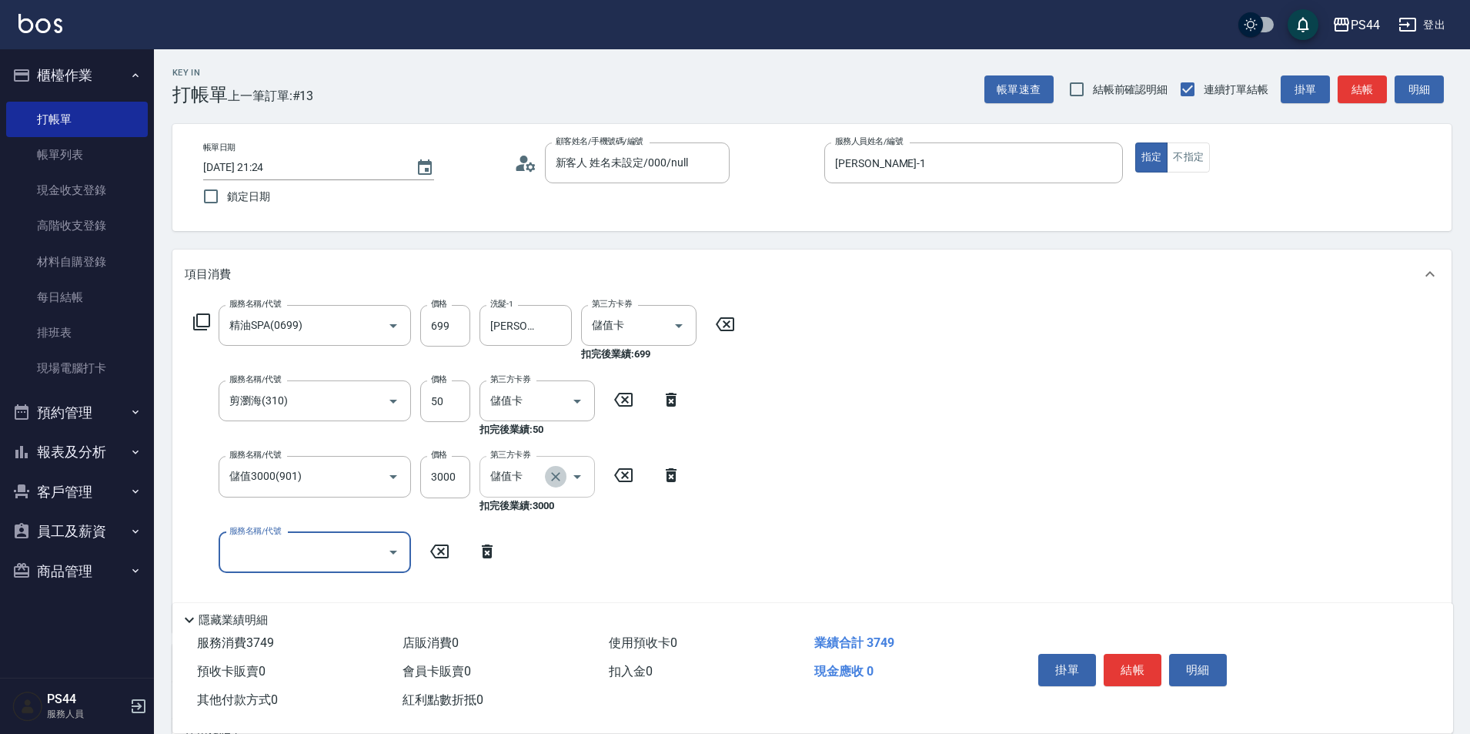
click at [551, 480] on icon "Clear" at bounding box center [555, 476] width 15 height 15
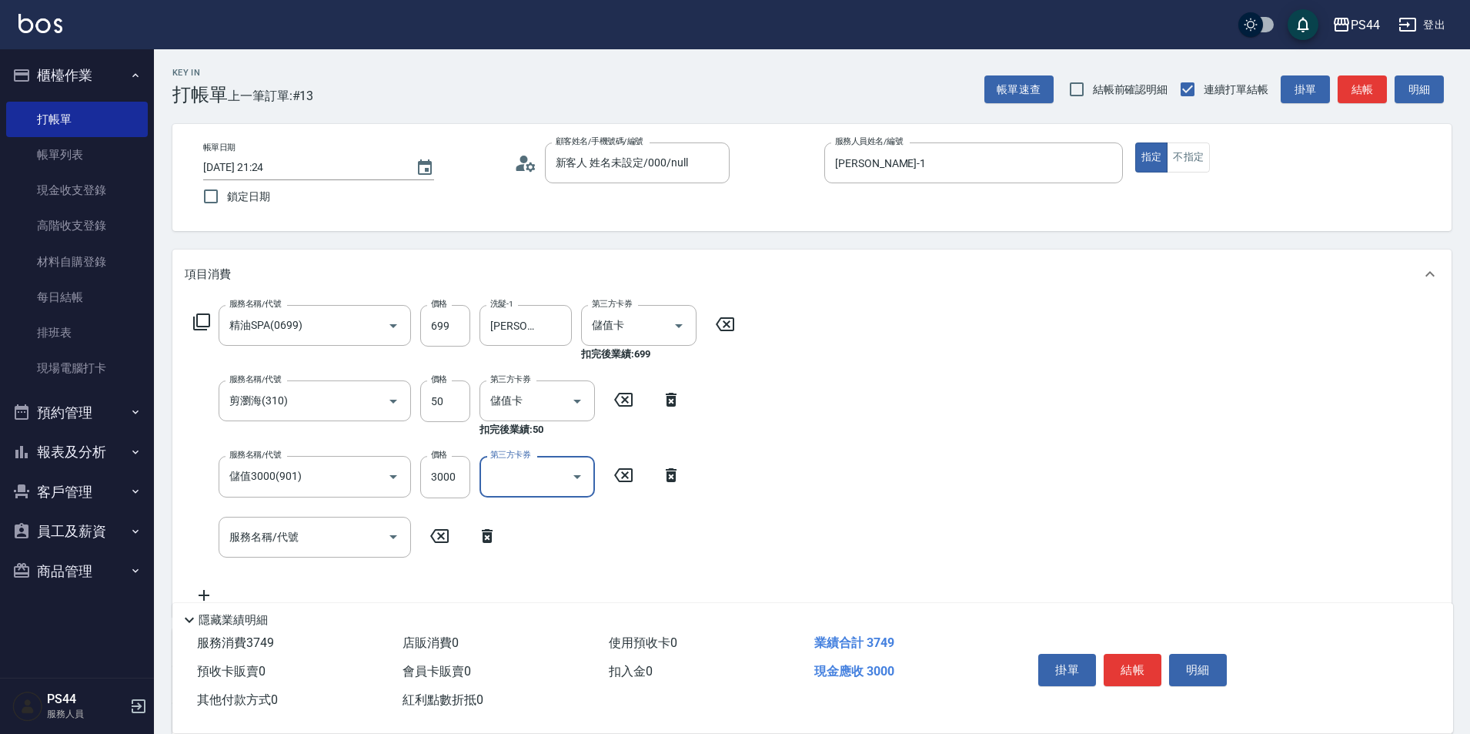
click at [1051, 404] on div "服務名稱/代號 精油SPA(0699) 服務名稱/代號 價格 699 價格 洗髮-1 邱美月-34 洗髮-1 第三方卡券 儲值卡 第三方卡券 扣完後業績: 6…" at bounding box center [811, 458] width 1279 height 318
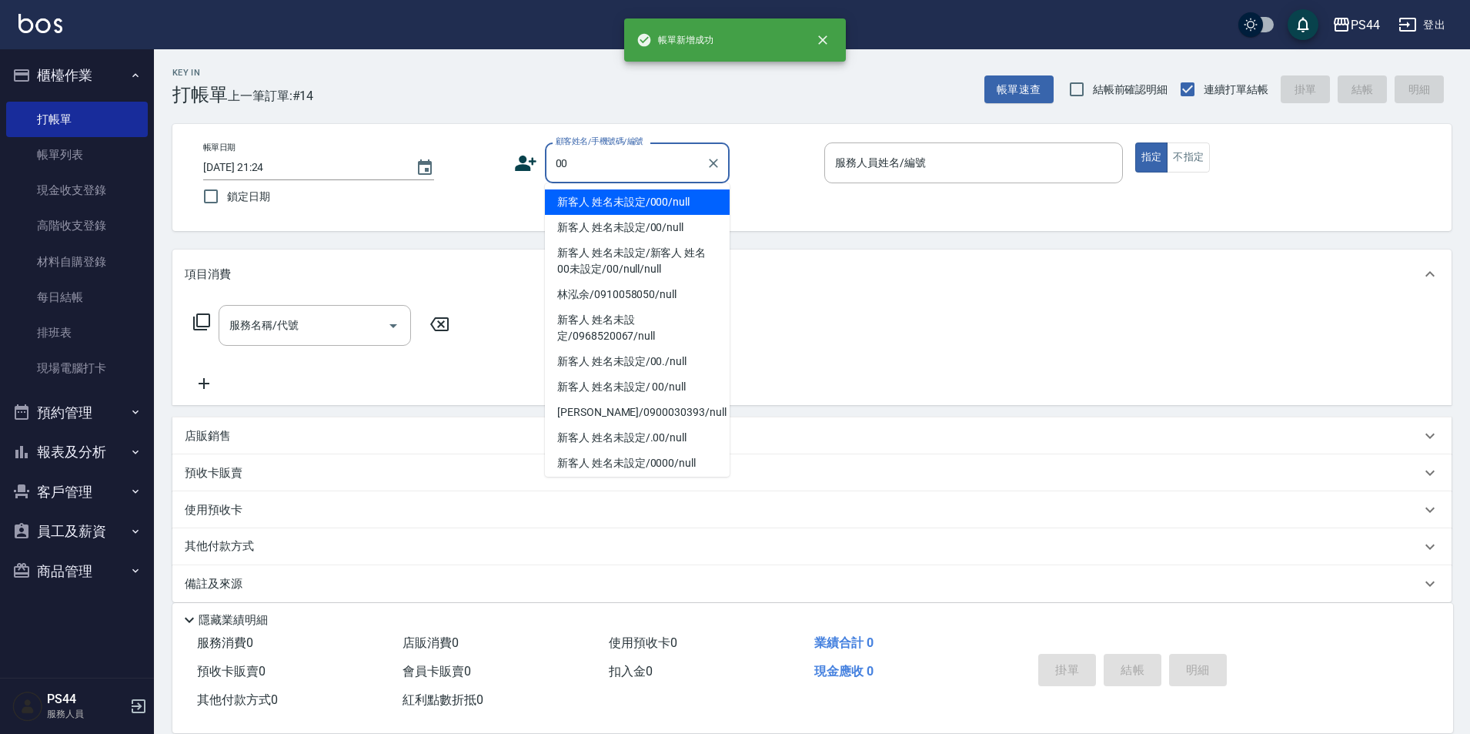
type input "新客人 姓名未設定/000/null"
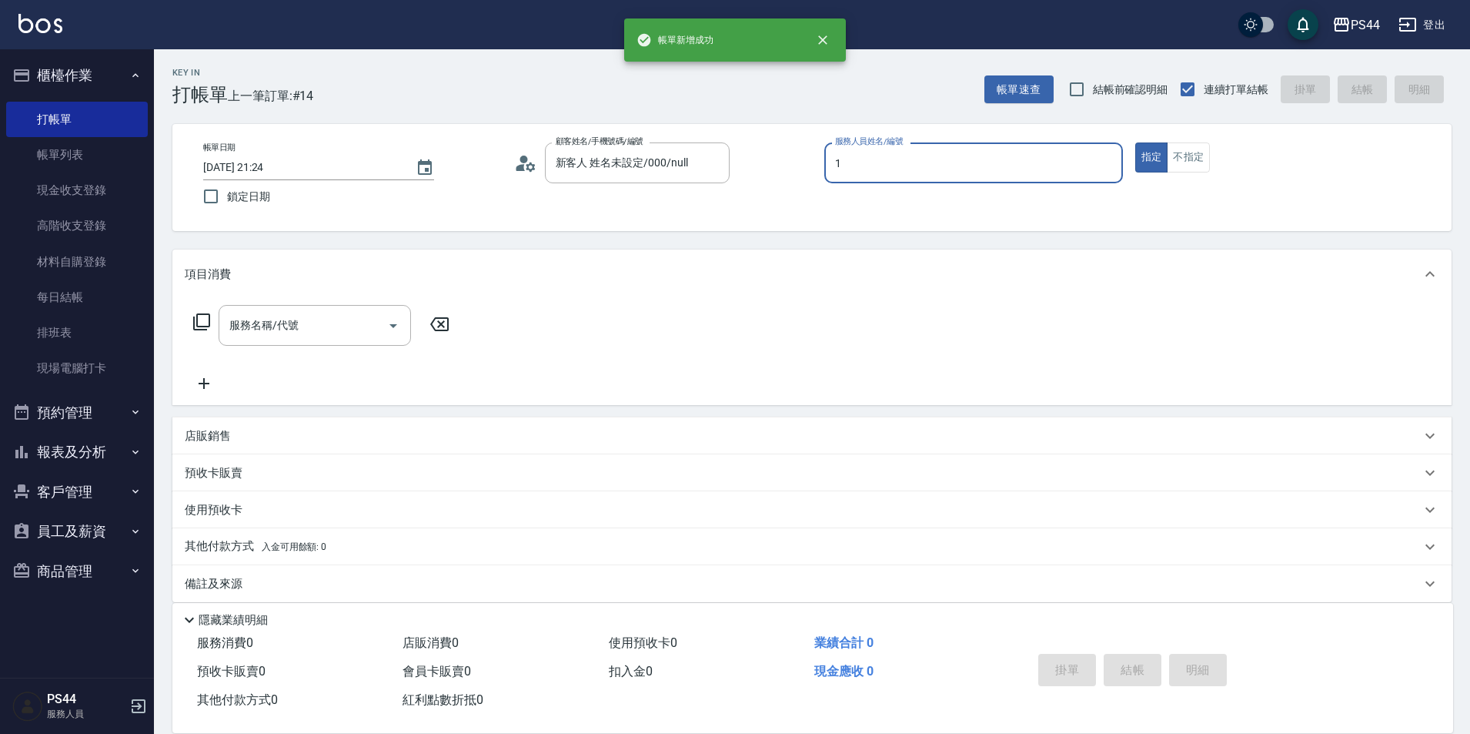
type input "[PERSON_NAME]-1"
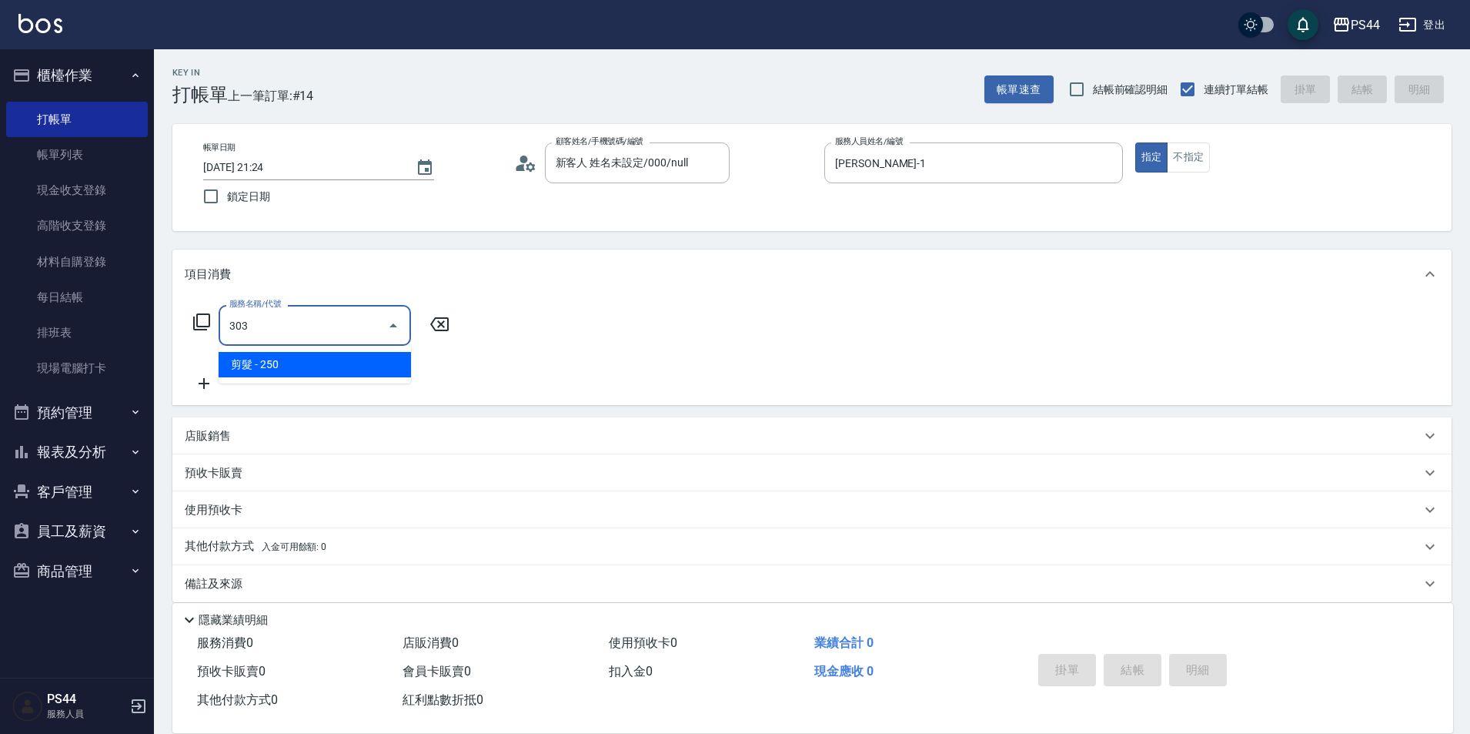
type input "剪髮(303)"
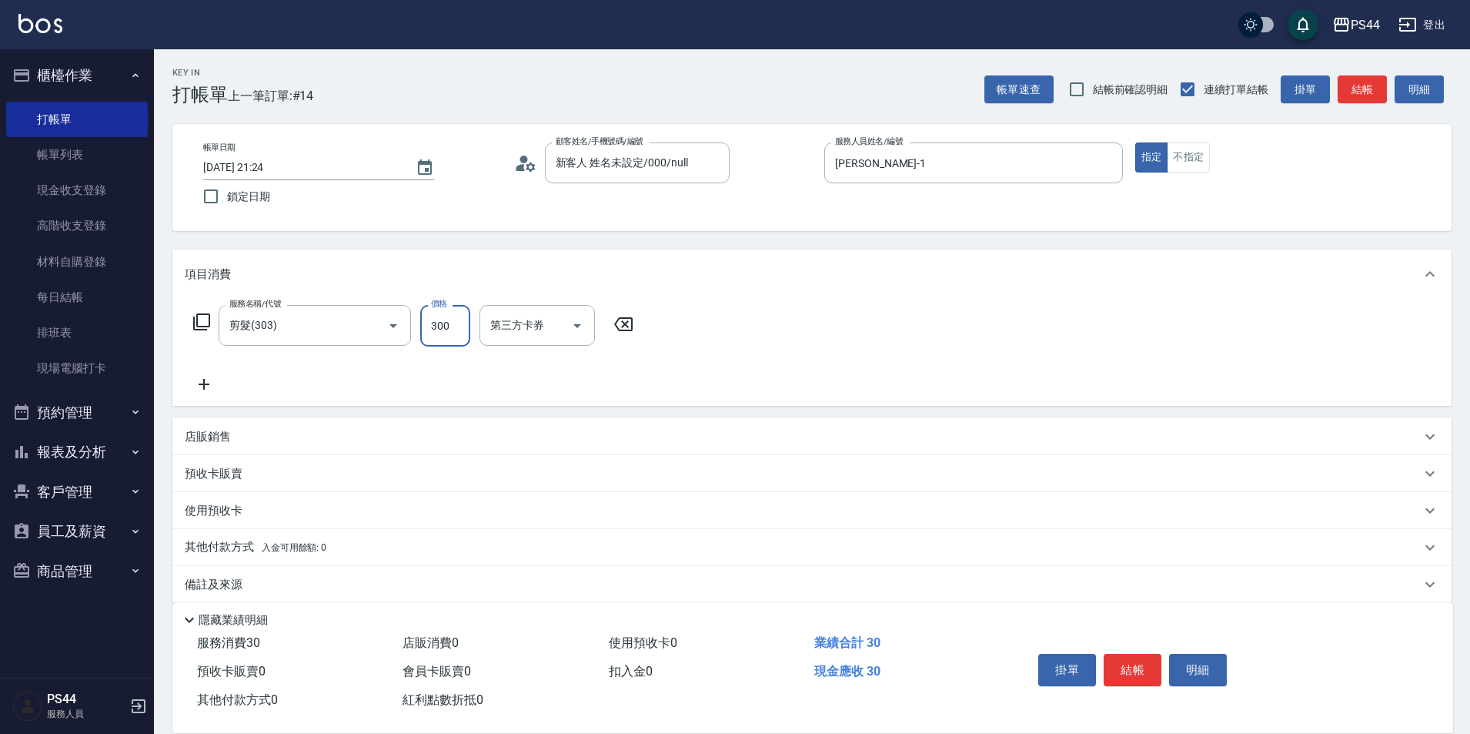
type input "300"
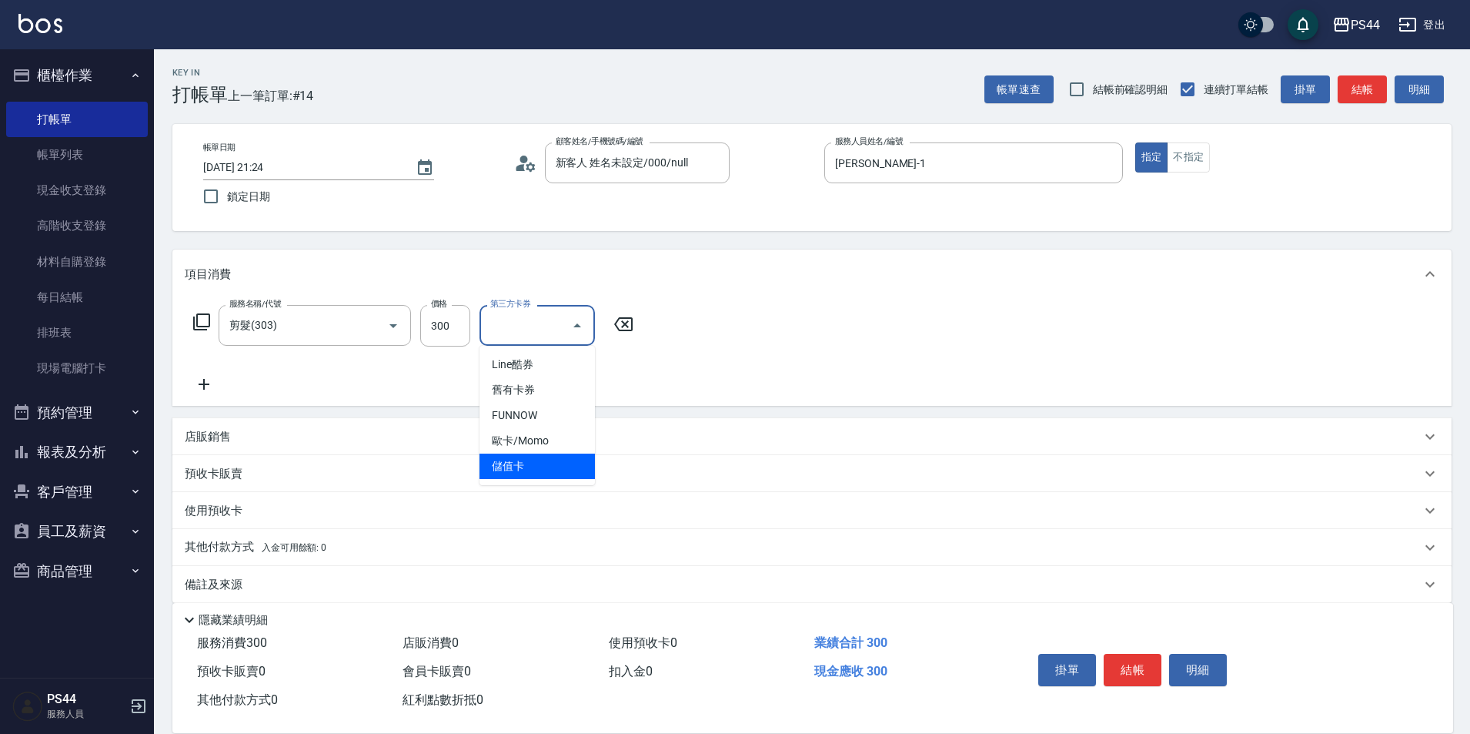
type input "儲值卡"
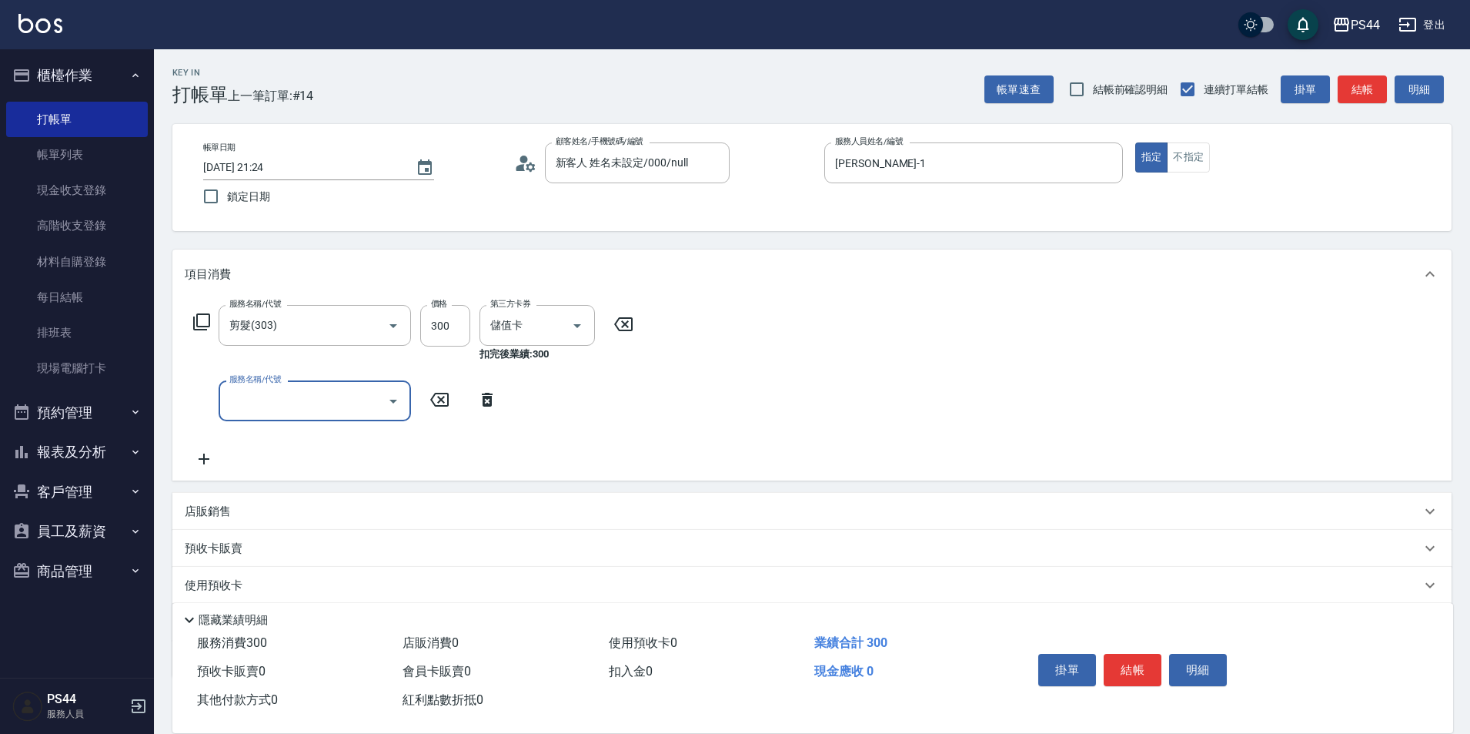
type input "3"
type input "儲值6000(902)"
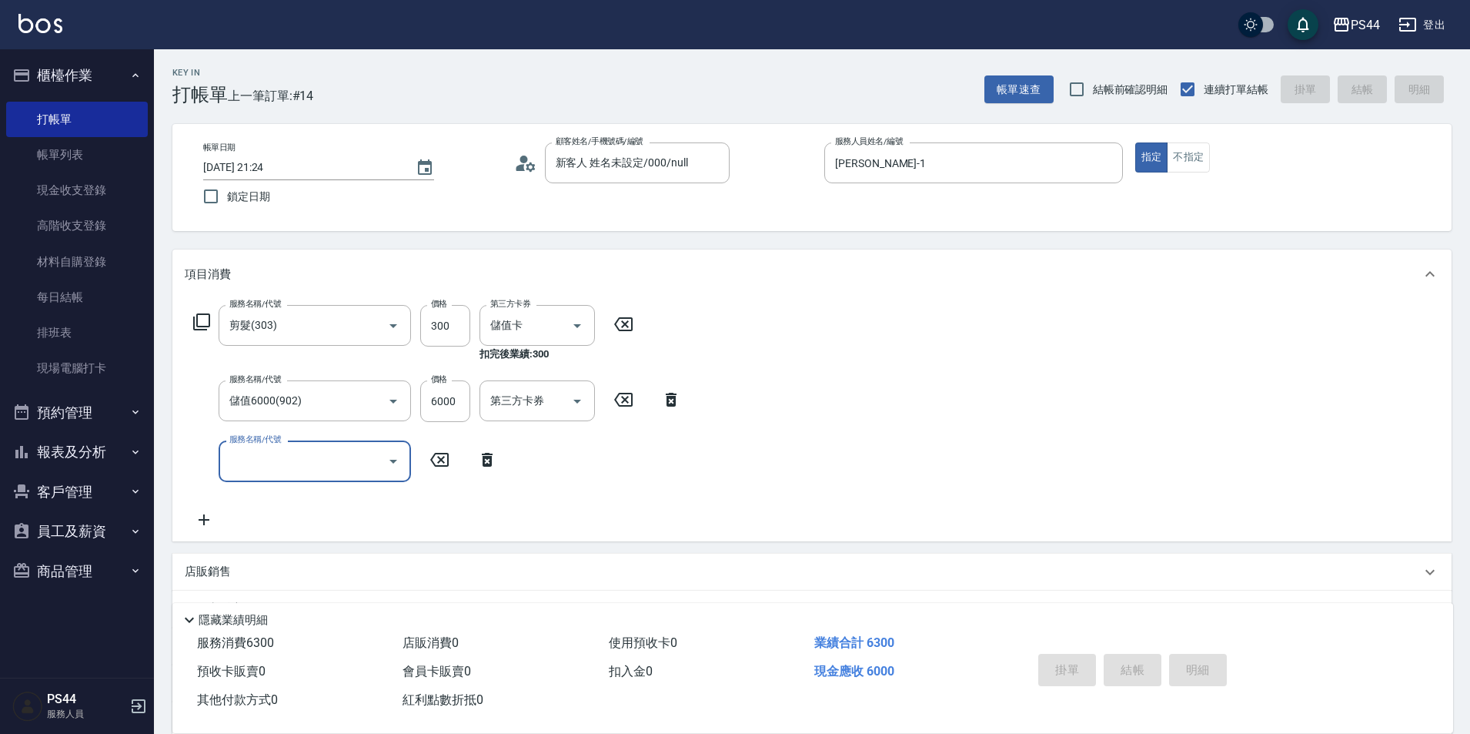
type input "[DATE] 21:25"
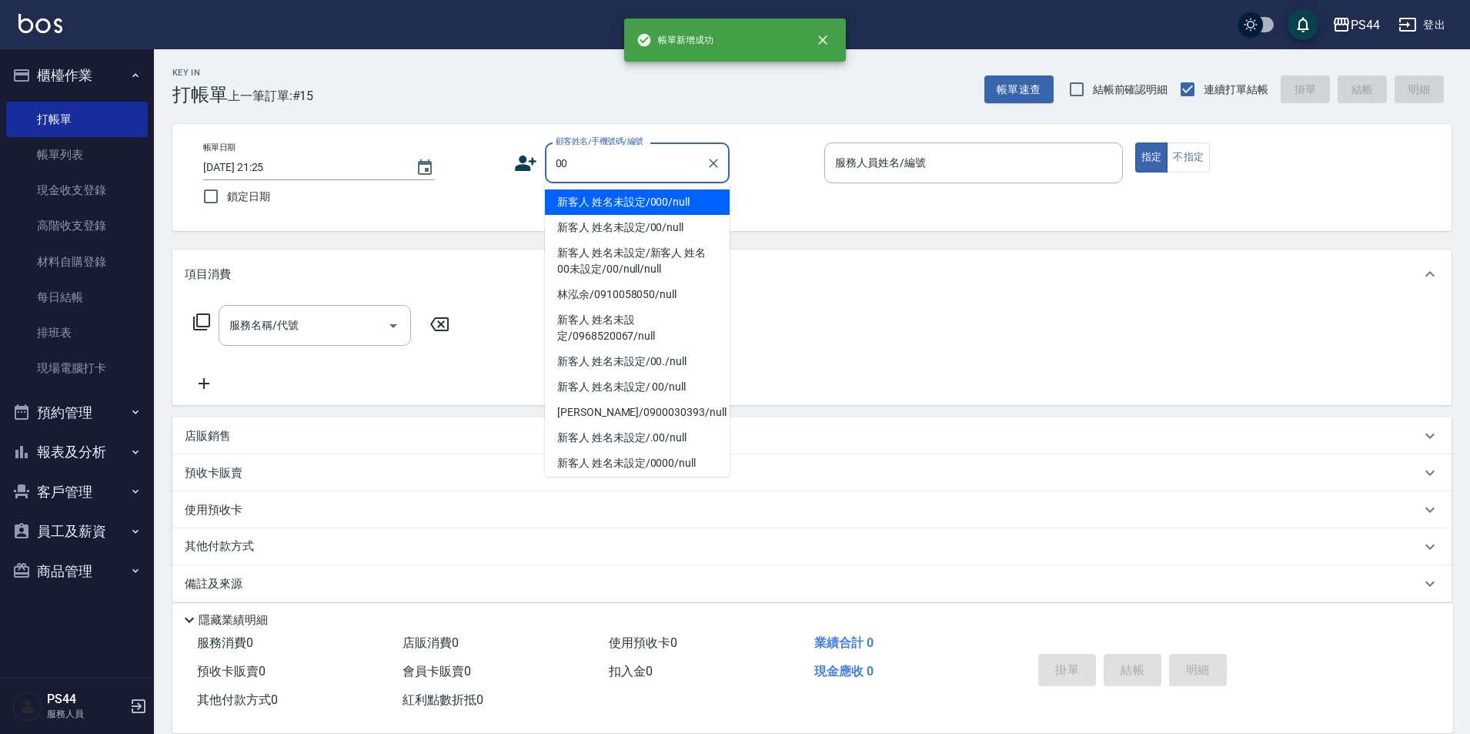
type input "新客人 姓名未設定/000/null"
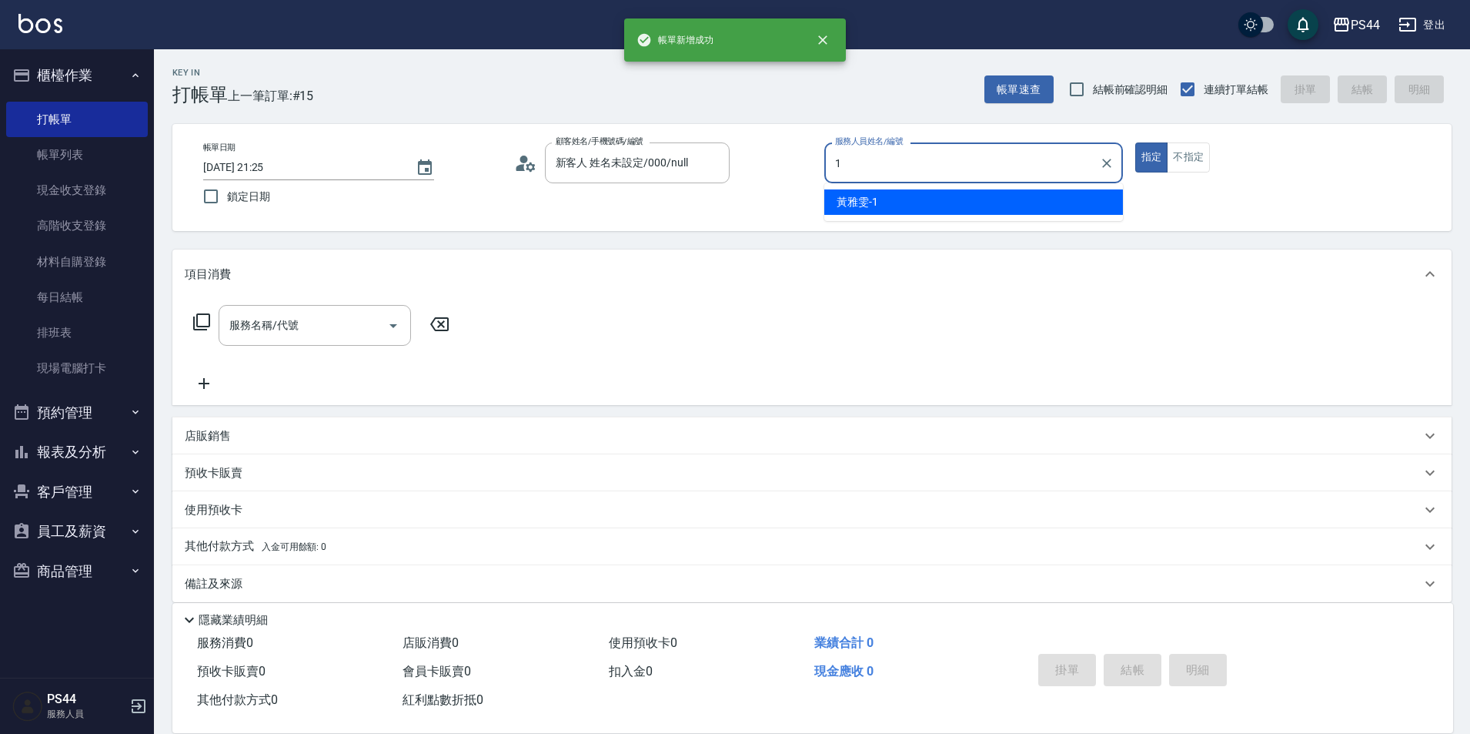
type input "[PERSON_NAME]-1"
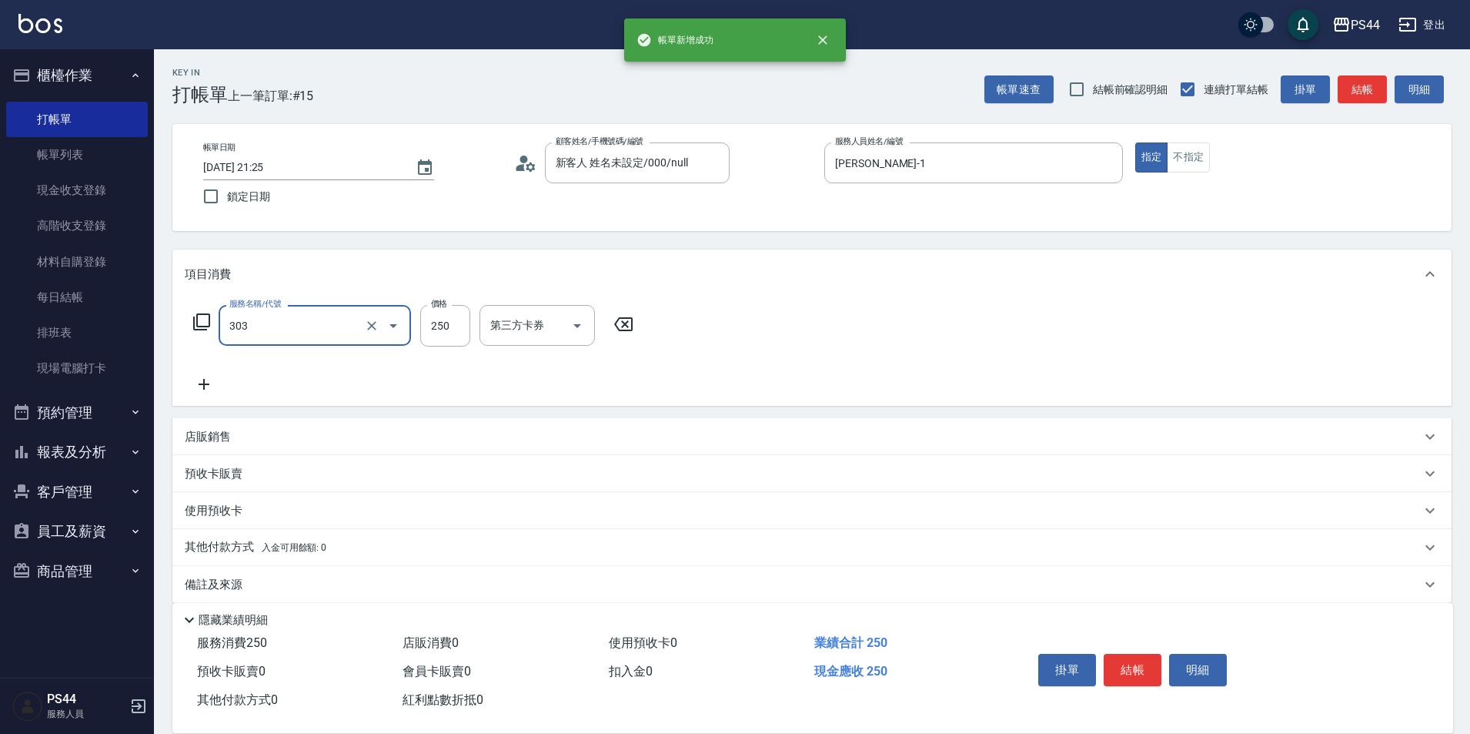
type input "剪髮(303)"
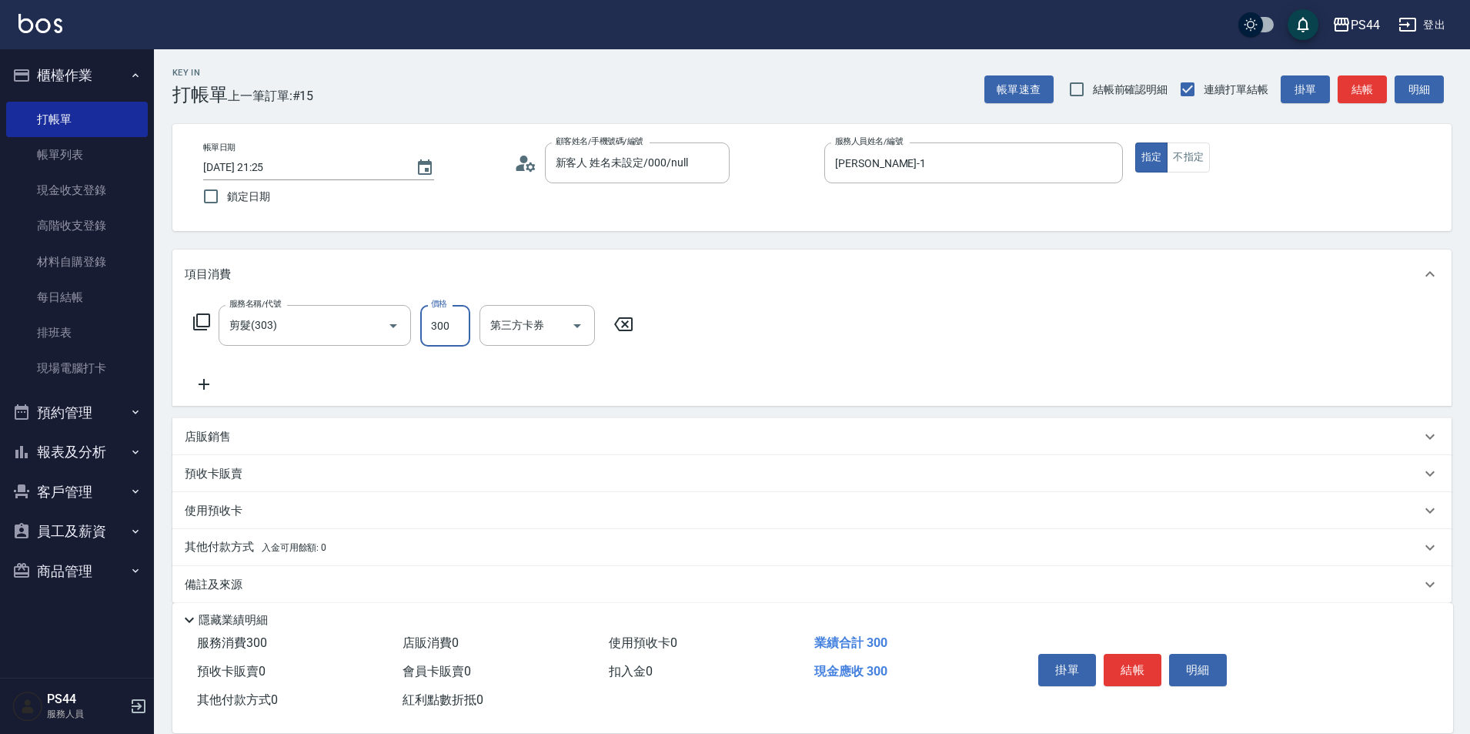
type input "300"
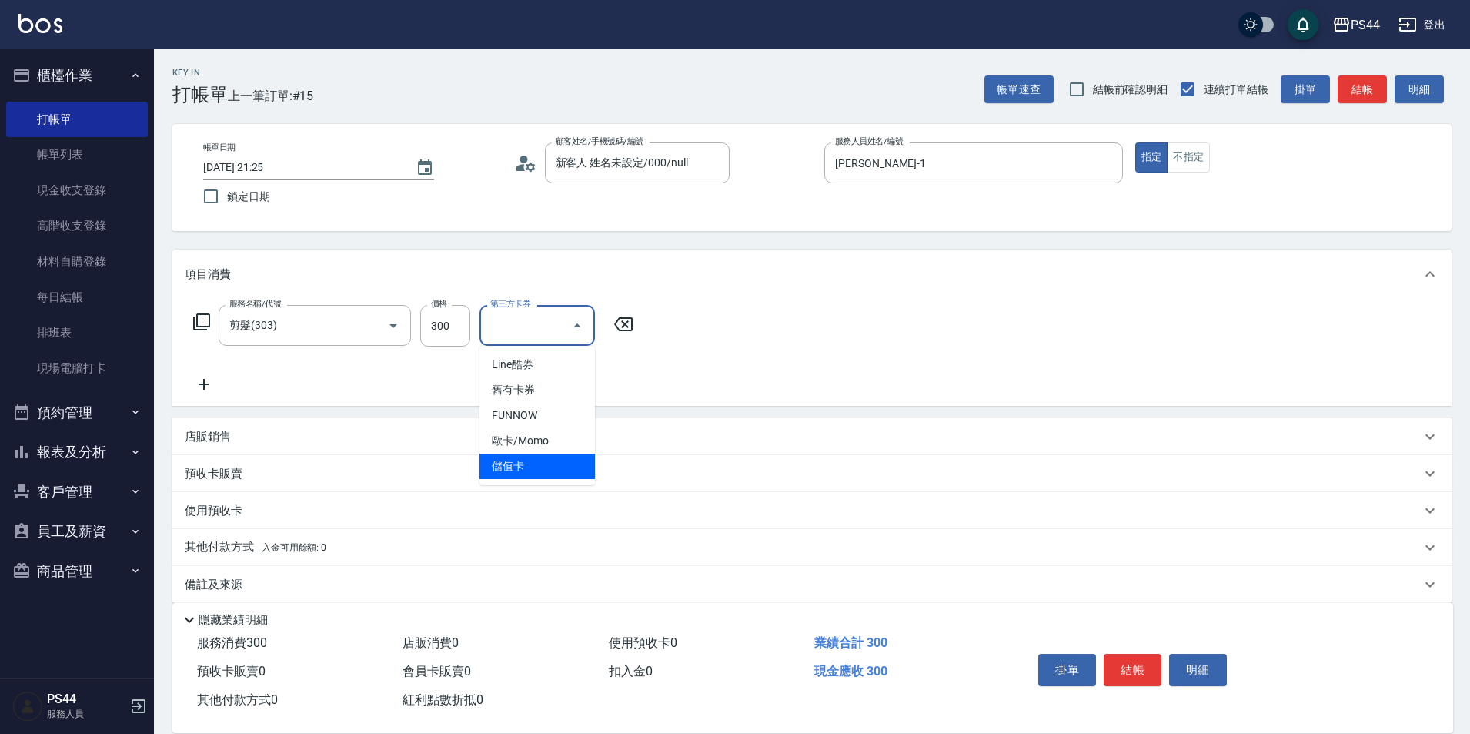
type input "儲值卡"
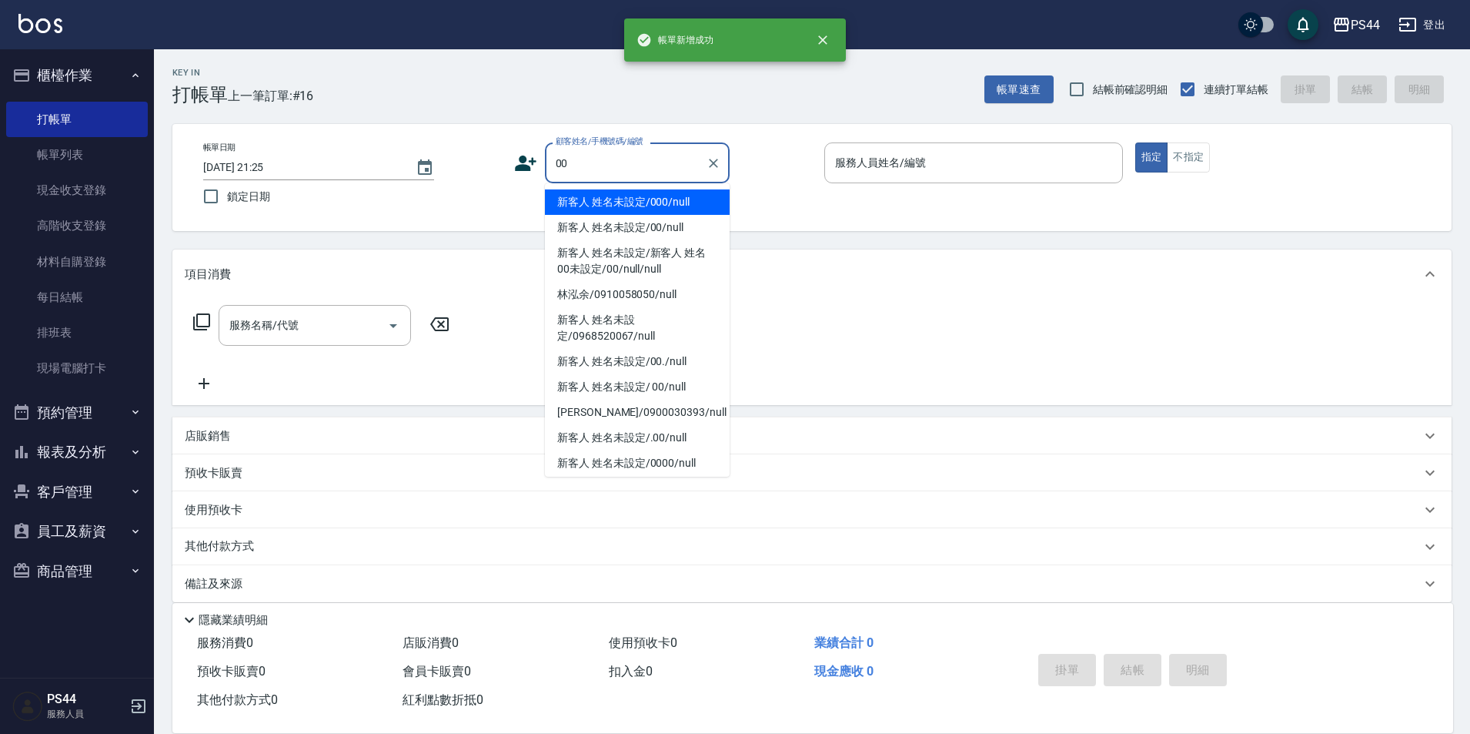
type input "新客人 姓名未設定/000/null"
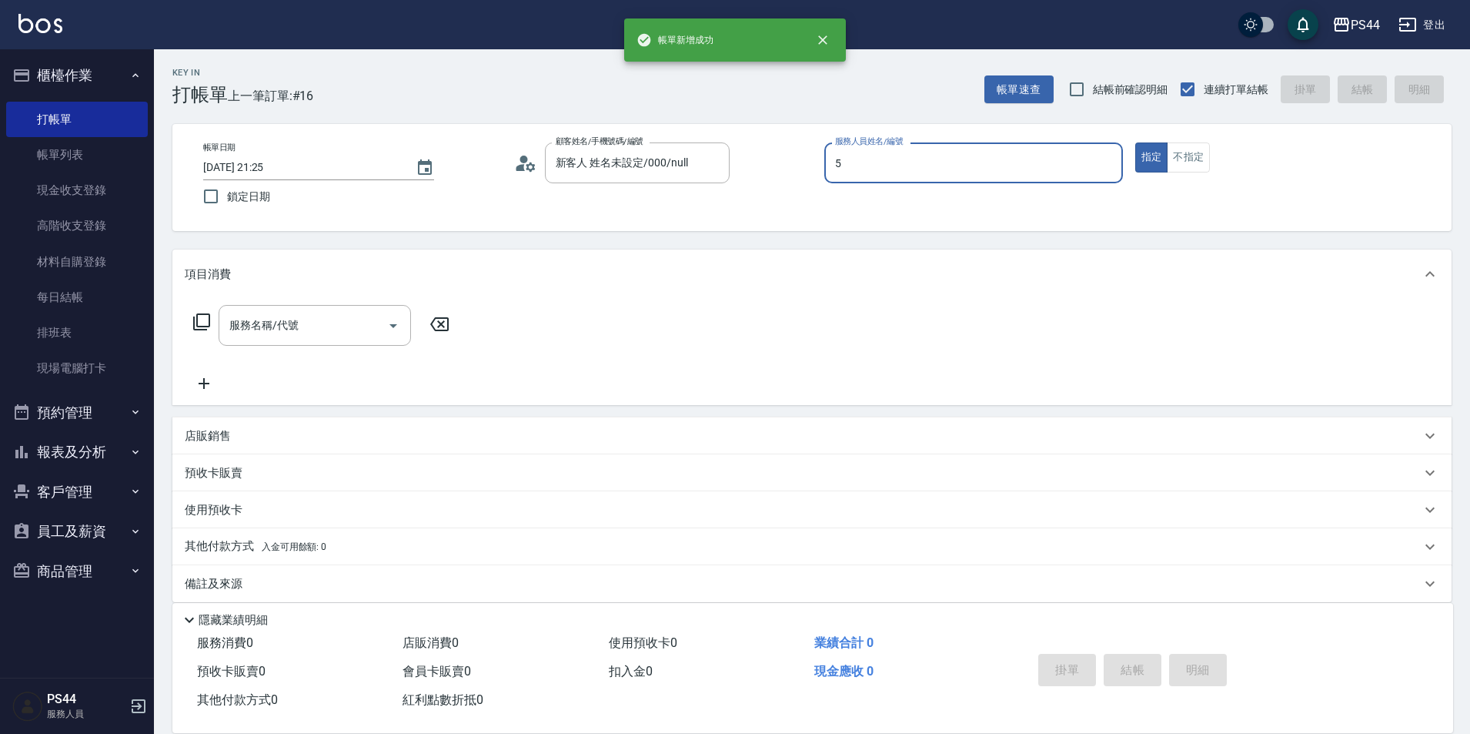
type input "[PERSON_NAME]-5"
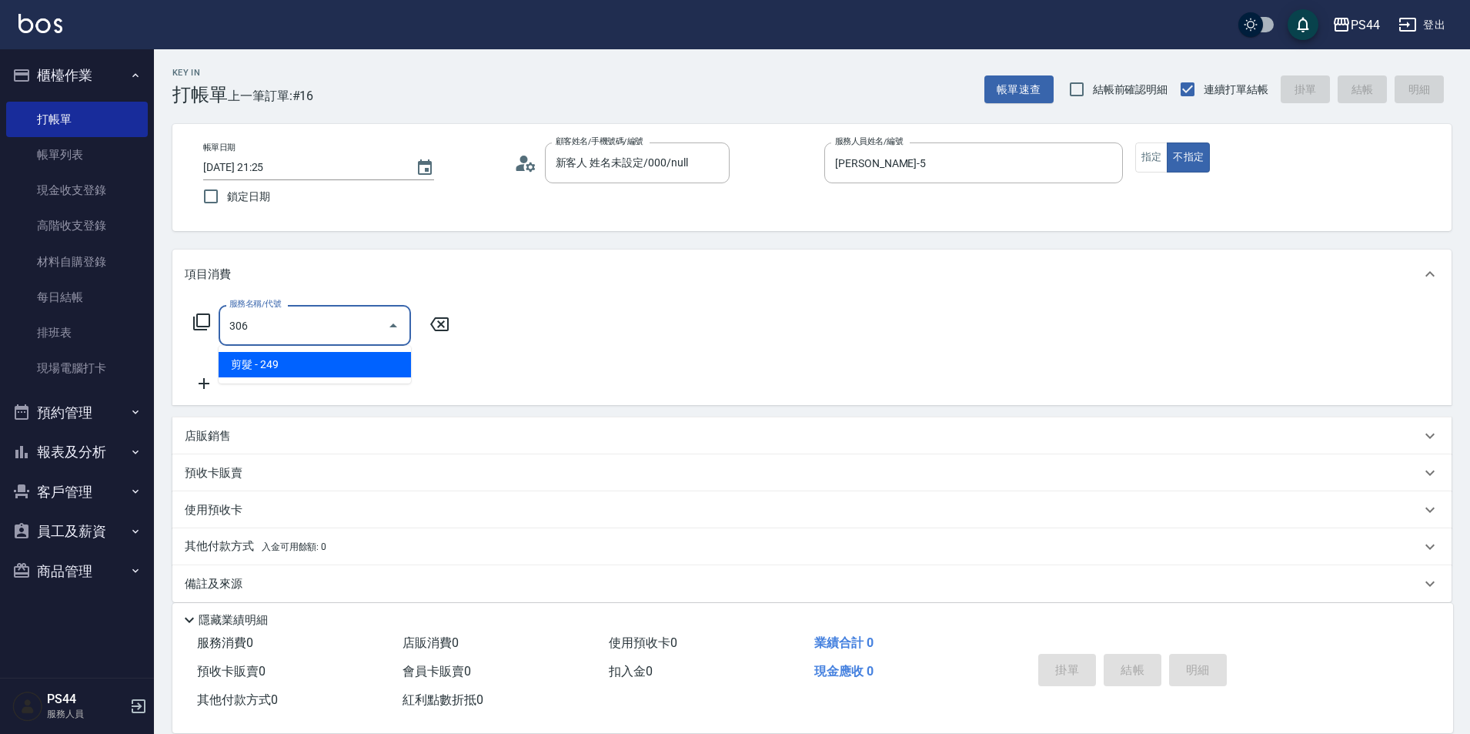
type input "剪髮(306)"
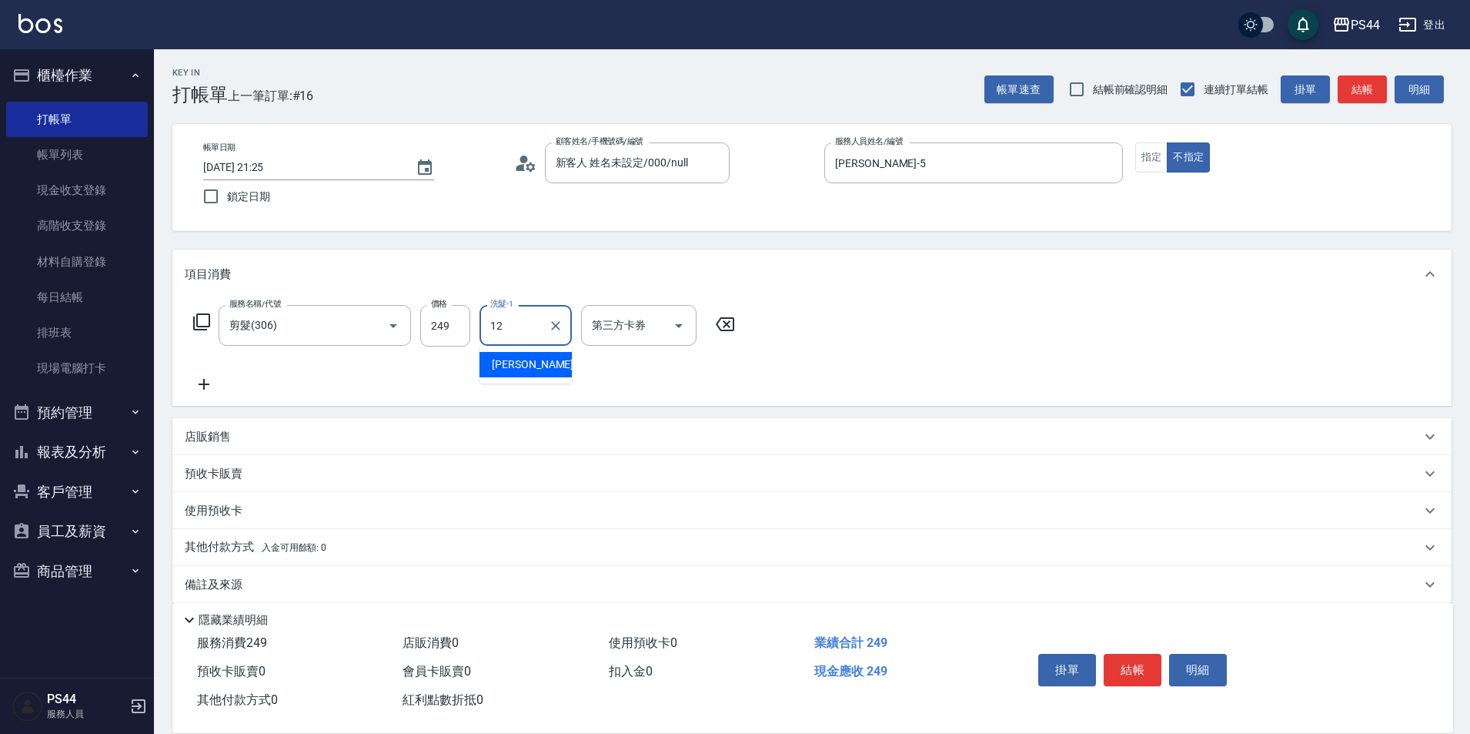
type input "[PERSON_NAME]-12"
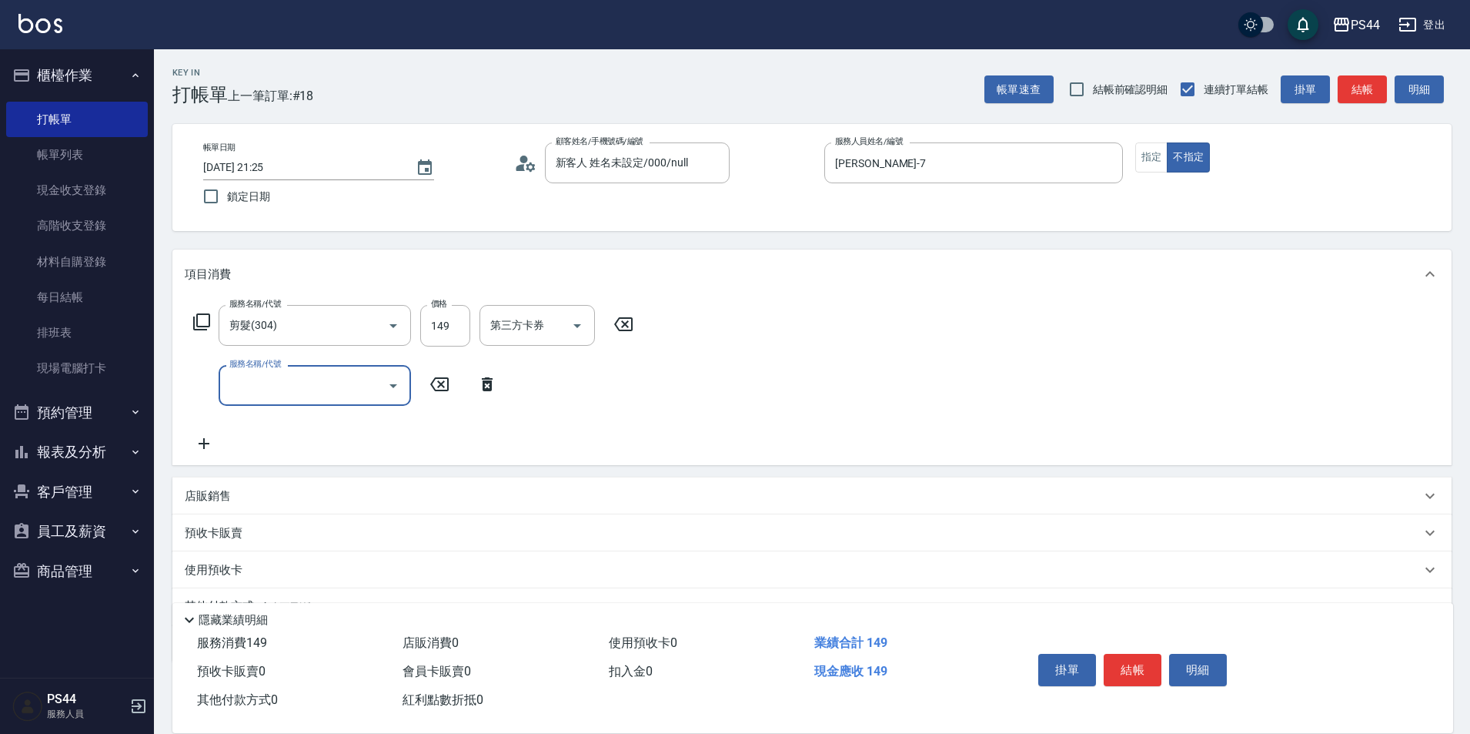
drag, startPoint x: 487, startPoint y: 332, endPoint x: 697, endPoint y: 332, distance: 210.2
click at [495, 332] on input "第三方卡券" at bounding box center [526, 325] width 79 height 27
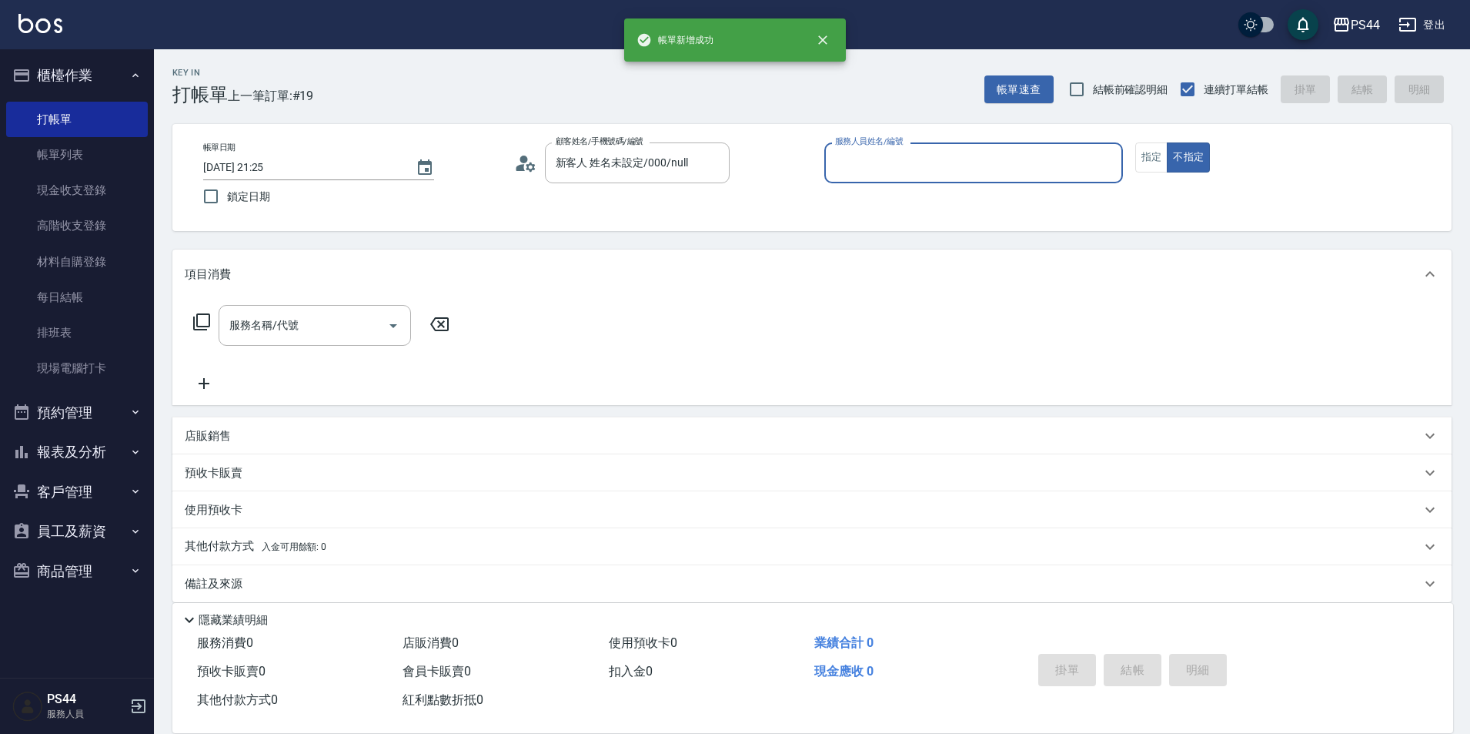
click at [1167, 142] on button "不指定" at bounding box center [1188, 157] width 43 height 30
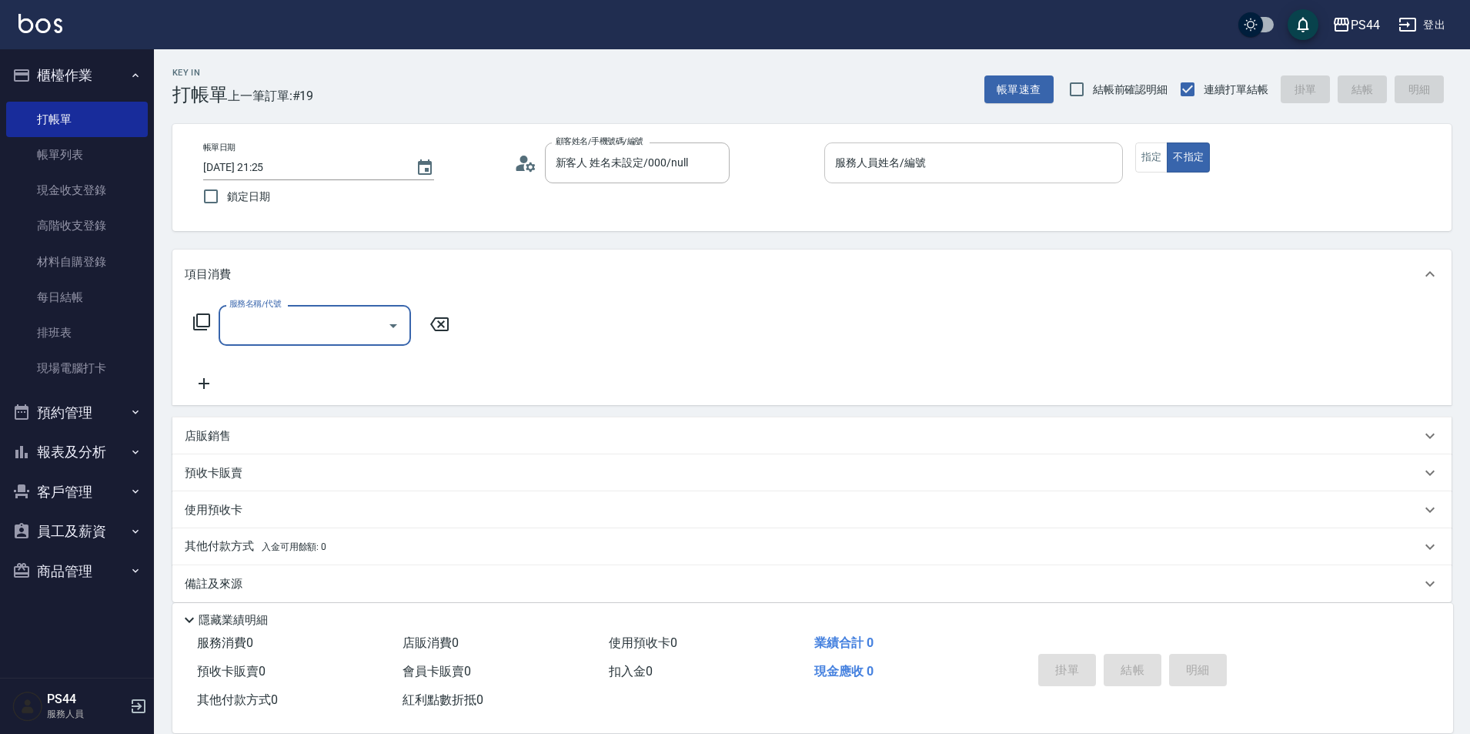
click at [918, 156] on input "服務人員姓名/編號" at bounding box center [973, 162] width 285 height 27
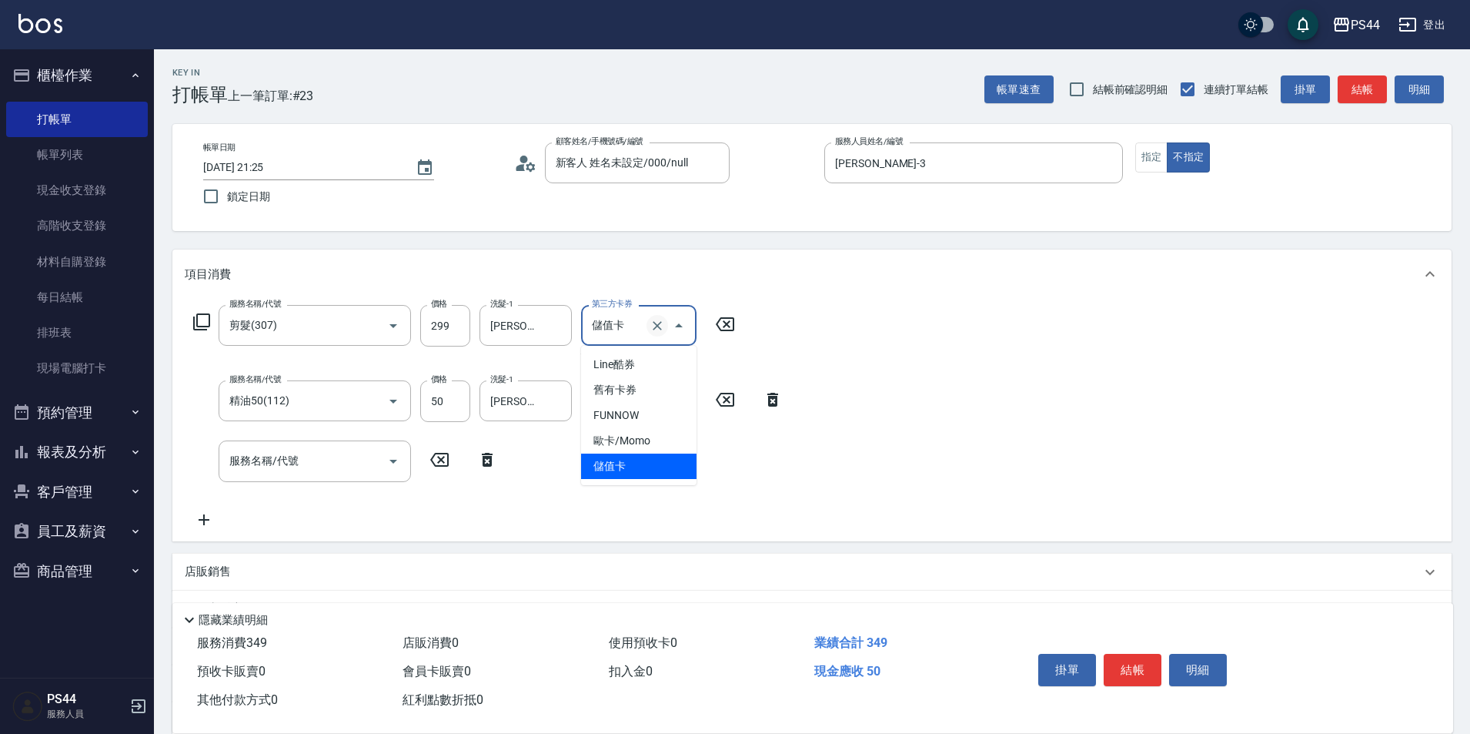
drag, startPoint x: 641, startPoint y: 317, endPoint x: 665, endPoint y: 321, distance: 24.9
click at [654, 318] on div "儲值卡 第三方卡券" at bounding box center [638, 325] width 115 height 41
click at [665, 321] on button "Clear" at bounding box center [658, 326] width 22 height 22
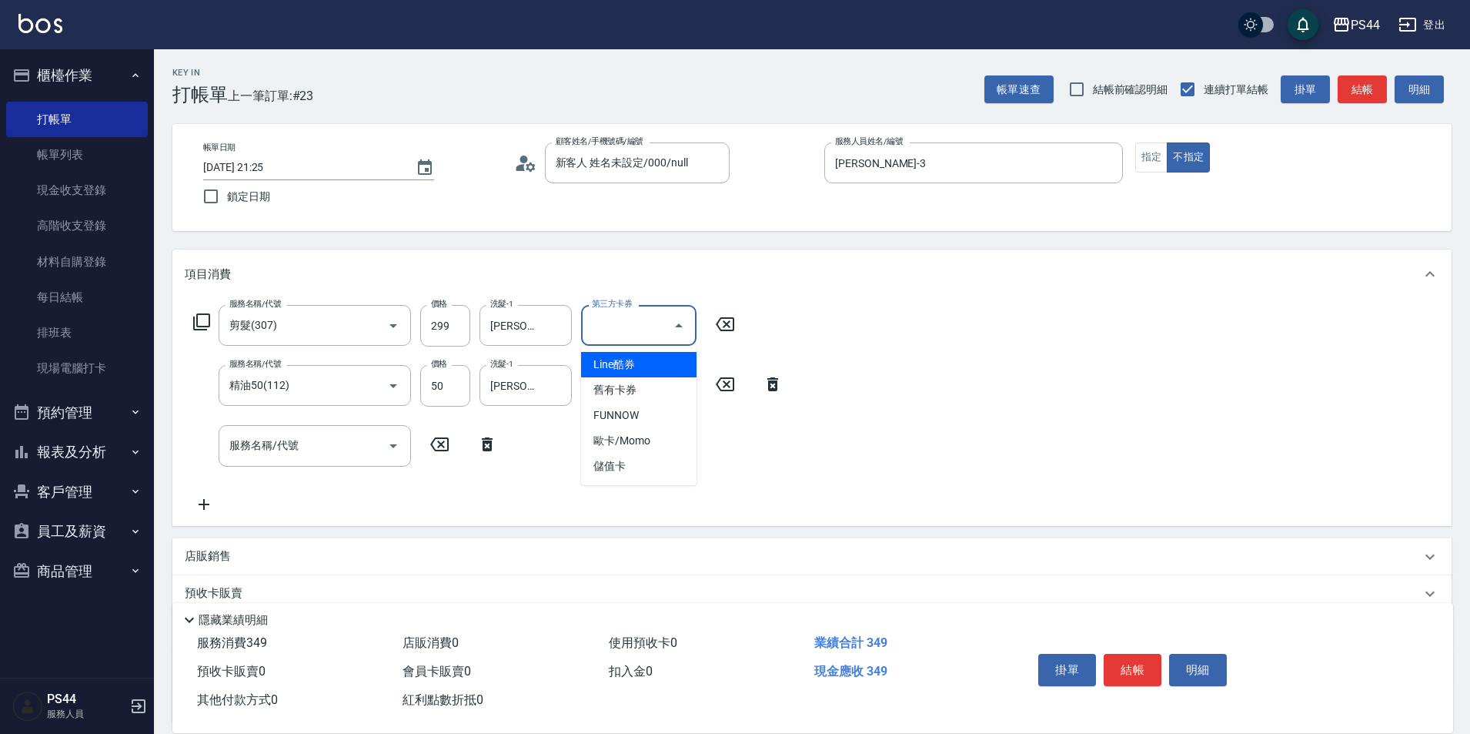
click at [761, 310] on div "服務名稱/代號 剪髮(307) 服務名稱/代號 價格 299 價格 洗髮-1 [PERSON_NAME]程-12 洗髮-1 第三方卡券 第三方卡券 服務名稱/…" at bounding box center [488, 409] width 607 height 208
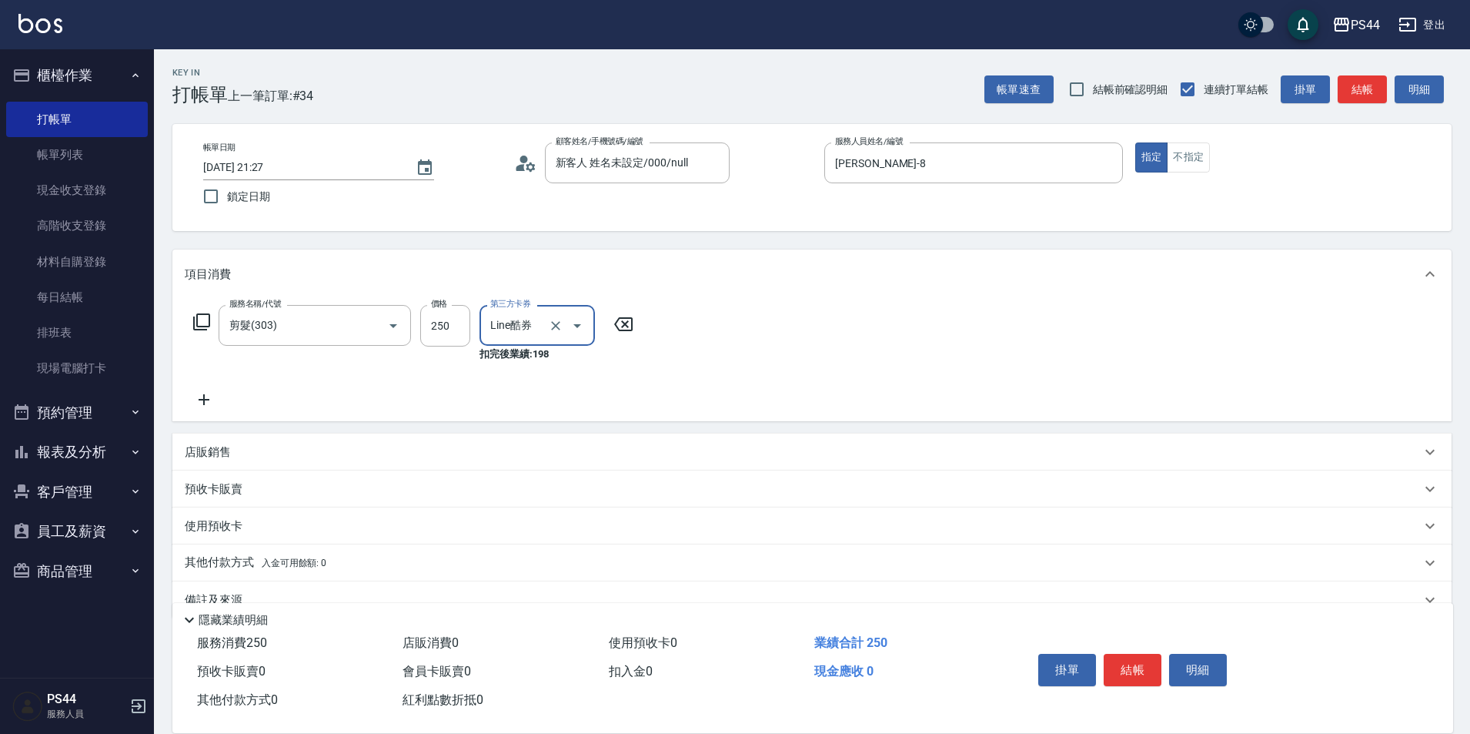
drag, startPoint x: 555, startPoint y: 321, endPoint x: 661, endPoint y: 297, distance: 108.9
click at [559, 320] on icon "Clear" at bounding box center [555, 325] width 15 height 15
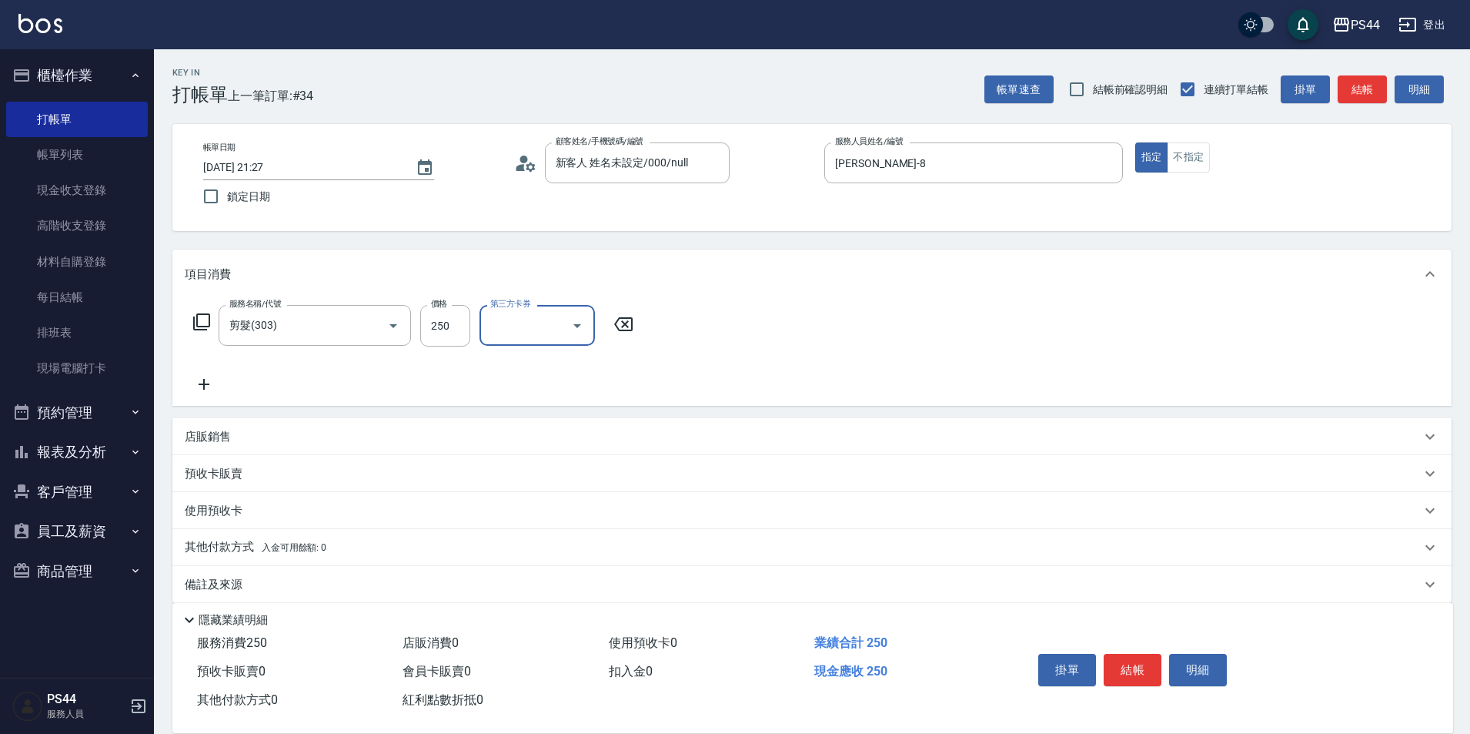
click at [677, 296] on div "項目消費" at bounding box center [811, 273] width 1279 height 49
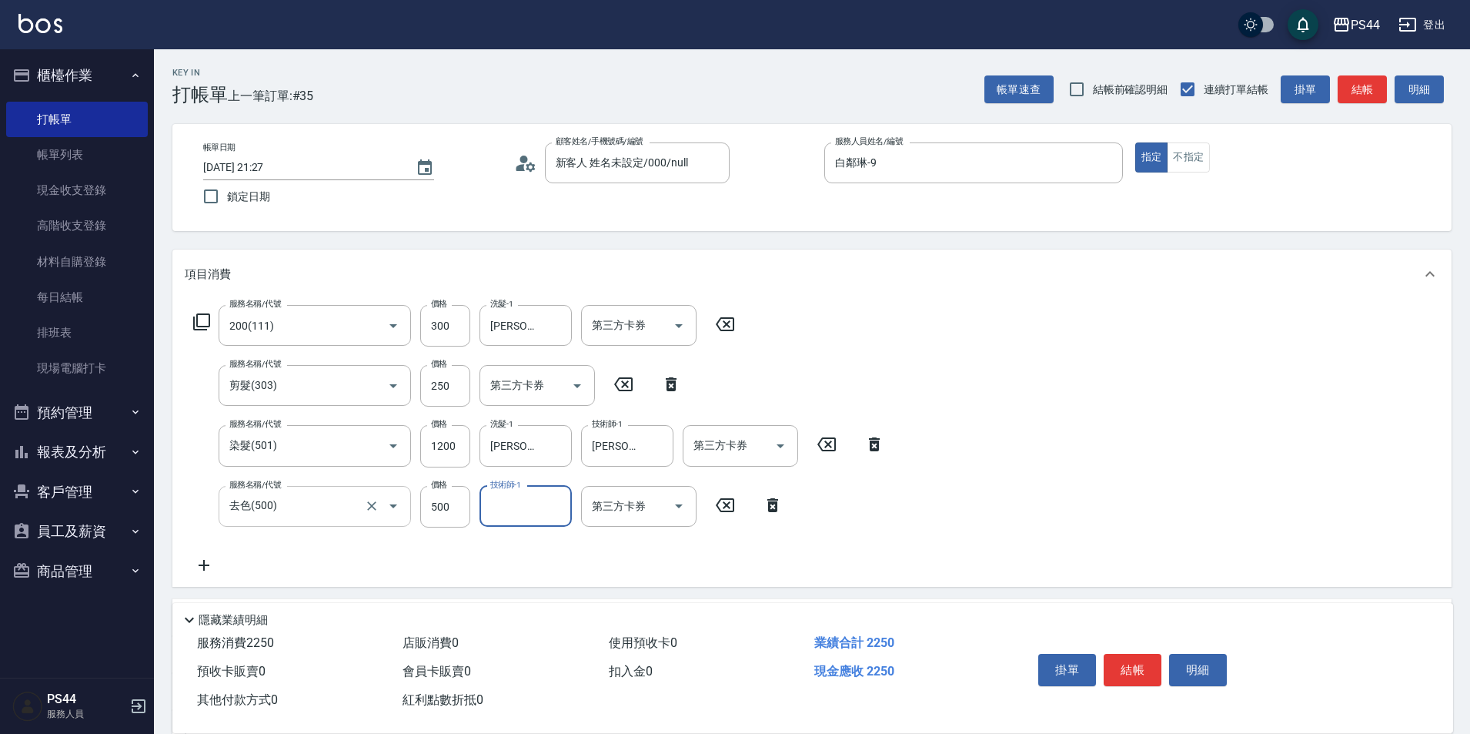
click at [386, 516] on button "Open" at bounding box center [393, 505] width 25 height 25
drag, startPoint x: 376, startPoint y: 503, endPoint x: 404, endPoint y: 496, distance: 29.3
click at [376, 500] on icon "Clear" at bounding box center [371, 505] width 15 height 15
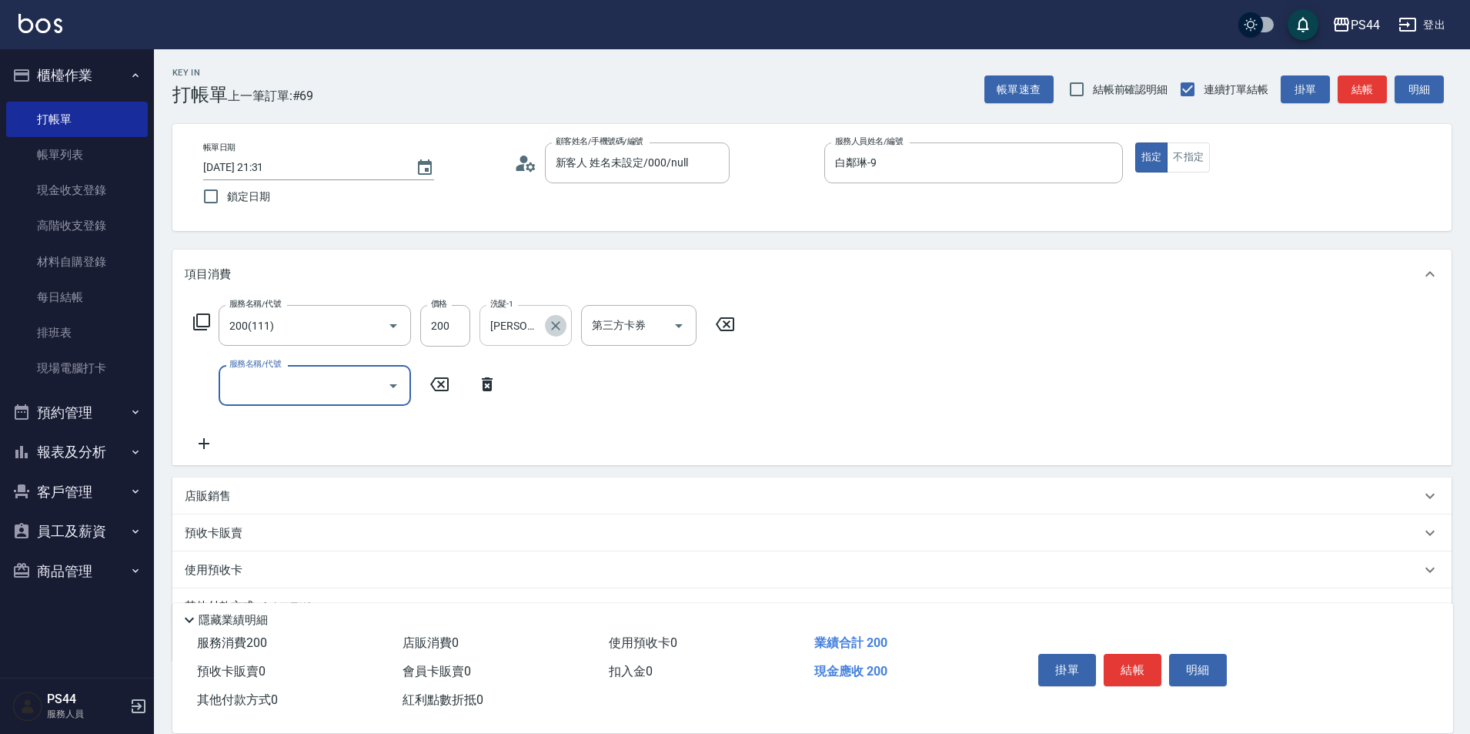
click at [565, 337] on div "[PERSON_NAME]-3 洗髮-1" at bounding box center [526, 325] width 92 height 41
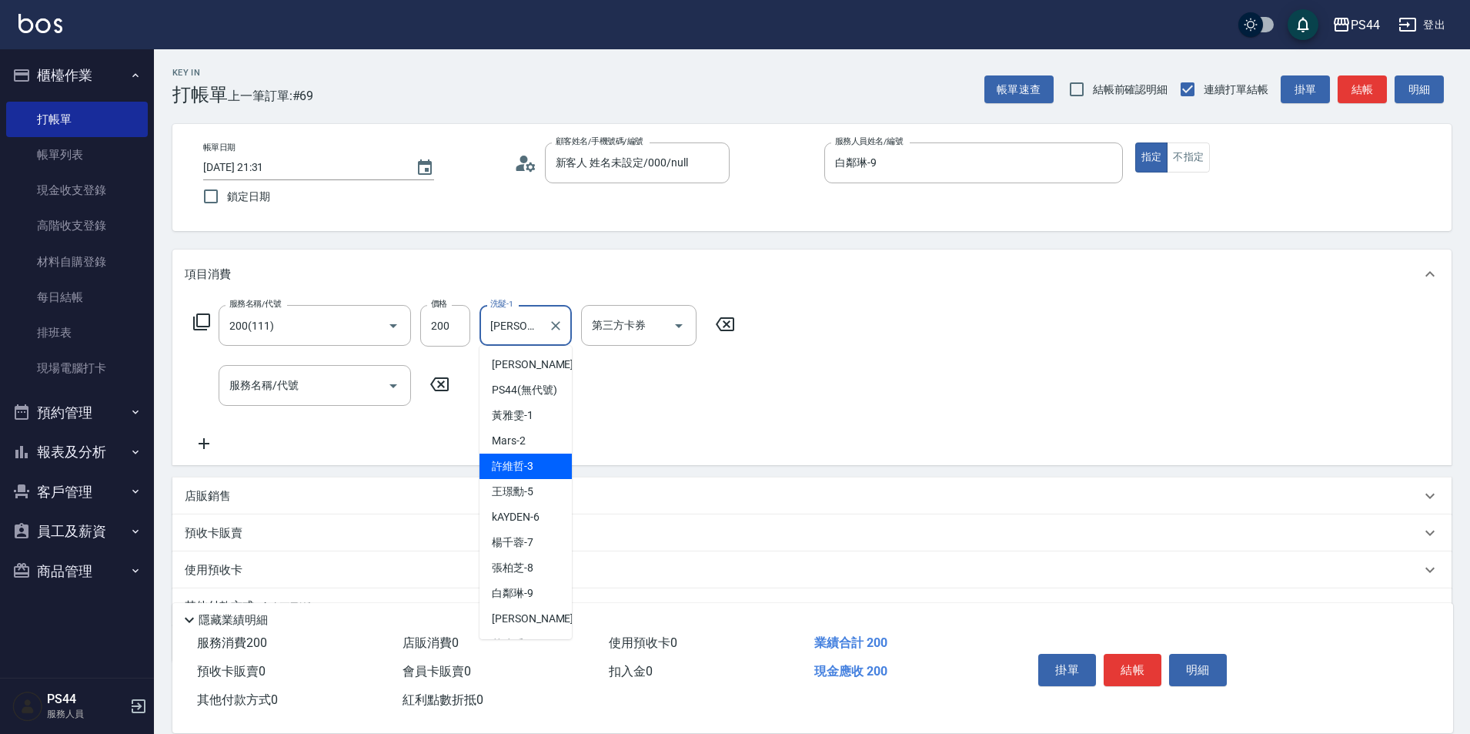
click at [556, 324] on icon "Clear" at bounding box center [555, 325] width 15 height 15
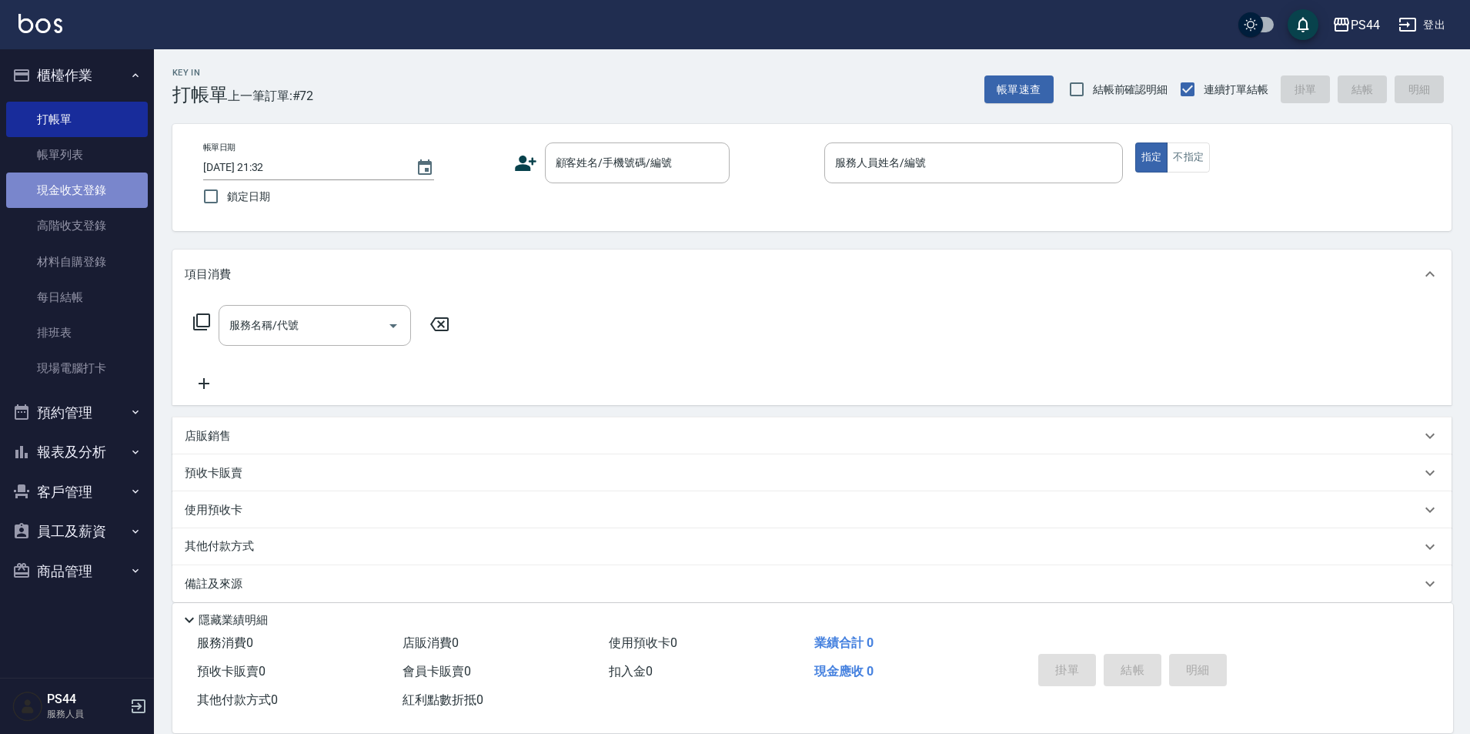
click at [82, 178] on link "現金收支登錄" at bounding box center [77, 189] width 142 height 35
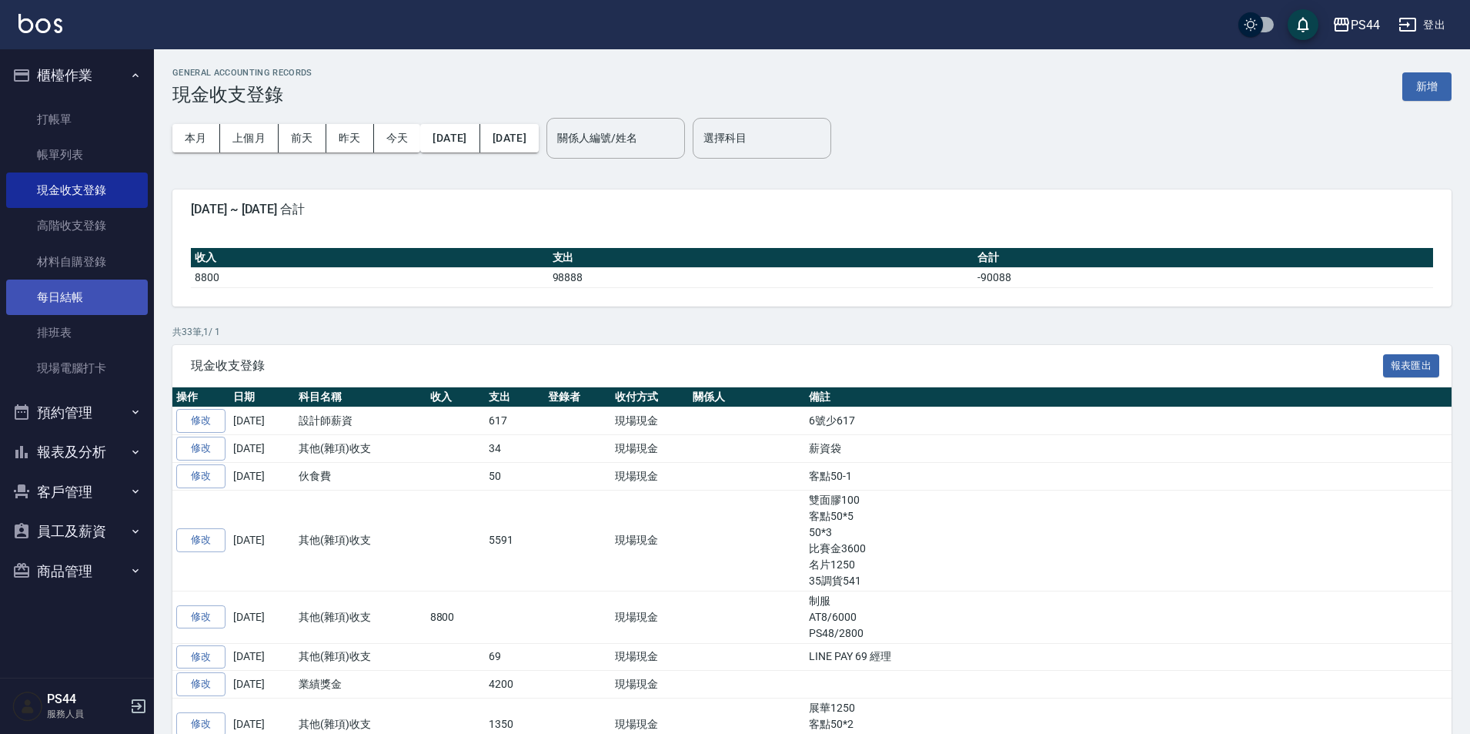
click at [110, 290] on link "每日結帳" at bounding box center [77, 296] width 142 height 35
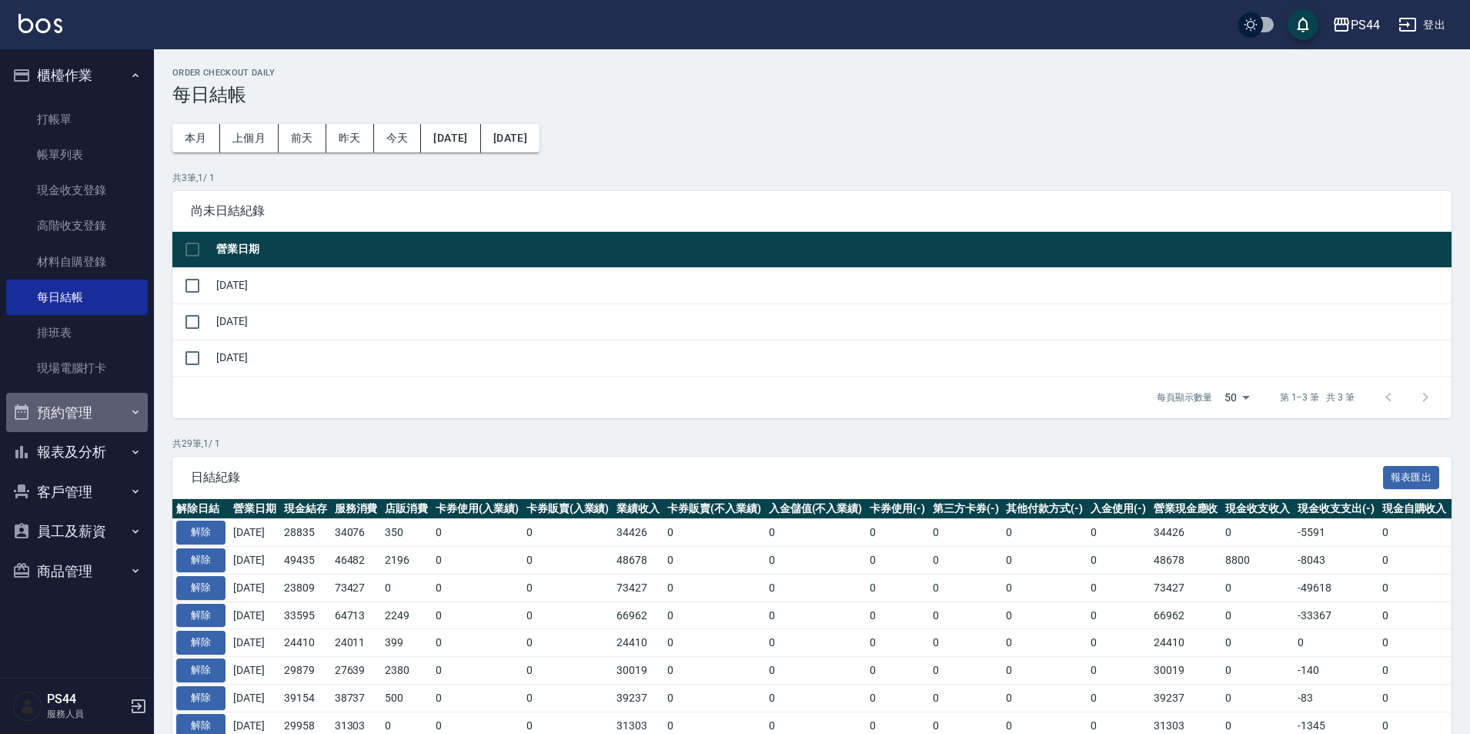
drag, startPoint x: 88, startPoint y: 403, endPoint x: 87, endPoint y: 415, distance: 11.6
click at [88, 405] on button "預約管理" at bounding box center [77, 413] width 142 height 40
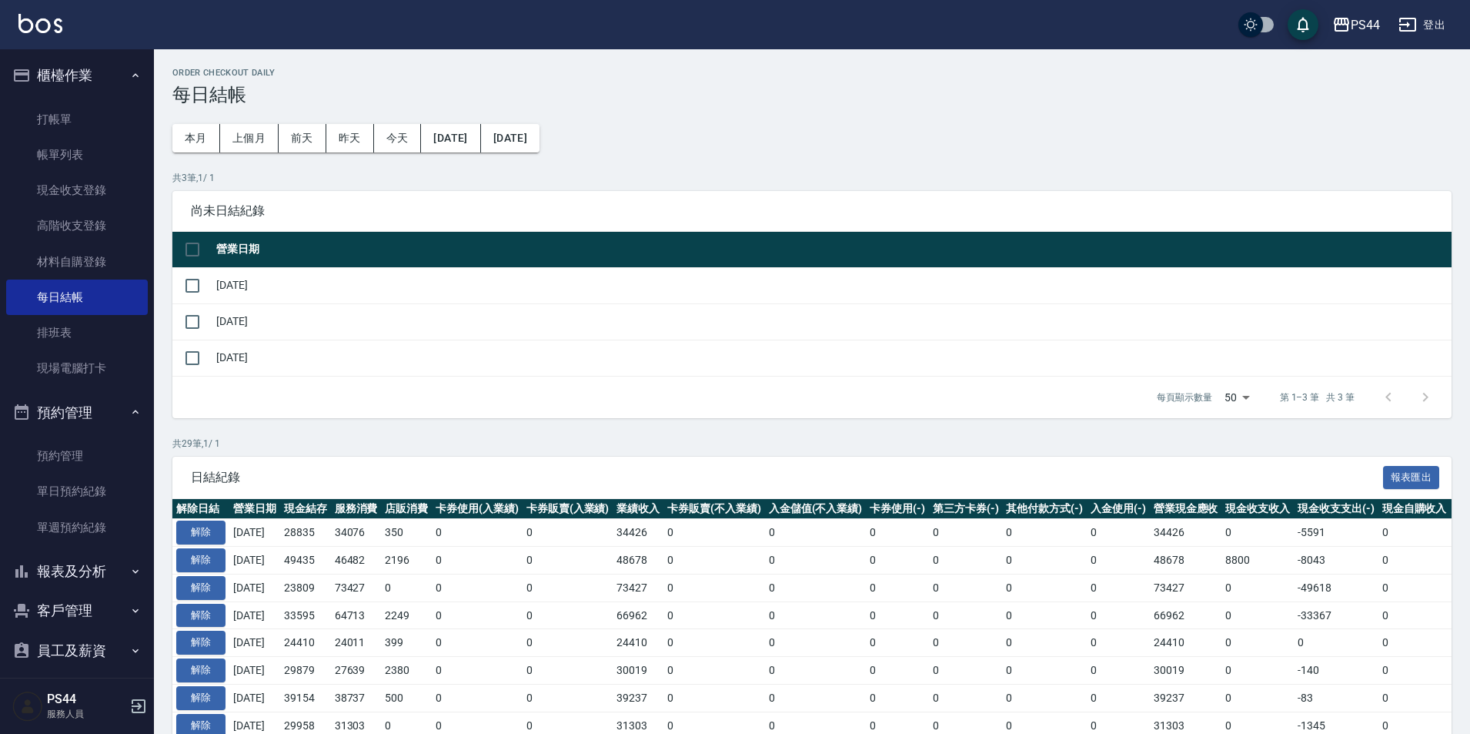
click at [80, 560] on button "報表及分析" at bounding box center [77, 571] width 142 height 40
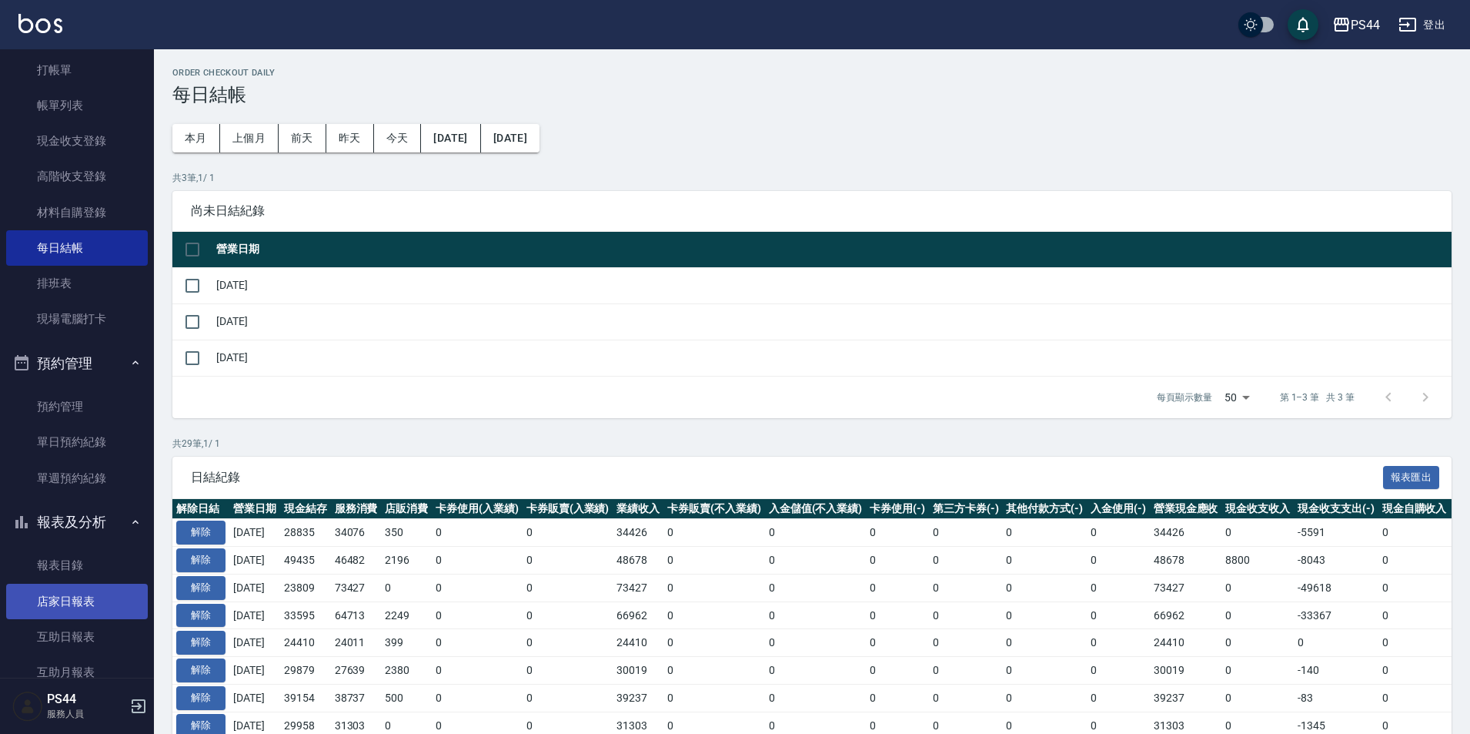
scroll to position [77, 0]
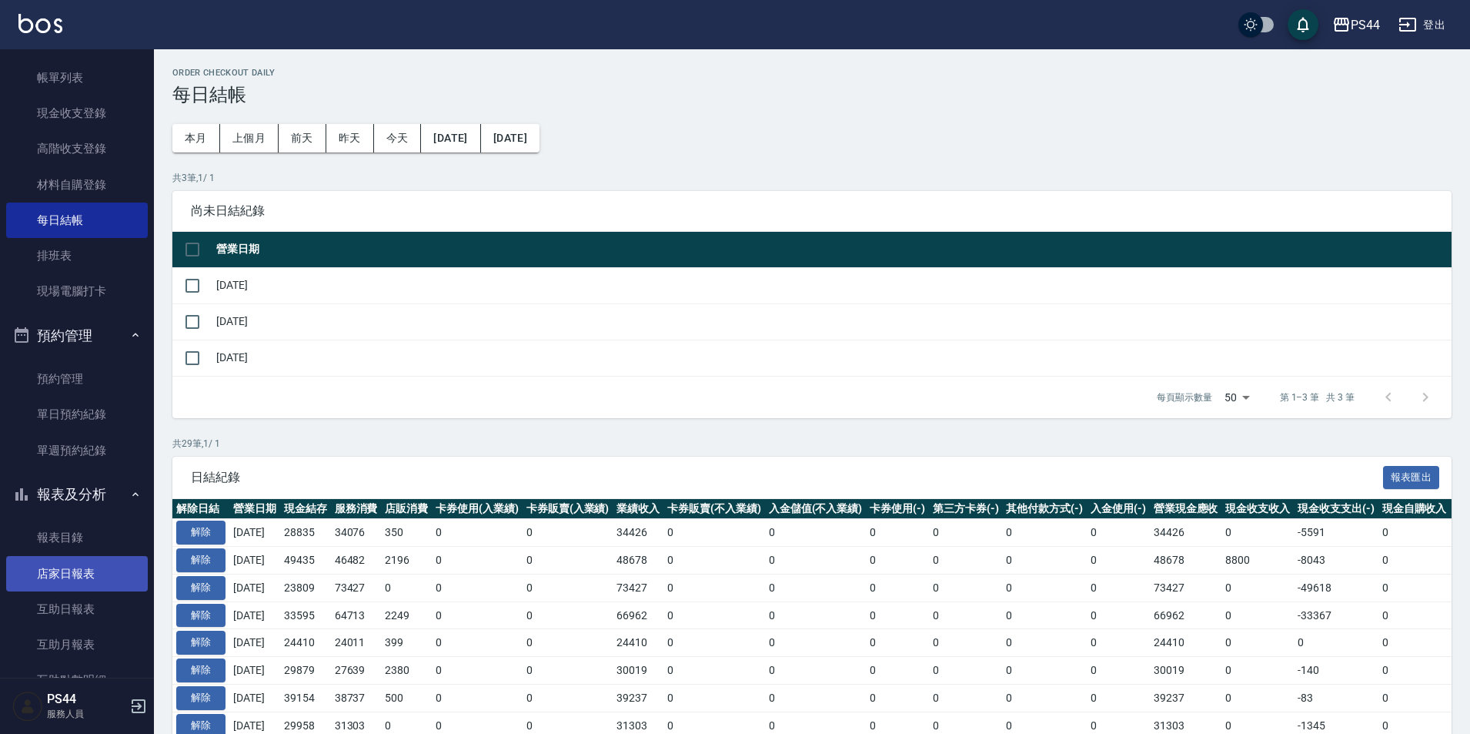
click at [102, 565] on link "店家日報表" at bounding box center [77, 573] width 142 height 35
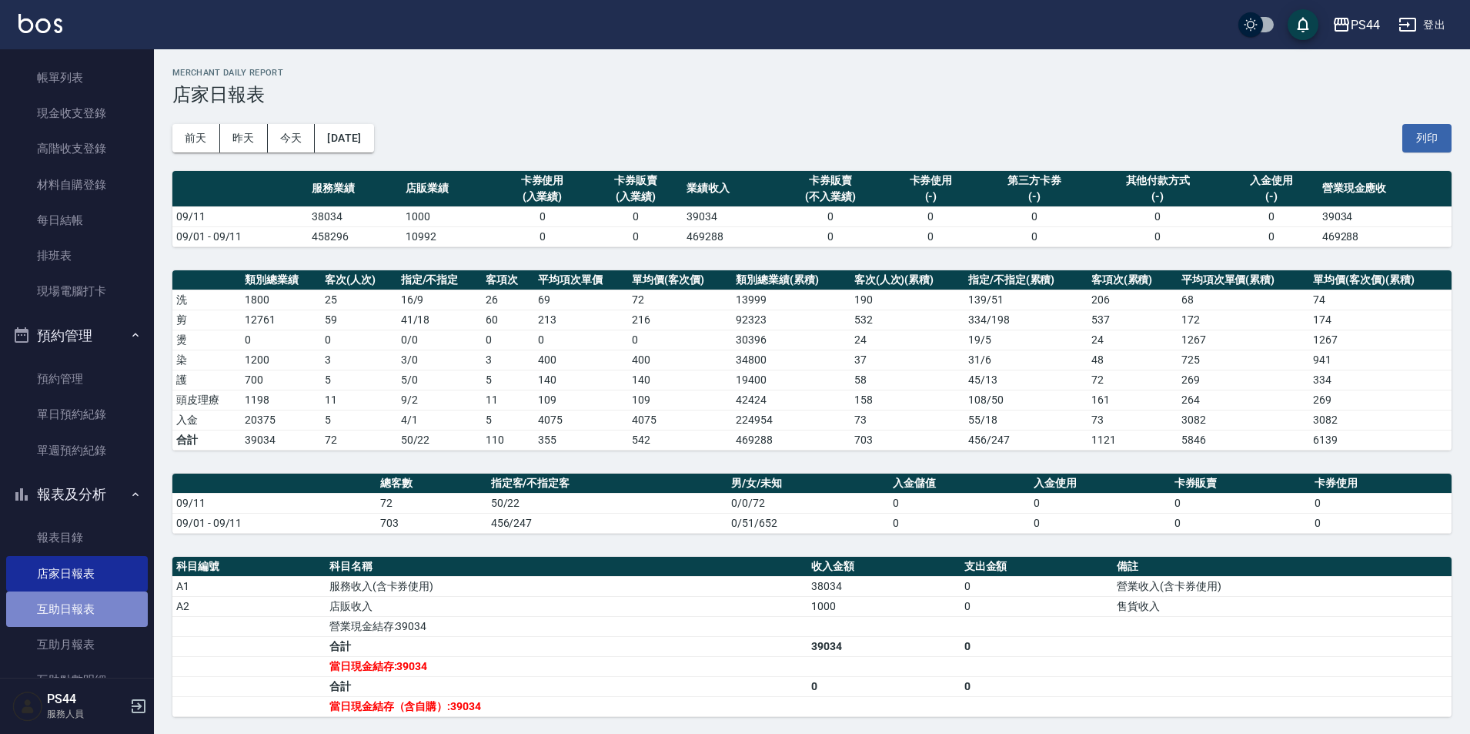
click at [99, 623] on link "互助日報表" at bounding box center [77, 608] width 142 height 35
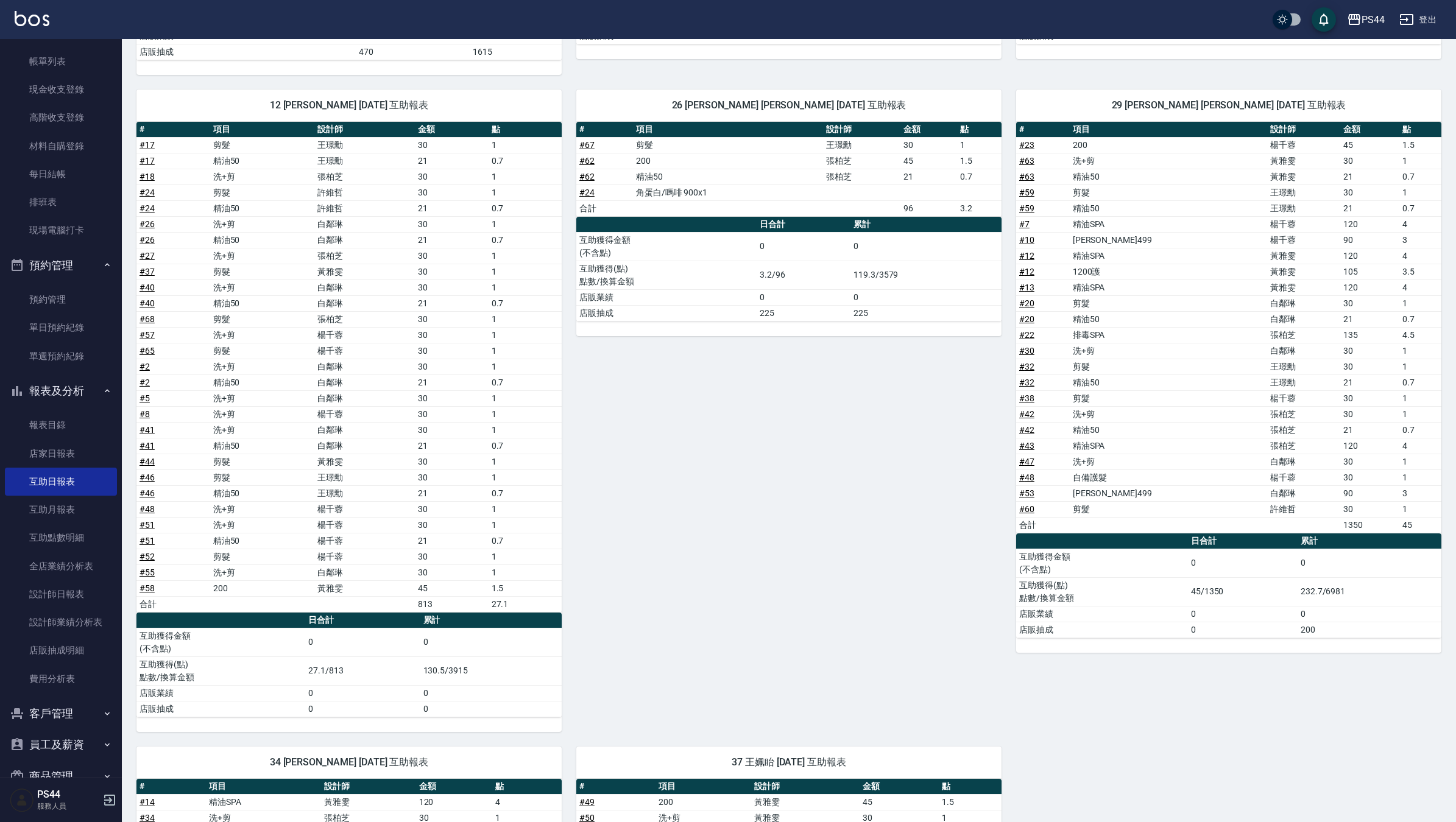
scroll to position [960, 0]
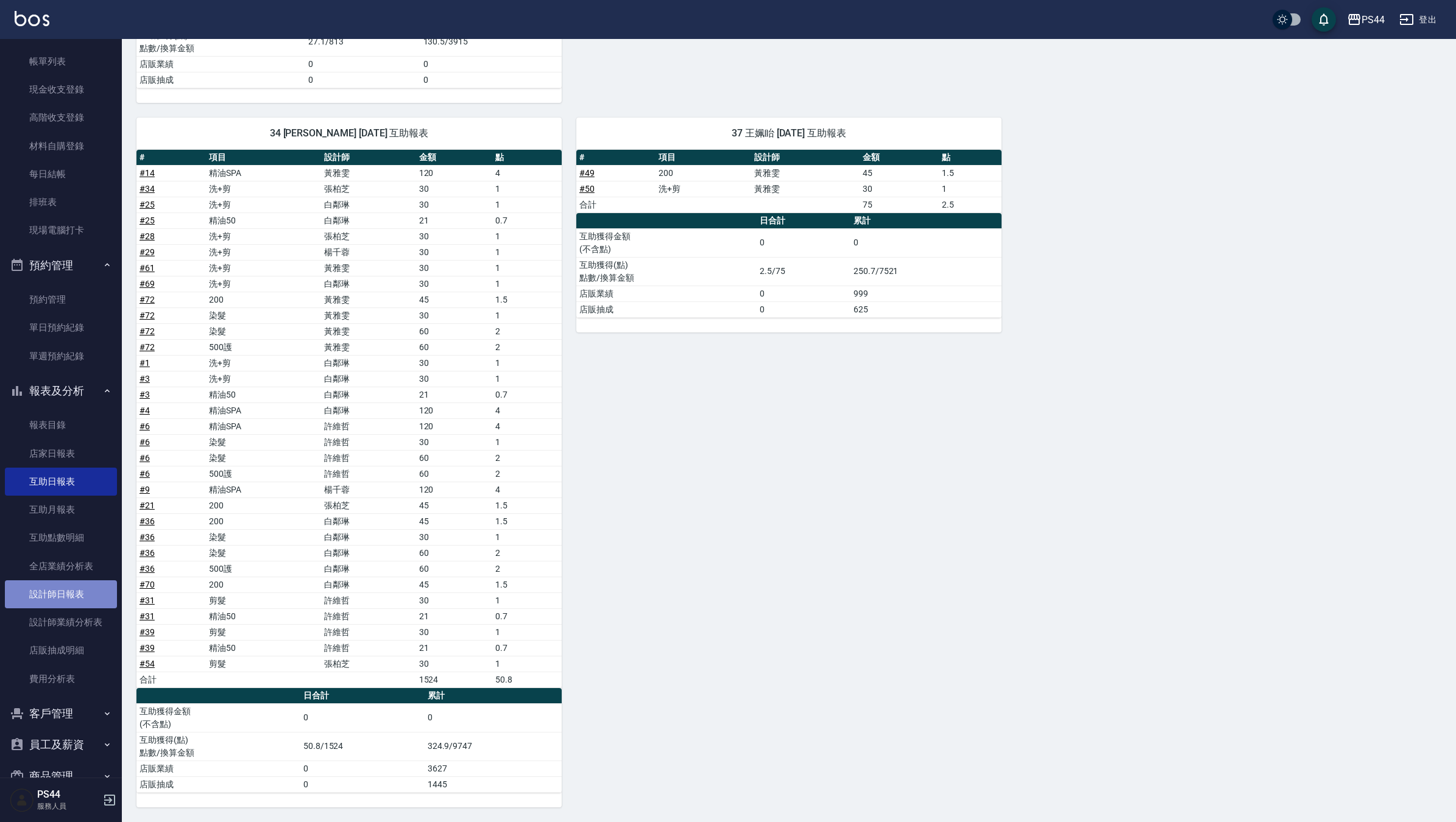
click at [81, 580] on link "設計師日報表" at bounding box center [61, 594] width 112 height 28
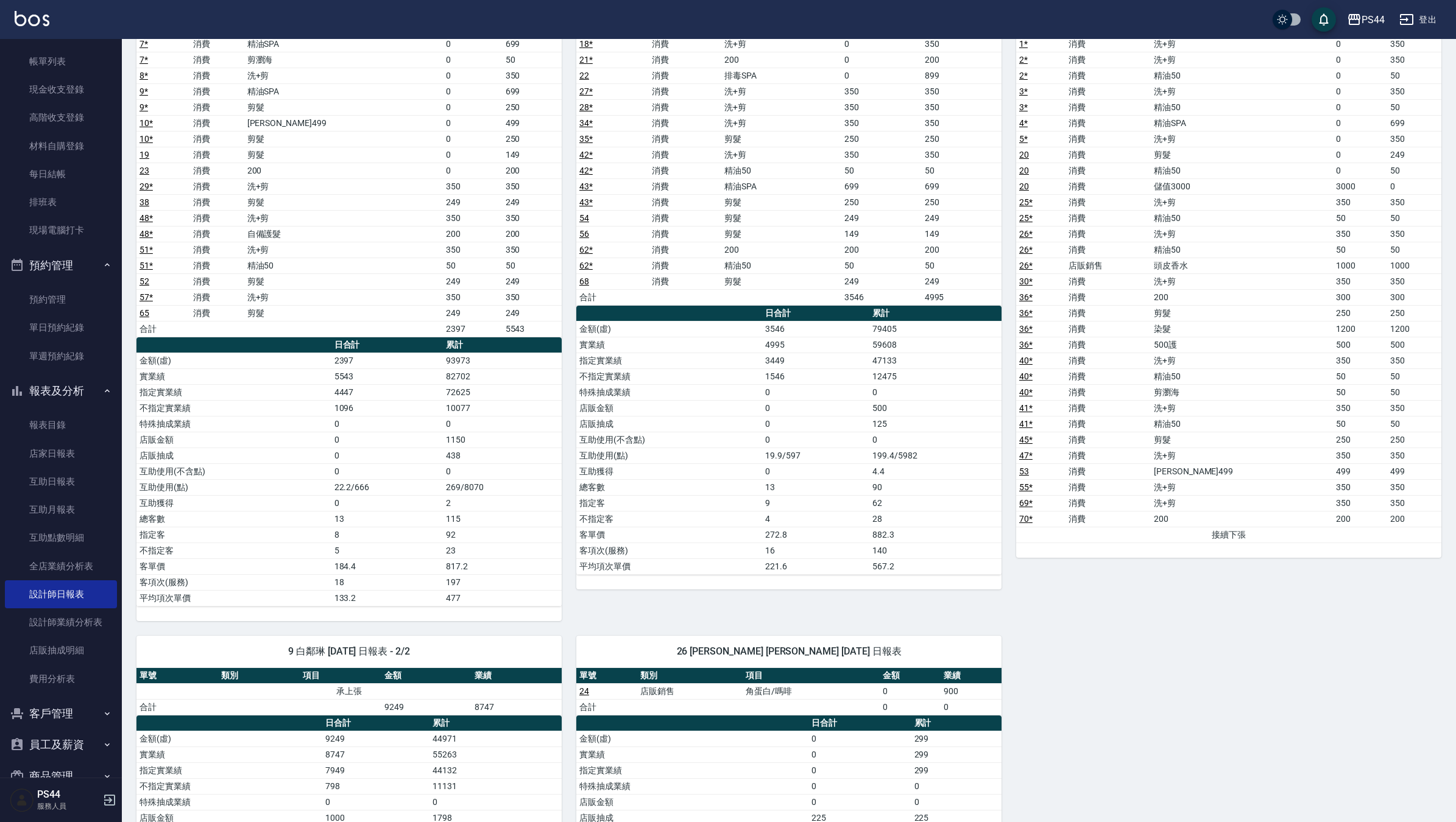
scroll to position [1079, 0]
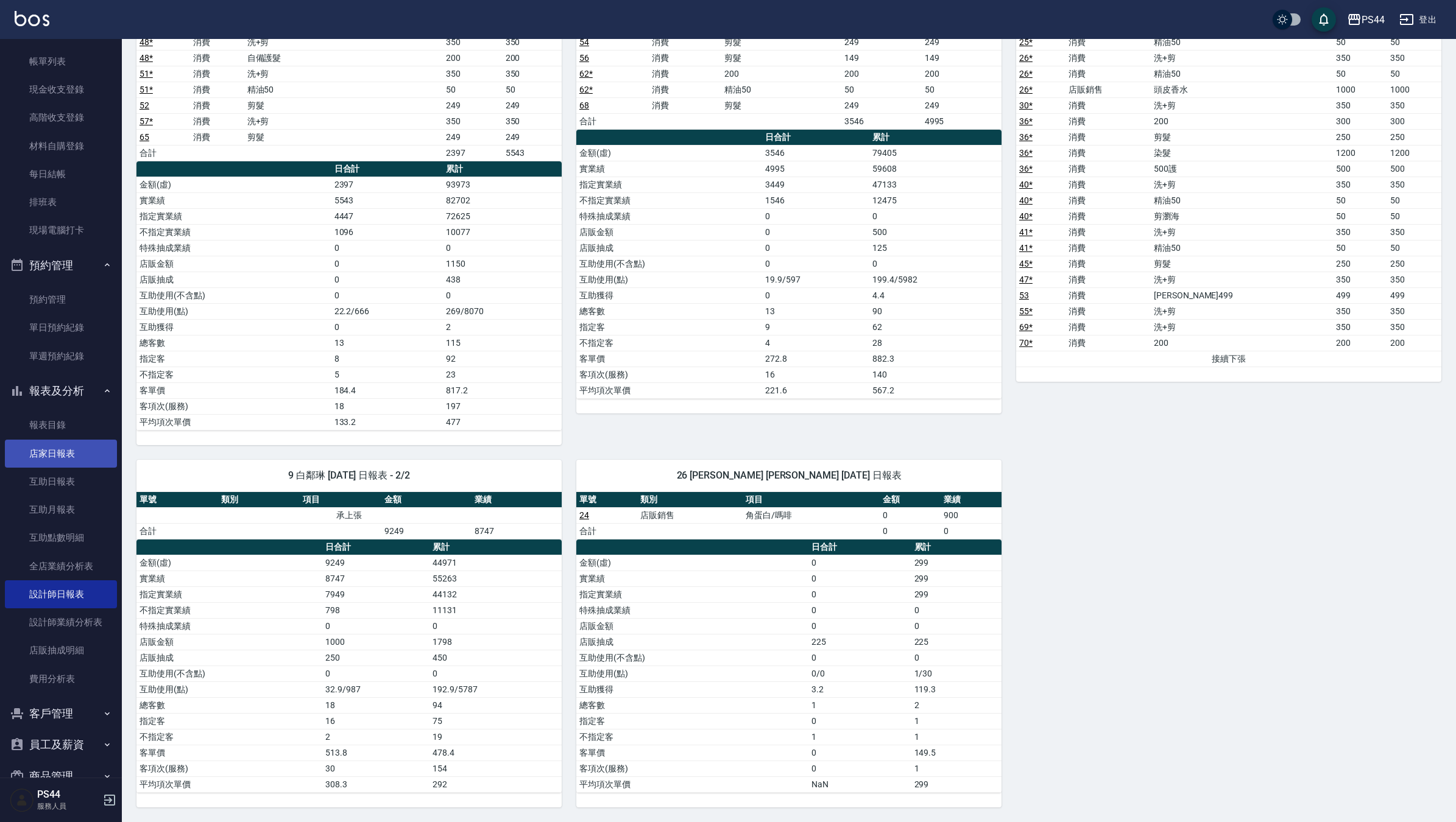
click at [85, 454] on link "店家日報表" at bounding box center [61, 453] width 112 height 28
